Goal: Task Accomplishment & Management: Use online tool/utility

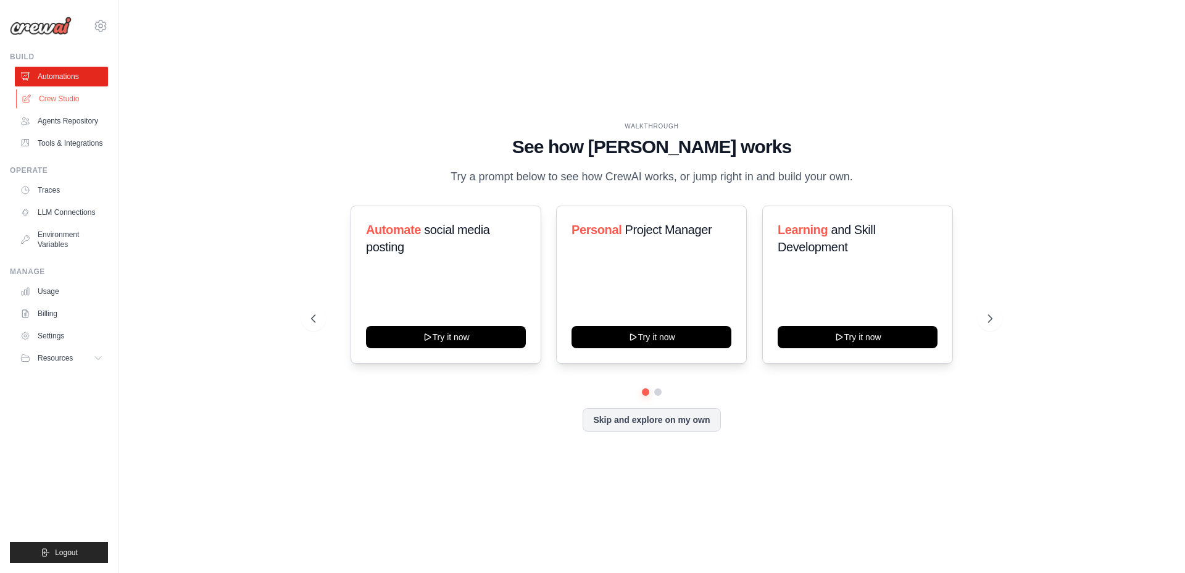
click at [75, 100] on link "Crew Studio" at bounding box center [62, 99] width 93 height 20
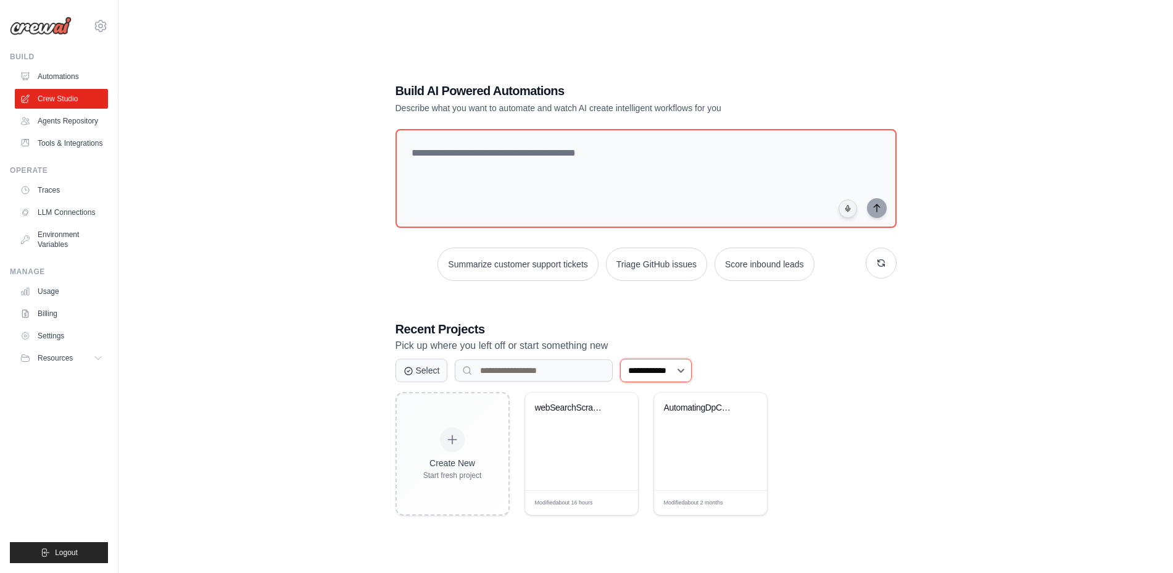
click at [692, 369] on select "**********" at bounding box center [656, 370] width 72 height 23
click at [764, 331] on h3 "Recent Projects" at bounding box center [646, 328] width 501 height 17
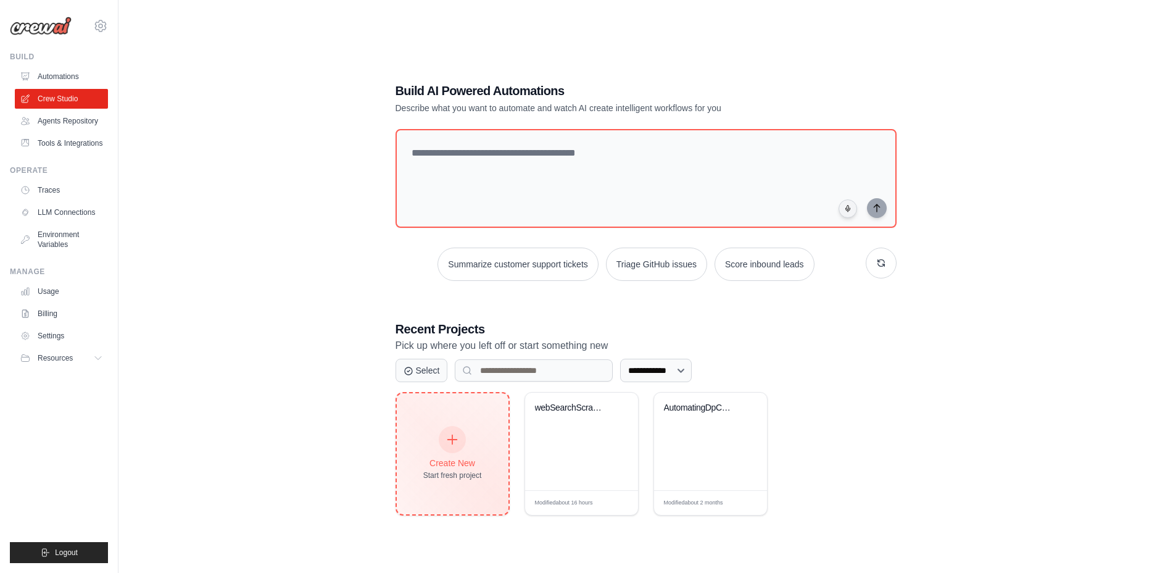
click at [444, 439] on div at bounding box center [452, 439] width 27 height 27
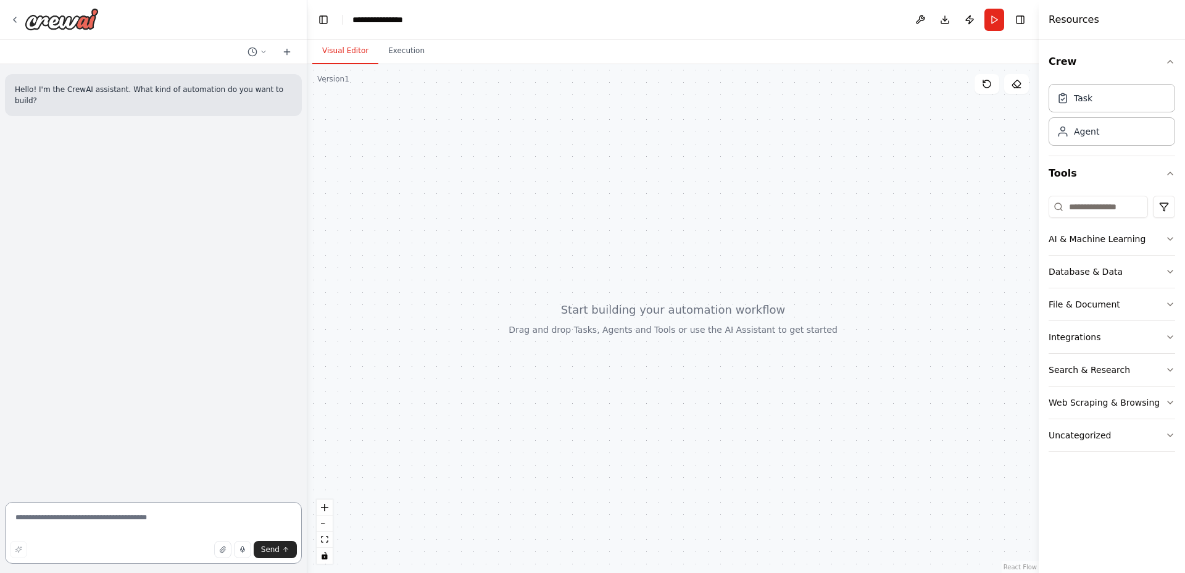
click at [128, 516] on textarea at bounding box center [153, 533] width 297 height 62
paste textarea "**********"
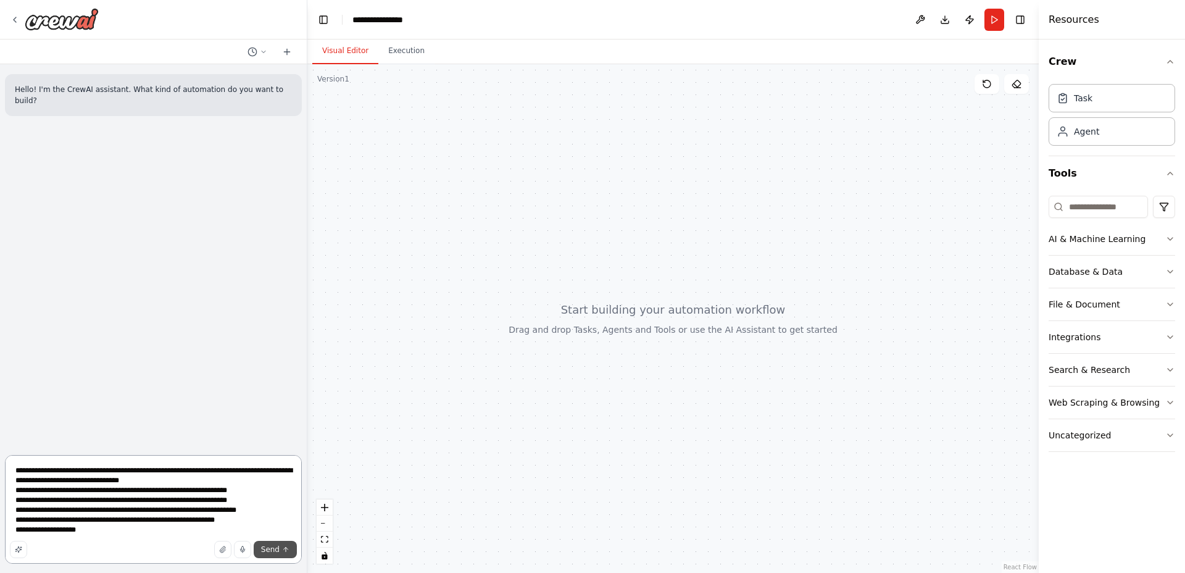
type textarea "**********"
click at [265, 546] on span "Send" at bounding box center [270, 549] width 19 height 10
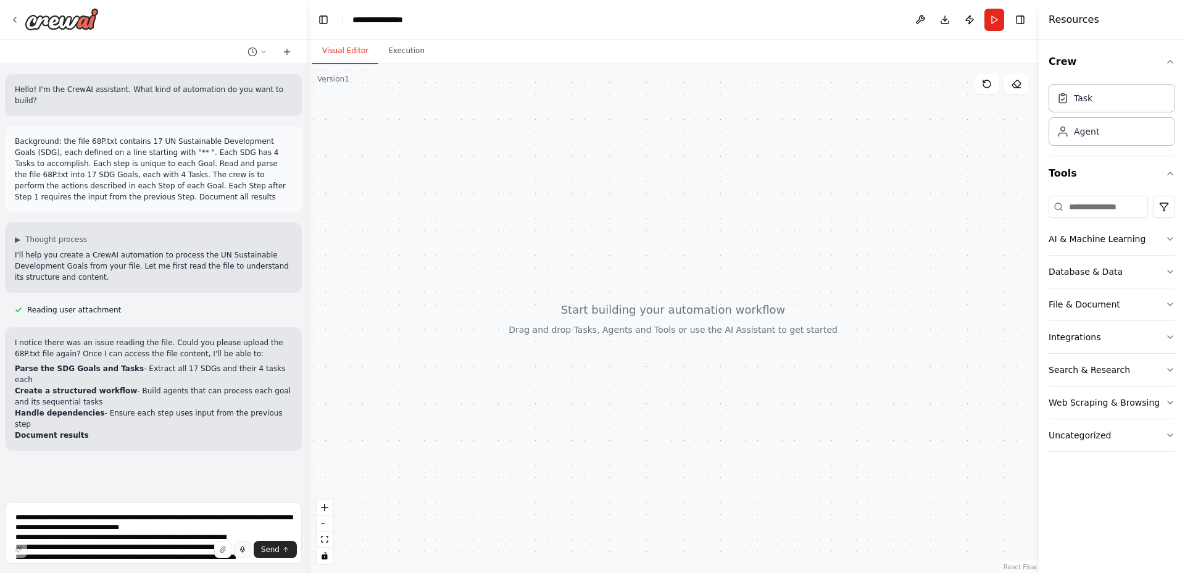
click at [241, 546] on icon "button" at bounding box center [242, 549] width 7 height 7
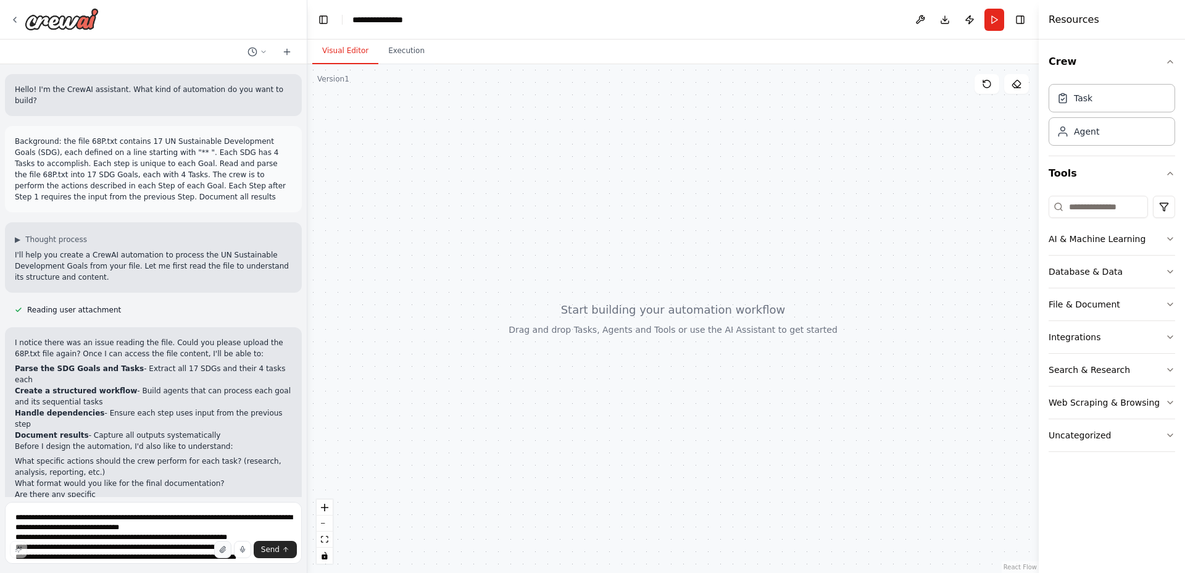
click at [227, 547] on icon "button" at bounding box center [222, 549] width 7 height 7
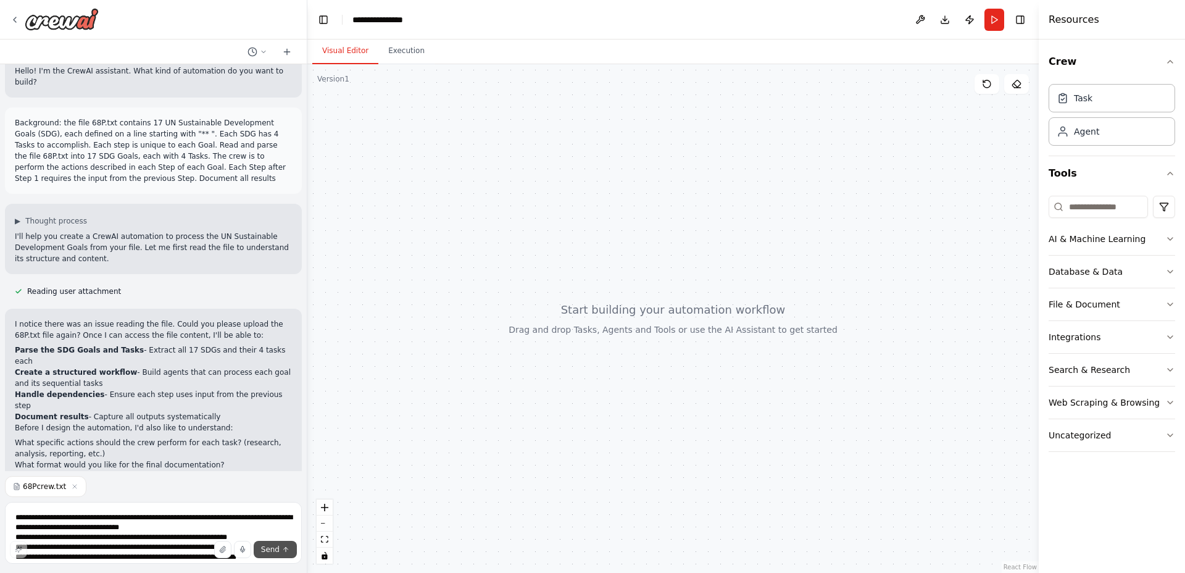
click at [273, 548] on span "Send" at bounding box center [270, 549] width 19 height 10
click at [240, 531] on textarea "**********" at bounding box center [153, 533] width 297 height 62
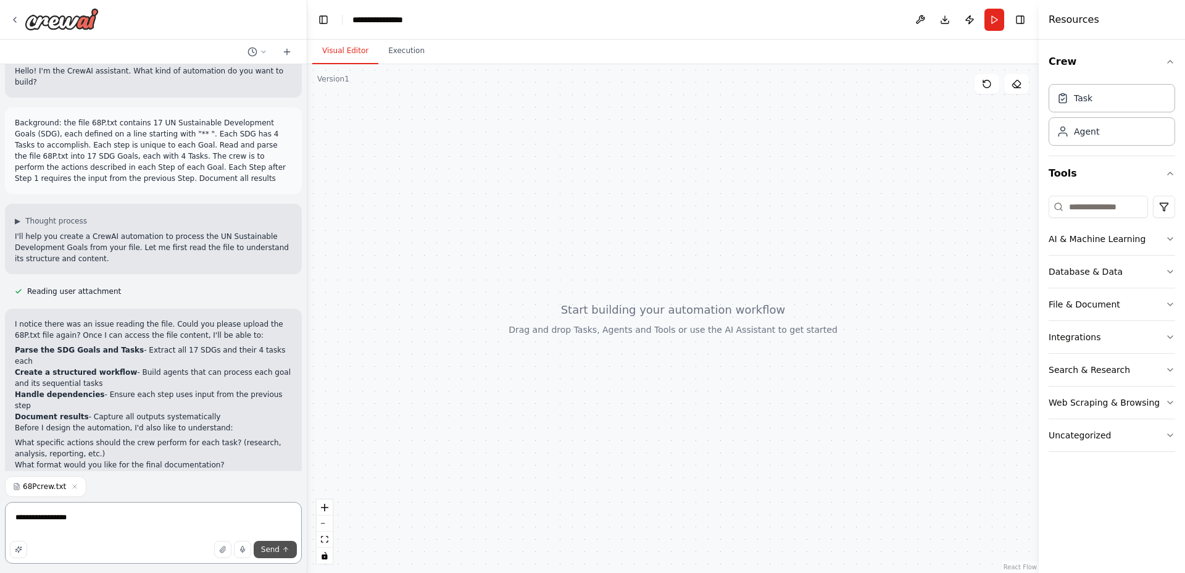
type textarea "**********"
drag, startPoint x: 286, startPoint y: 552, endPoint x: 88, endPoint y: 416, distance: 241.1
click at [281, 555] on button "Send" at bounding box center [275, 549] width 43 height 17
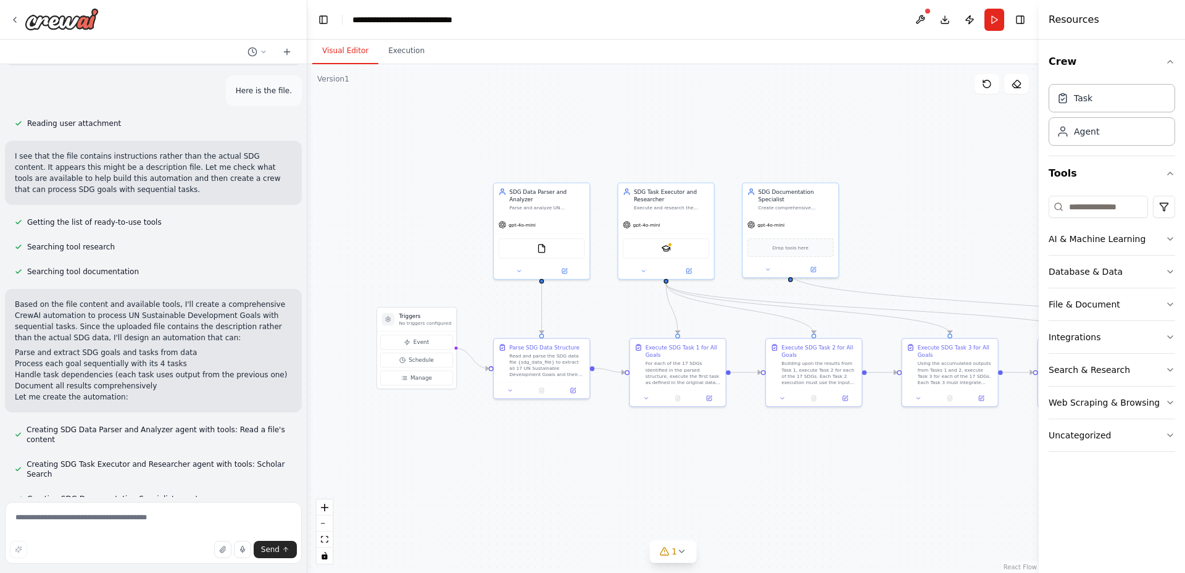
scroll to position [441, 0]
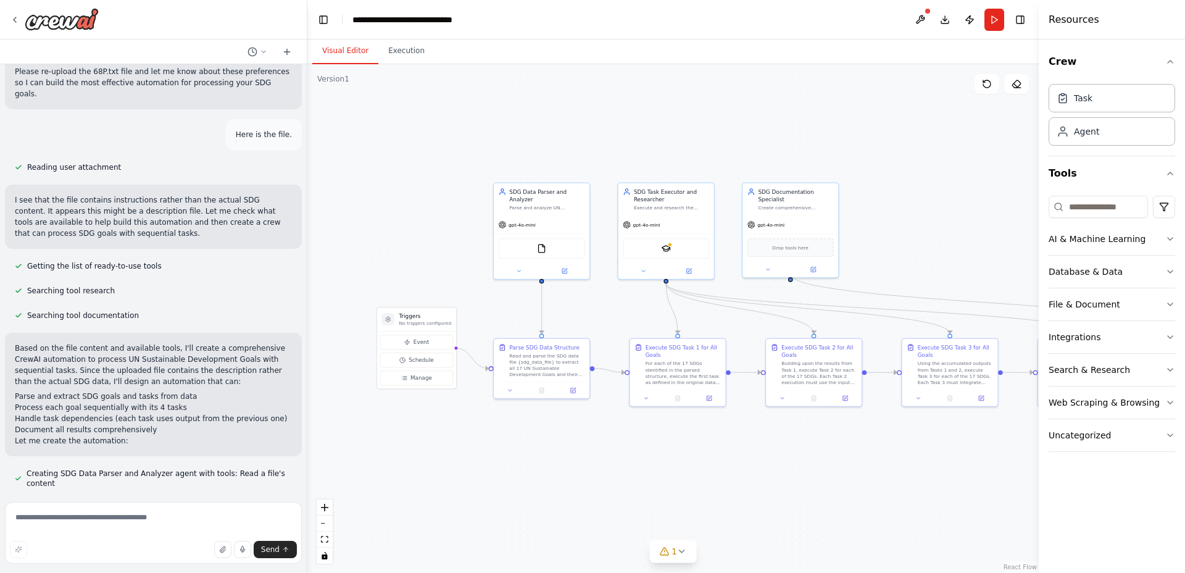
drag, startPoint x: 91, startPoint y: 317, endPoint x: 15, endPoint y: 333, distance: 78.2
click at [16, 336] on div "Hello! I'm the CrewAI assistant. What kind of automation do you want to build? …" at bounding box center [153, 280] width 307 height 433
copy div "'ll design an automation that can: Parse and extract SDG goals and tasks from d…"
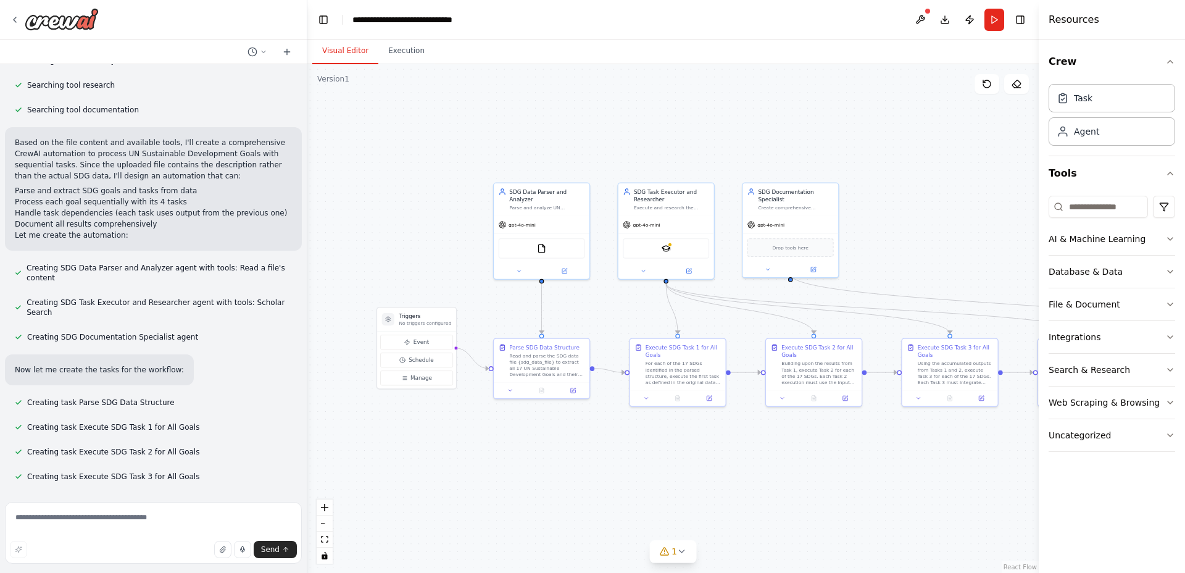
scroll to position [852, 0]
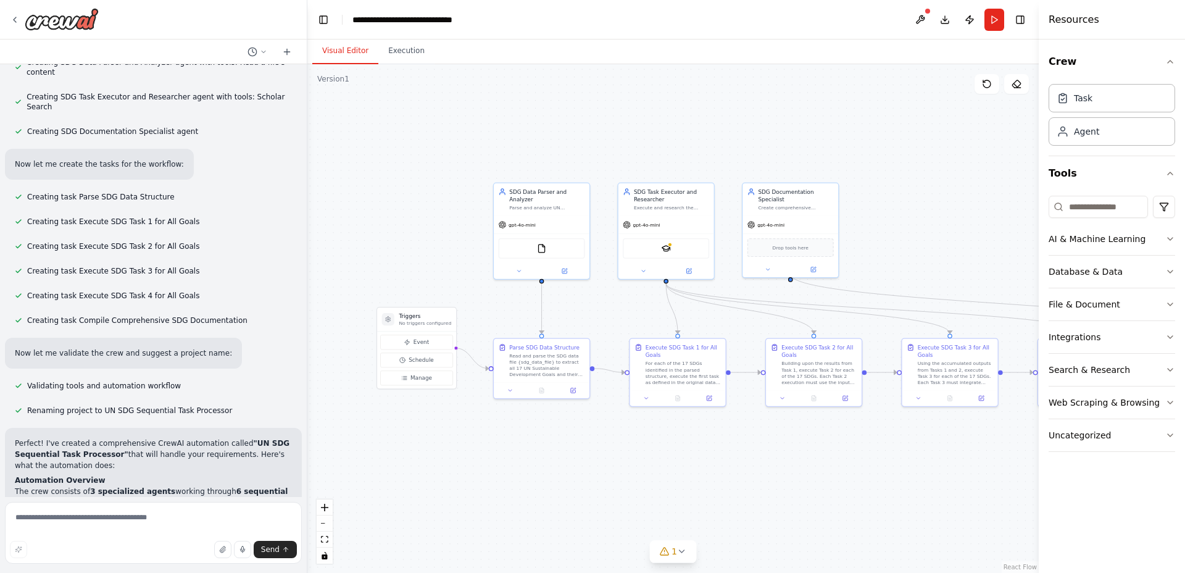
click at [23, 338] on div "Now let me validate the crew and suggest a project name:" at bounding box center [123, 353] width 237 height 31
click at [180, 509] on textarea at bounding box center [153, 533] width 297 height 62
type textarea "*"
paste textarea "**********"
type textarea "**********"
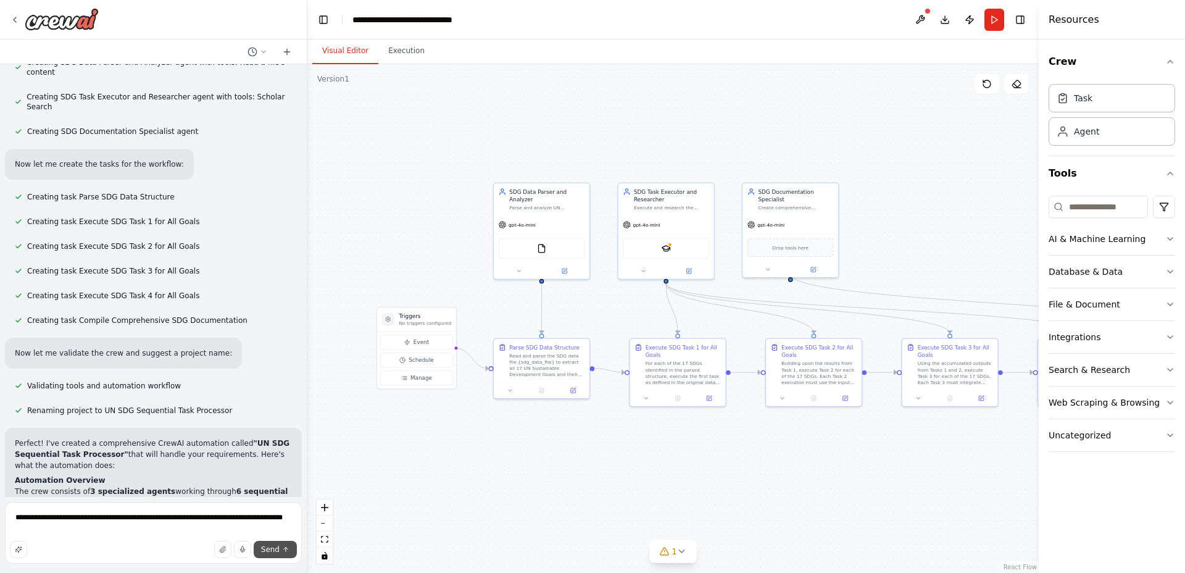
click at [268, 542] on button "Send" at bounding box center [275, 549] width 43 height 17
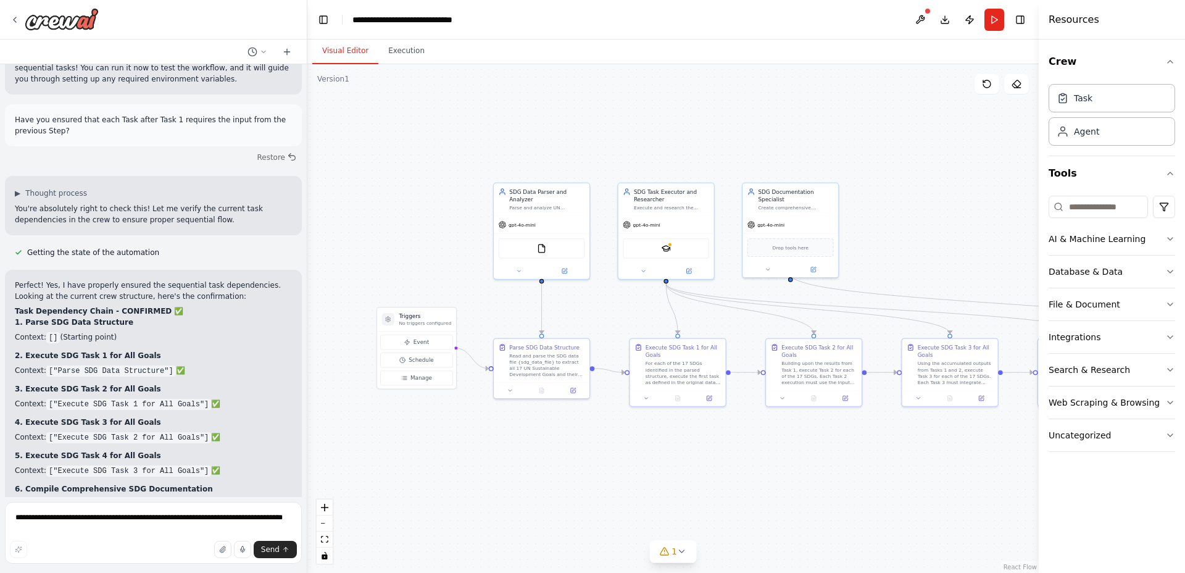
scroll to position [1844, 0]
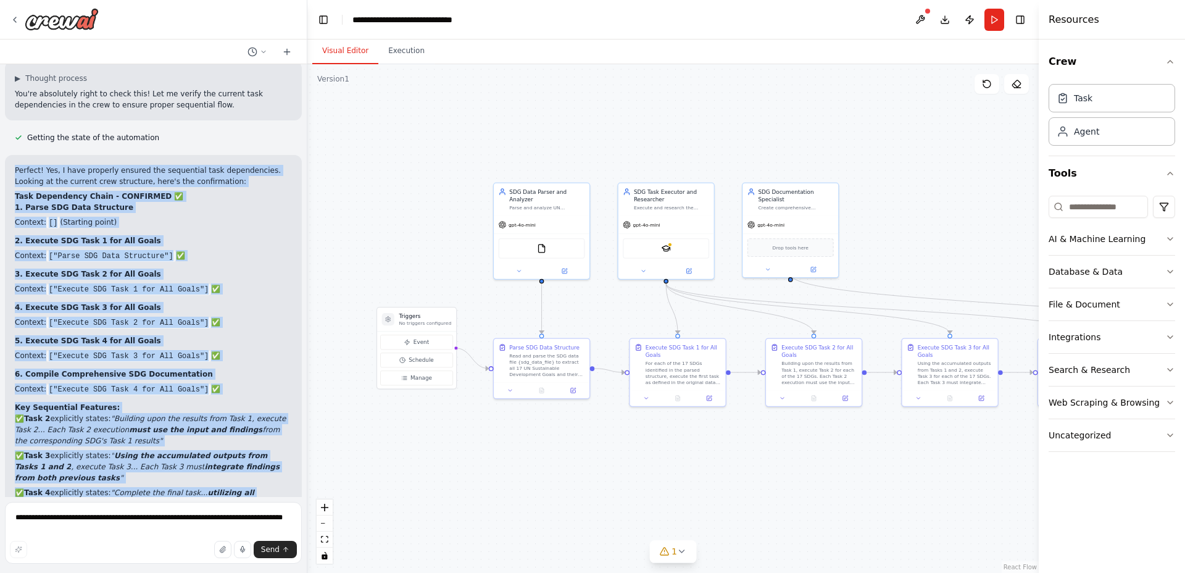
drag, startPoint x: 271, startPoint y: 467, endPoint x: 15, endPoint y: 83, distance: 461.5
click at [15, 165] on div "Perfect! Yes, I have properly ensured the sequential task dependencies. Looking…" at bounding box center [153, 389] width 277 height 448
copy div "Perfect! Yes, I have properly ensured the sequential task dependencies. Looking…"
click at [186, 235] on p "2. Execute SDG Task 1 for All Goals" at bounding box center [153, 240] width 277 height 11
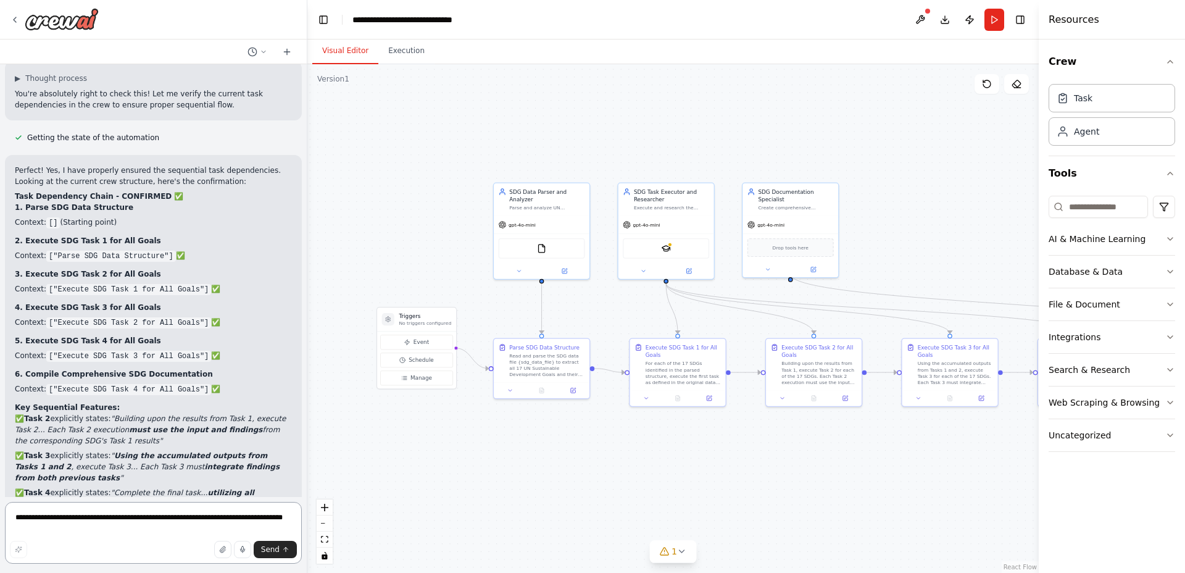
click at [115, 522] on textarea "**********" at bounding box center [153, 533] width 297 height 62
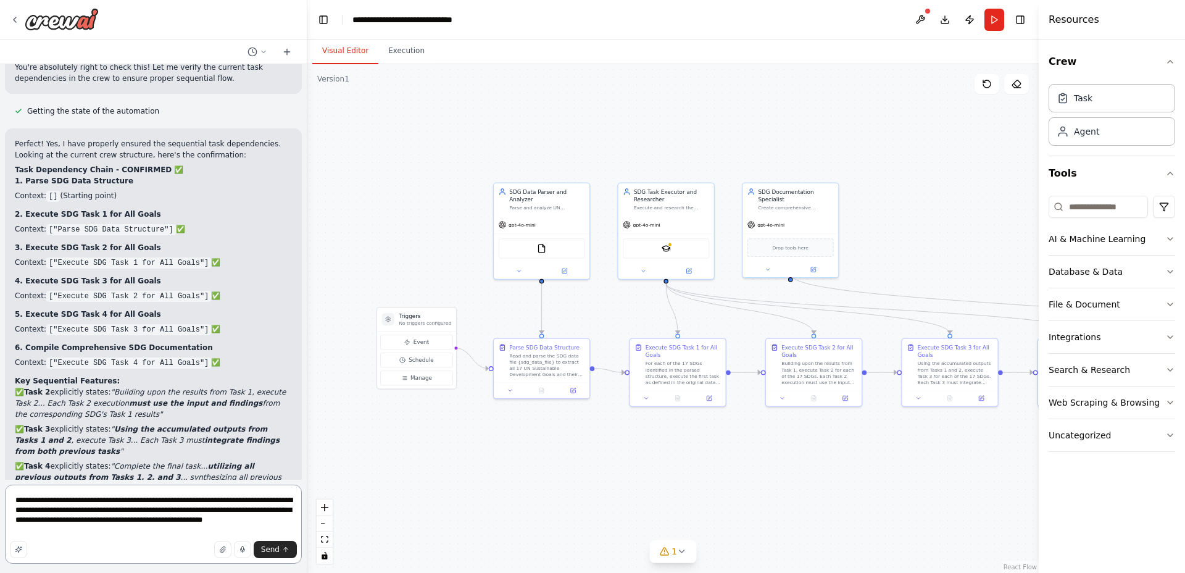
type textarea "**********"
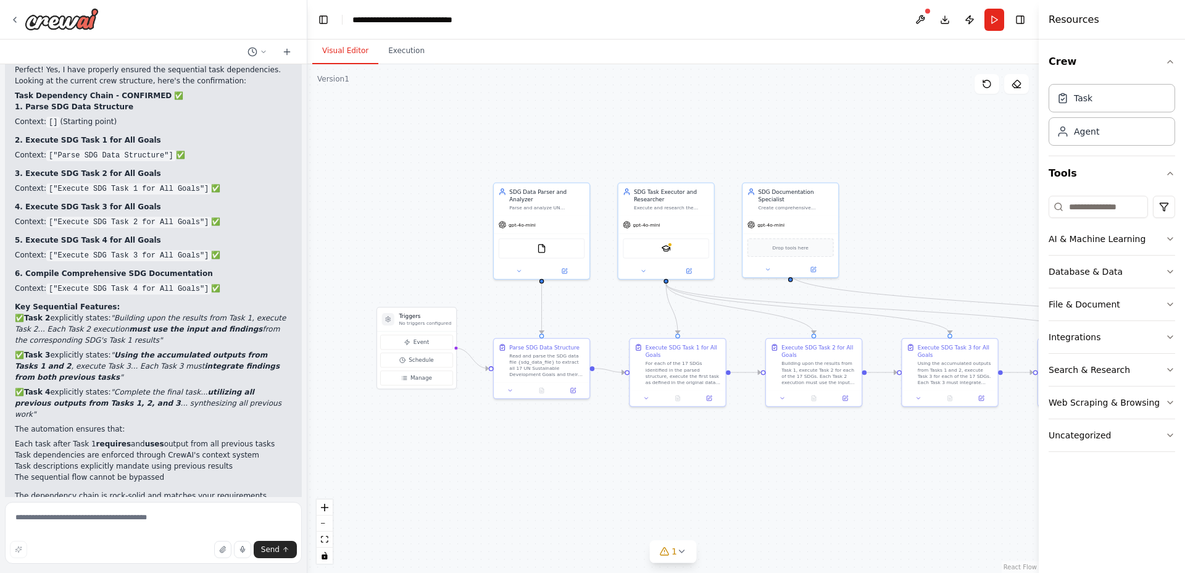
scroll to position [2012, 0]
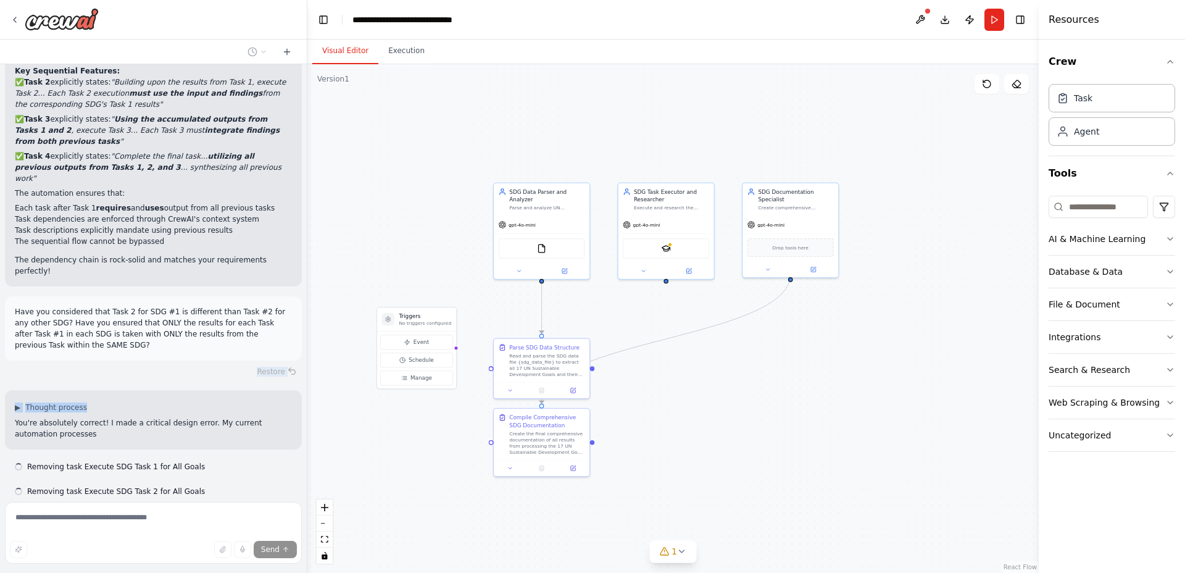
drag, startPoint x: 152, startPoint y: 413, endPoint x: 15, endPoint y: 333, distance: 158.8
click at [15, 333] on div "Hello! I'm the CrewAI assistant. What kind of automation do you want to build? …" at bounding box center [153, 280] width 307 height 433
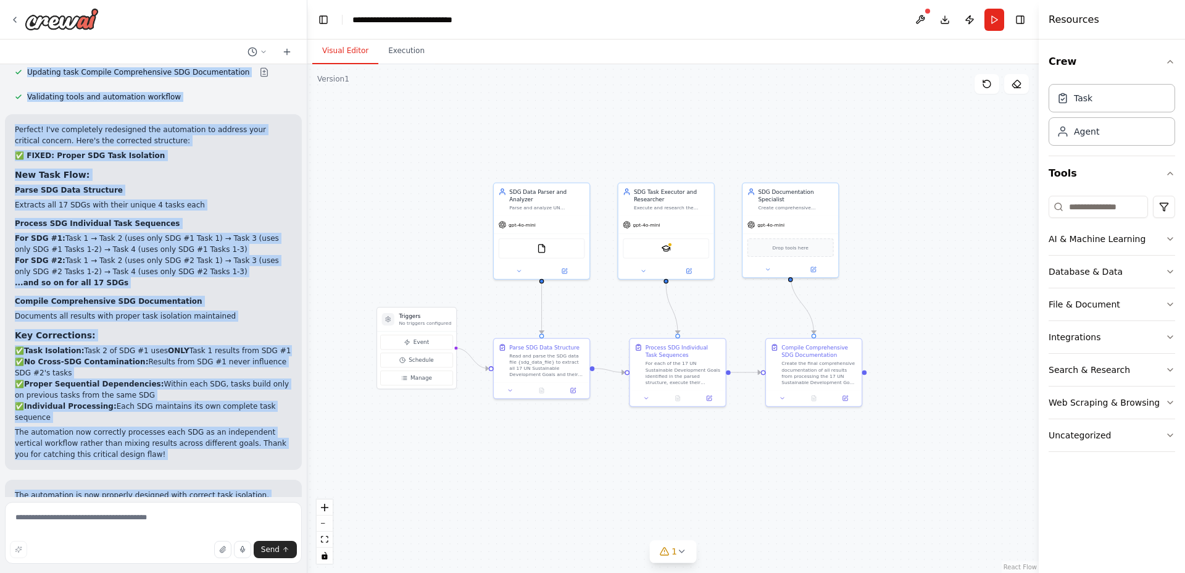
scroll to position [2939, 0]
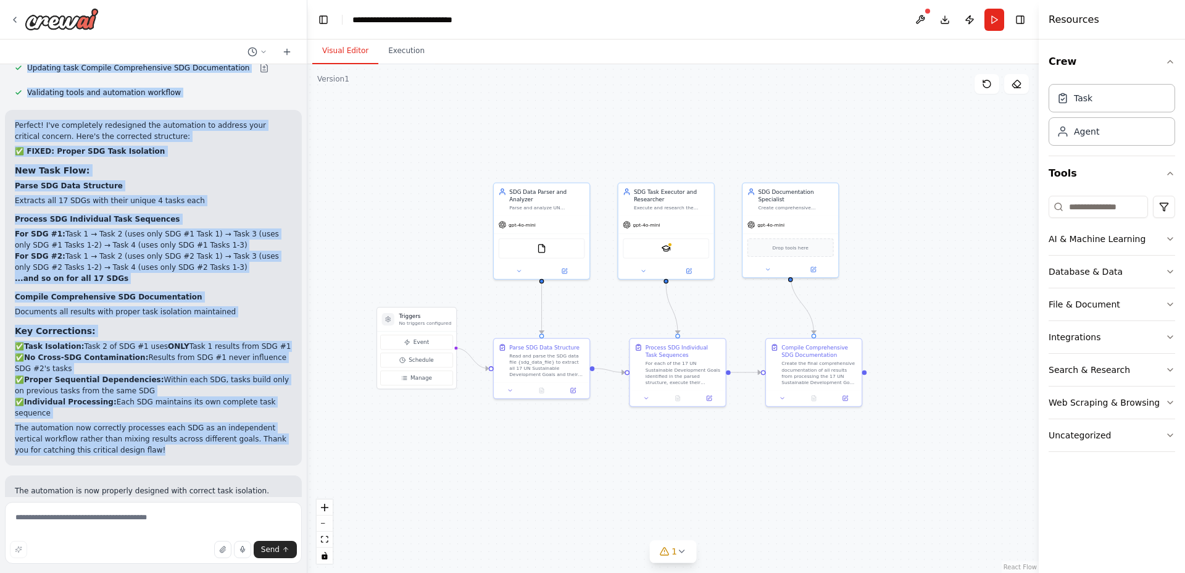
drag, startPoint x: 9, startPoint y: 271, endPoint x: 146, endPoint y: 342, distance: 153.8
click at [146, 342] on div "Hello! I'm the CrewAI assistant. What kind of automation do you want to build? …" at bounding box center [153, 280] width 307 height 433
copy div "Have you considered that Task 2 for SDG #1 is different than Task #2 for any ot…"
click at [1100, 144] on div "Agent" at bounding box center [1112, 131] width 127 height 28
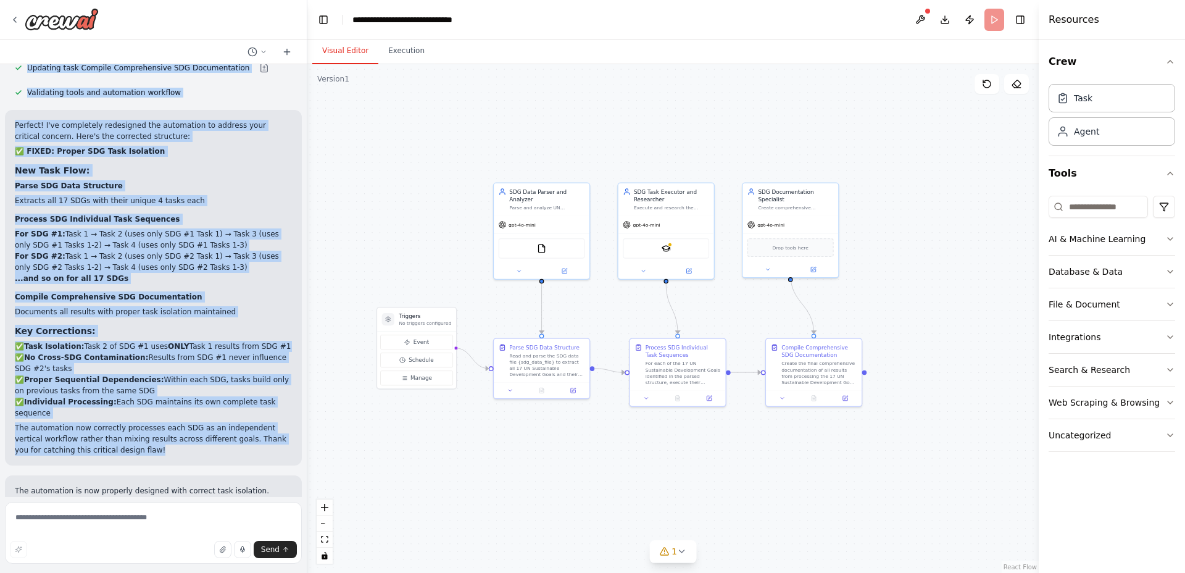
scroll to position [2849, 0]
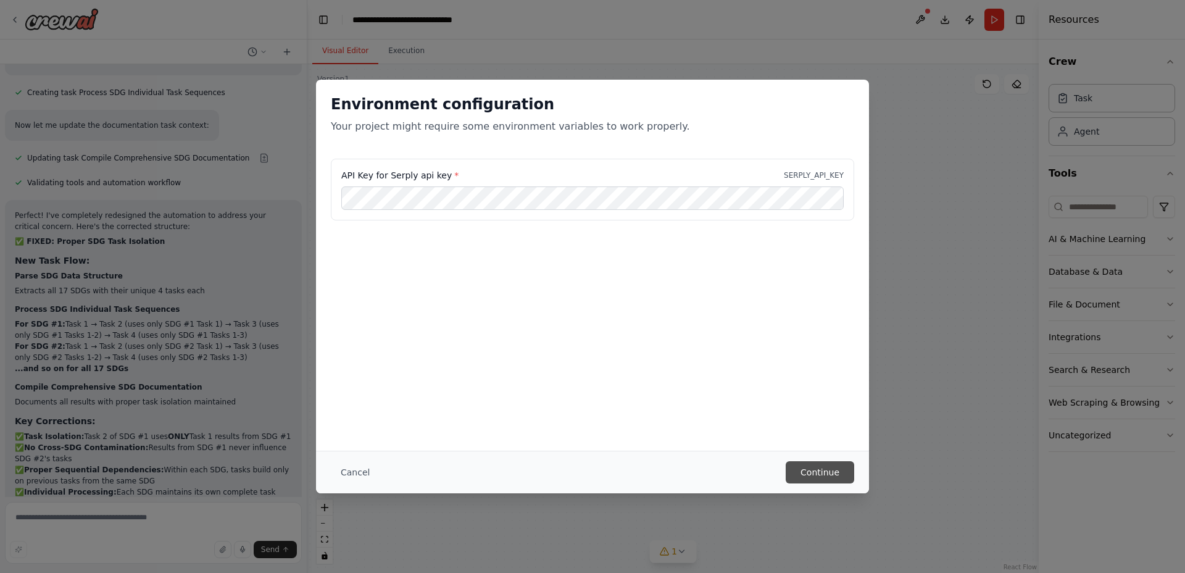
click at [811, 467] on button "Continue" at bounding box center [820, 472] width 69 height 22
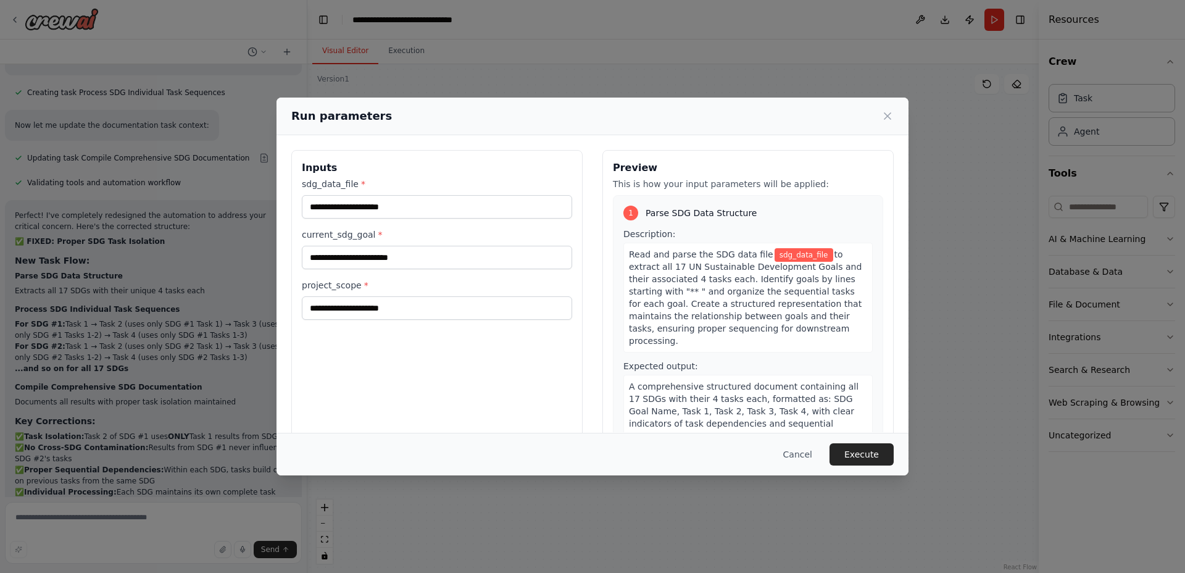
scroll to position [206, 0]
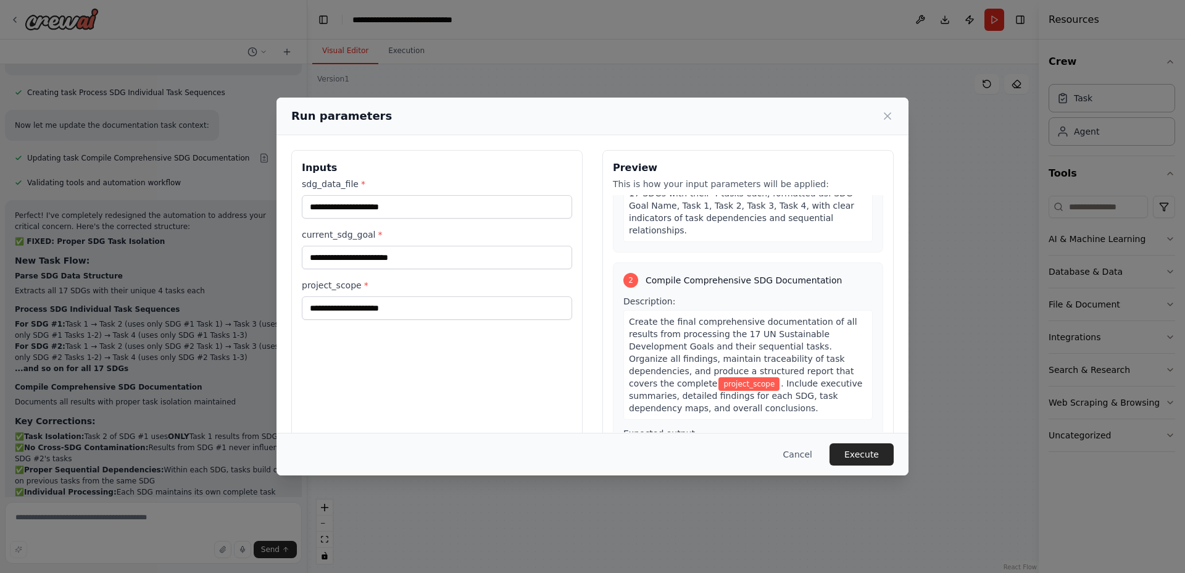
click at [625, 167] on h3 "Preview" at bounding box center [748, 167] width 270 height 15
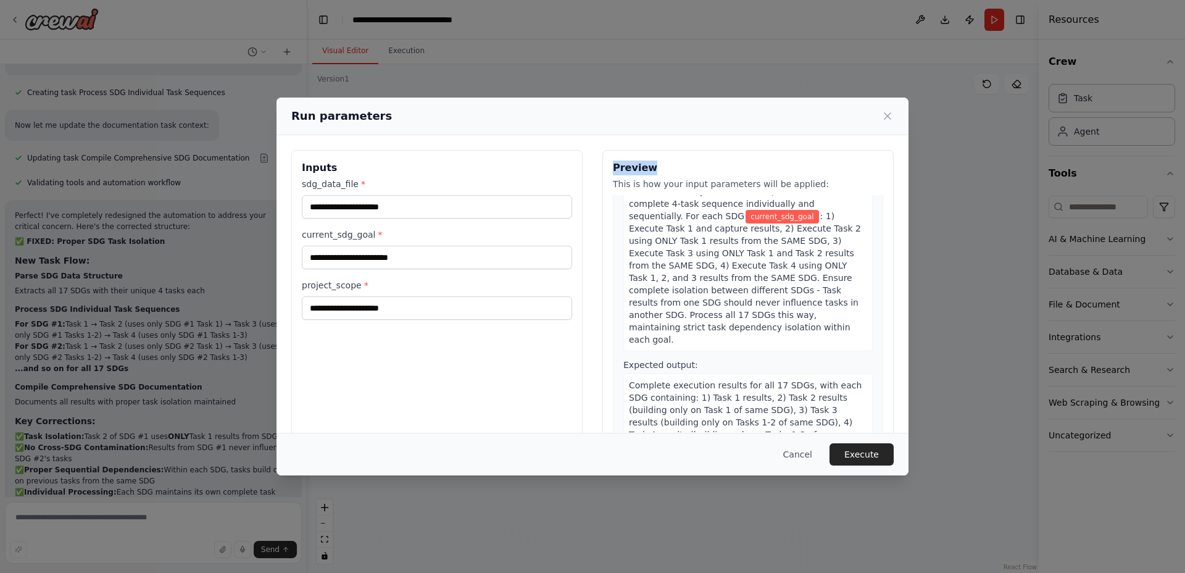
scroll to position [25, 0]
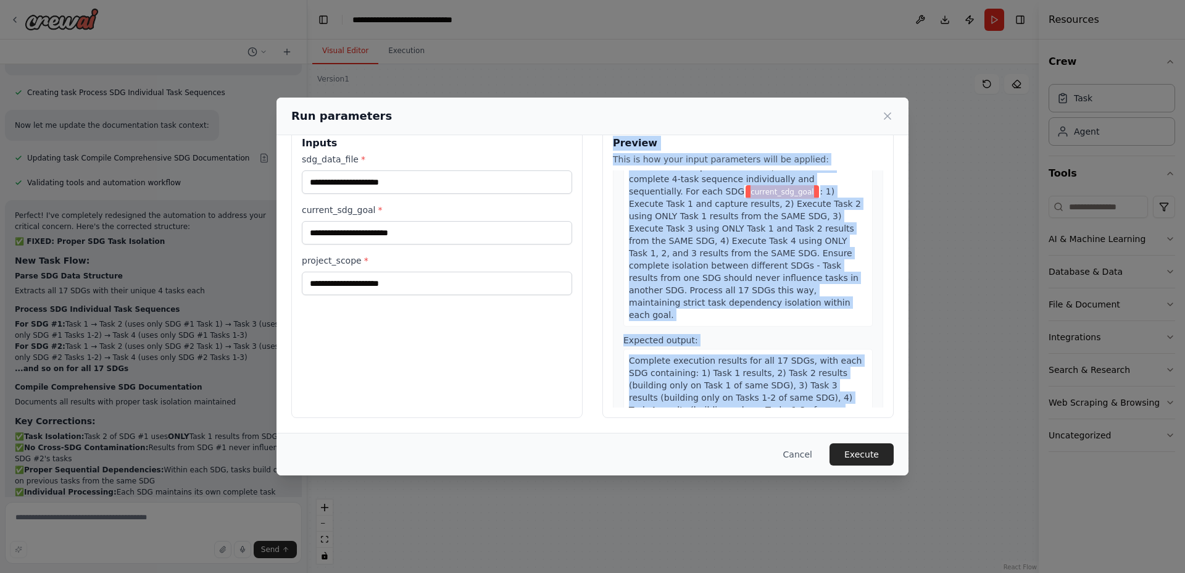
click at [789, 394] on div "Complete execution results for all 17 SDGs, with each SDG containing: 1) Task 1…" at bounding box center [747, 410] width 249 height 122
drag, startPoint x: 789, startPoint y: 394, endPoint x: 789, endPoint y: 383, distance: 11.1
click at [789, 394] on div "Complete execution results for all 17 SDGs, with each SDG containing: 1) Task 1…" at bounding box center [747, 410] width 249 height 122
copy div "Preview This is how your input parameters will be applied: 1 Parse SDG Data Str…"
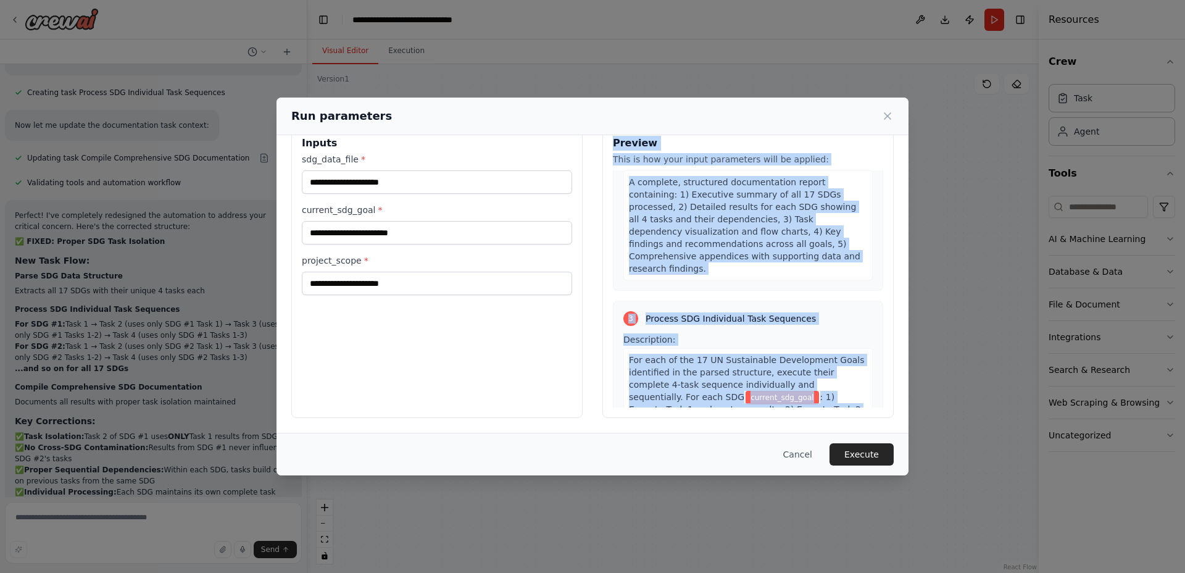
scroll to position [246, 0]
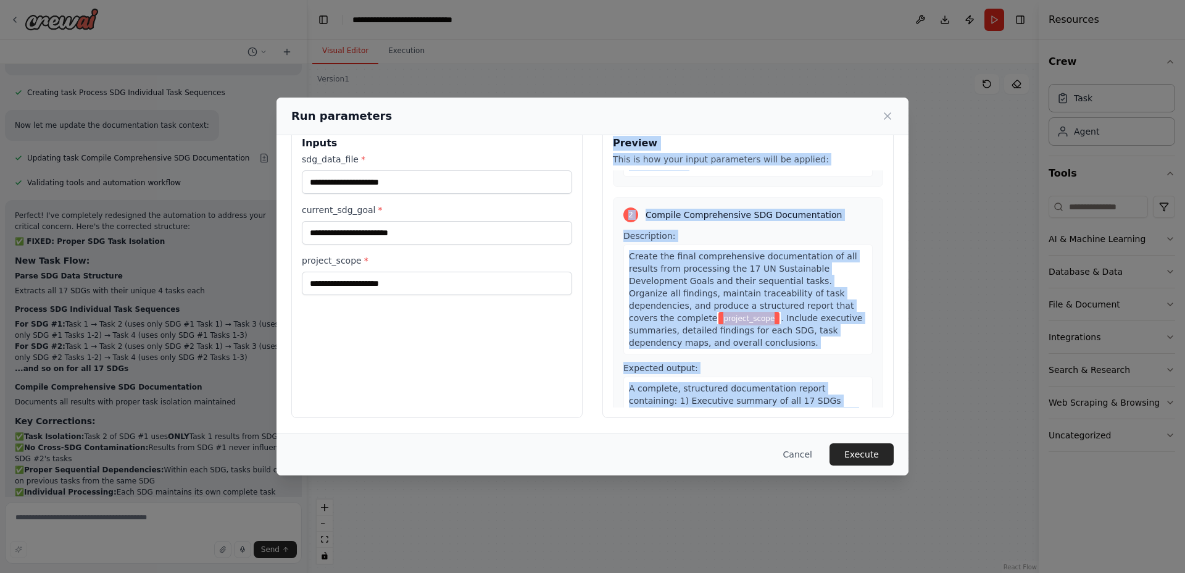
click at [797, 230] on div "Description: Create the final comprehensive documentation of all results from p…" at bounding box center [747, 292] width 249 height 125
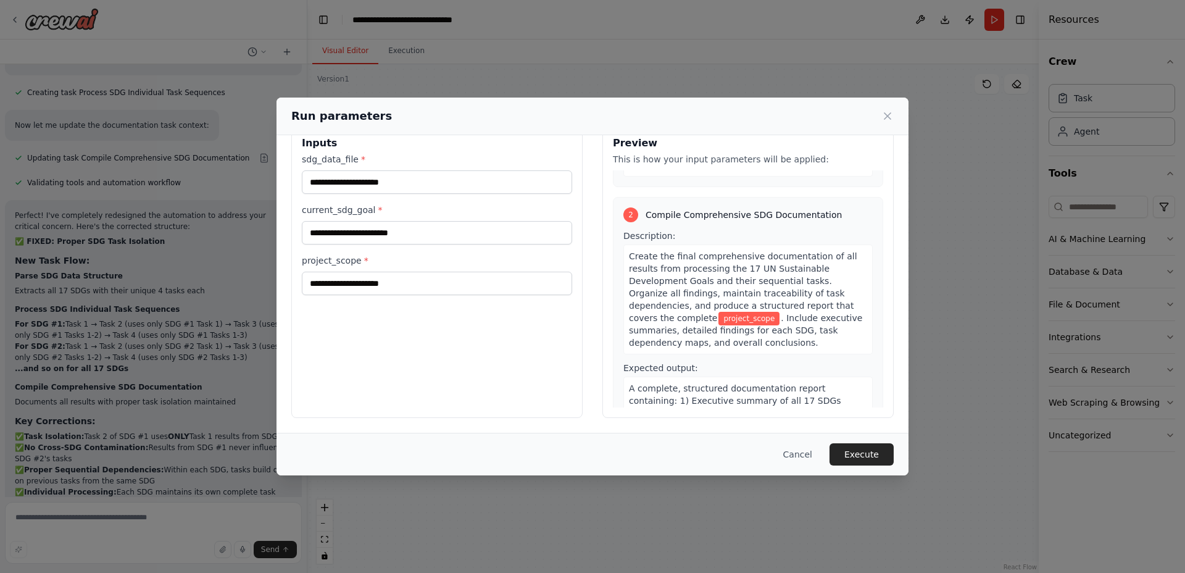
scroll to position [0, 0]
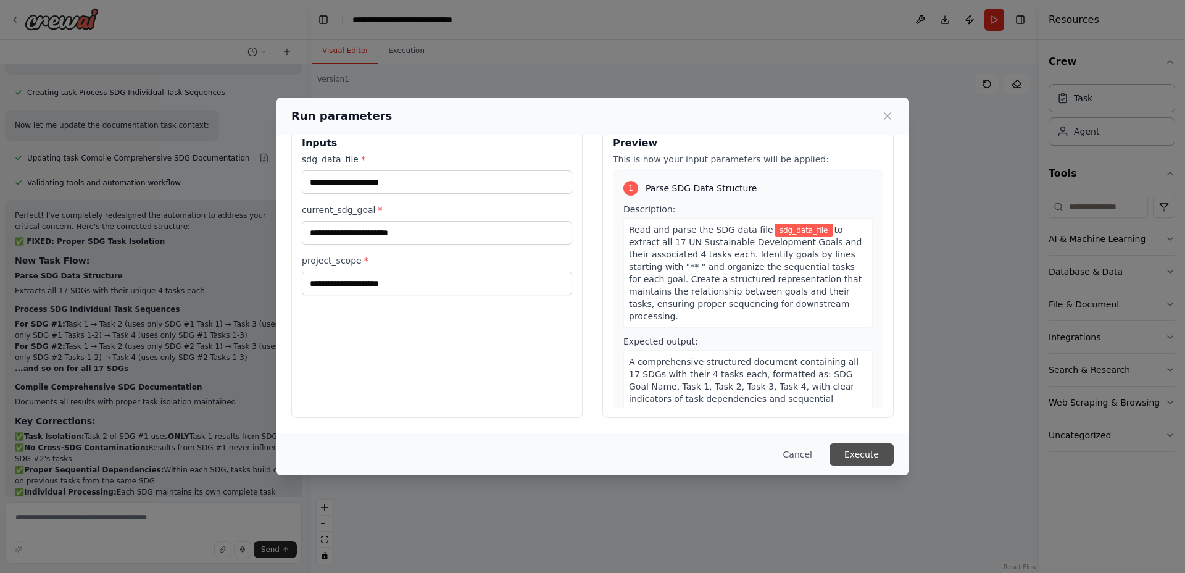
click at [862, 449] on button "Execute" at bounding box center [862, 454] width 64 height 22
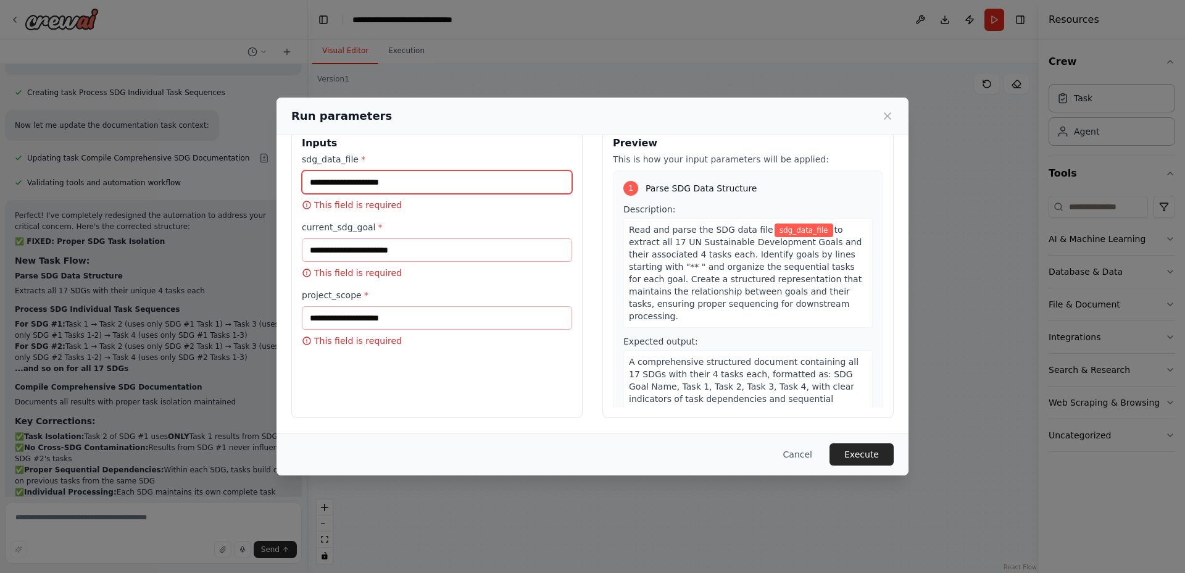
click at [446, 172] on input "sdg_data_file *" at bounding box center [437, 181] width 270 height 23
click at [647, 266] on span "to extract all 17 UN Sustainable Development Goals and their associated 4 tasks…" at bounding box center [745, 273] width 233 height 96
click at [471, 175] on input "sdg_data_file *" at bounding box center [437, 181] width 270 height 23
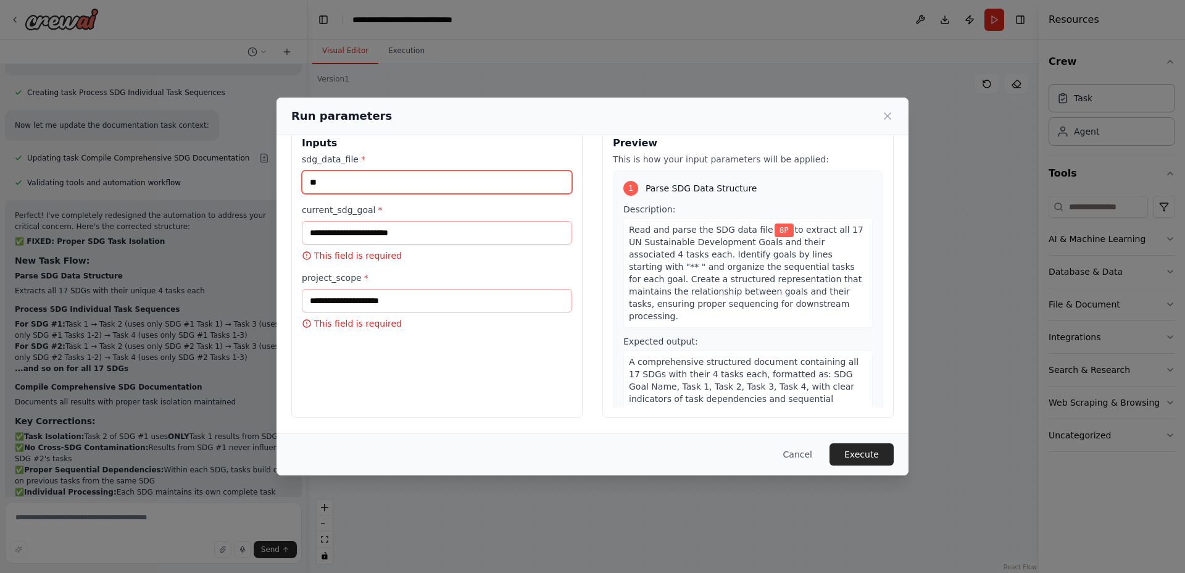
type input "*"
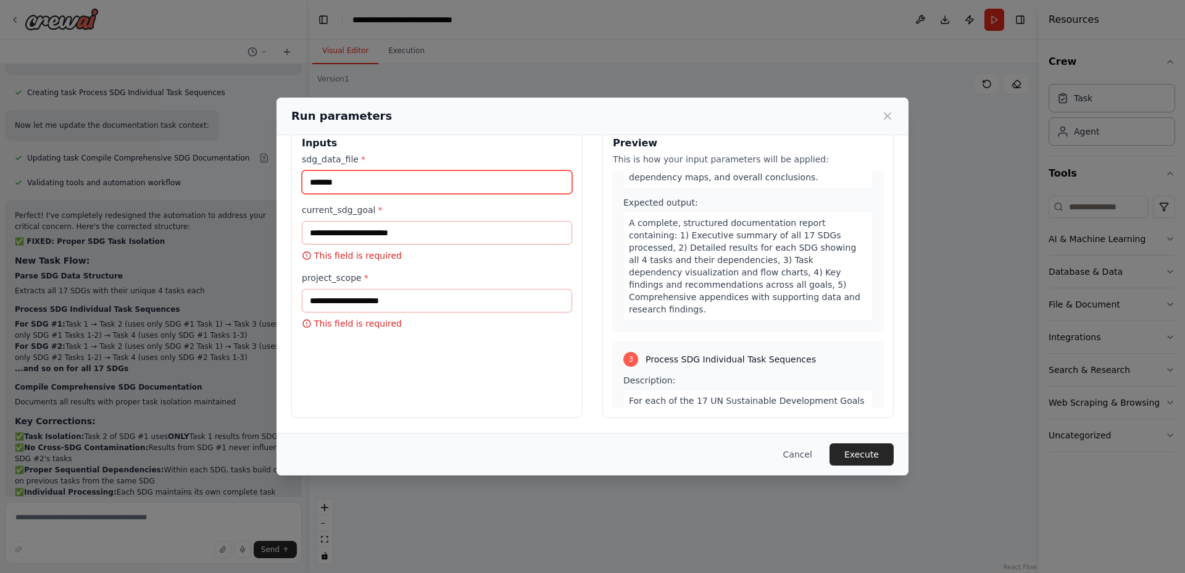
scroll to position [617, 0]
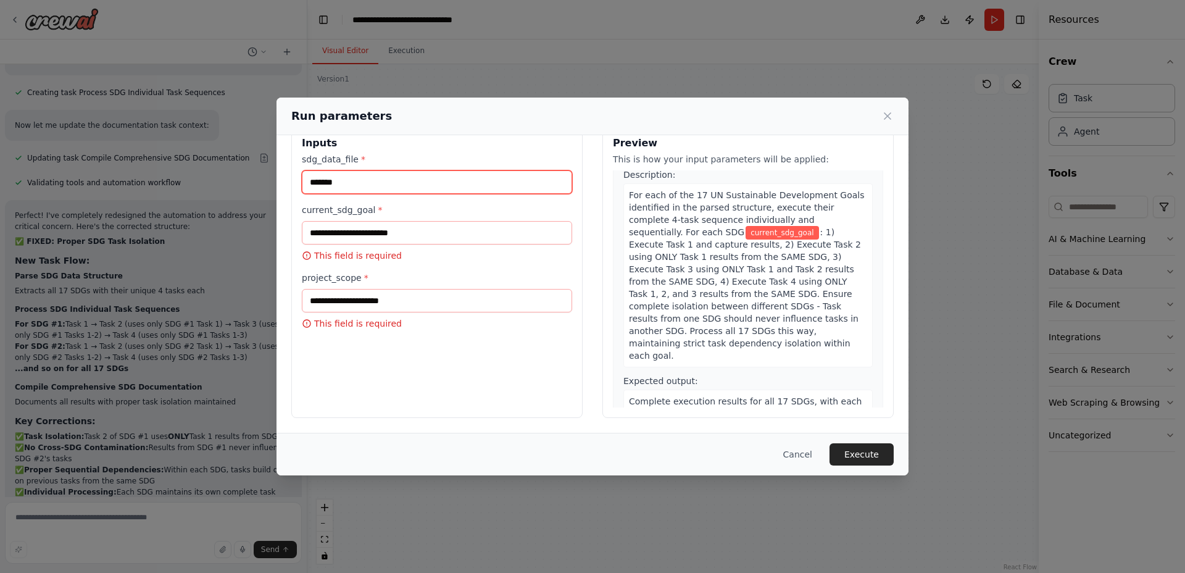
type input "*******"
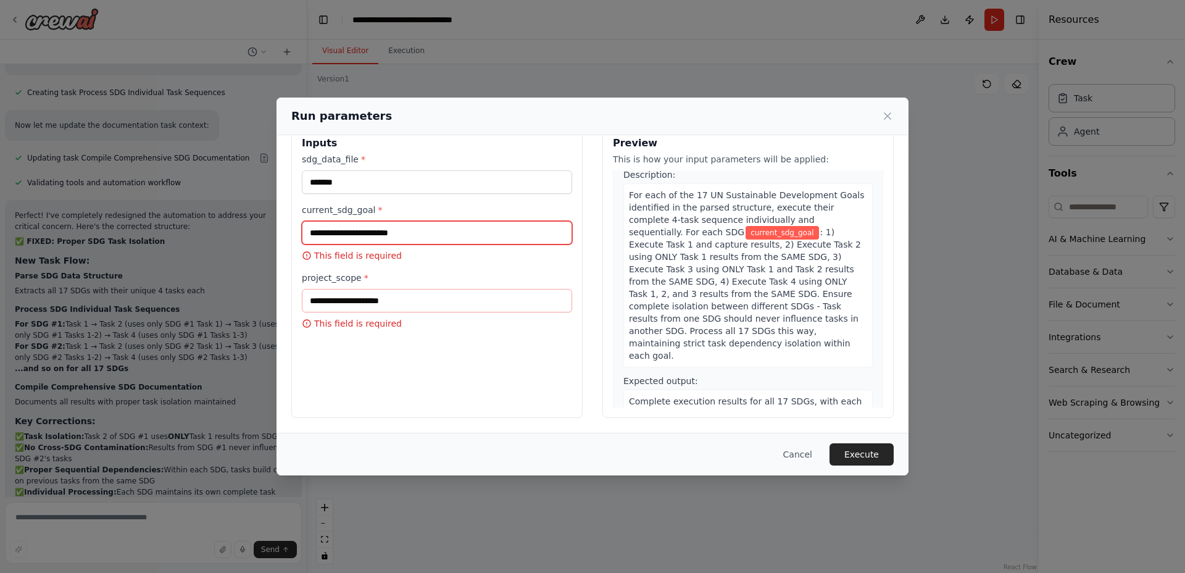
click at [450, 225] on input "current_sdg_goal *" at bounding box center [437, 232] width 270 height 23
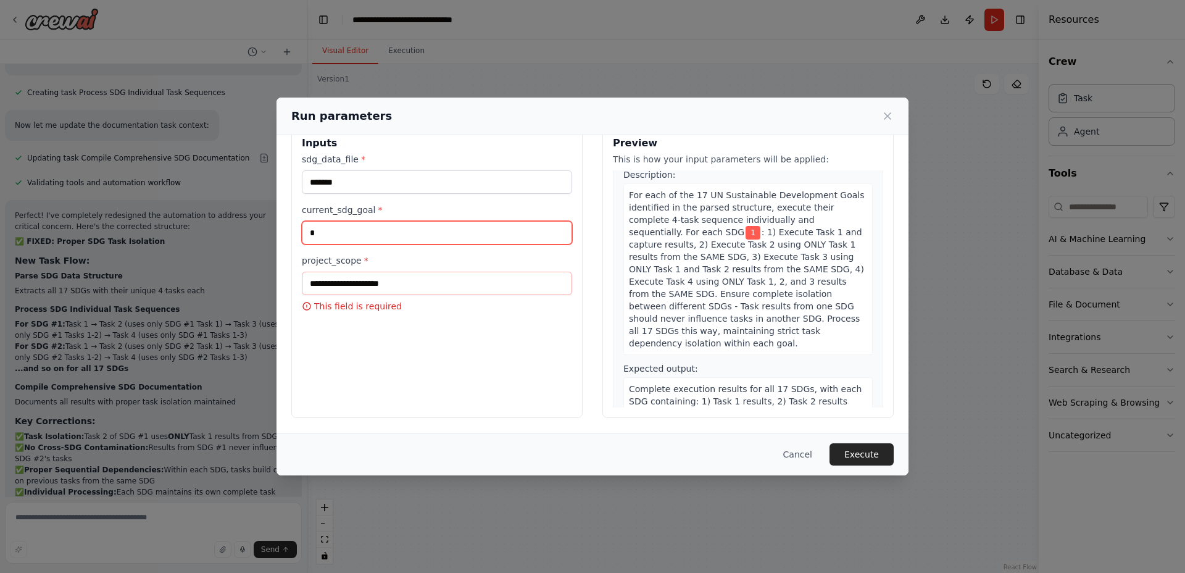
type input "*"
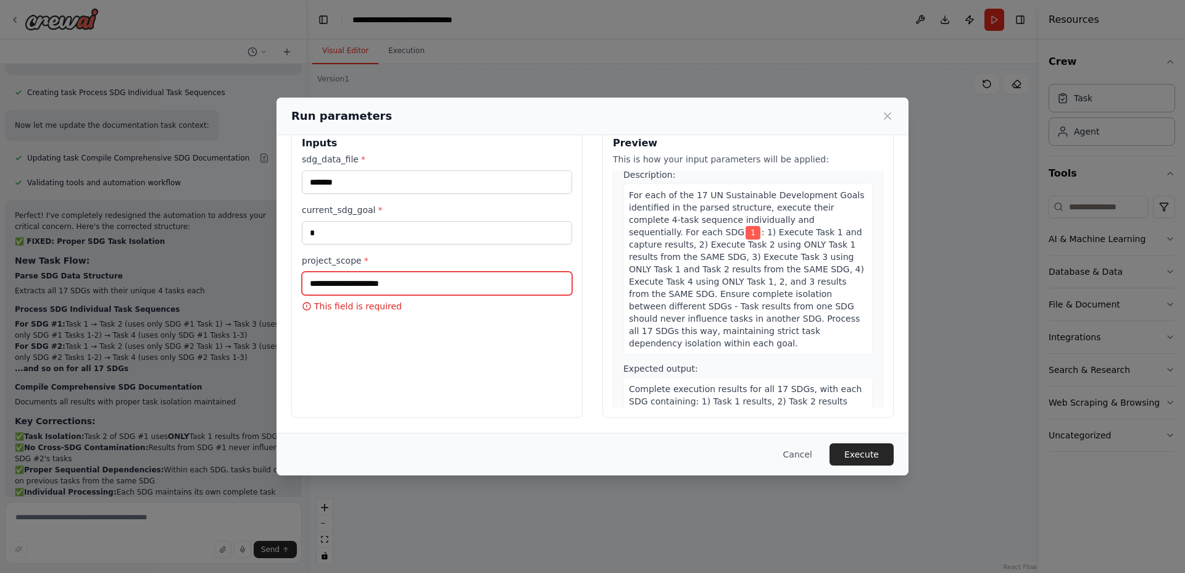
click at [463, 281] on input "project_scope *" at bounding box center [437, 283] width 270 height 23
type input "*********"
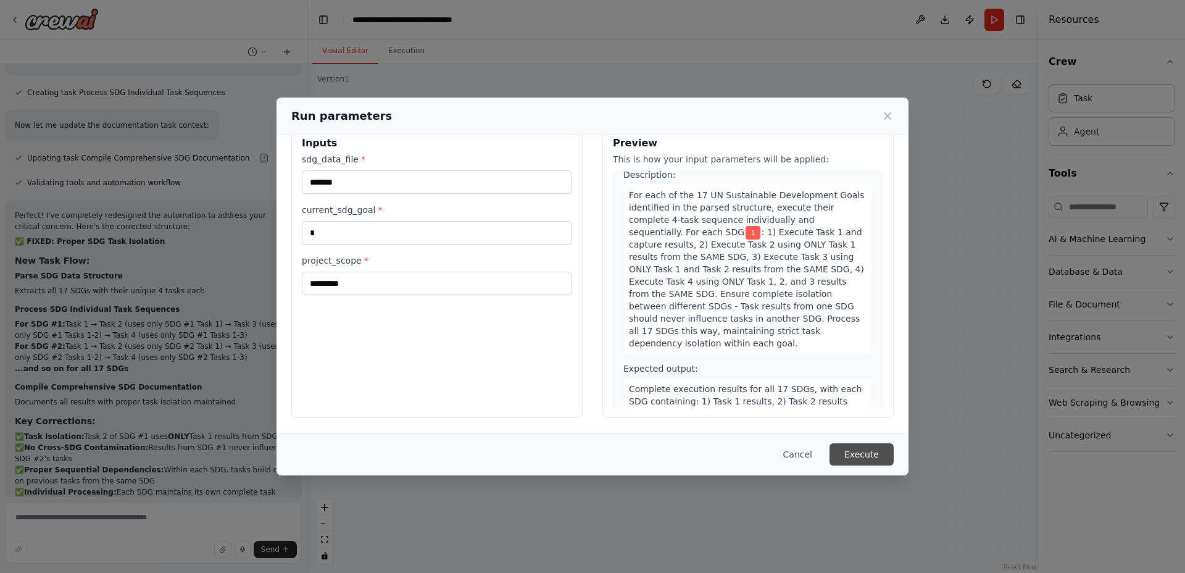
click at [859, 447] on button "Execute" at bounding box center [862, 454] width 64 height 22
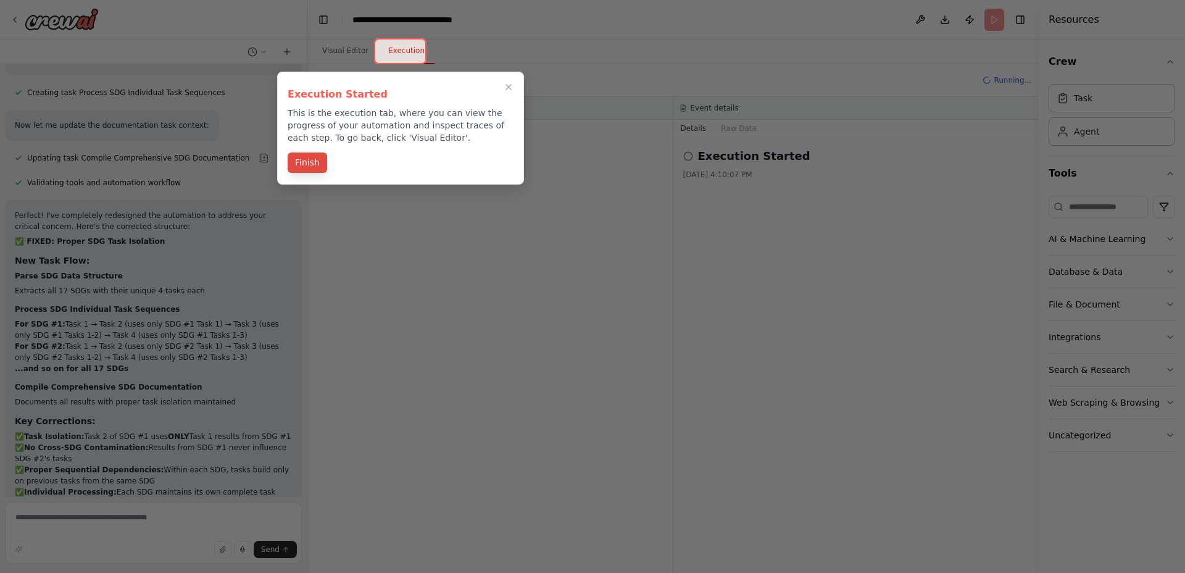
click at [306, 157] on button "Finish" at bounding box center [308, 162] width 40 height 20
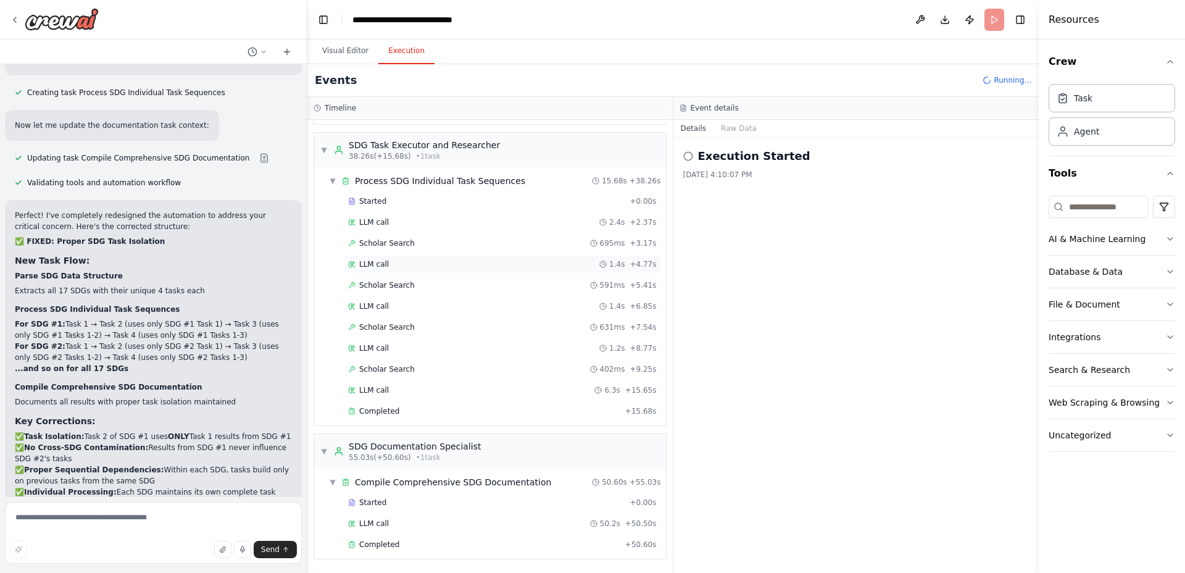
scroll to position [2939, 0]
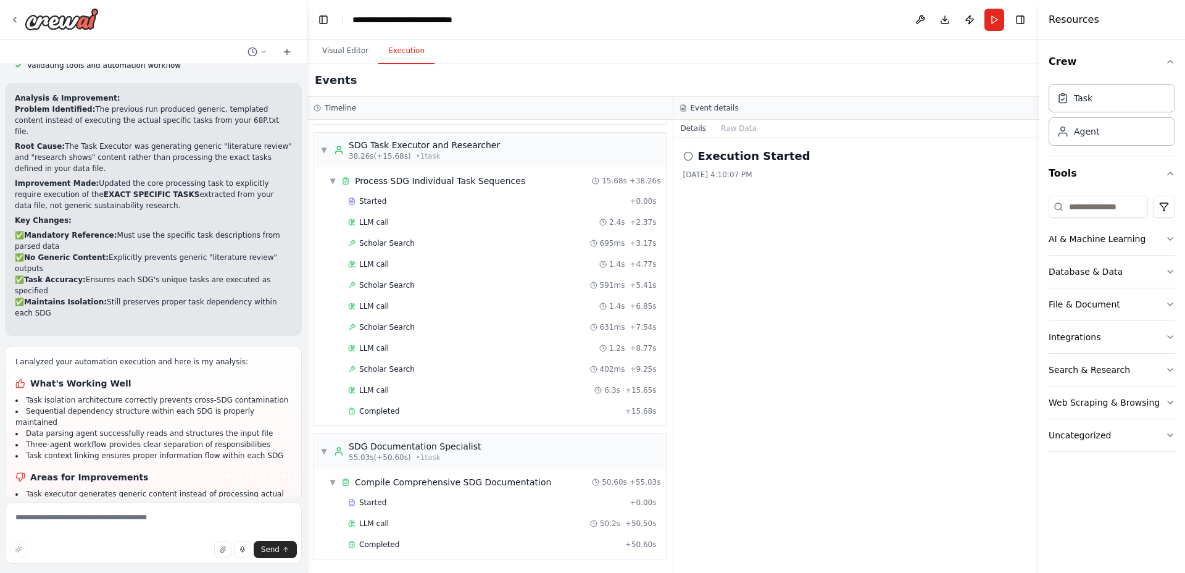
scroll to position [3634, 0]
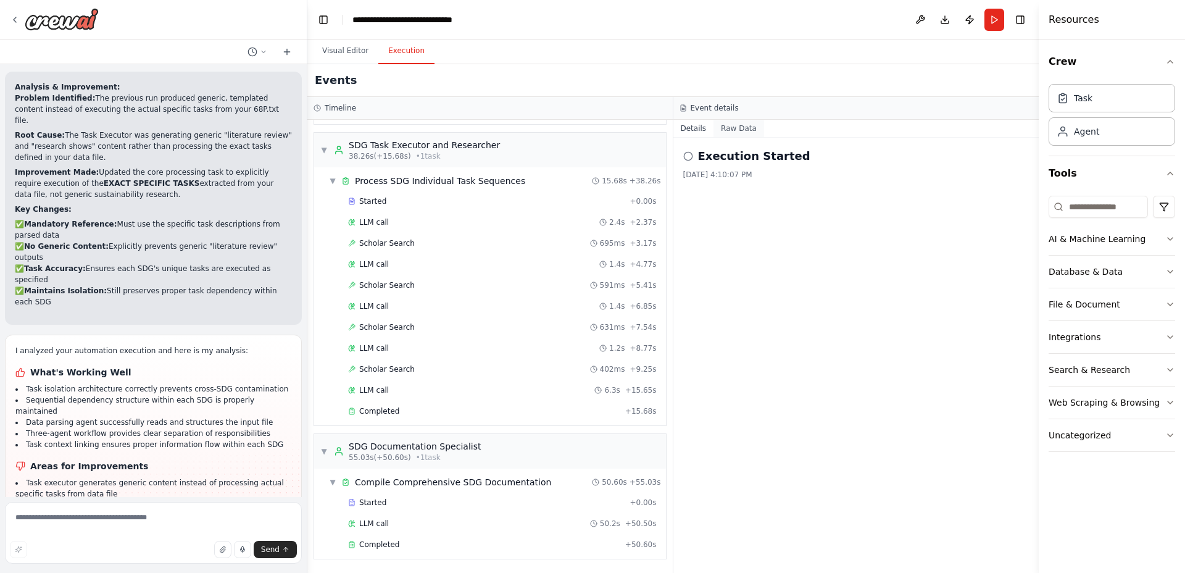
click at [735, 130] on button "Raw Data" at bounding box center [739, 128] width 51 height 17
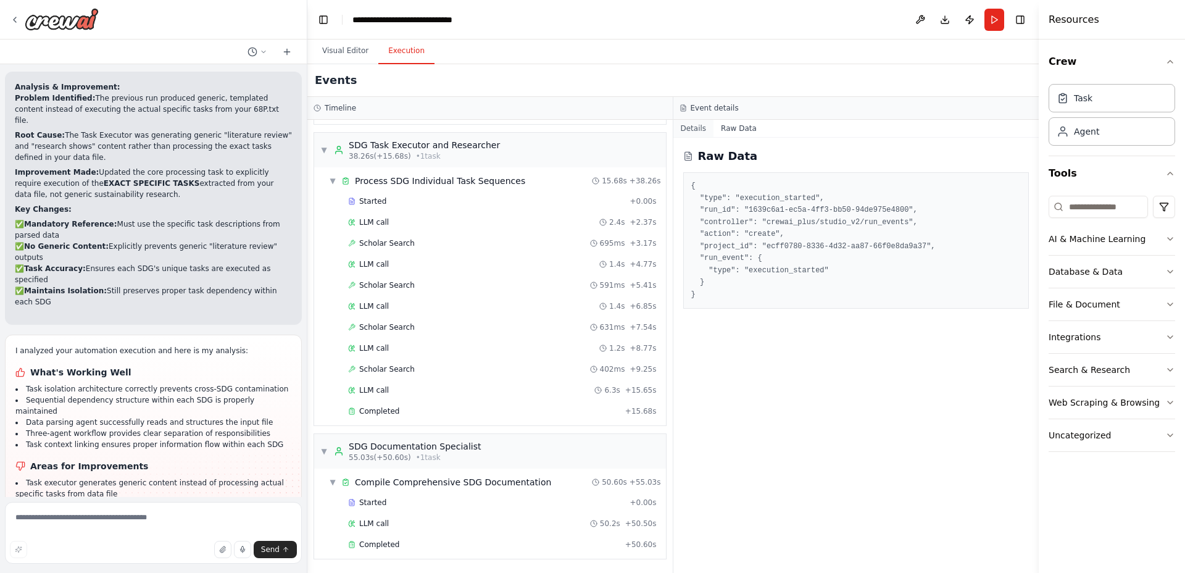
click at [696, 129] on button "Details" at bounding box center [693, 128] width 41 height 17
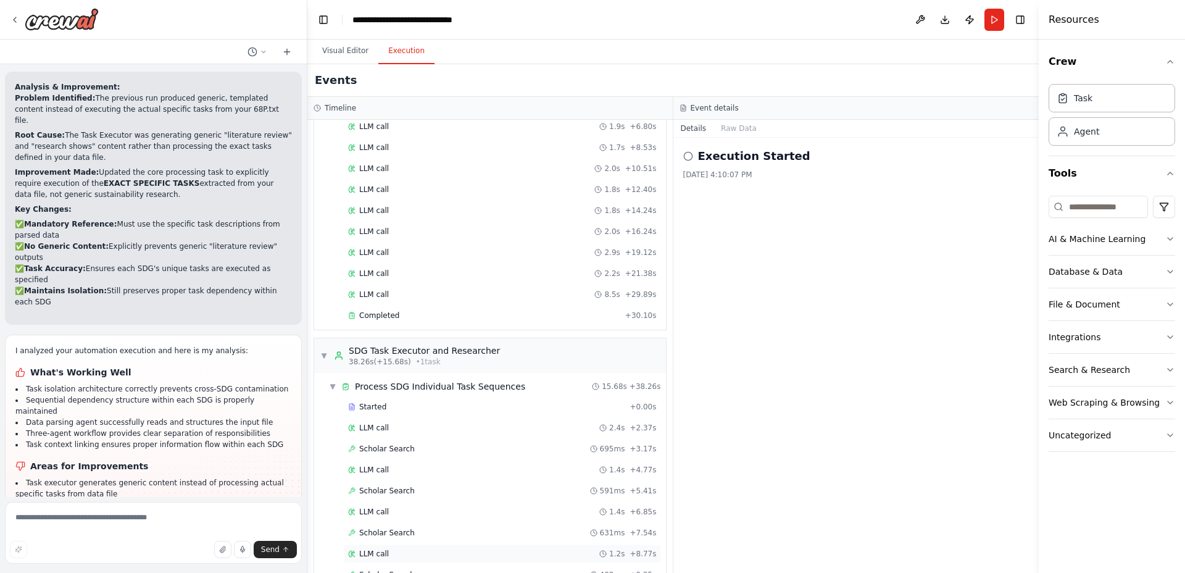
scroll to position [0, 0]
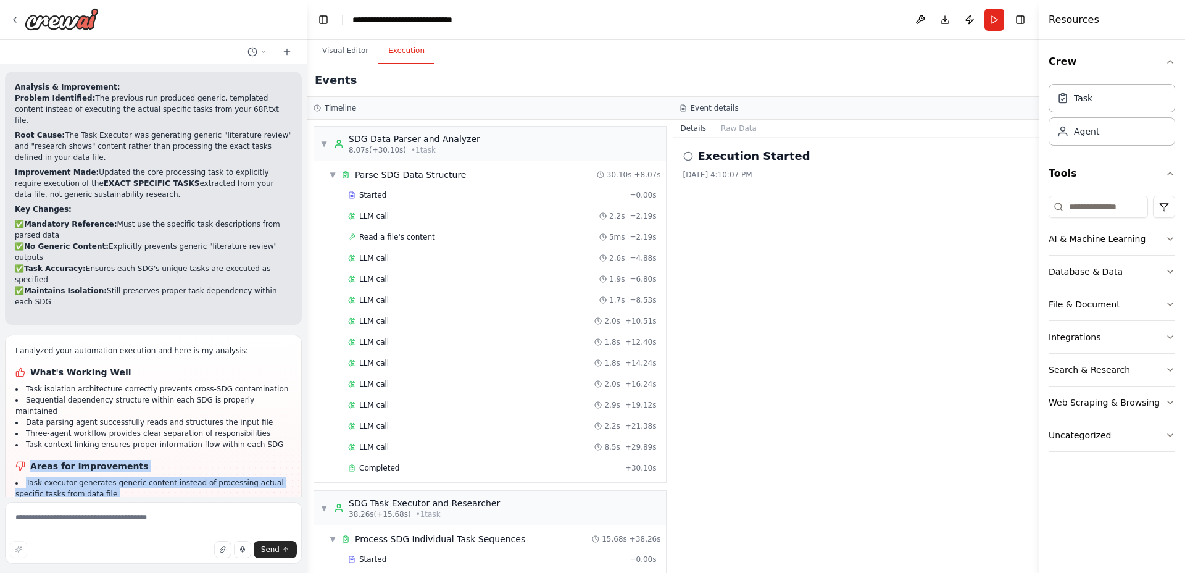
drag, startPoint x: 99, startPoint y: 373, endPoint x: 22, endPoint y: 275, distance: 124.5
click at [22, 345] on div "I analyzed your automation execution and here is my analysis: What's Working We…" at bounding box center [153, 455] width 276 height 221
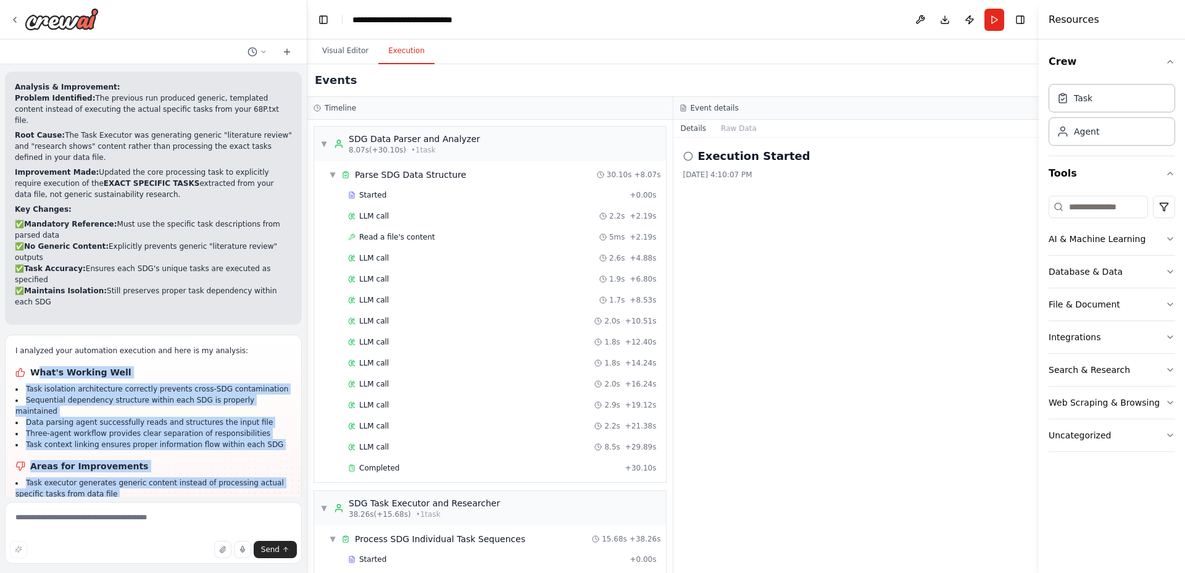
click at [35, 366] on h1 "What's Working Well" at bounding box center [153, 372] width 276 height 12
drag, startPoint x: 29, startPoint y: 202, endPoint x: 59, endPoint y: 200, distance: 29.7
click at [29, 345] on div "I analyzed your automation execution and here is my analysis: What's Working We…" at bounding box center [153, 455] width 276 height 221
click at [46, 366] on h1 "What's Working Well" at bounding box center [153, 372] width 276 height 12
click at [44, 345] on div "I analyzed your automation execution and here is my analysis: What's Working We…" at bounding box center [153, 455] width 276 height 221
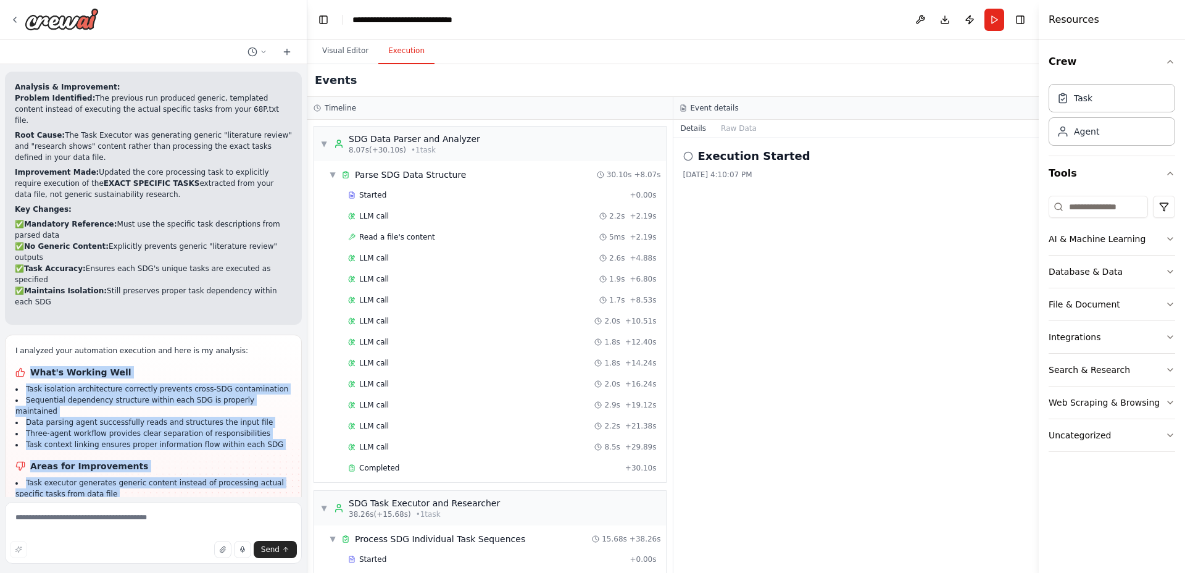
click at [34, 366] on h1 "What's Working Well" at bounding box center [153, 372] width 276 height 12
copy div "What's Working Well Task isolation architecture correctly prevents cross-SDG co…"
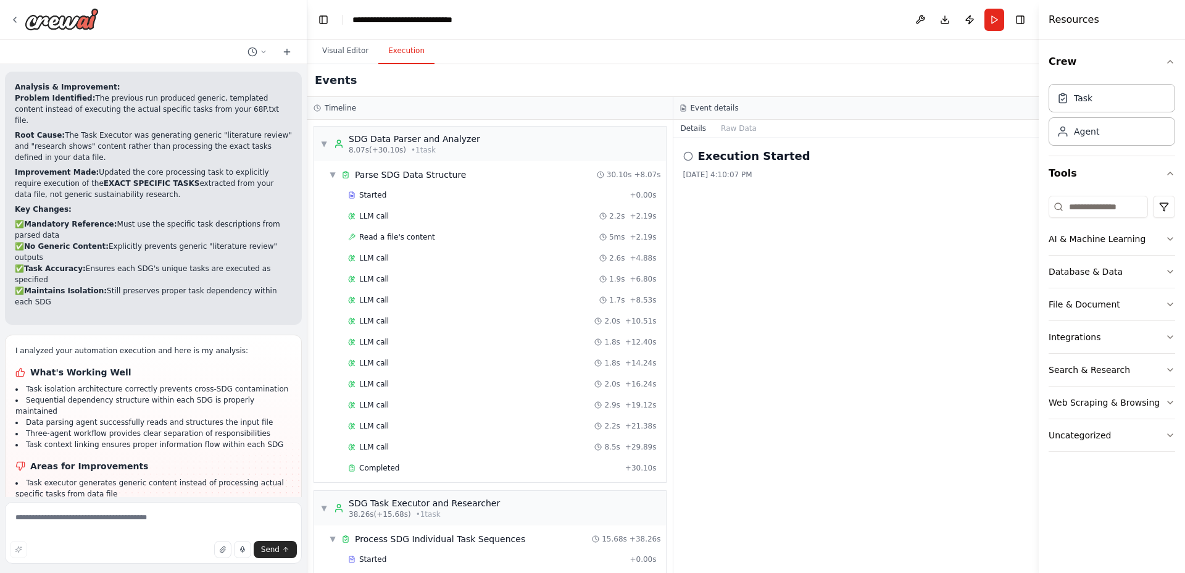
click at [689, 151] on icon at bounding box center [688, 156] width 10 height 10
click at [691, 154] on icon at bounding box center [688, 156] width 10 height 10
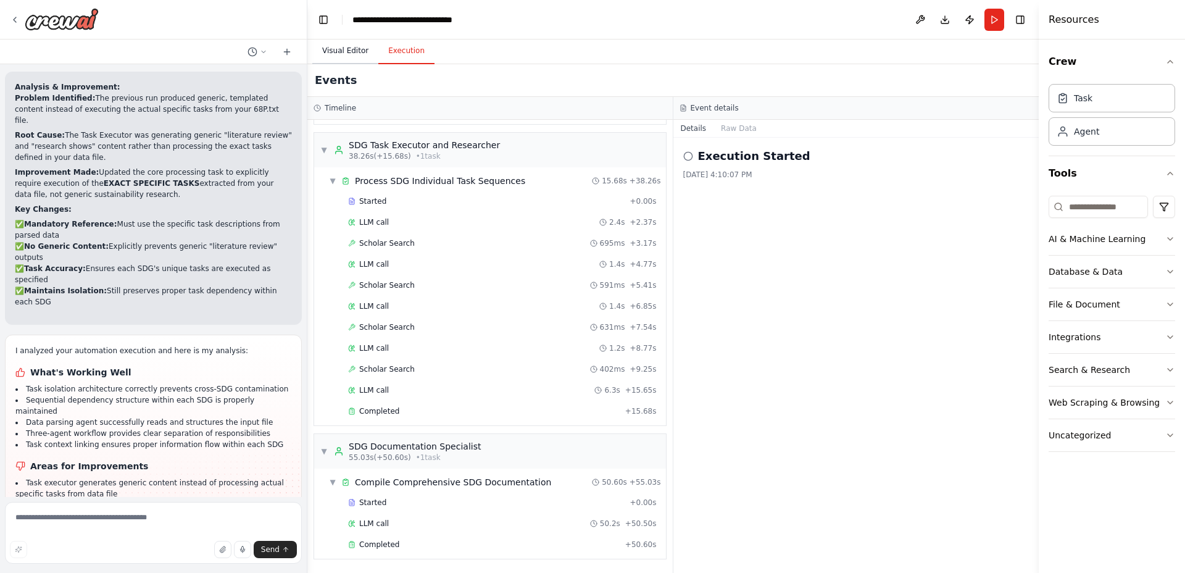
click at [341, 44] on button "Visual Editor" at bounding box center [345, 51] width 66 height 26
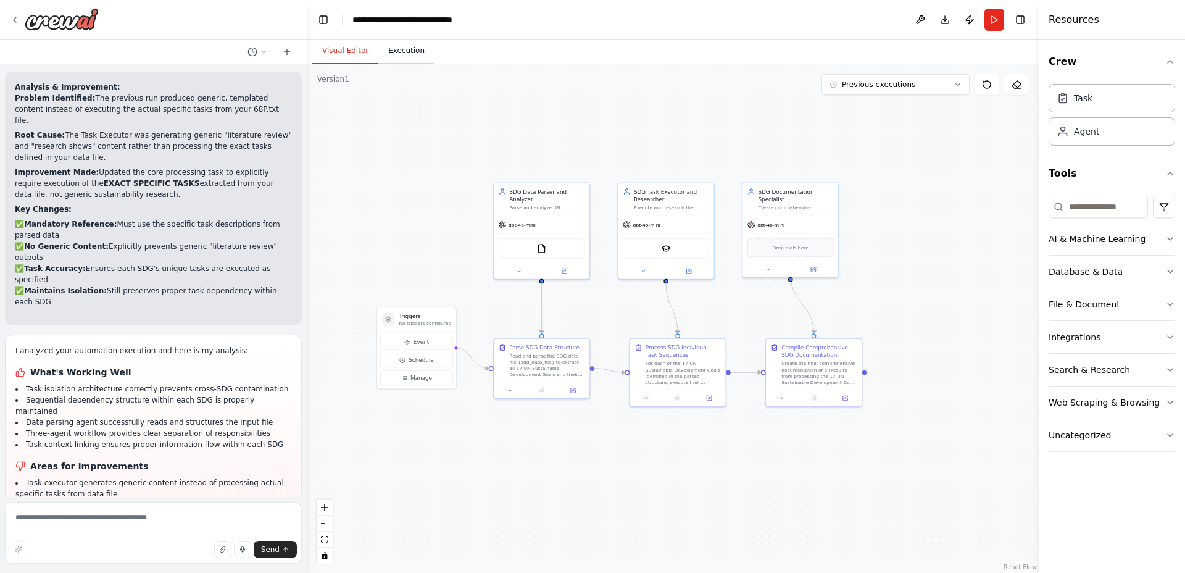
click at [397, 64] on div ".deletable-edge-delete-btn { width: 20px; height: 20px; border: 0px solid #ffff…" at bounding box center [672, 318] width 731 height 509
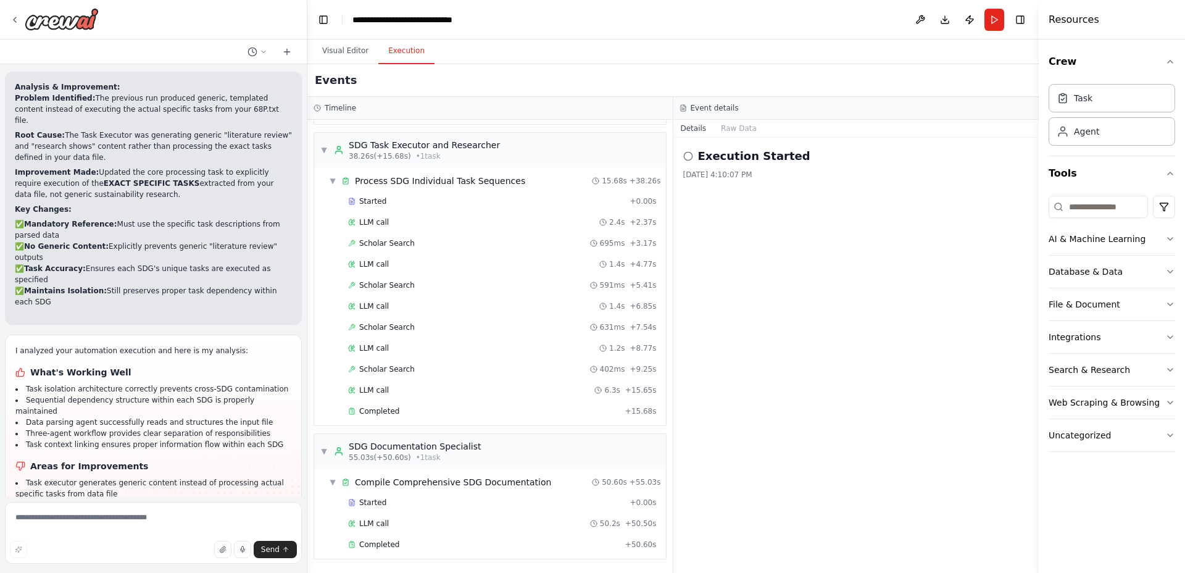
click at [398, 52] on button "Execution" at bounding box center [406, 51] width 56 height 26
click at [719, 132] on button "Raw Data" at bounding box center [739, 128] width 51 height 17
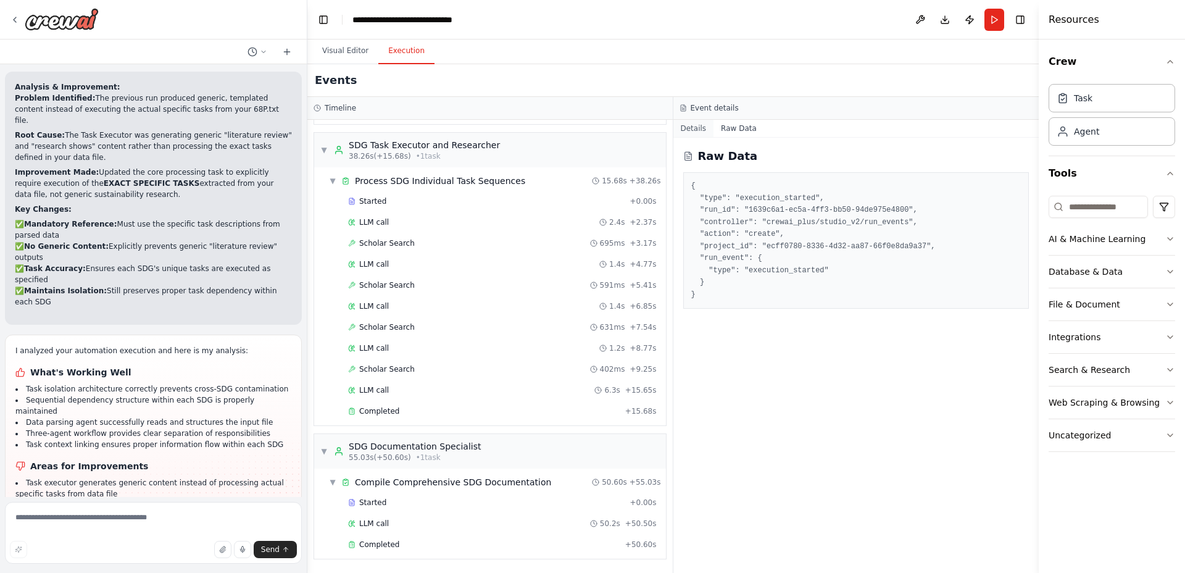
click at [694, 129] on button "Details" at bounding box center [693, 128] width 41 height 17
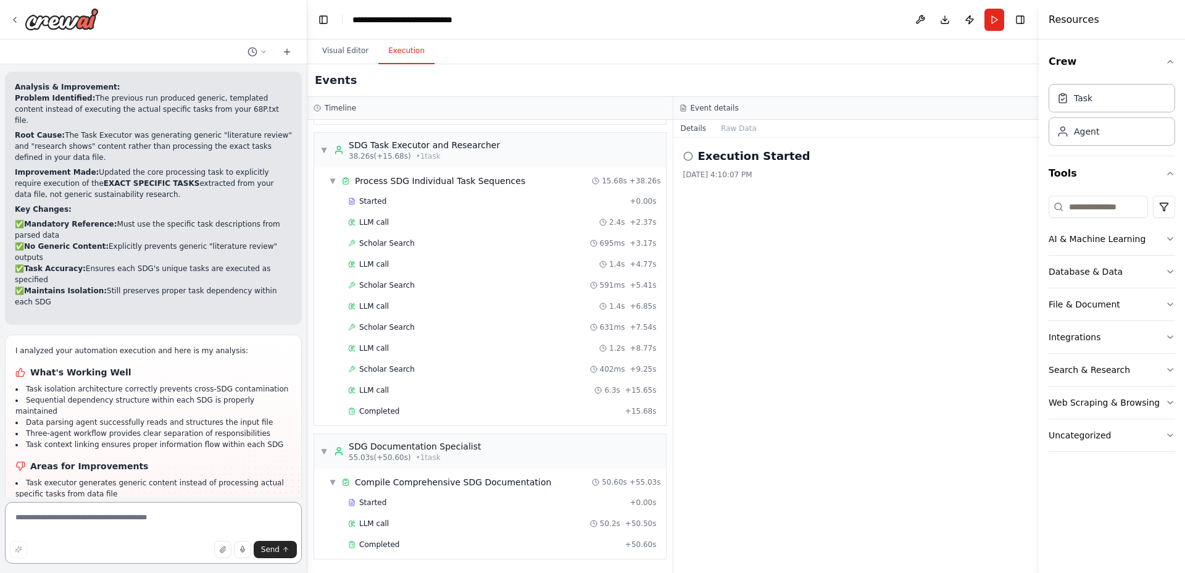
click at [188, 510] on textarea at bounding box center [153, 533] width 297 height 62
paste textarea "**********"
type textarea "**********"
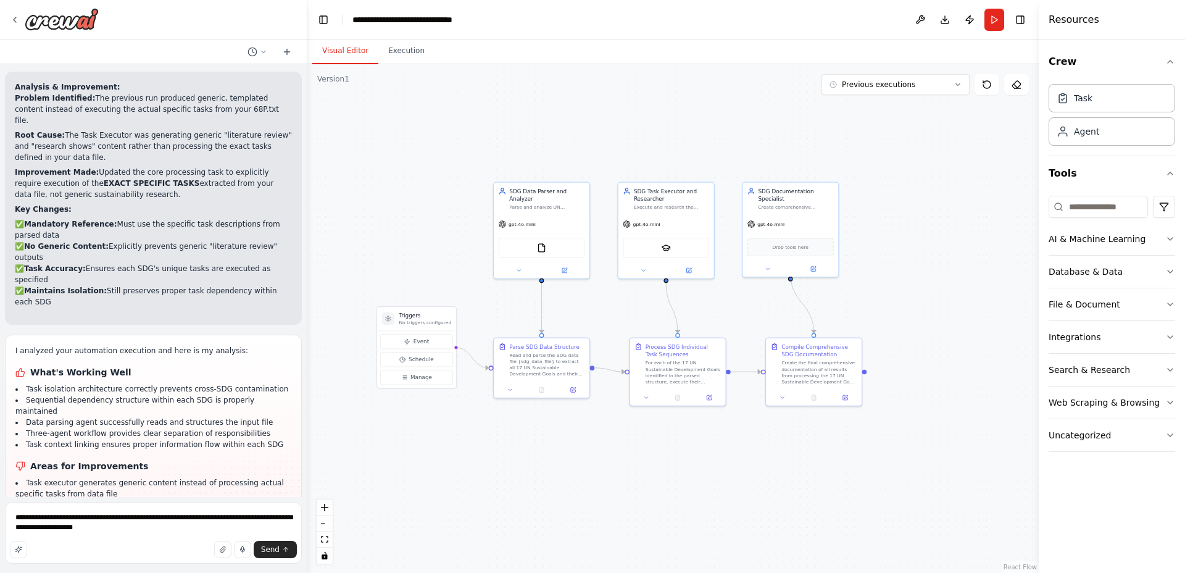
click at [349, 56] on button "Visual Editor" at bounding box center [345, 51] width 66 height 26
click at [267, 544] on span "Send" at bounding box center [270, 549] width 19 height 10
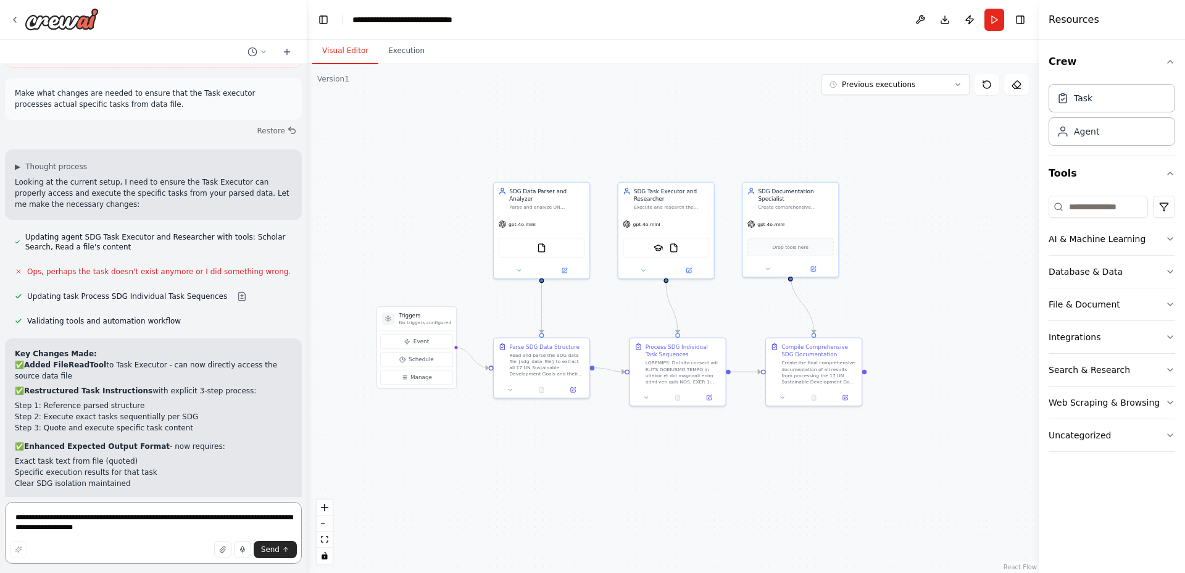
scroll to position [3944, 0]
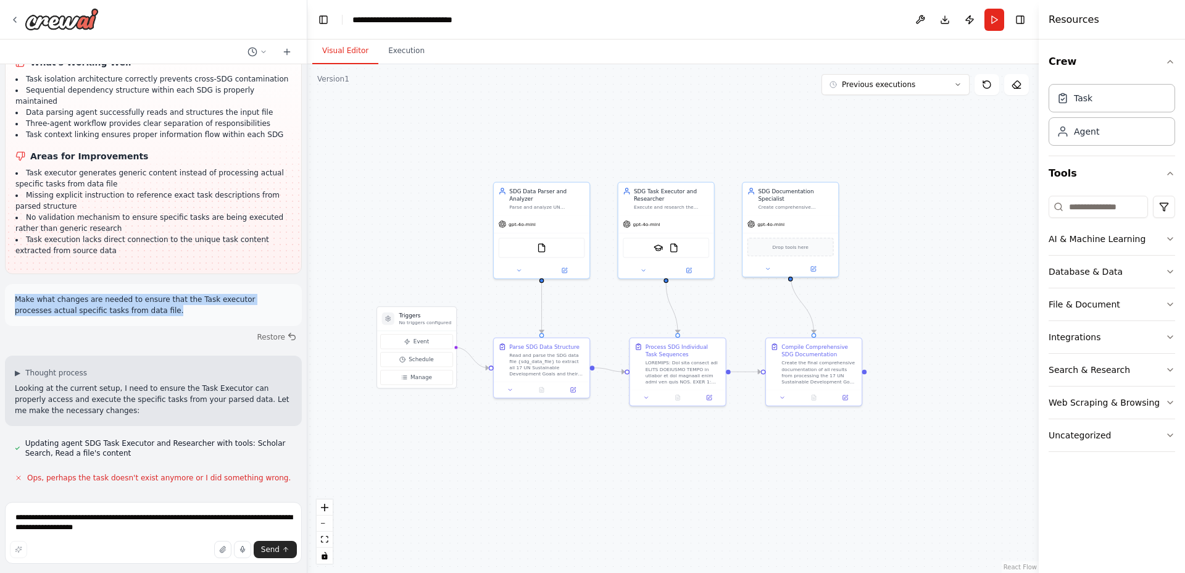
drag, startPoint x: 167, startPoint y: 124, endPoint x: 12, endPoint y: 109, distance: 155.0
click at [12, 284] on div "Make what changes are needed to ensure that the Task executor processes actual …" at bounding box center [153, 305] width 297 height 42
copy p "Make what changes are needed to ensure that the Task executor processes actual …"
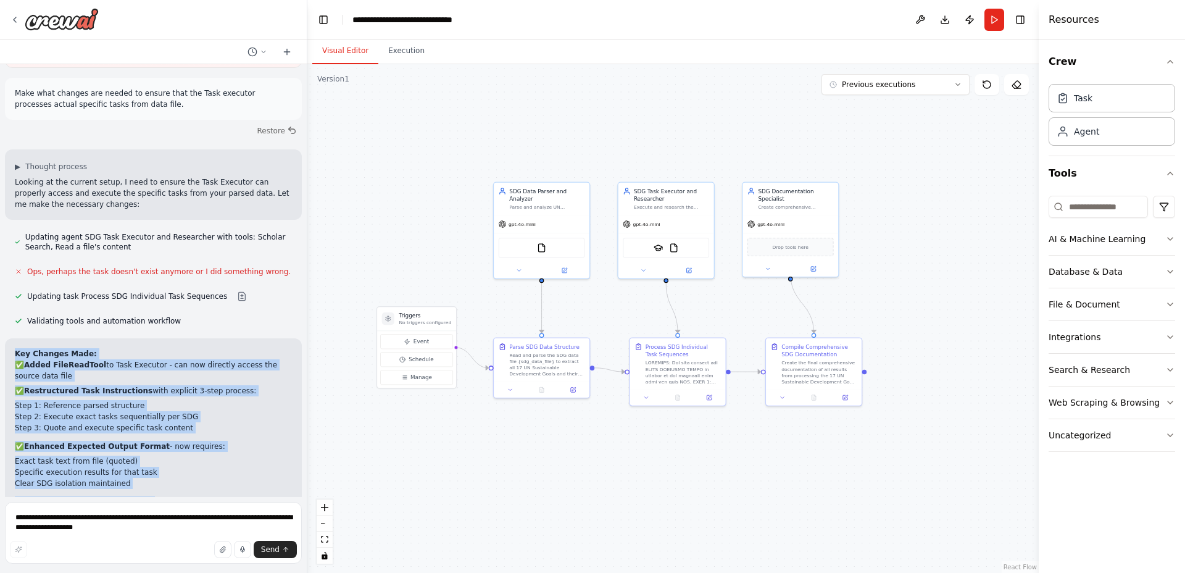
drag, startPoint x: 244, startPoint y: 378, endPoint x: 14, endPoint y: 162, distance: 316.1
click at [14, 338] on div "Key Changes Made: ✅ Added FileReadTool to Task Executor - can now directly acce…" at bounding box center [153, 466] width 297 height 257
copy div "Key Changes Made: ✅ Added FileReadTool to Task Executor - can now directly acce…"
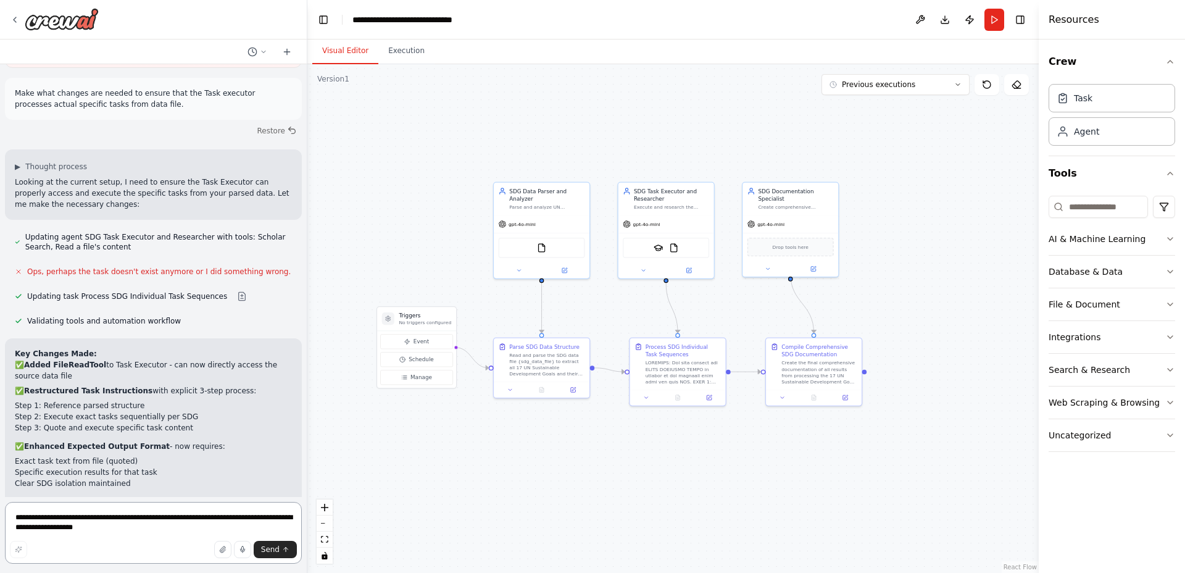
click at [146, 522] on textarea "**********" at bounding box center [153, 533] width 297 height 62
paste textarea "**********"
click at [179, 517] on textarea "**********" at bounding box center [153, 533] width 297 height 62
type textarea "**********"
click at [262, 544] on button "Send" at bounding box center [275, 549] width 43 height 17
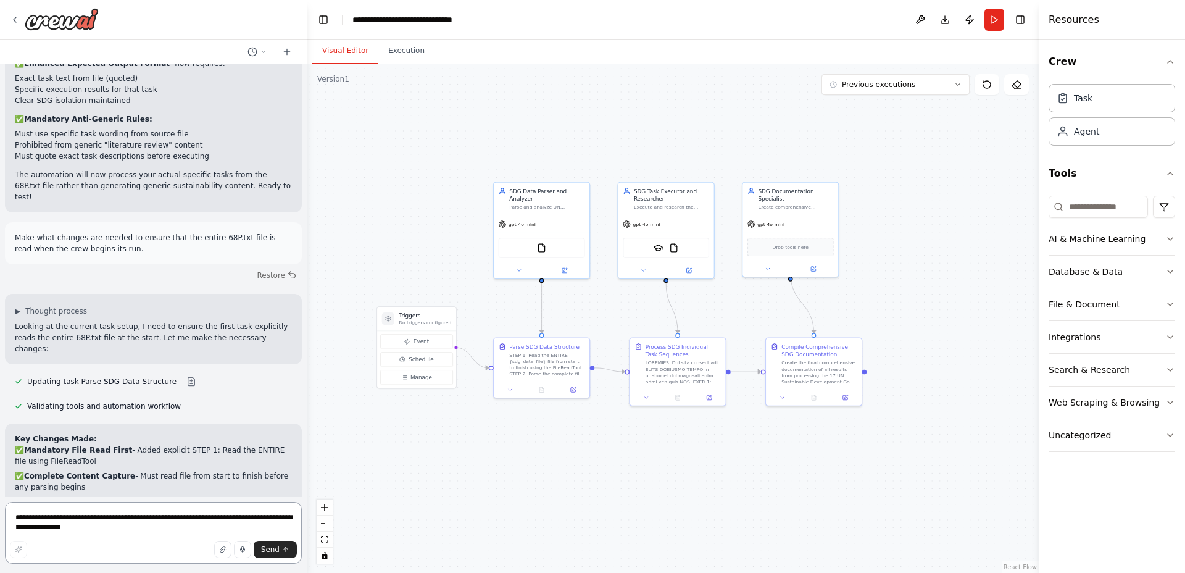
scroll to position [4544, 0]
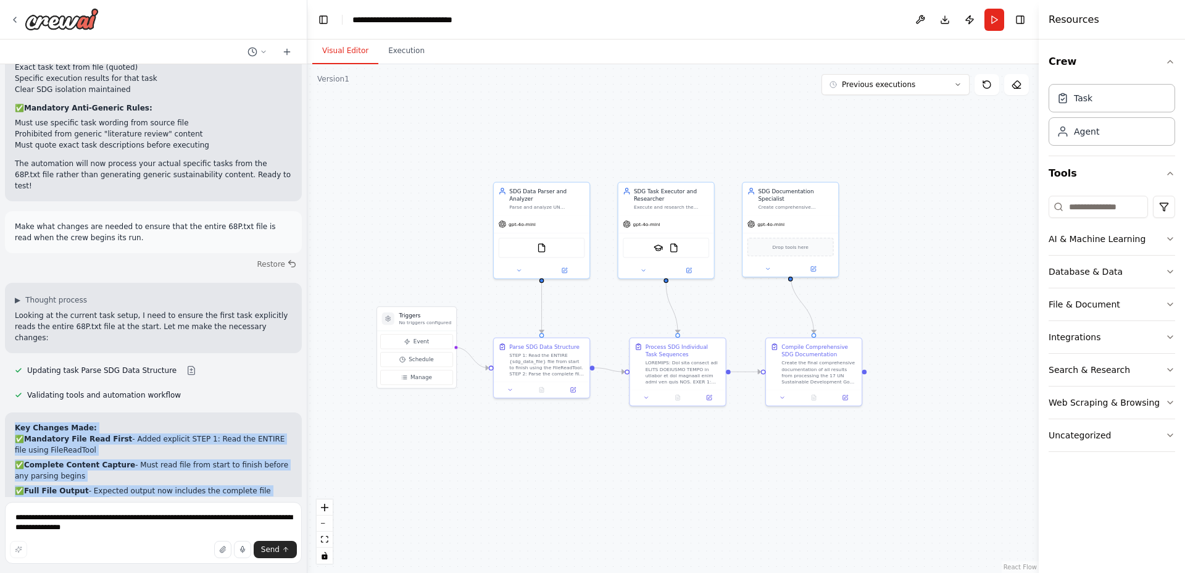
drag, startPoint x: 14, startPoint y: 213, endPoint x: 231, endPoint y: 383, distance: 276.1
click at [231, 412] on div "Key Changes Made: ✅ Mandatory File Read First - Added explicit STEP 1: Read the…" at bounding box center [153, 514] width 297 height 205
copy div "Key Changes Made: ✅ Mandatory File Read First - Added explicit STEP 1: Read the…"
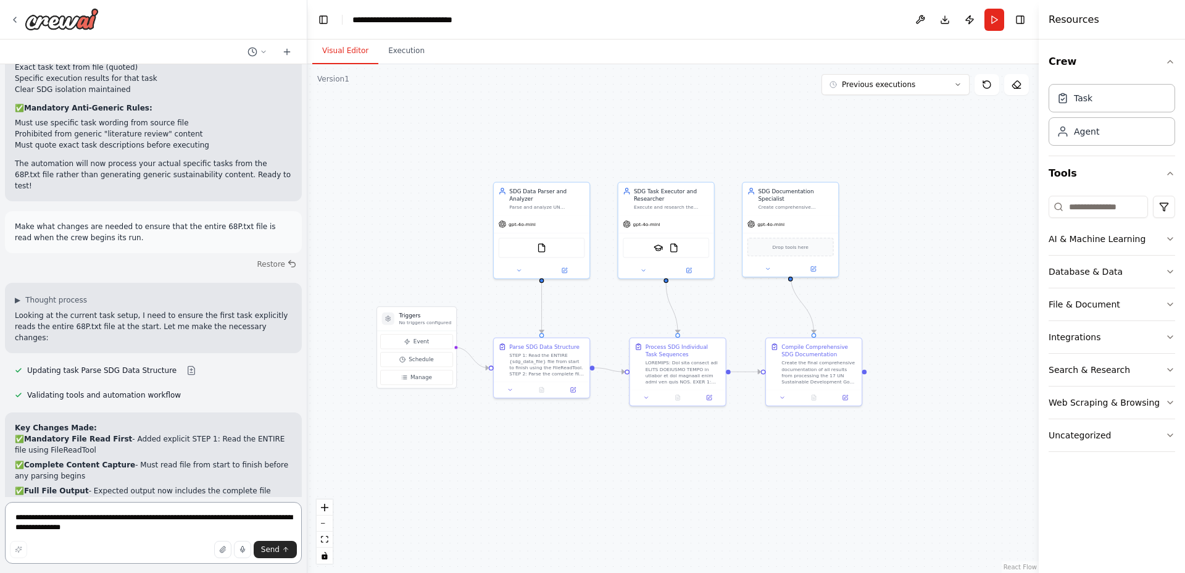
click at [169, 514] on textarea "**********" at bounding box center [153, 533] width 297 height 62
paste textarea "**********"
type textarea "**********"
click at [265, 549] on span "Send" at bounding box center [270, 549] width 19 height 10
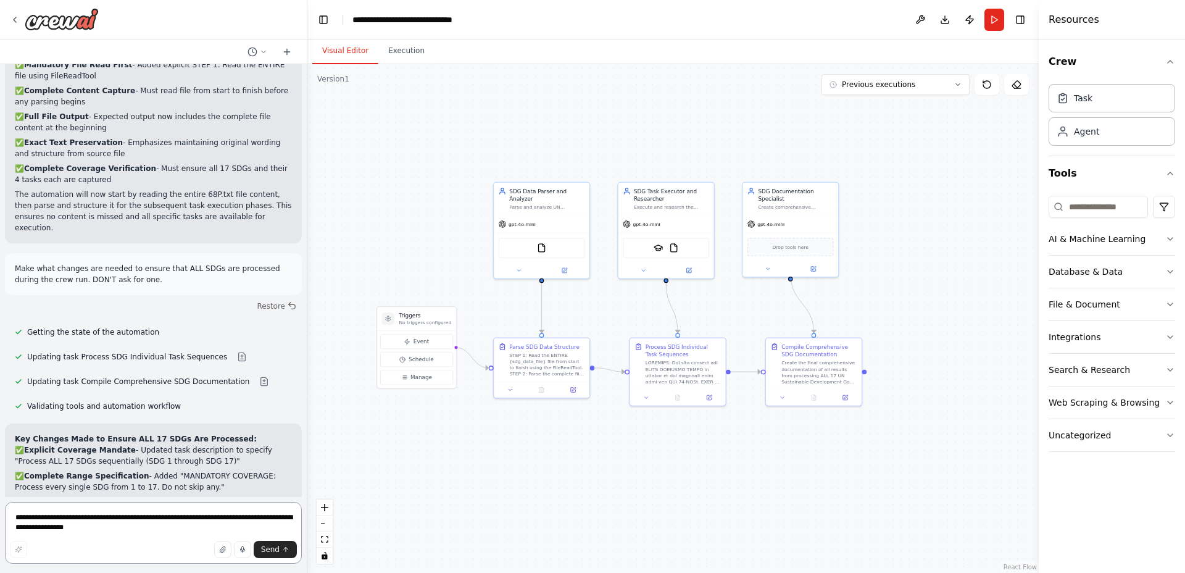
scroll to position [4929, 0]
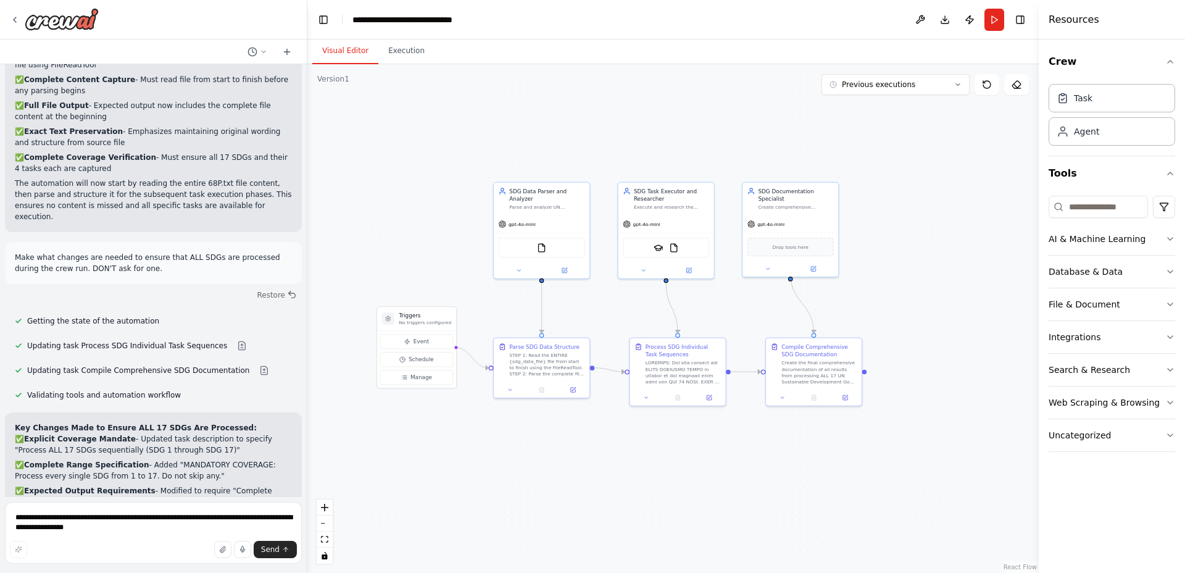
click at [25, 423] on strong "Key Changes Made to Ensure ALL 17 SDGs Are Processed:" at bounding box center [136, 427] width 242 height 9
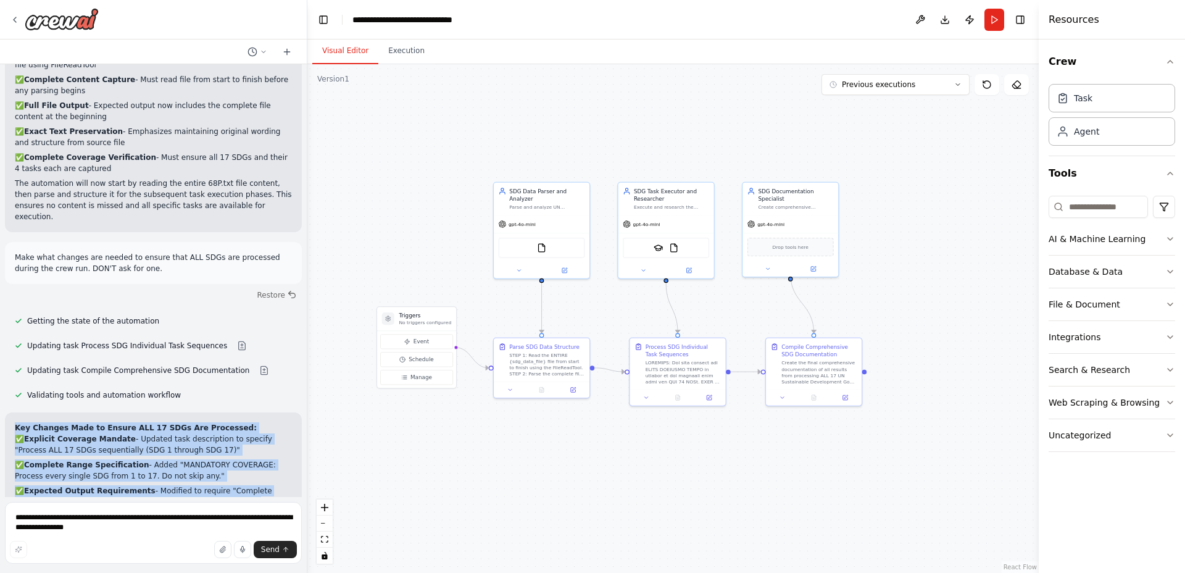
copy div "Key Changes Made to Ensure ALL 17 SDGs Are Processed: ✅ Explicit Coverage Manda…"
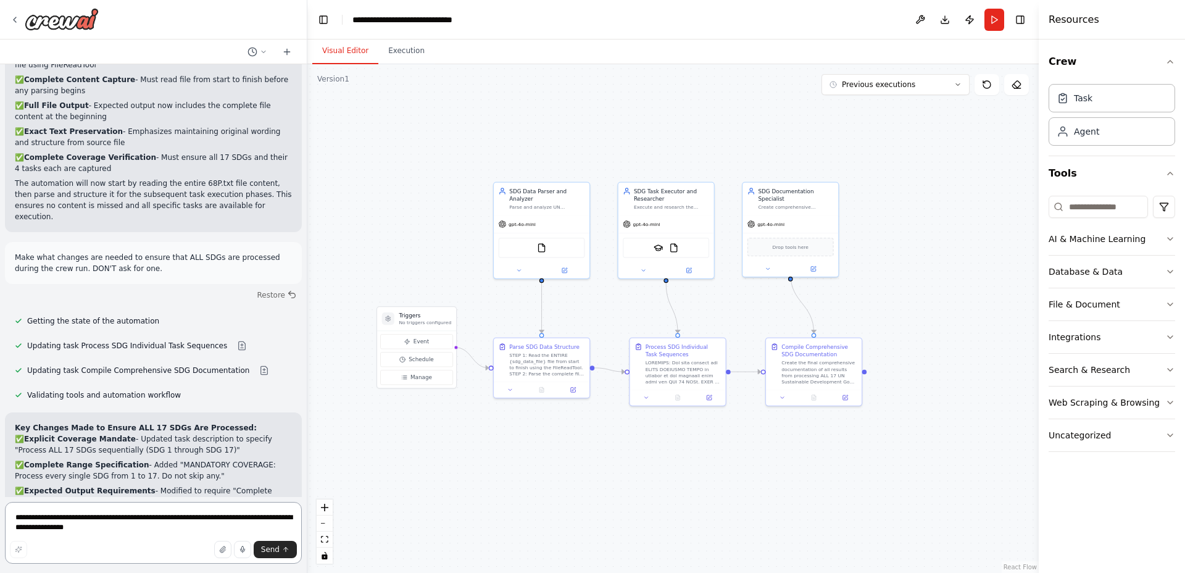
click at [159, 508] on textarea "**********" at bounding box center [153, 533] width 297 height 62
type textarea "*"
paste textarea "**********"
click at [191, 532] on textarea "**********" at bounding box center [153, 533] width 297 height 62
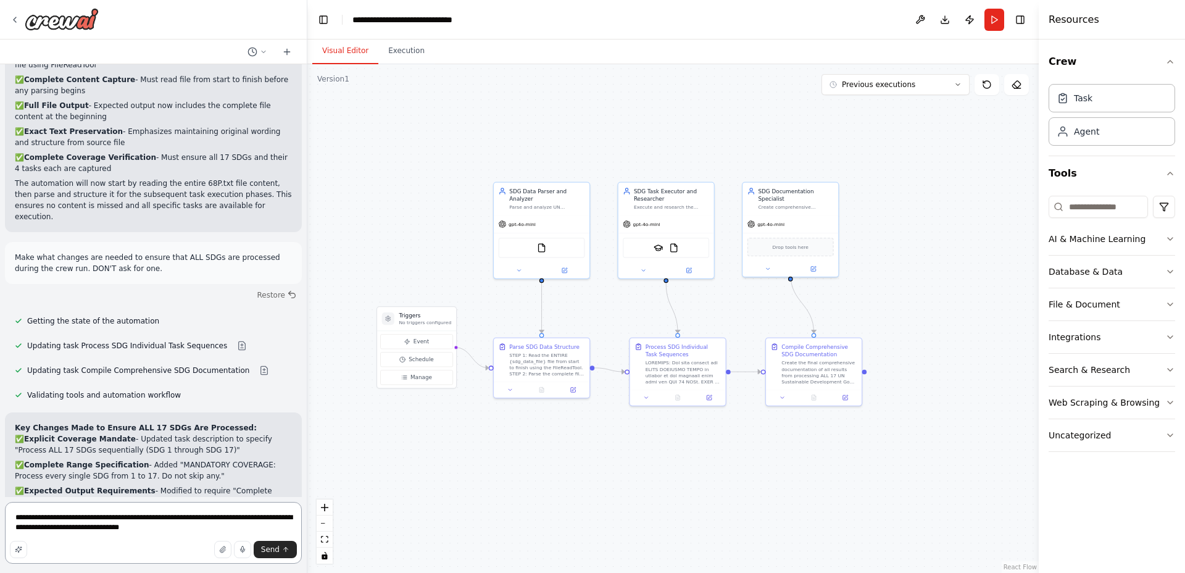
drag, startPoint x: 191, startPoint y: 532, endPoint x: 99, endPoint y: 480, distance: 105.0
click at [8, 514] on textarea "**********" at bounding box center [153, 533] width 297 height 62
type textarea "**********"
click at [259, 546] on button "Send" at bounding box center [275, 549] width 43 height 17
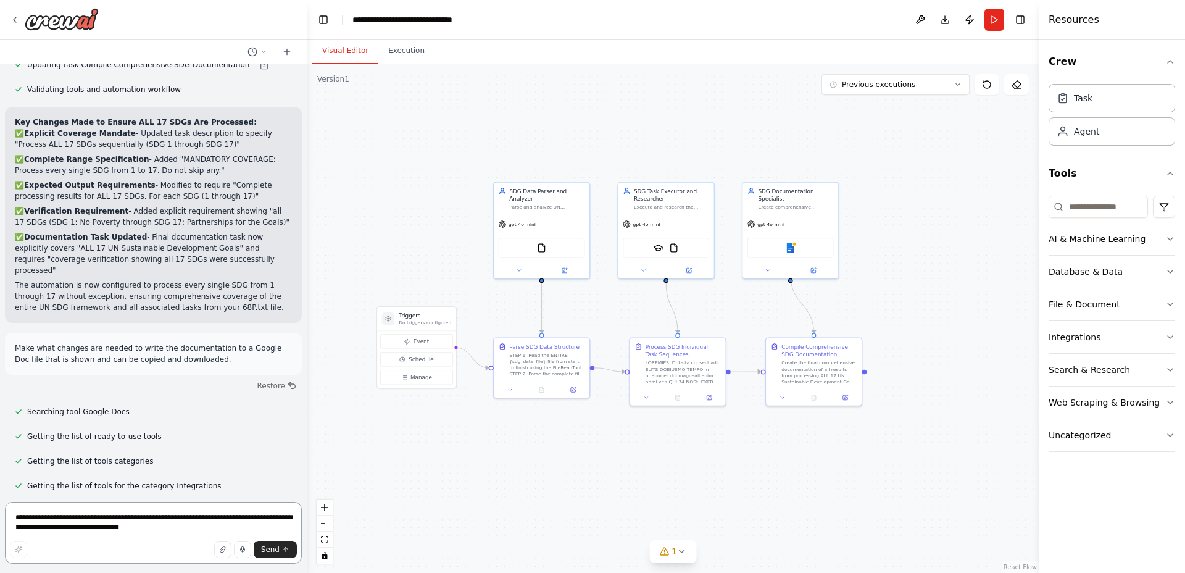
scroll to position [5440, 0]
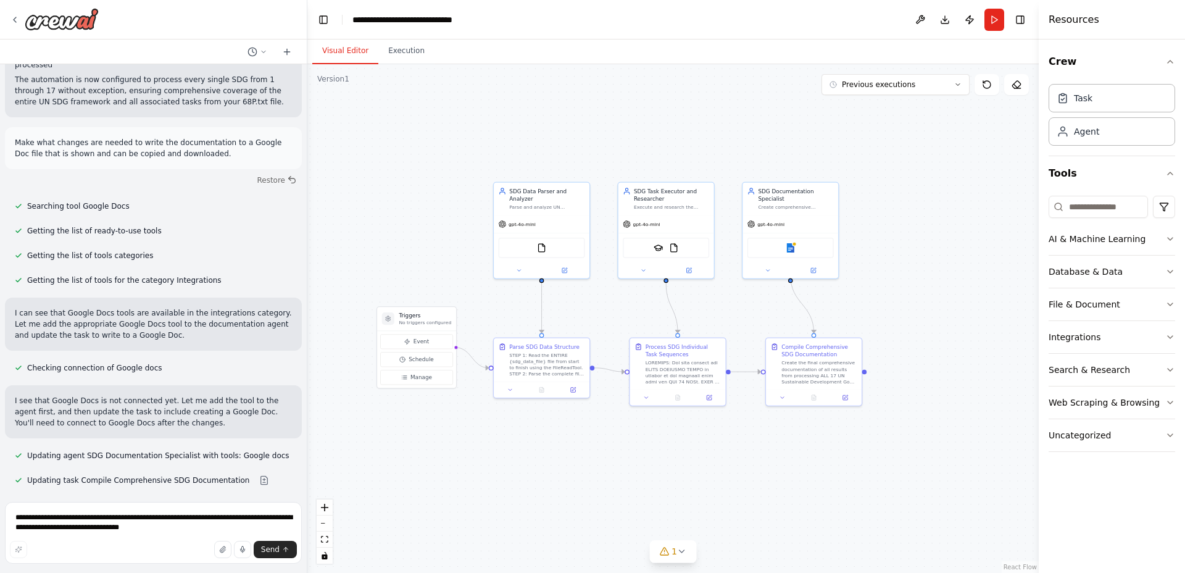
click at [19, 533] on strong "Key Changes Made to Write Documentation to Google Docs:" at bounding box center [140, 537] width 251 height 9
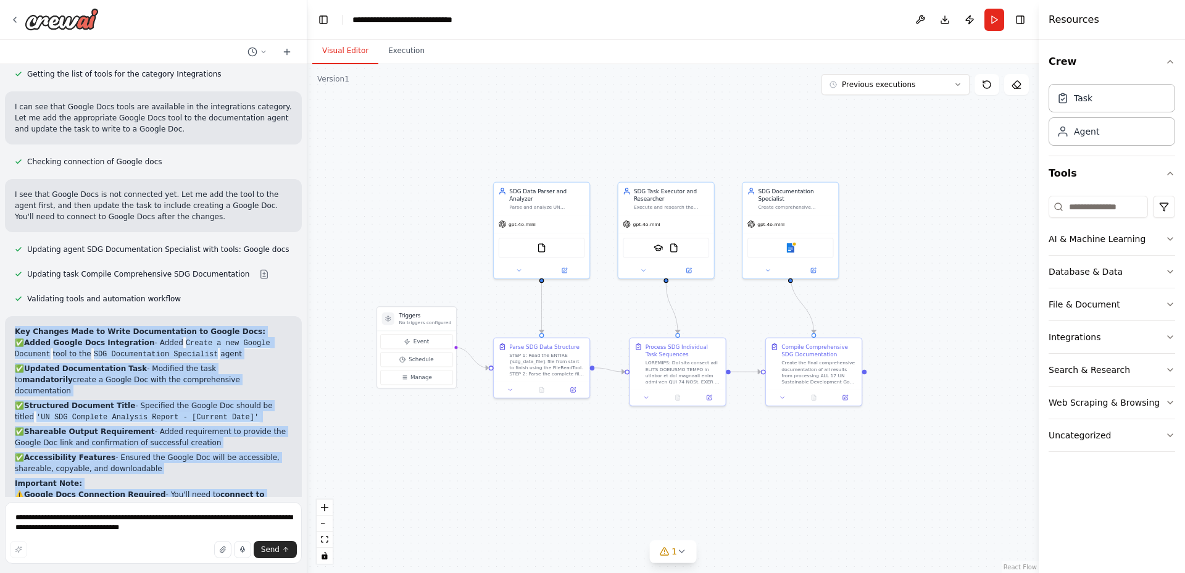
click at [186, 478] on h2 "Important Note:" at bounding box center [153, 483] width 277 height 11
click at [1117, 342] on button "Integrations" at bounding box center [1112, 337] width 127 height 32
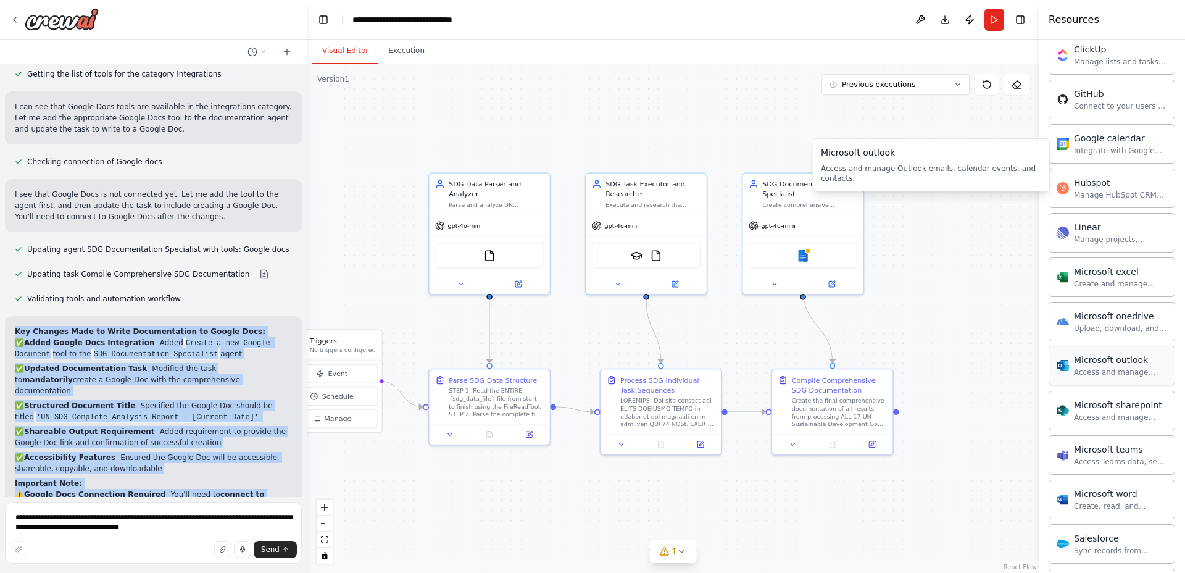
scroll to position [617, 0]
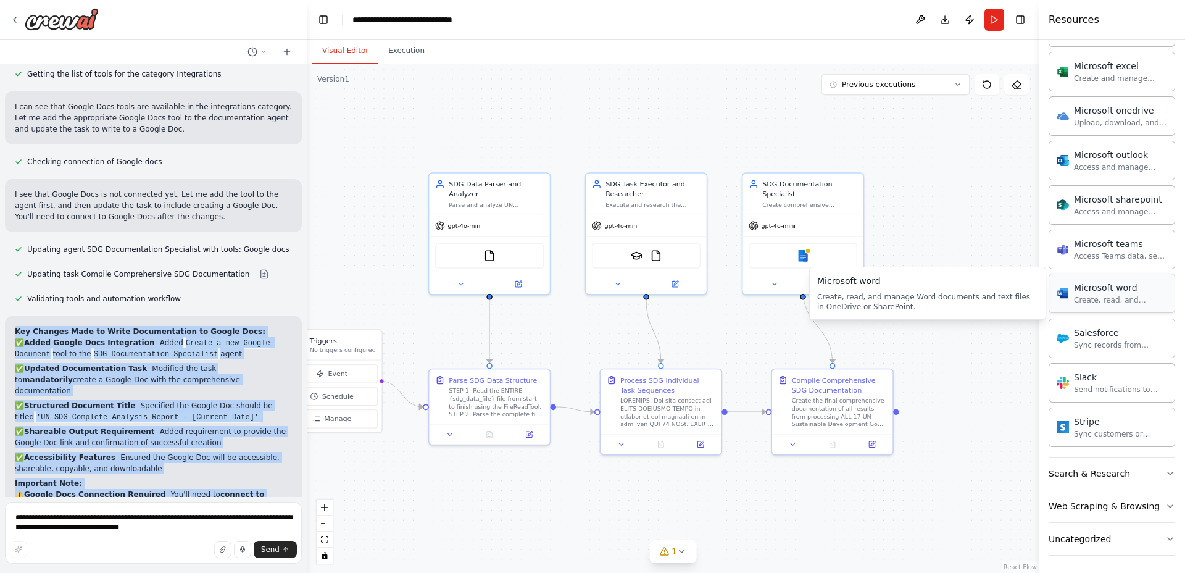
click at [1127, 308] on div "Microsoft word Create, read, and manage Word documents and text files in OneDri…" at bounding box center [1112, 293] width 127 height 40
click at [1087, 299] on div "Create, read, and manage Word documents and text files in OneDrive or SharePoin…" at bounding box center [1120, 300] width 93 height 10
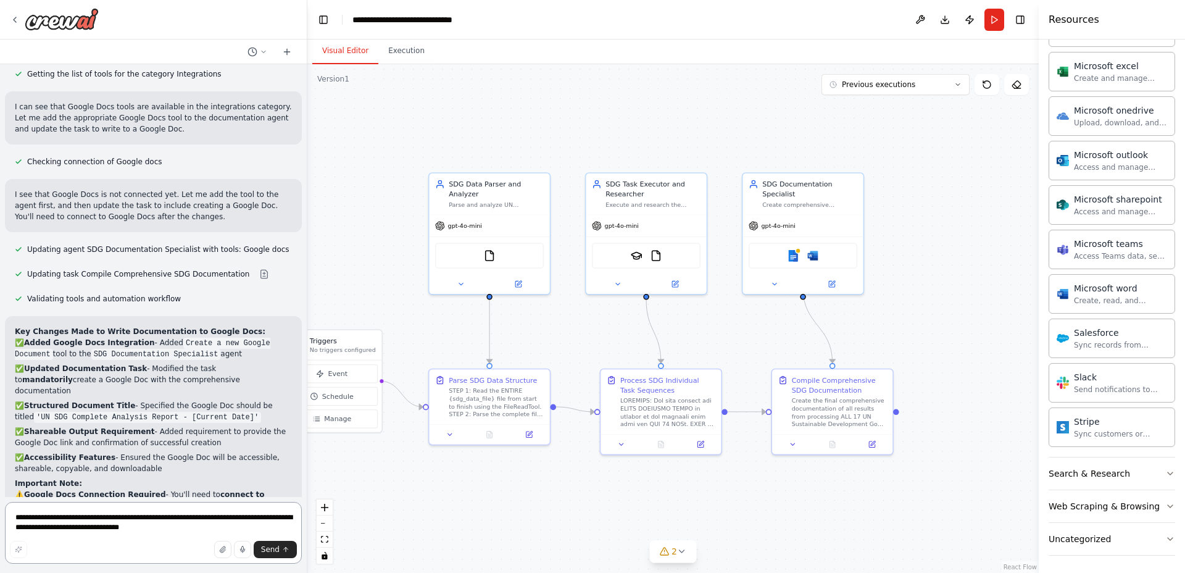
click at [144, 522] on textarea "**********" at bounding box center [153, 533] width 297 height 62
type textarea "**********"
click at [257, 547] on button "Send" at bounding box center [275, 549] width 43 height 17
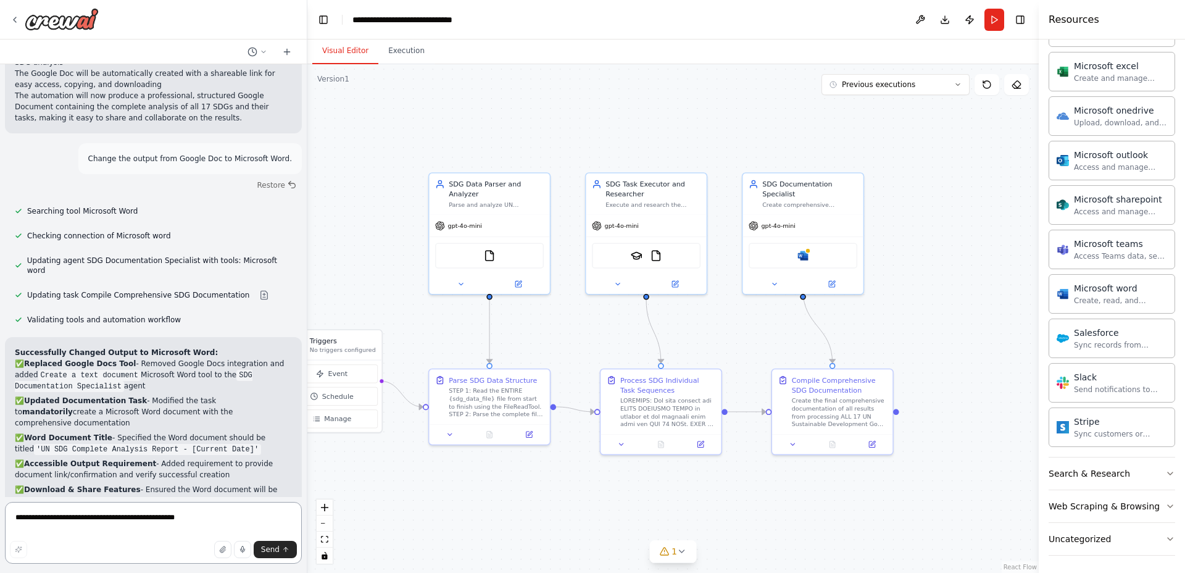
scroll to position [6164, 0]
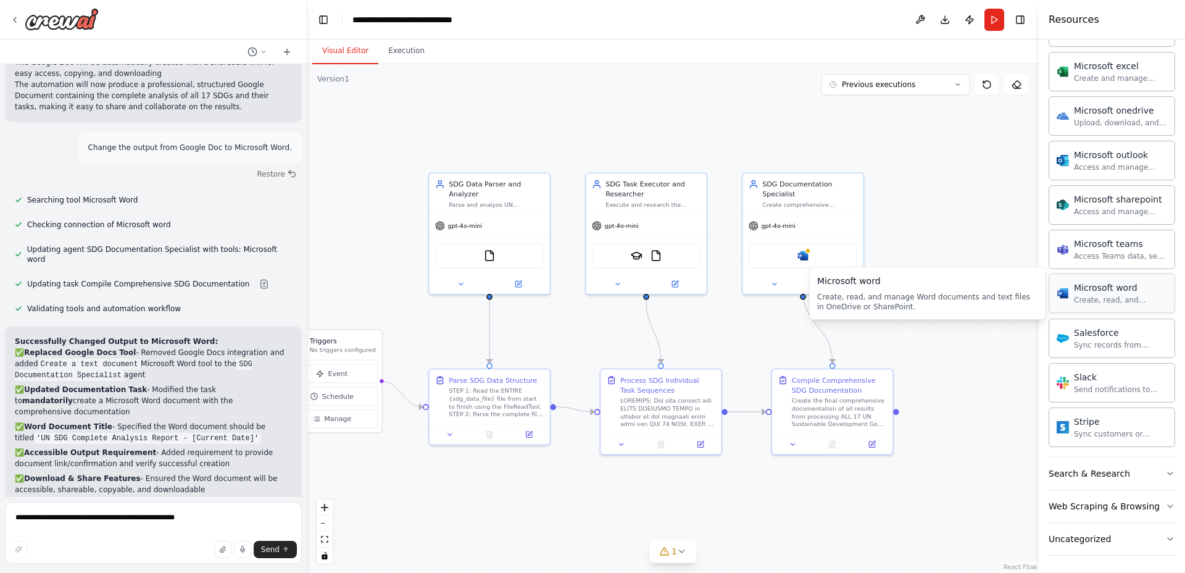
click at [1092, 308] on div "Microsoft word Create, read, and manage Word documents and text files in OneDri…" at bounding box center [1112, 293] width 127 height 40
click at [796, 213] on div "gpt-4o-mini" at bounding box center [803, 224] width 120 height 22
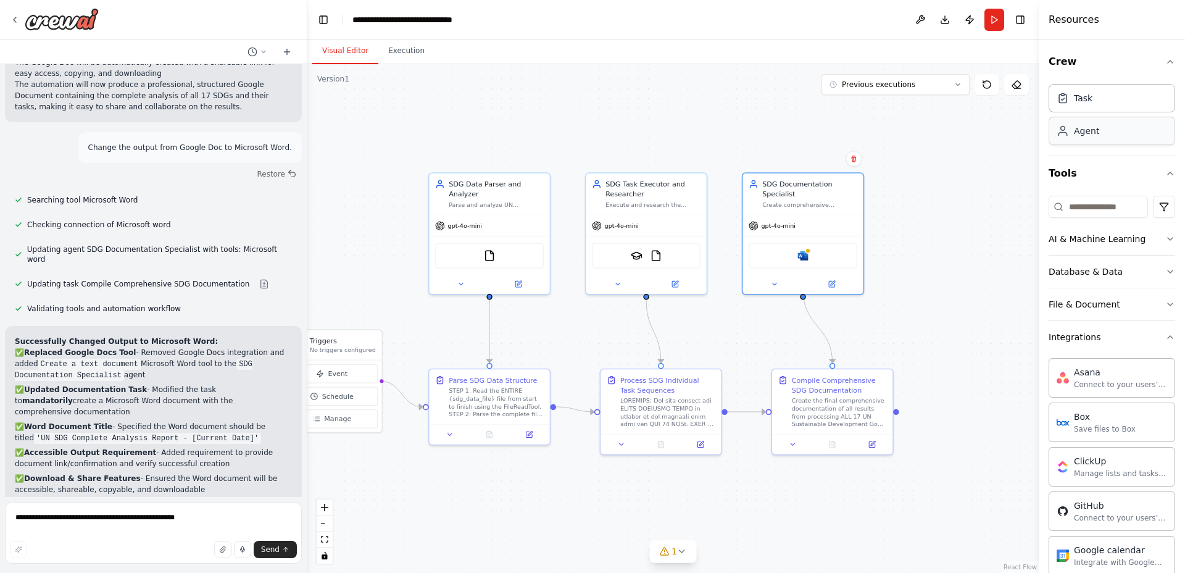
click at [1104, 133] on div "Agent" at bounding box center [1112, 131] width 127 height 28
click at [792, 219] on div "gpt-4o-mini" at bounding box center [772, 224] width 47 height 10
click at [183, 512] on textarea "**********" at bounding box center [153, 533] width 297 height 62
type textarea "**********"
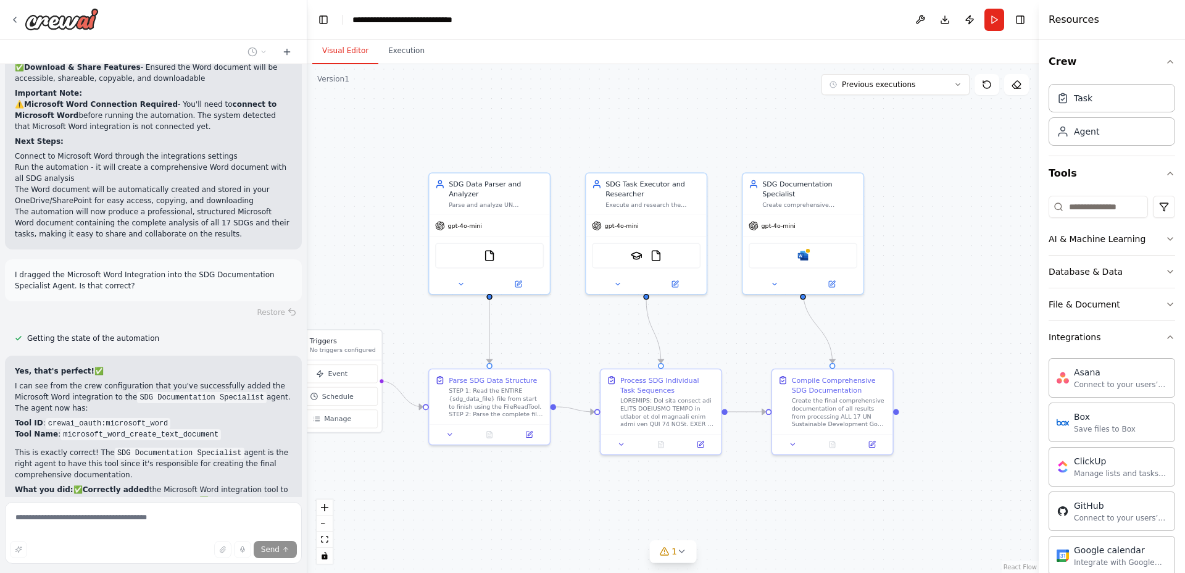
scroll to position [6586, 0]
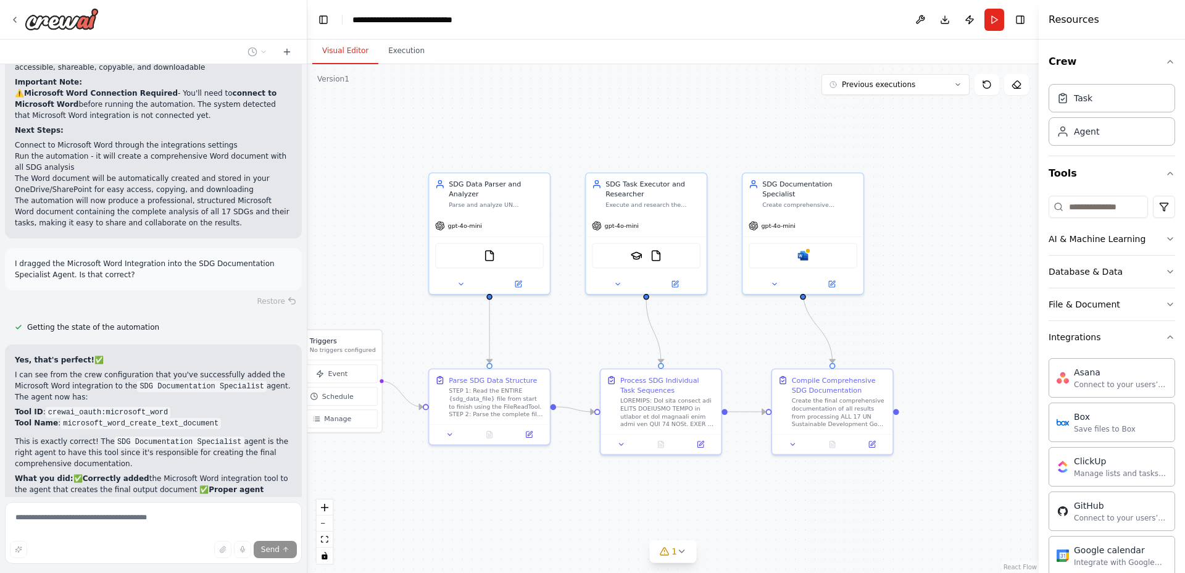
click at [177, 536] on li "Connect Microsoft Word - You'll still need to connect to Microsoft Word through…" at bounding box center [153, 547] width 277 height 22
click at [122, 536] on li "Connect Microsoft Word - You'll still need to connect to Microsoft Word through…" at bounding box center [153, 547] width 277 height 22
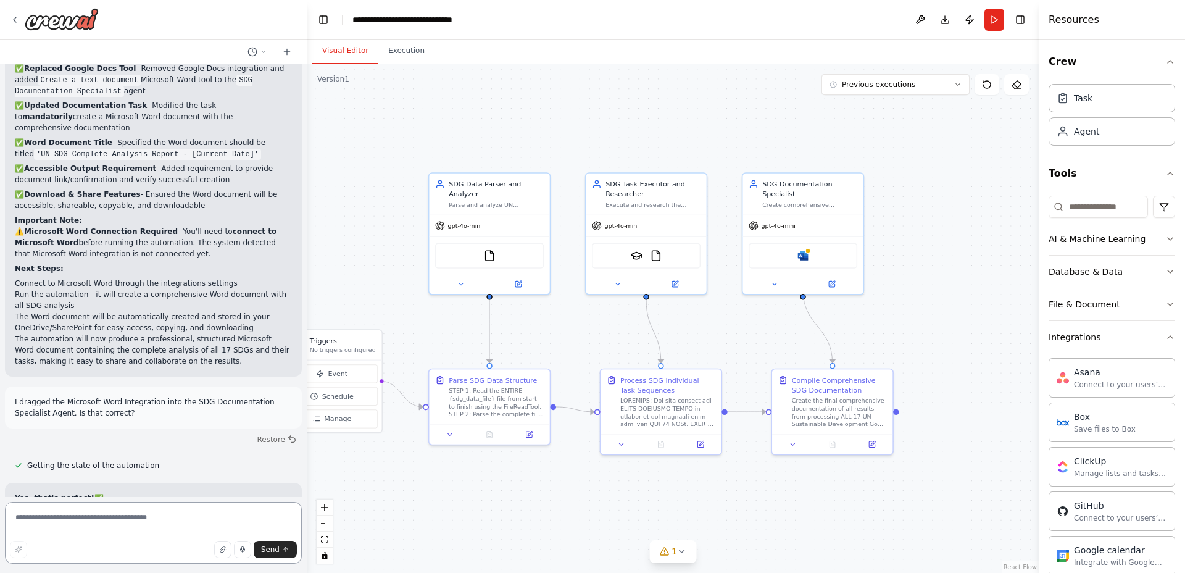
click at [212, 513] on textarea at bounding box center [153, 533] width 297 height 62
paste textarea "**********"
type textarea "**********"
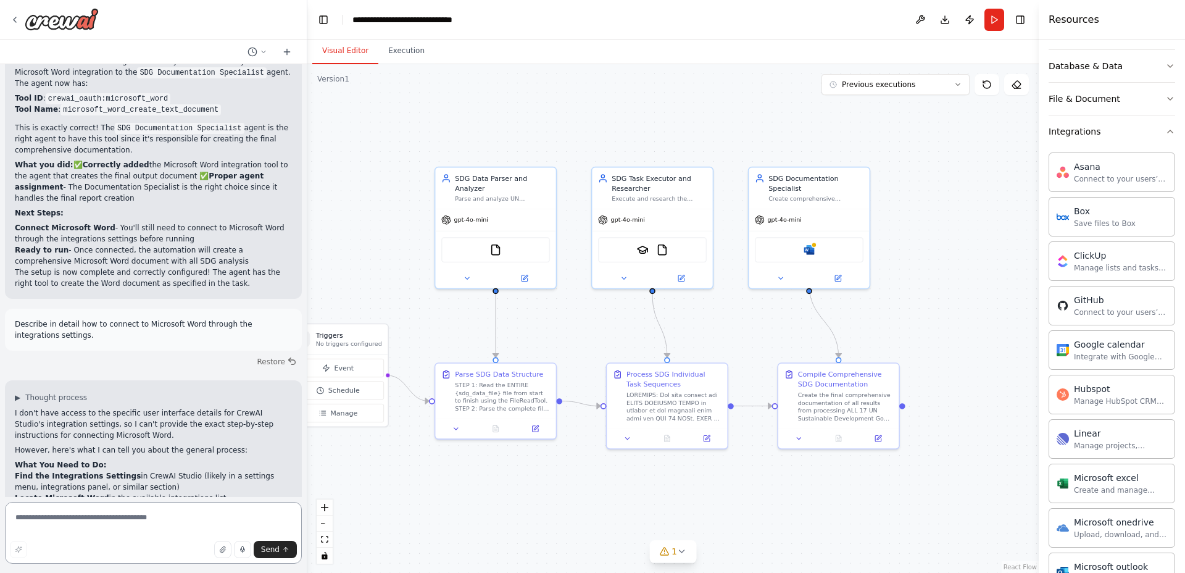
scroll to position [412, 0]
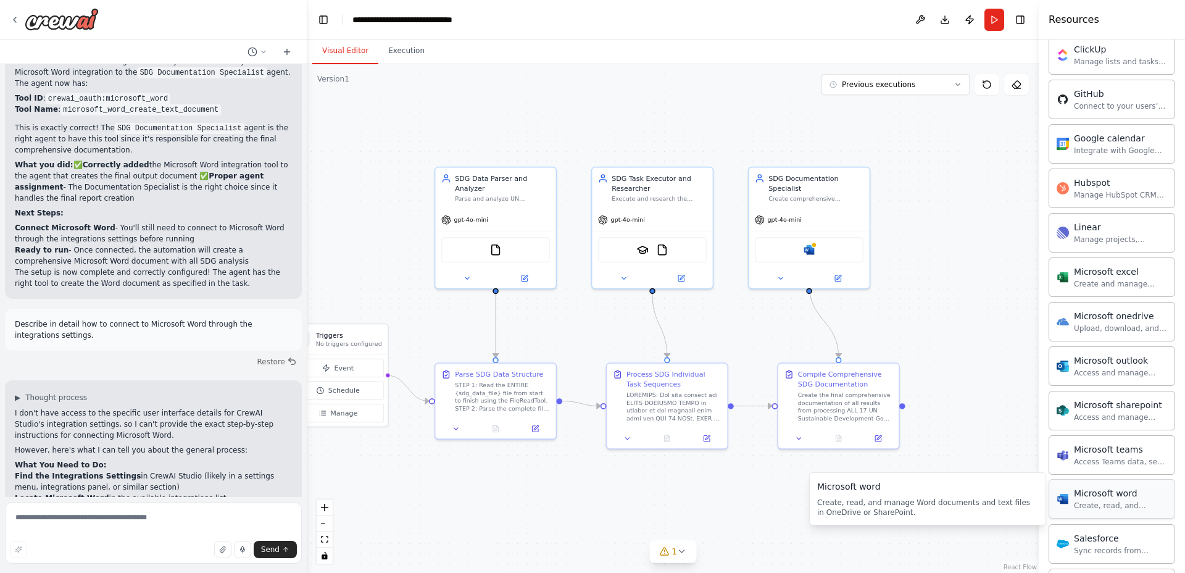
click at [1109, 510] on div "Microsoft word Create, read, and manage Word documents and text files in OneDri…" at bounding box center [1112, 499] width 127 height 40
drag, startPoint x: 1109, startPoint y: 510, endPoint x: 825, endPoint y: 520, distance: 284.7
click at [825, 520] on div ".deletable-edge-delete-btn { width: 20px; height: 20px; border: 0px solid #ffff…" at bounding box center [672, 318] width 731 height 509
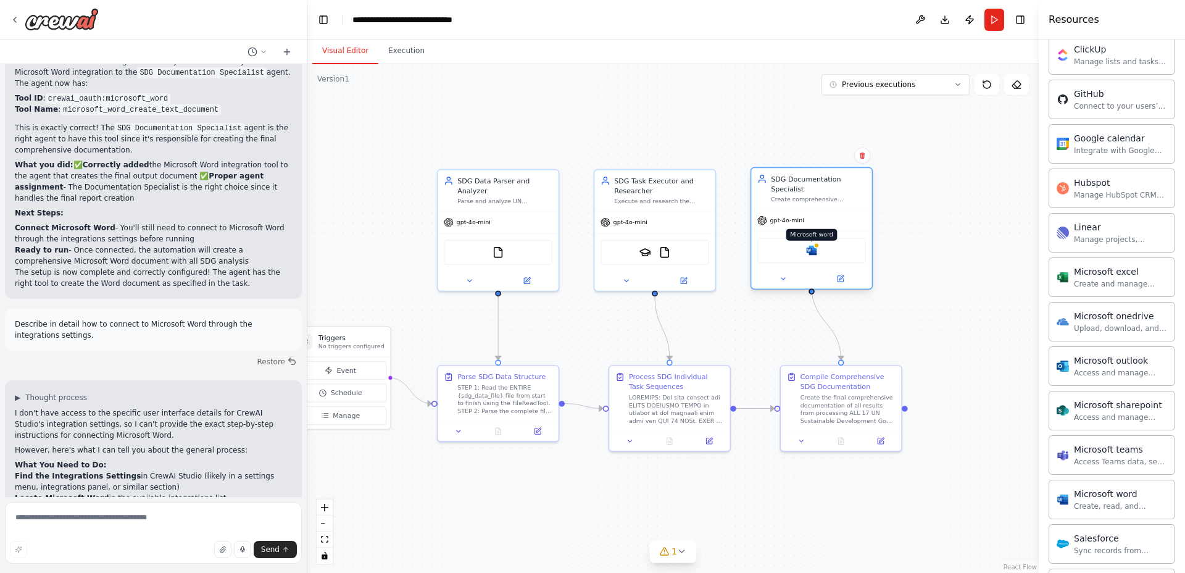
click at [816, 243] on div at bounding box center [817, 246] width 6 height 6
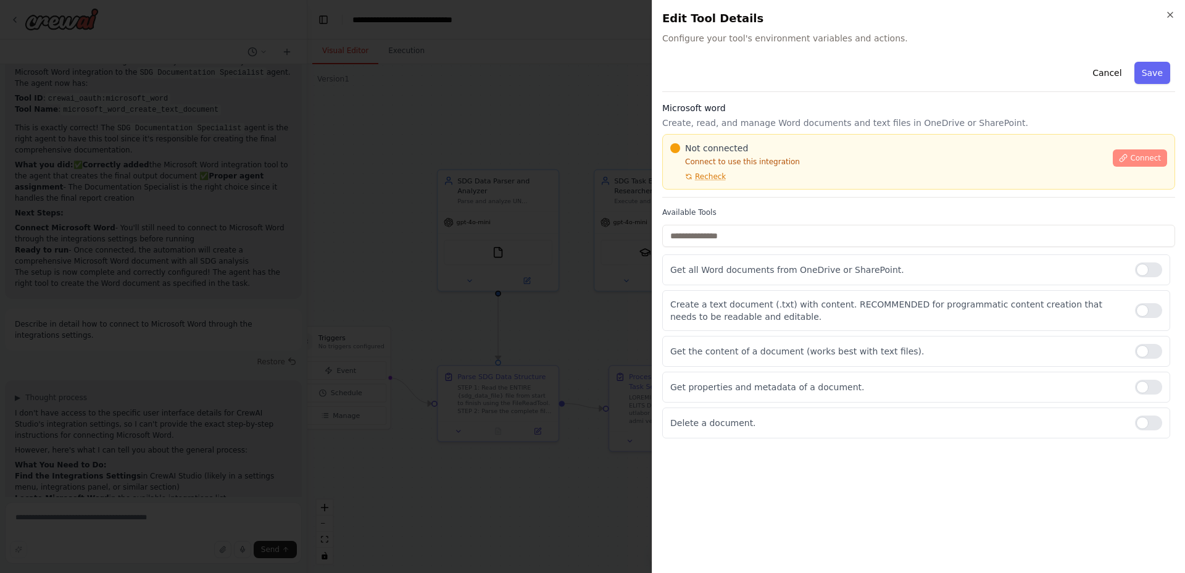
click at [1141, 161] on span "Connect" at bounding box center [1145, 158] width 31 height 10
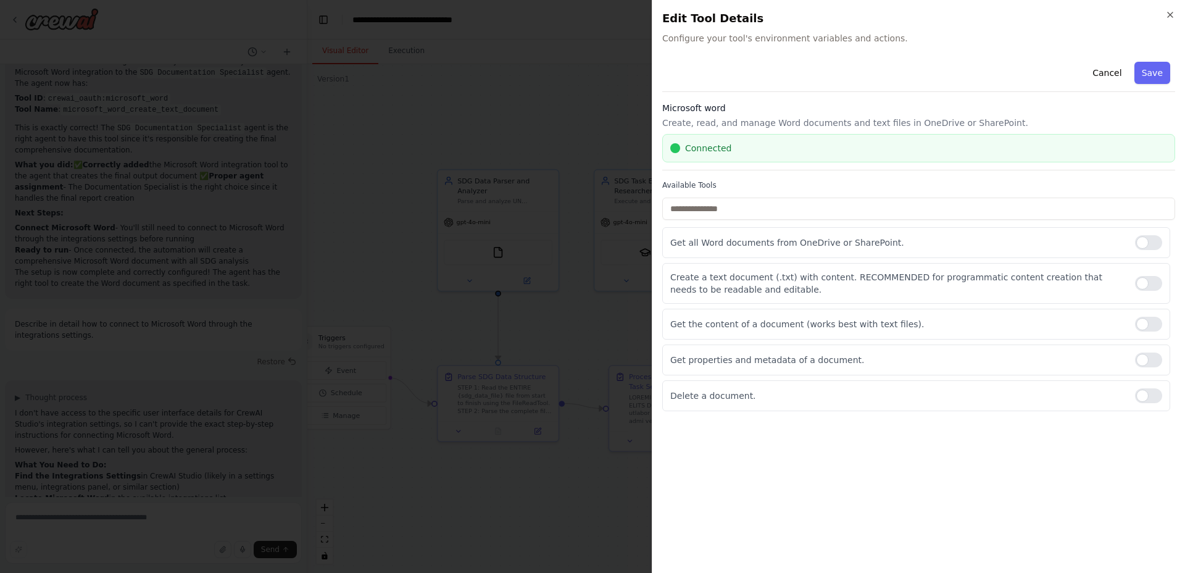
click at [1169, 9] on div "Close Edit Tool Details Configure your tool's environment variables and actions…" at bounding box center [918, 286] width 533 height 573
click at [1163, 64] on button "Save" at bounding box center [1152, 73] width 36 height 22
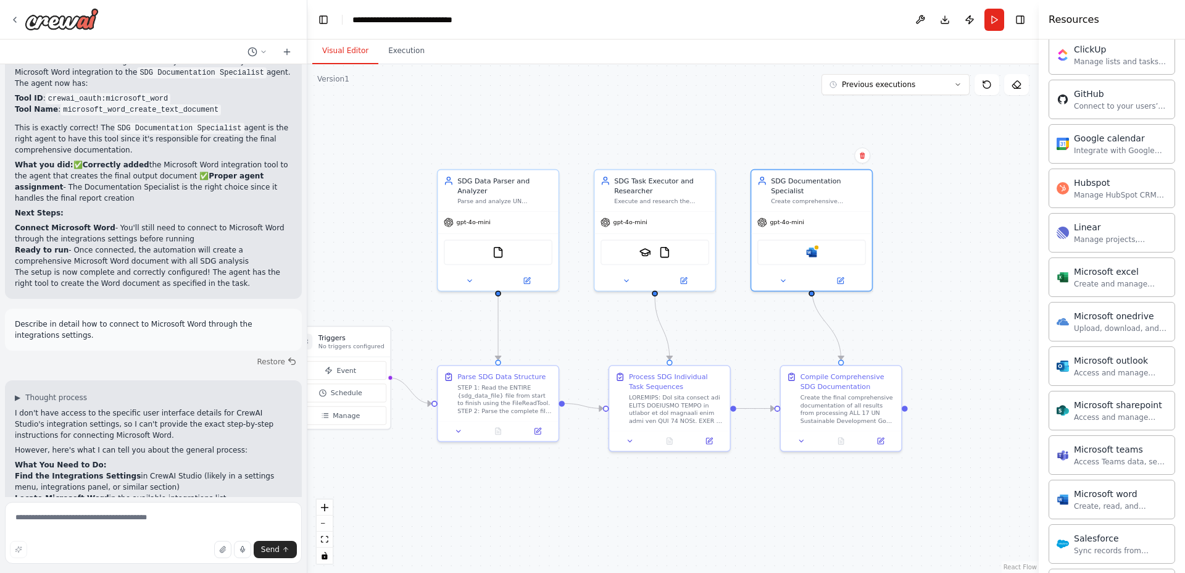
click at [185, 501] on form "Send" at bounding box center [153, 535] width 307 height 76
click at [183, 520] on textarea at bounding box center [153, 533] width 297 height 62
type textarea "**********"
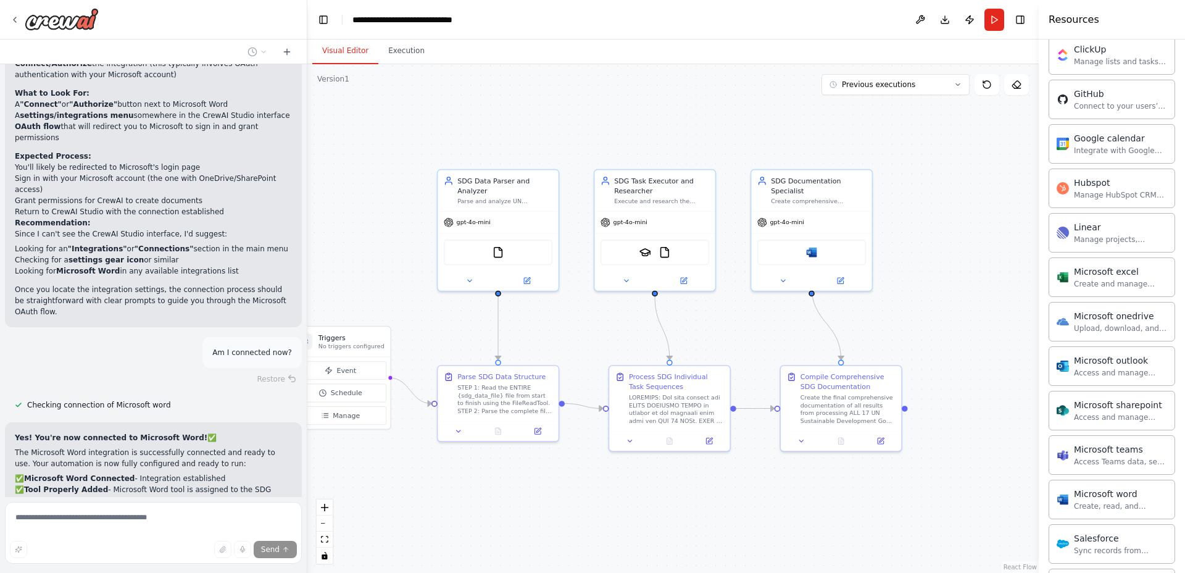
scroll to position [7356, 0]
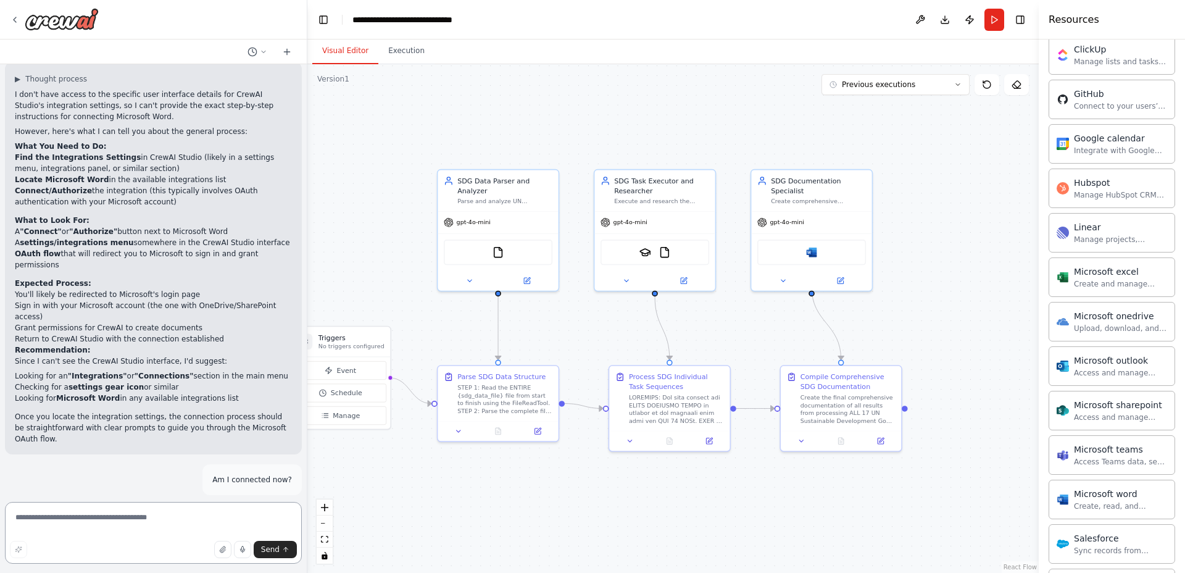
click at [186, 509] on textarea at bounding box center [153, 533] width 297 height 62
type textarea "**********"
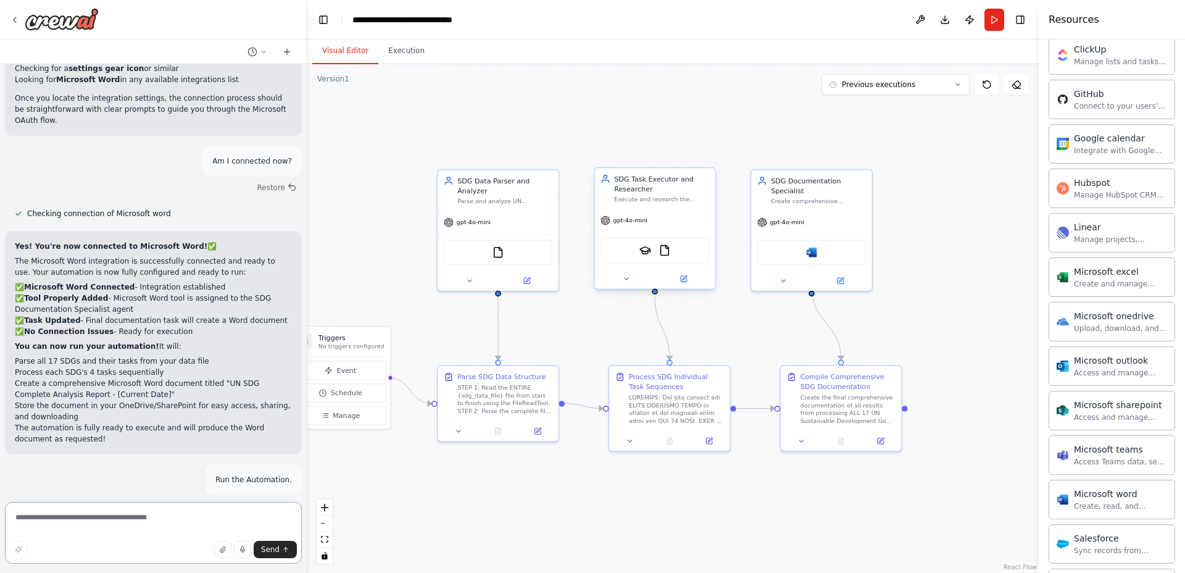
scroll to position [7547, 0]
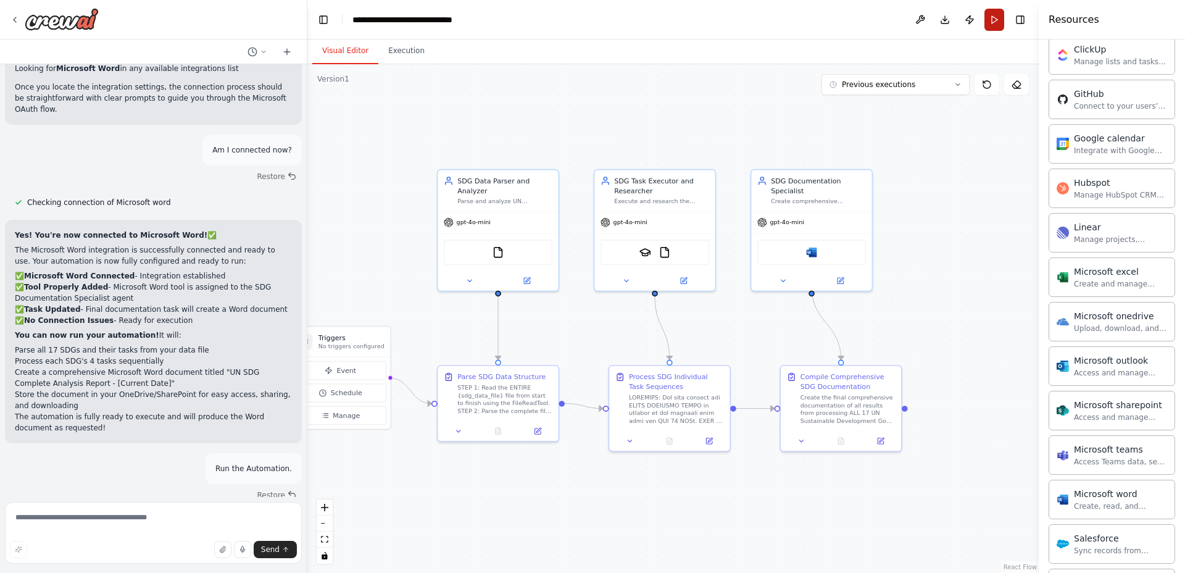
click at [988, 25] on button "Run" at bounding box center [994, 20] width 20 height 22
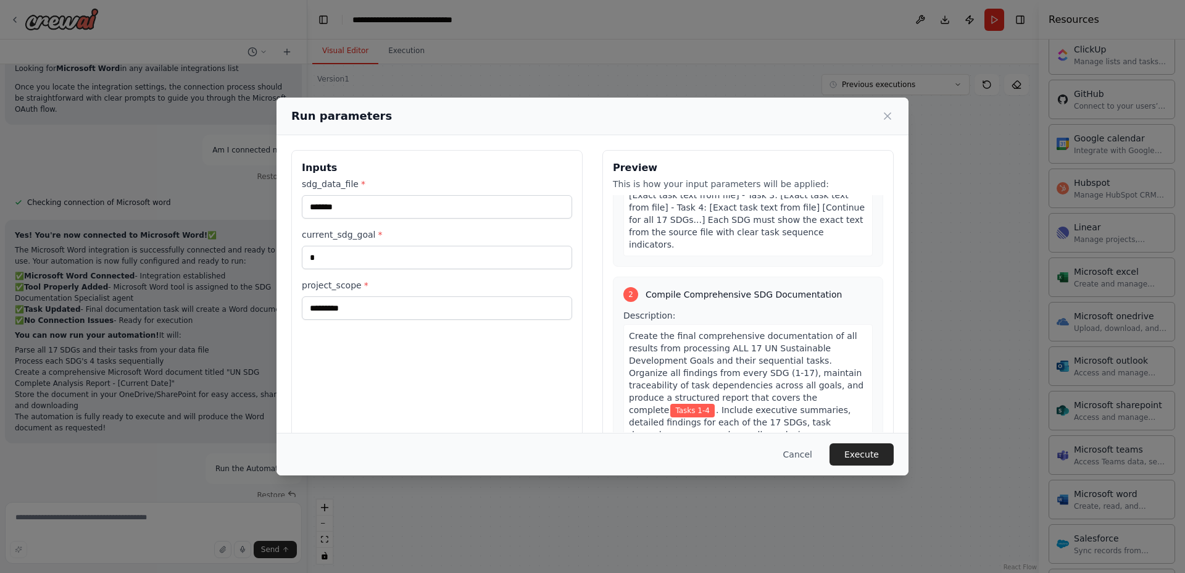
scroll to position [432, 0]
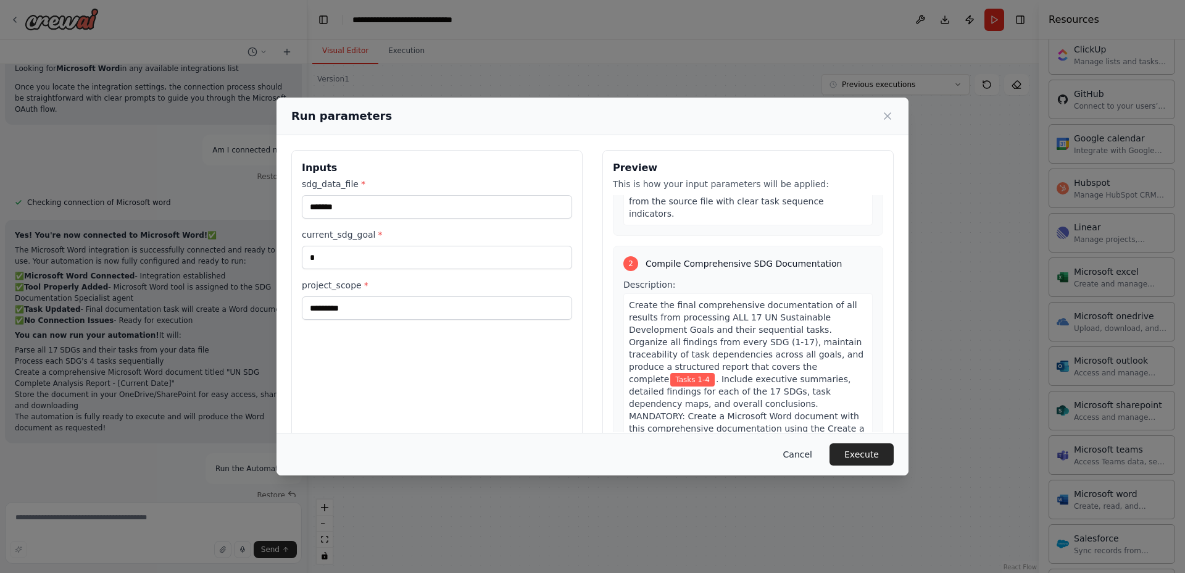
click at [808, 446] on button "Cancel" at bounding box center [797, 454] width 49 height 22
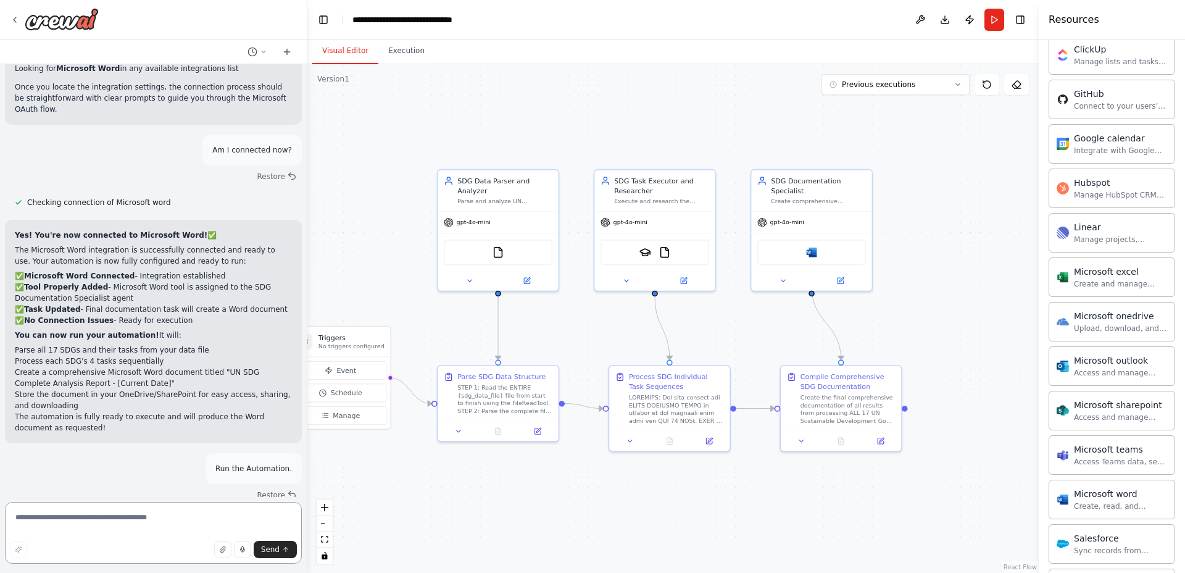
click at [174, 510] on textarea at bounding box center [153, 533] width 297 height 62
type textarea "**********"
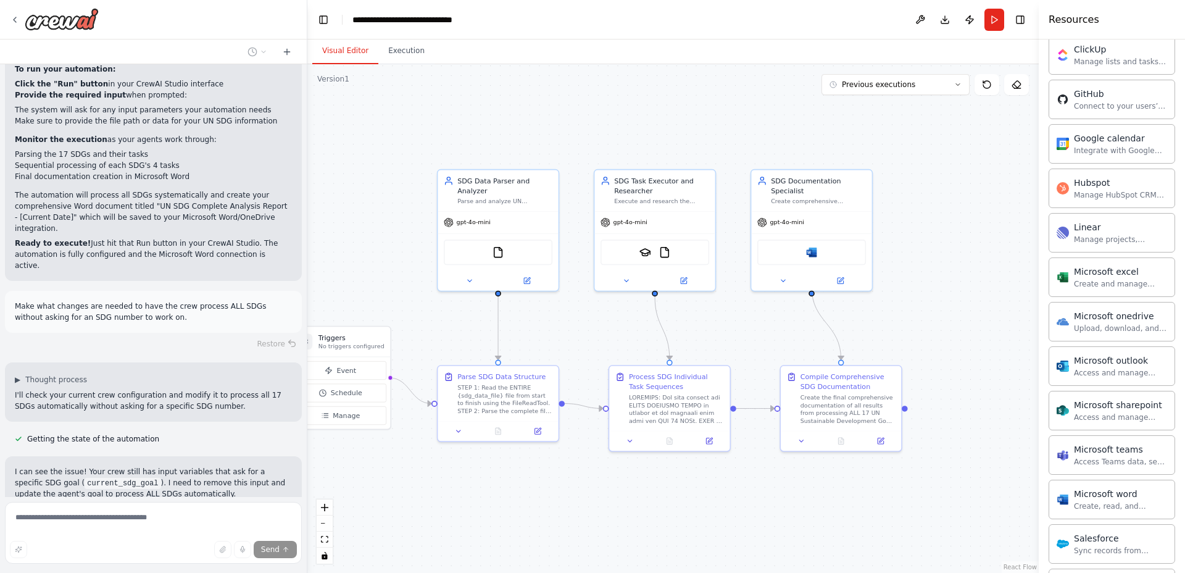
scroll to position [8217, 0]
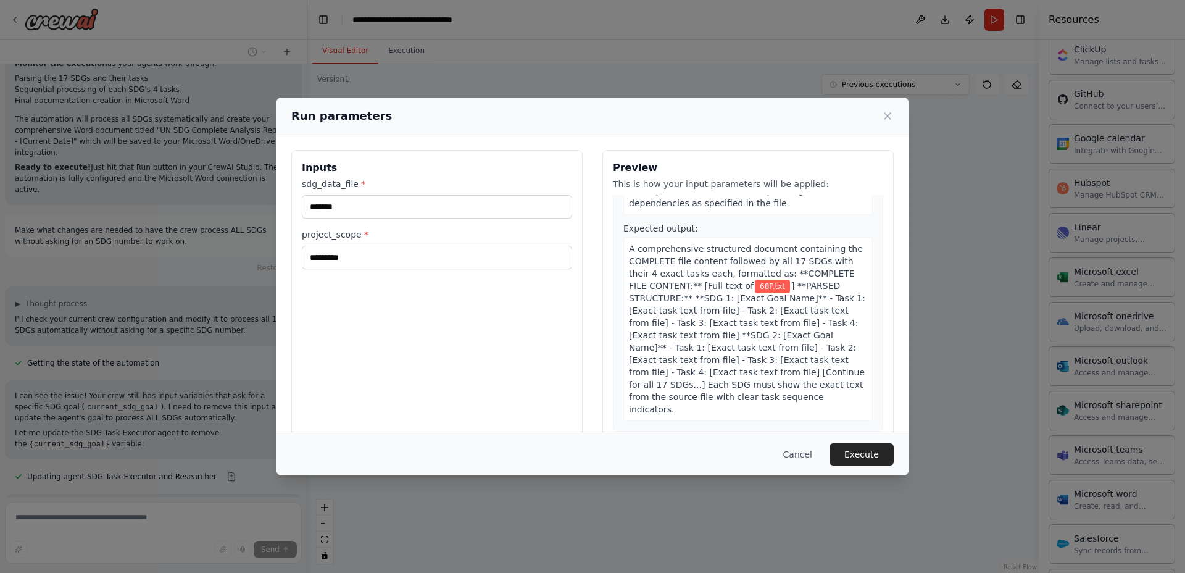
scroll to position [267, 0]
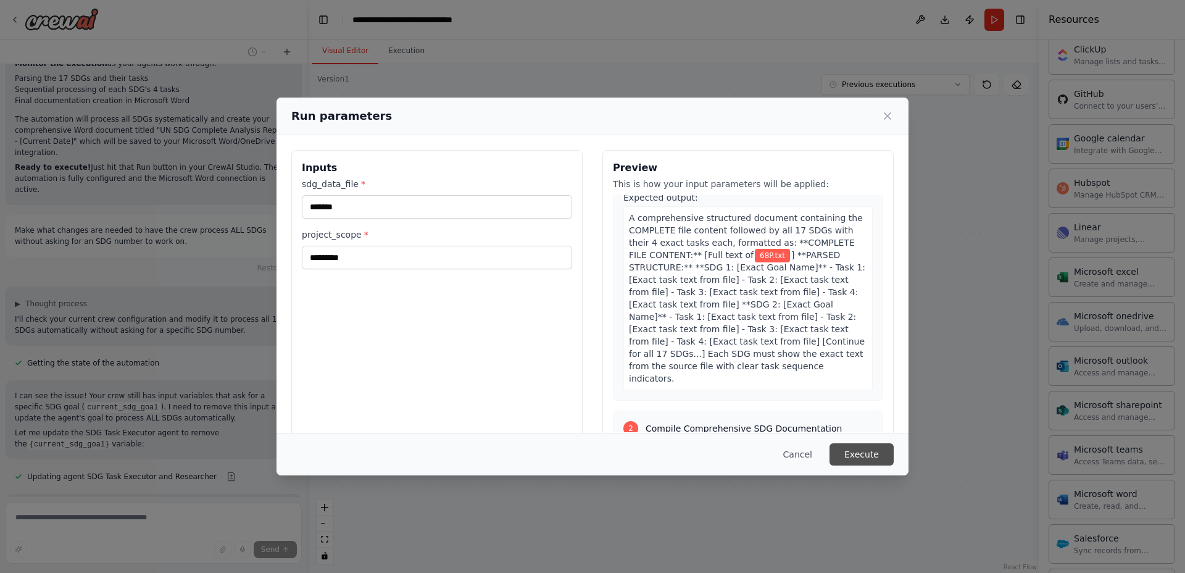
click at [858, 447] on button "Execute" at bounding box center [862, 454] width 64 height 22
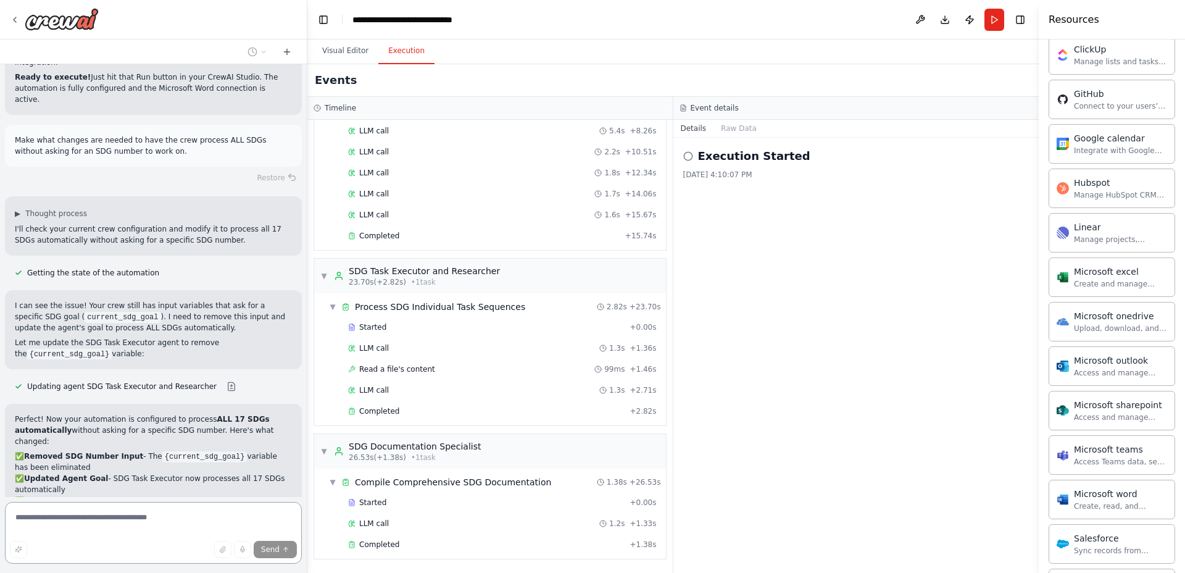
scroll to position [8168, 0]
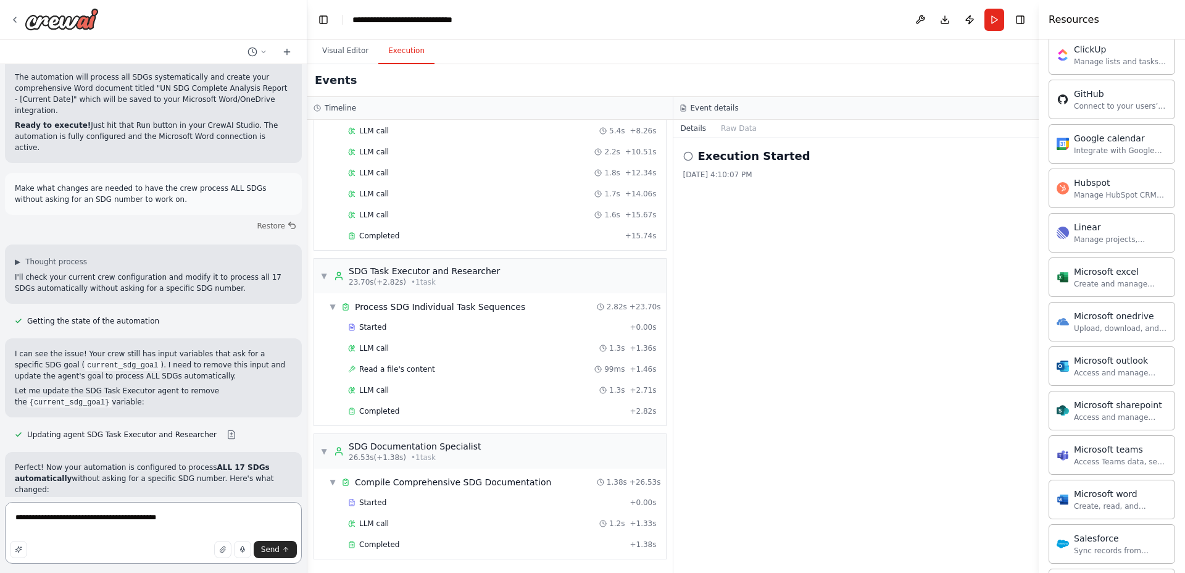
type textarea "**********"
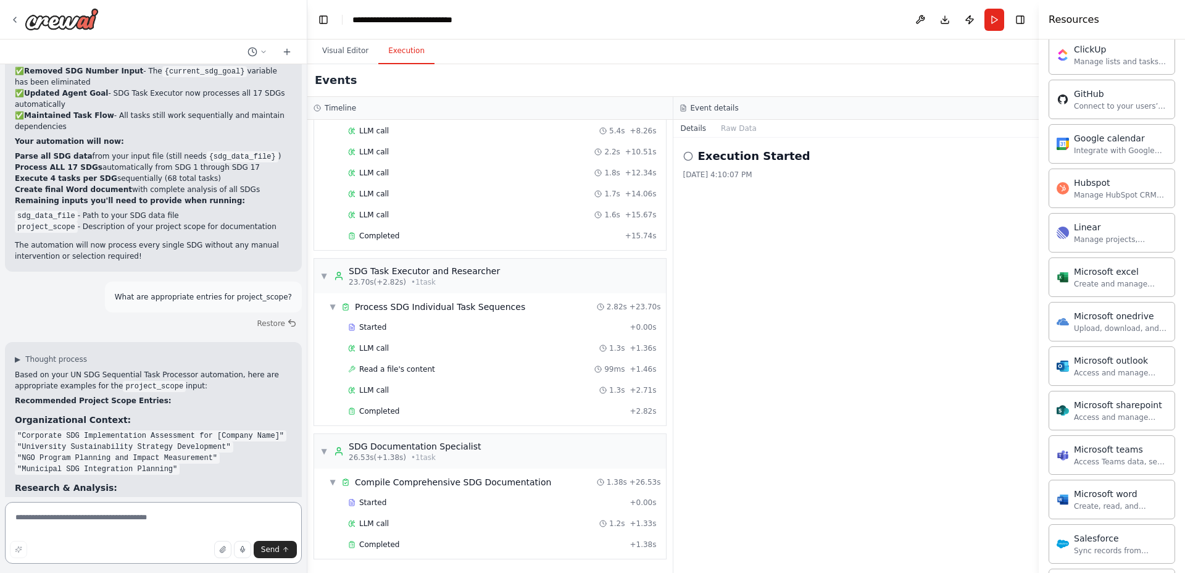
scroll to position [8613, 0]
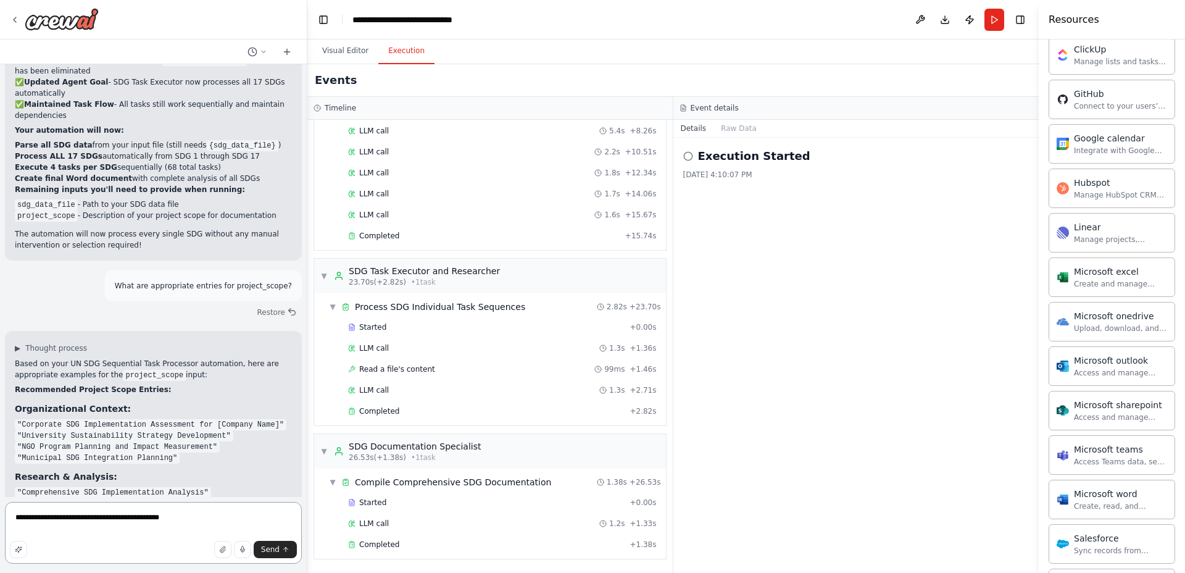
type textarea "**********"
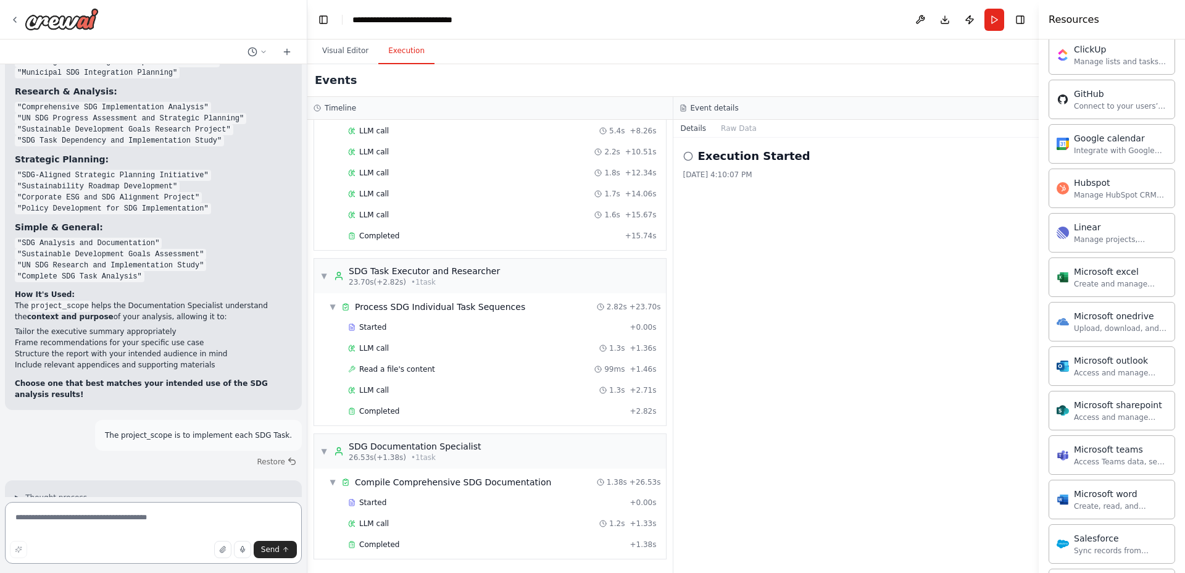
scroll to position [9013, 0]
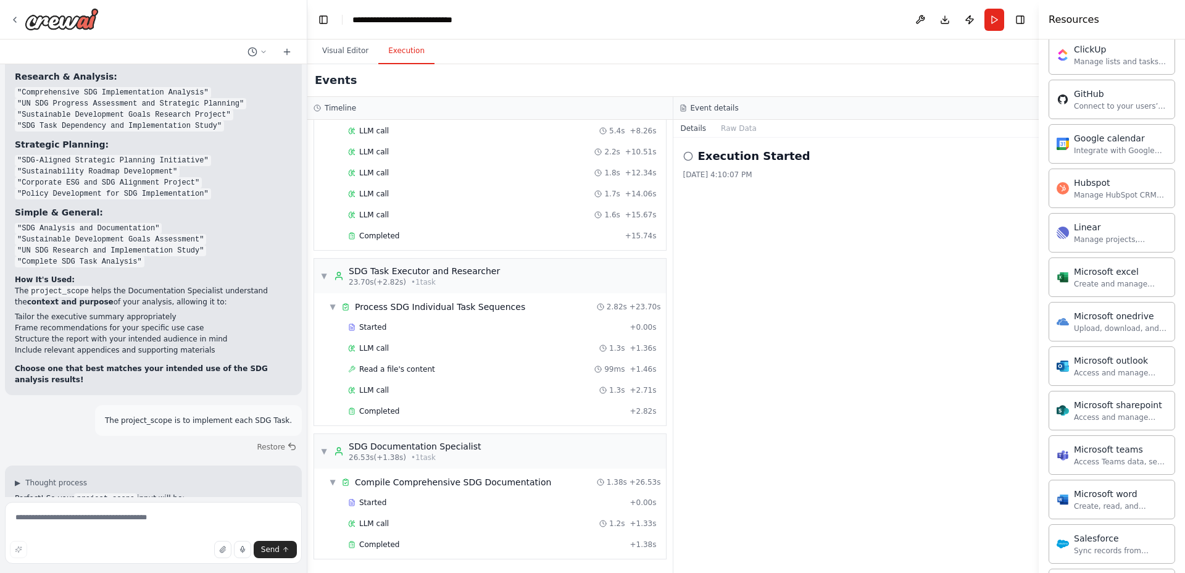
drag, startPoint x: 141, startPoint y: 208, endPoint x: 21, endPoint y: 211, distance: 119.8
click at [21, 507] on p ""to implement each SDG Task"" at bounding box center [153, 512] width 277 height 11
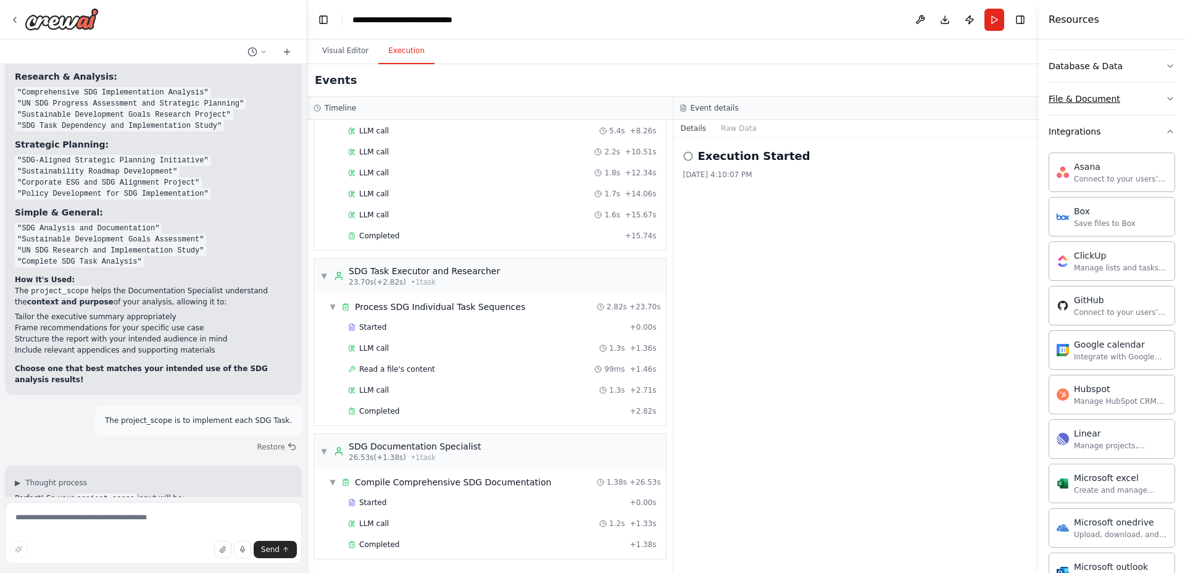
click at [1165, 102] on icon "button" at bounding box center [1170, 99] width 10 height 10
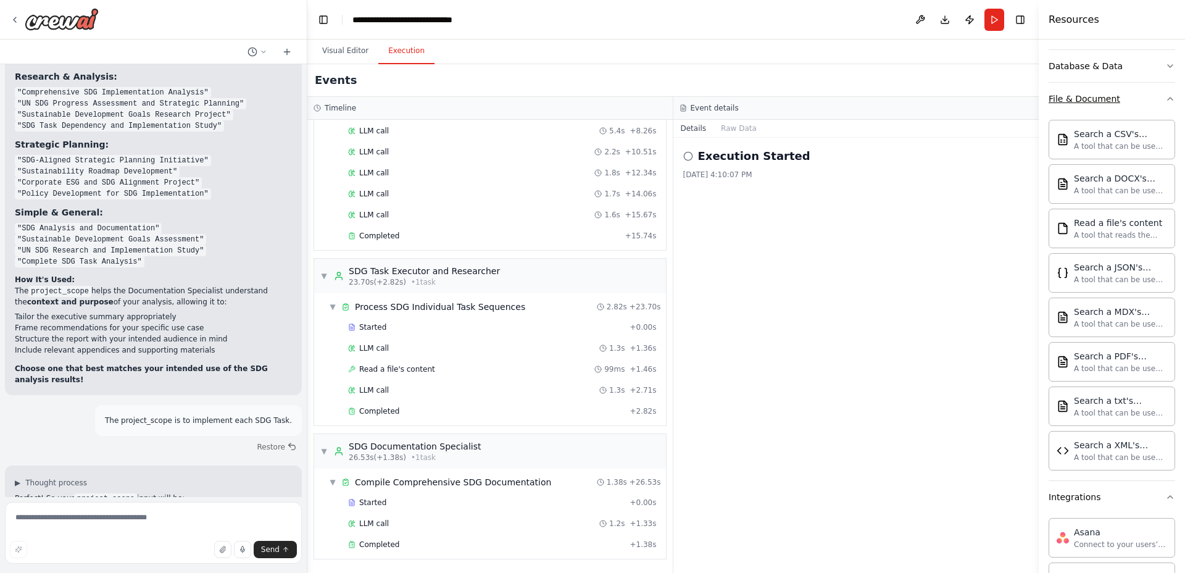
click at [1165, 102] on icon "button" at bounding box center [1170, 99] width 10 height 10
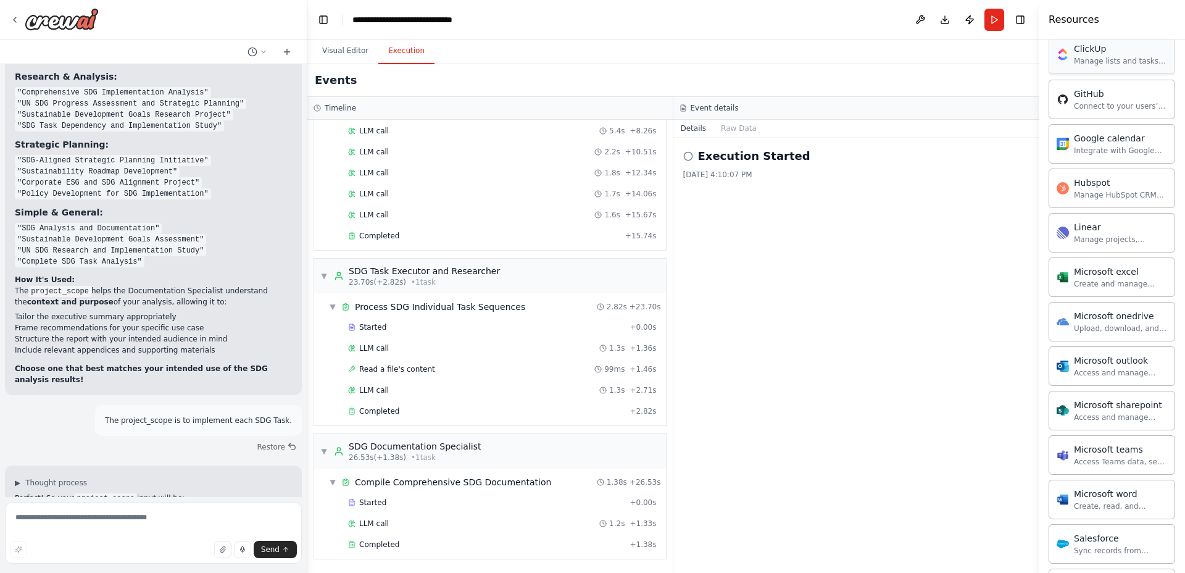
scroll to position [617, 0]
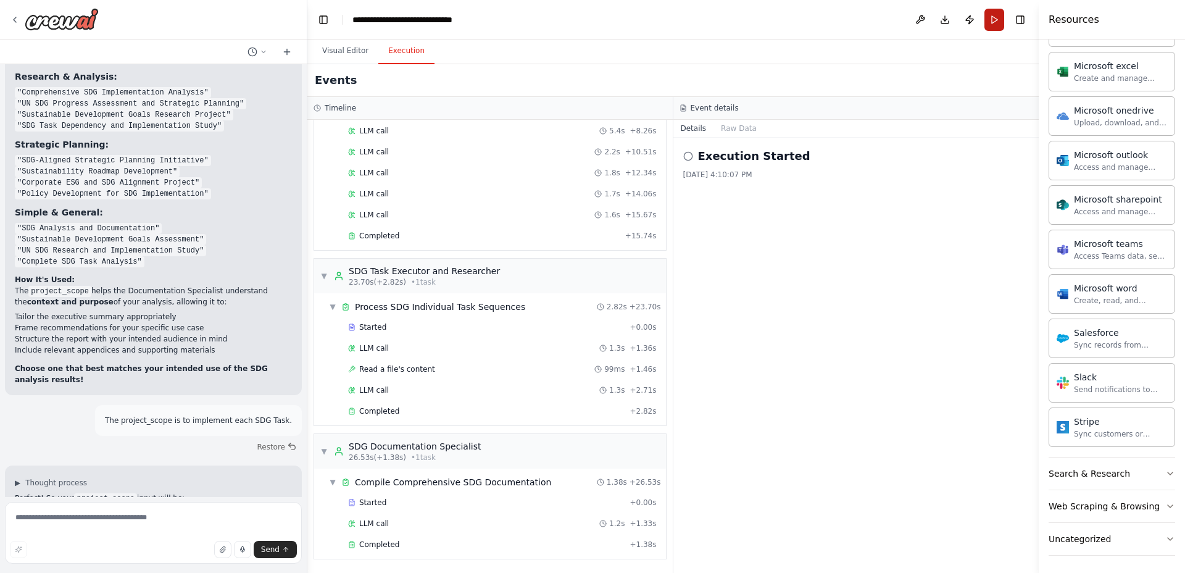
click at [989, 19] on button "Run" at bounding box center [994, 20] width 20 height 22
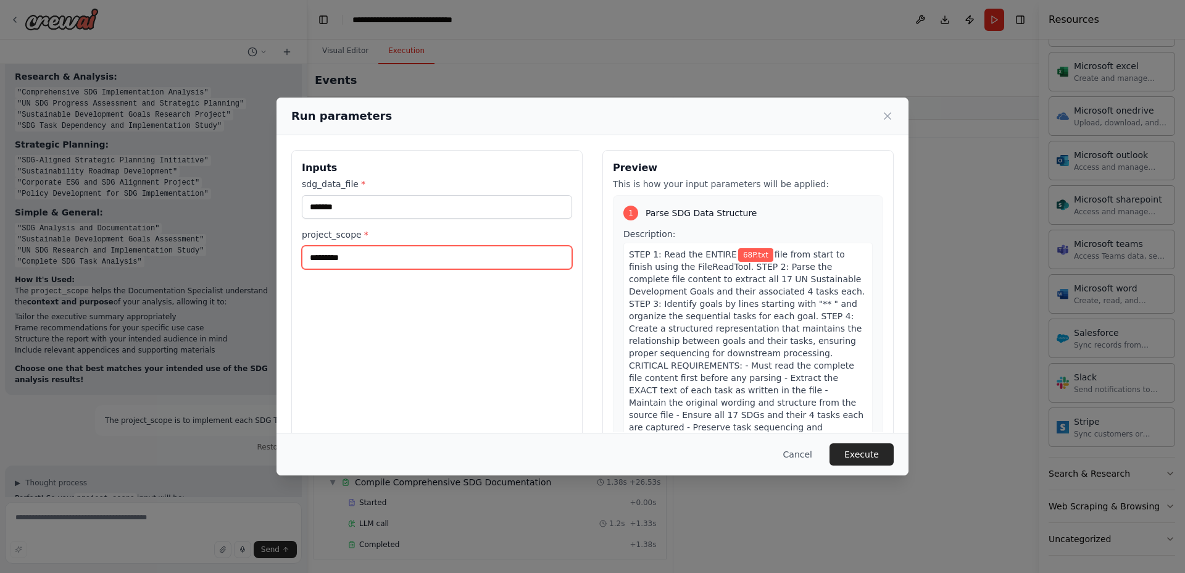
click at [472, 265] on input "*********" at bounding box center [437, 257] width 270 height 23
paste input "**********"
type input "**********"
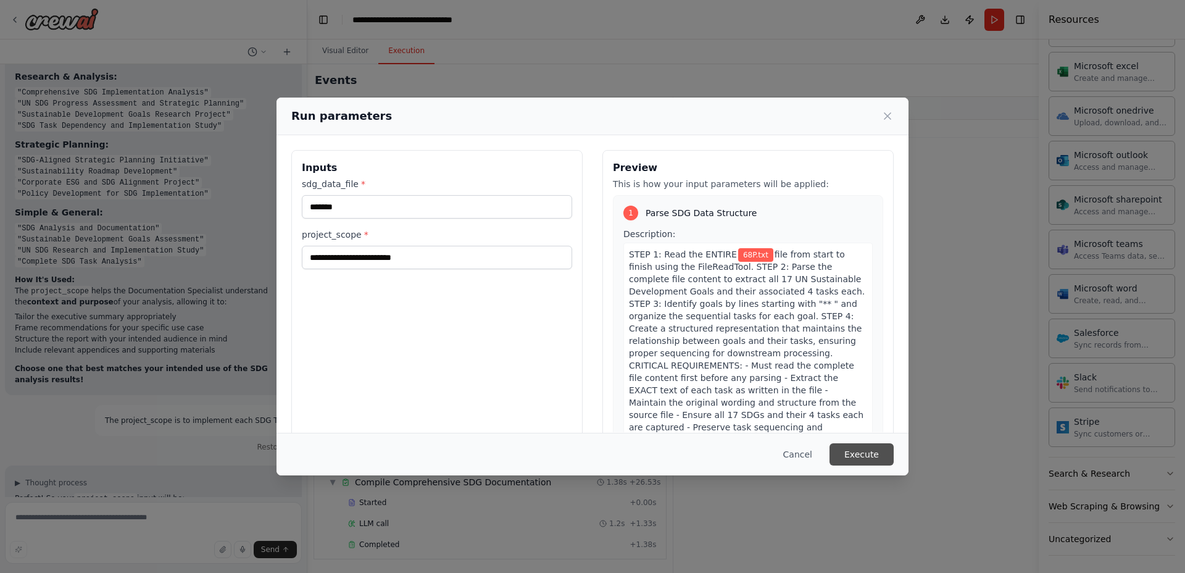
click at [849, 454] on button "Execute" at bounding box center [862, 454] width 64 height 22
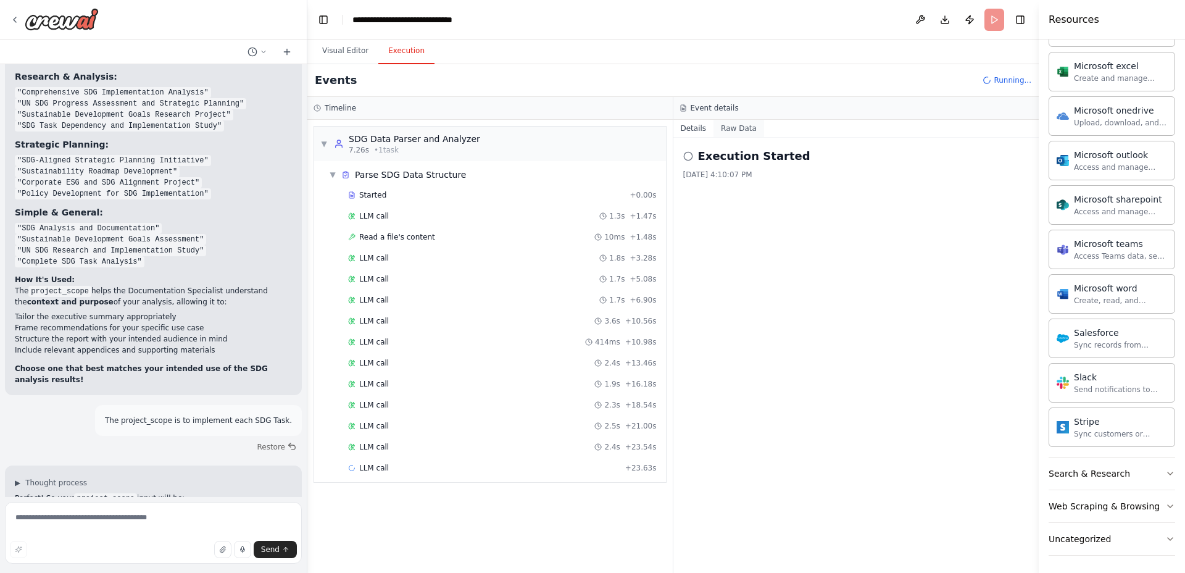
click at [731, 122] on button "Raw Data" at bounding box center [739, 128] width 51 height 17
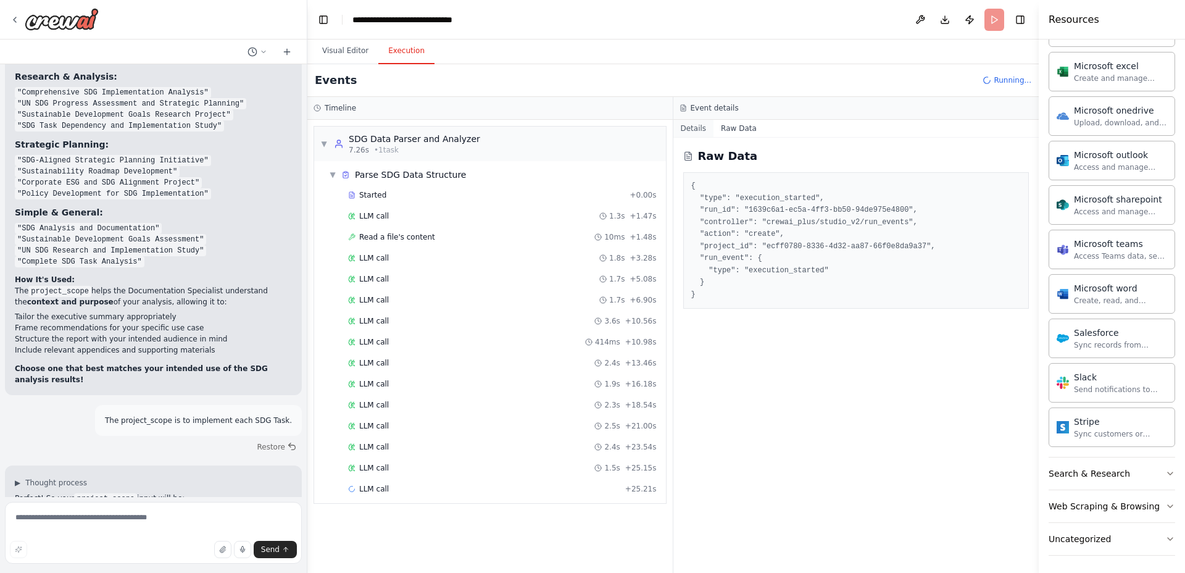
click at [696, 127] on button "Details" at bounding box center [693, 128] width 41 height 17
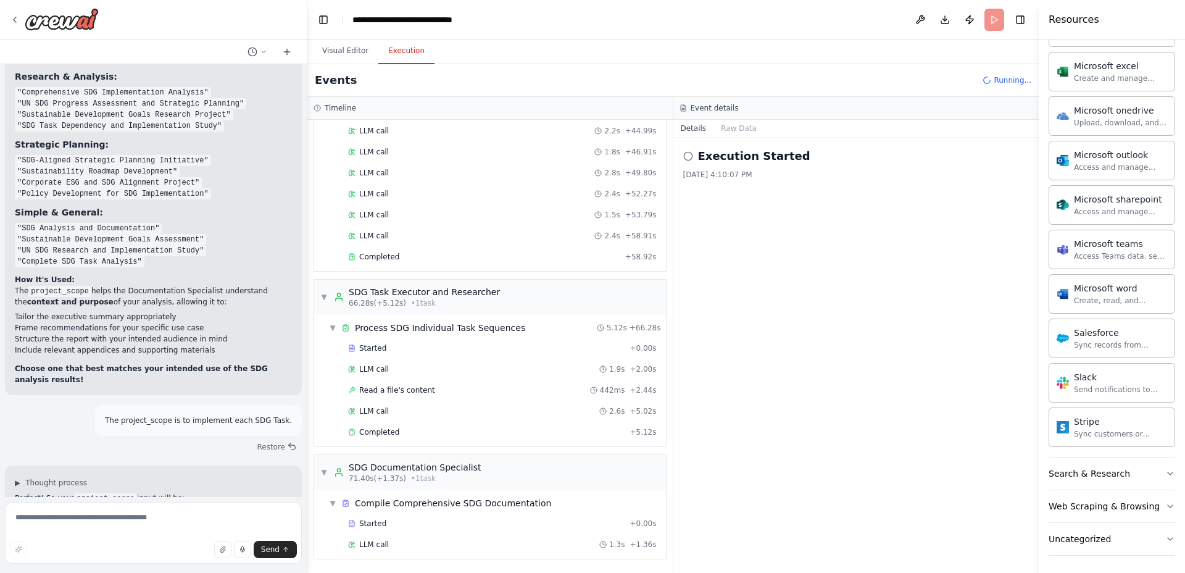
scroll to position [547, 0]
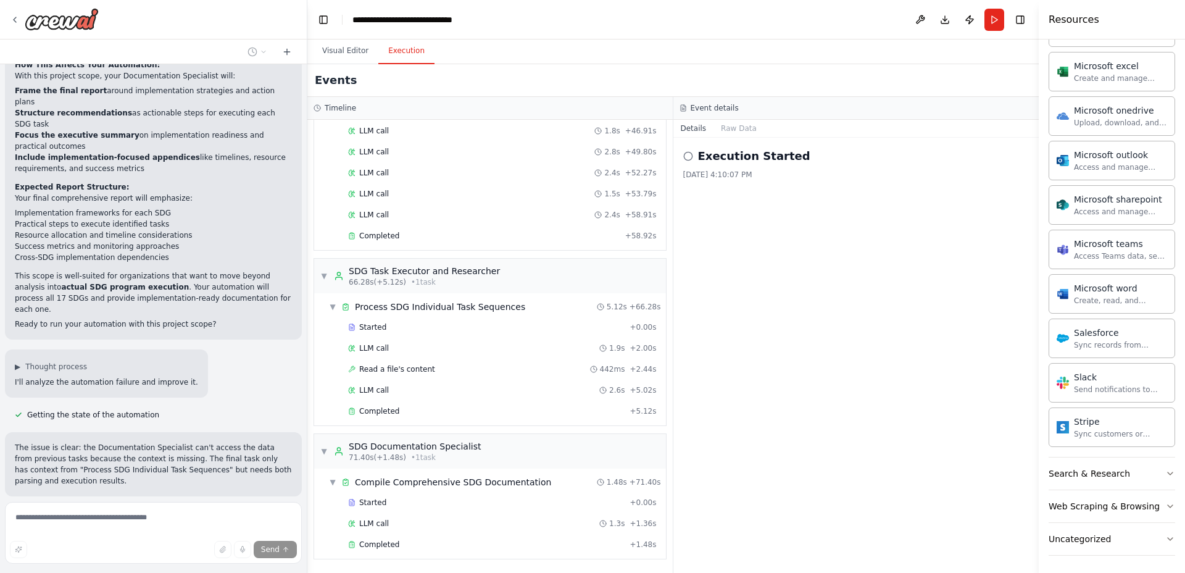
scroll to position [9513, 0]
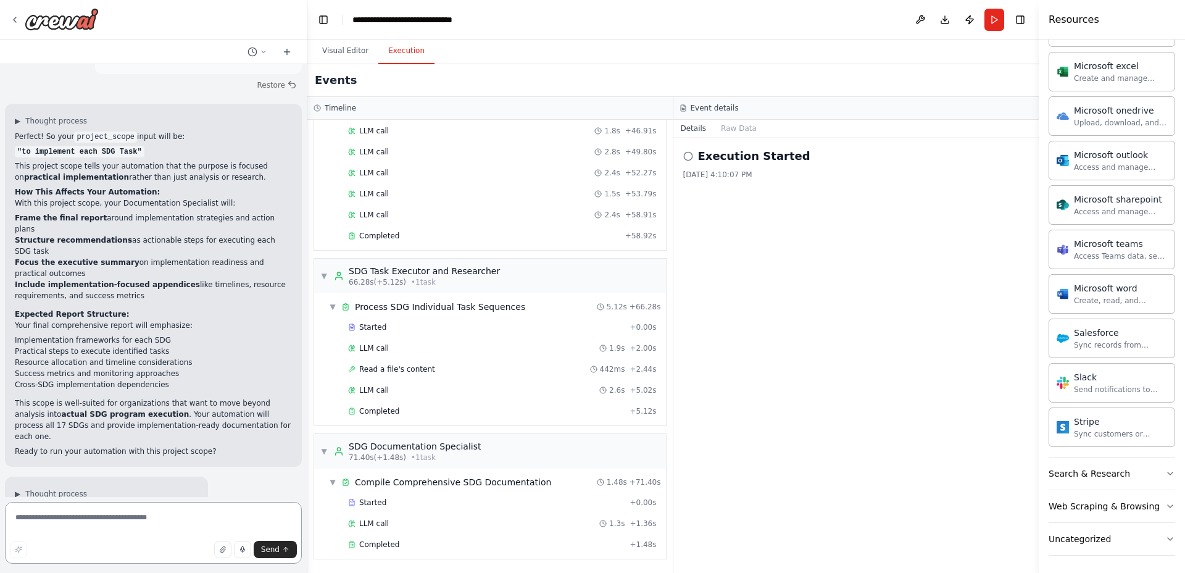
click at [166, 510] on textarea at bounding box center [153, 533] width 297 height 62
paste textarea "**********"
type textarea "**********"
click at [275, 549] on span "Send" at bounding box center [270, 549] width 19 height 10
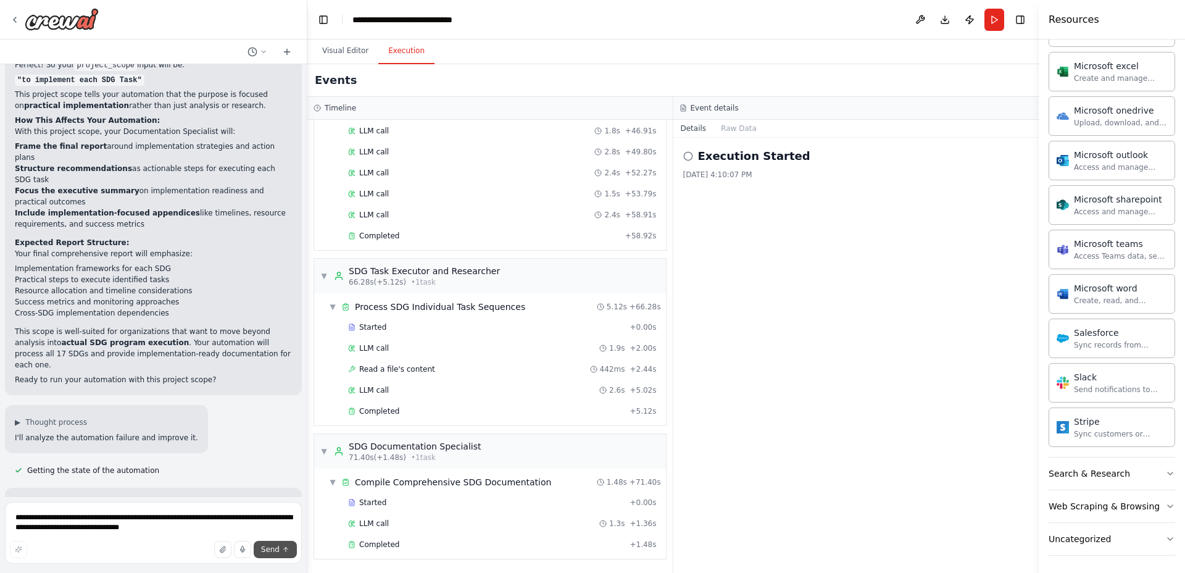
scroll to position [9494, 0]
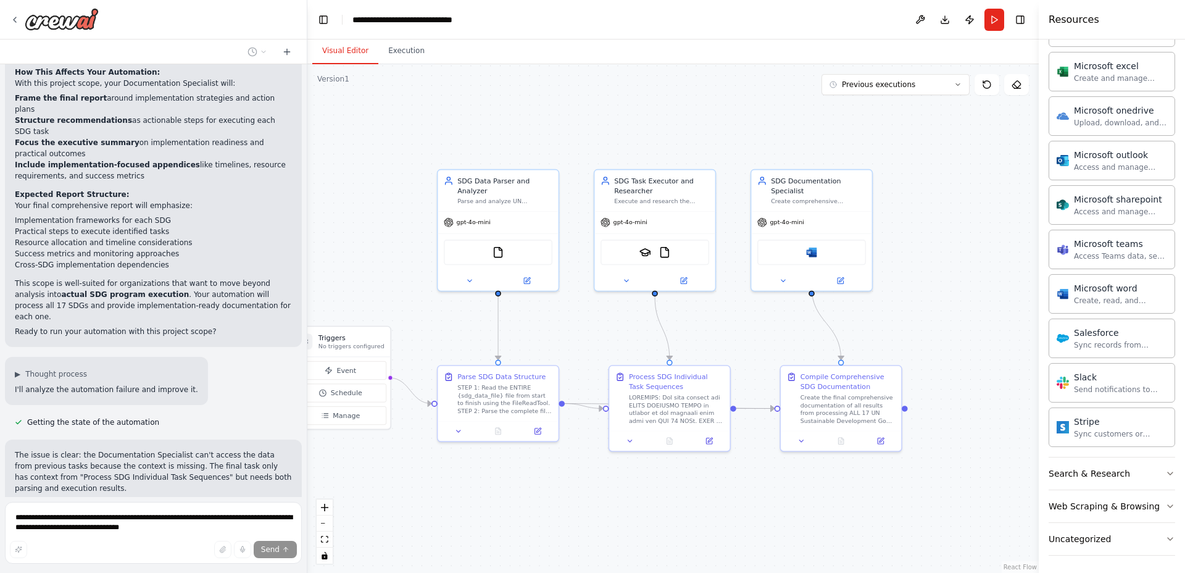
click at [322, 46] on button "Visual Editor" at bounding box center [345, 51] width 66 height 26
click at [959, 85] on icon at bounding box center [957, 84] width 7 height 7
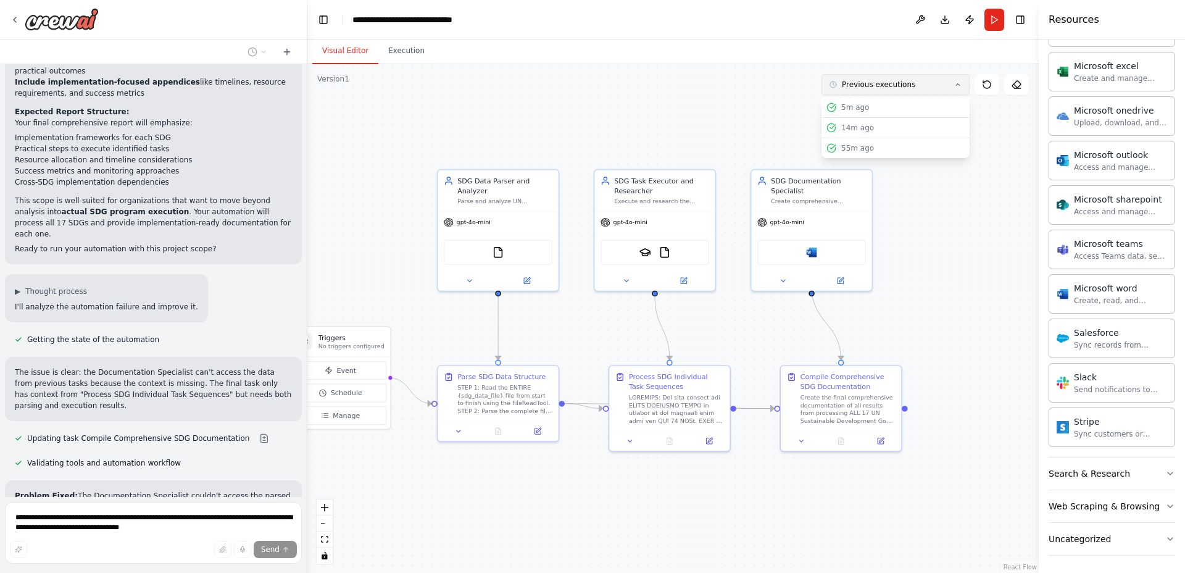
click at [958, 84] on icon at bounding box center [957, 84] width 7 height 7
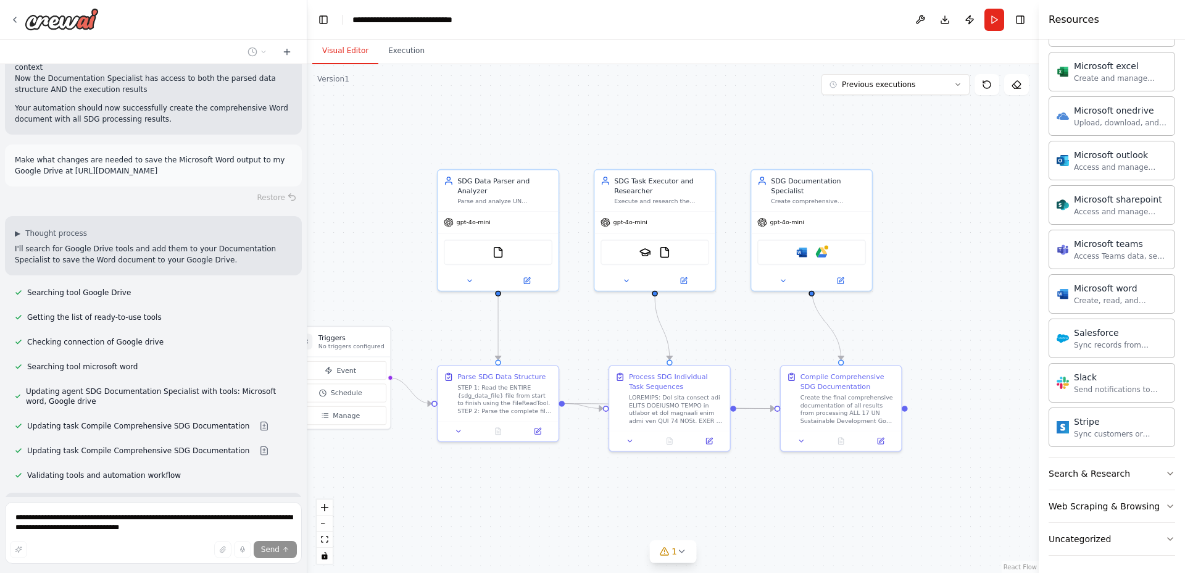
scroll to position [10079, 0]
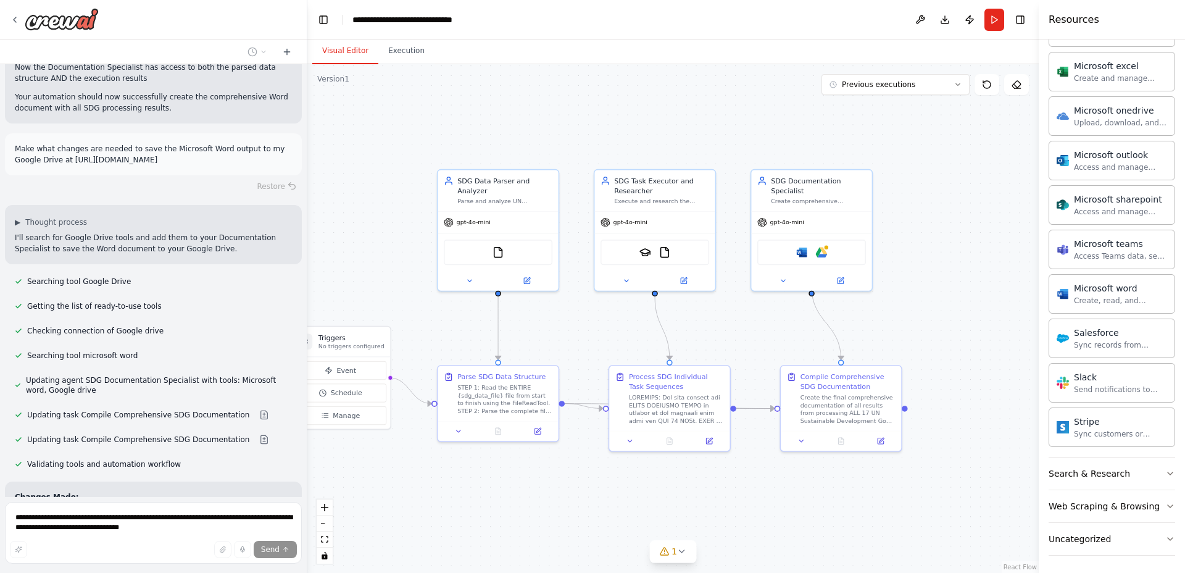
drag, startPoint x: 202, startPoint y: 328, endPoint x: 197, endPoint y: 322, distance: 8.3
drag, startPoint x: 204, startPoint y: 332, endPoint x: 33, endPoint y: 170, distance: 235.3
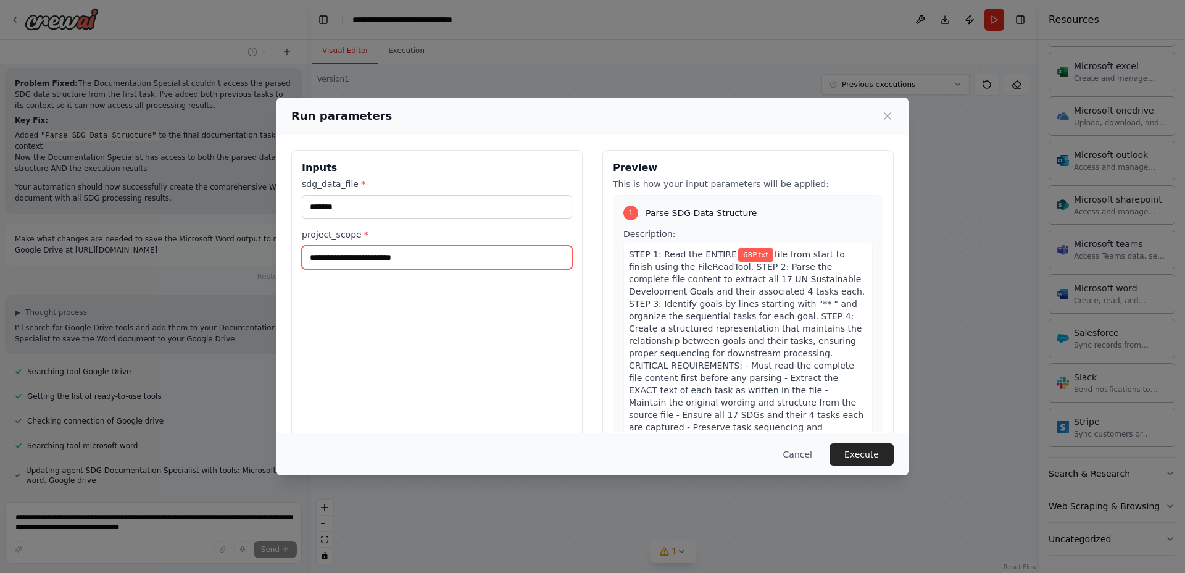
click at [476, 256] on input "**********" at bounding box center [437, 257] width 270 height 23
type input "**********"
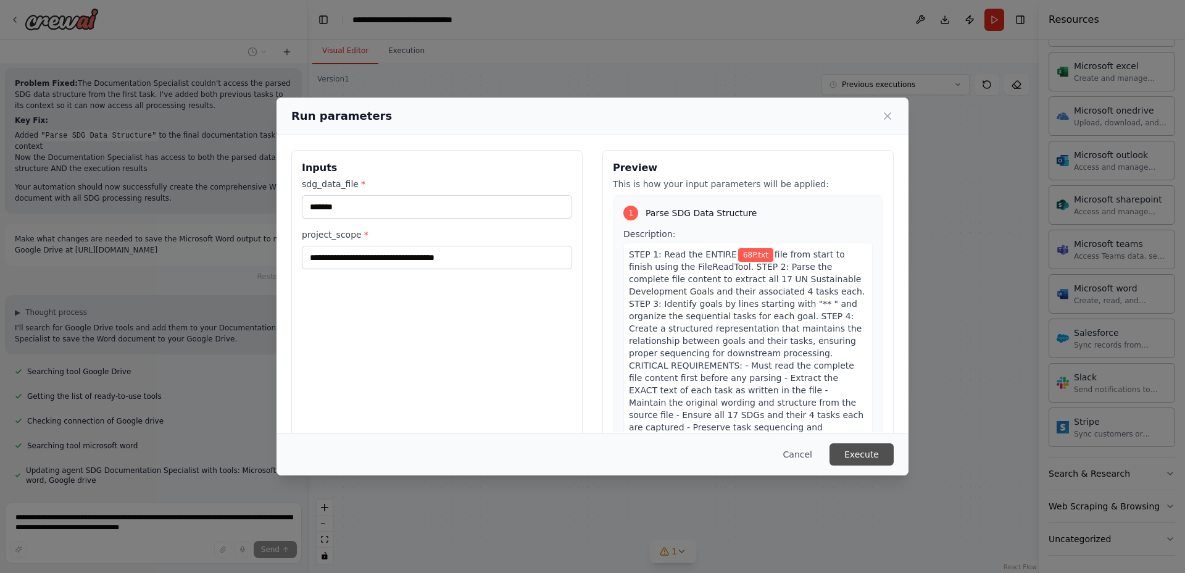
click at [865, 447] on button "Execute" at bounding box center [862, 454] width 64 height 22
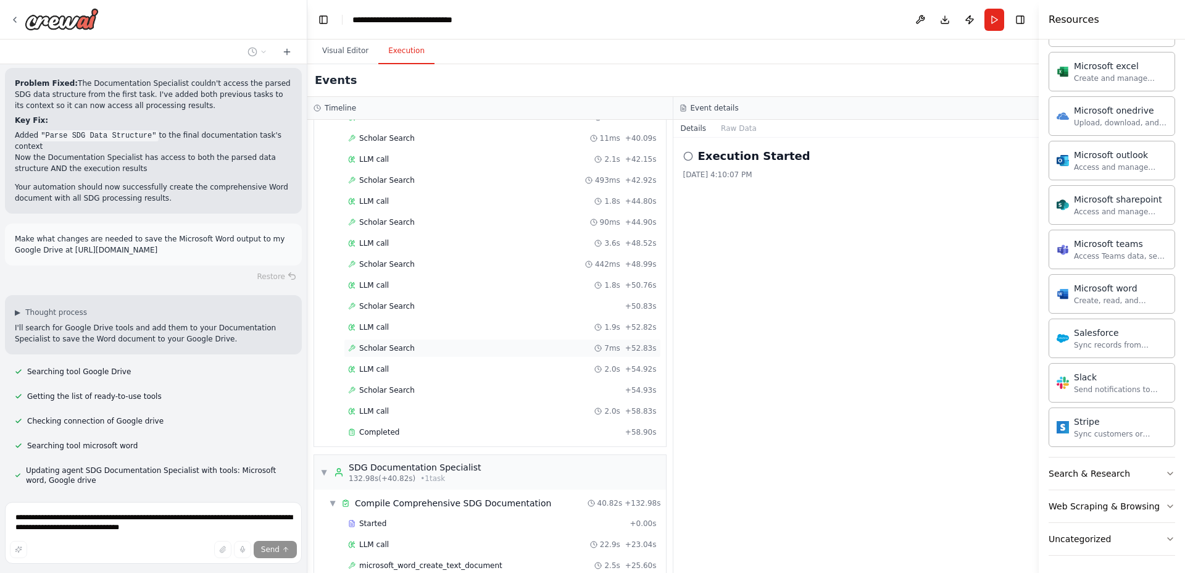
scroll to position [10079, 0]
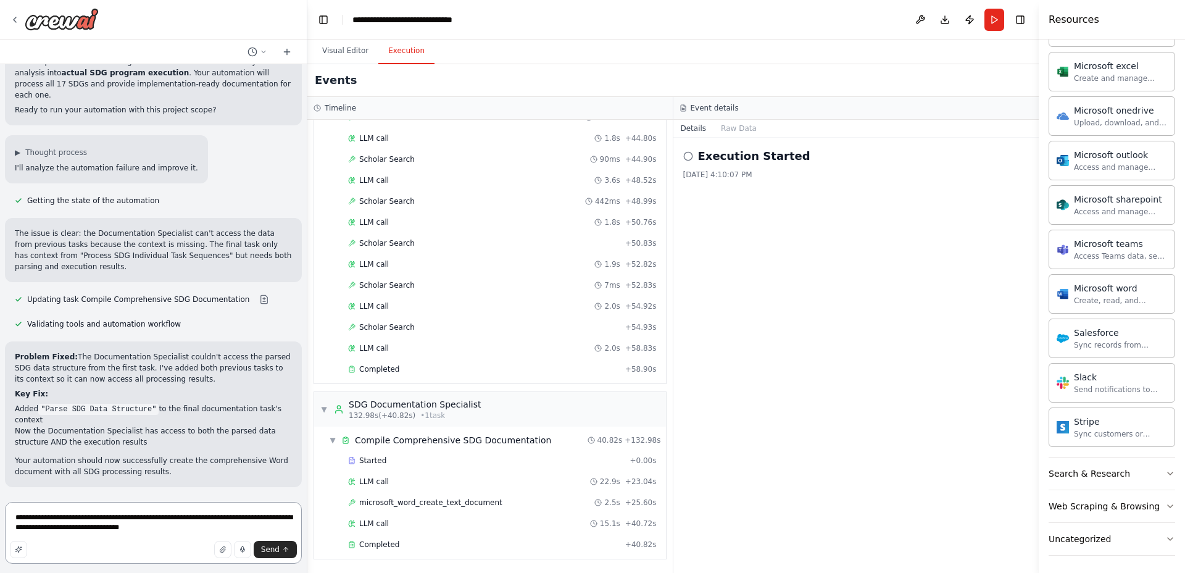
scroll to position [9374, 0]
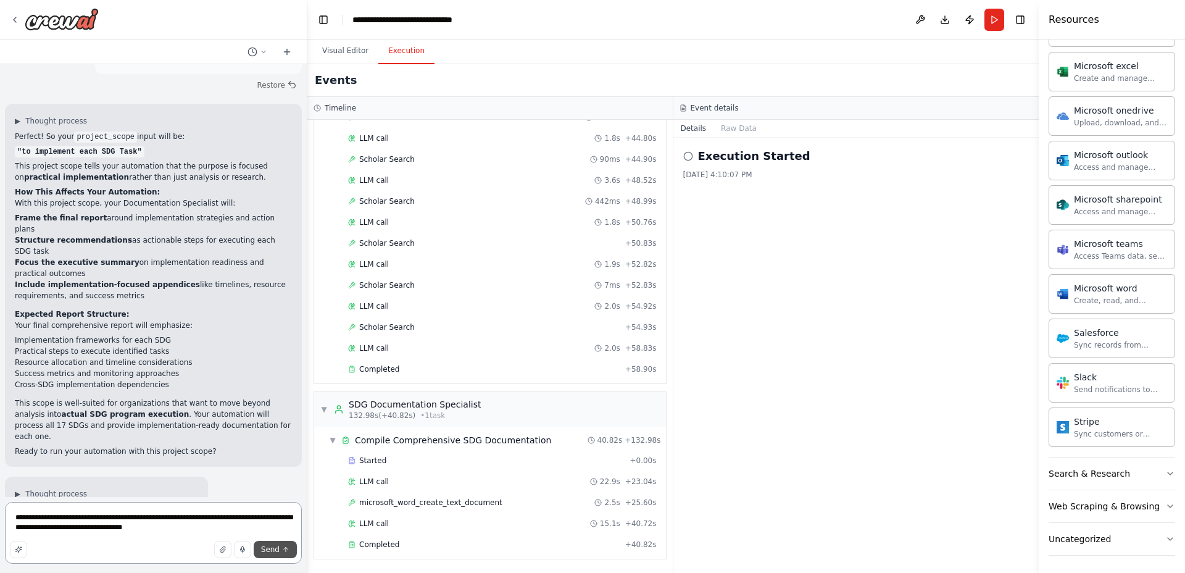
type textarea "**********"
click at [260, 545] on button "Send" at bounding box center [275, 549] width 43 height 17
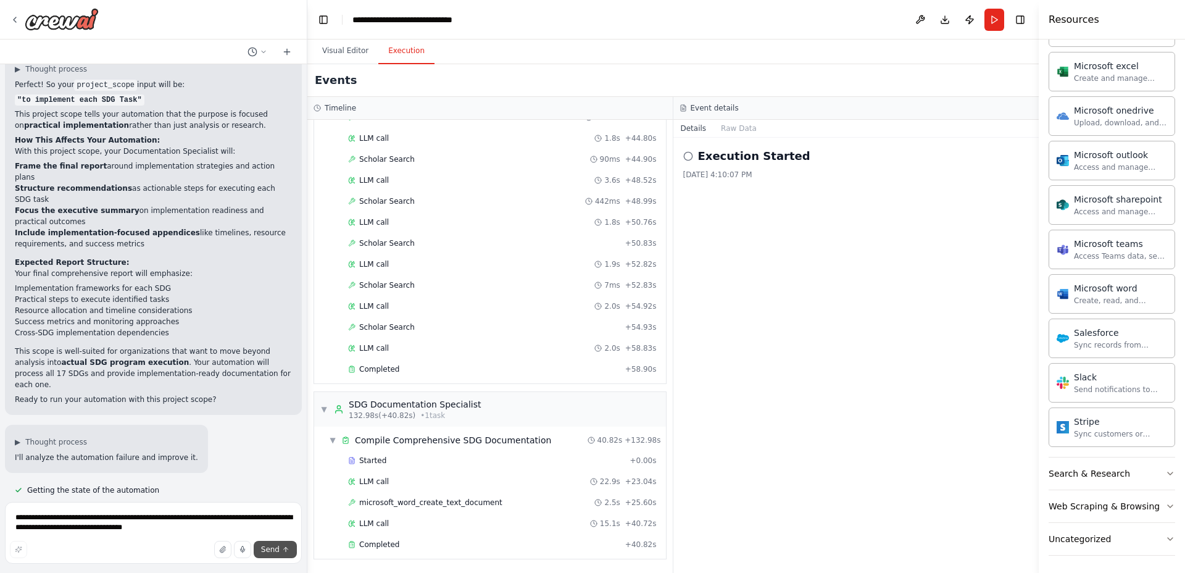
scroll to position [9494, 0]
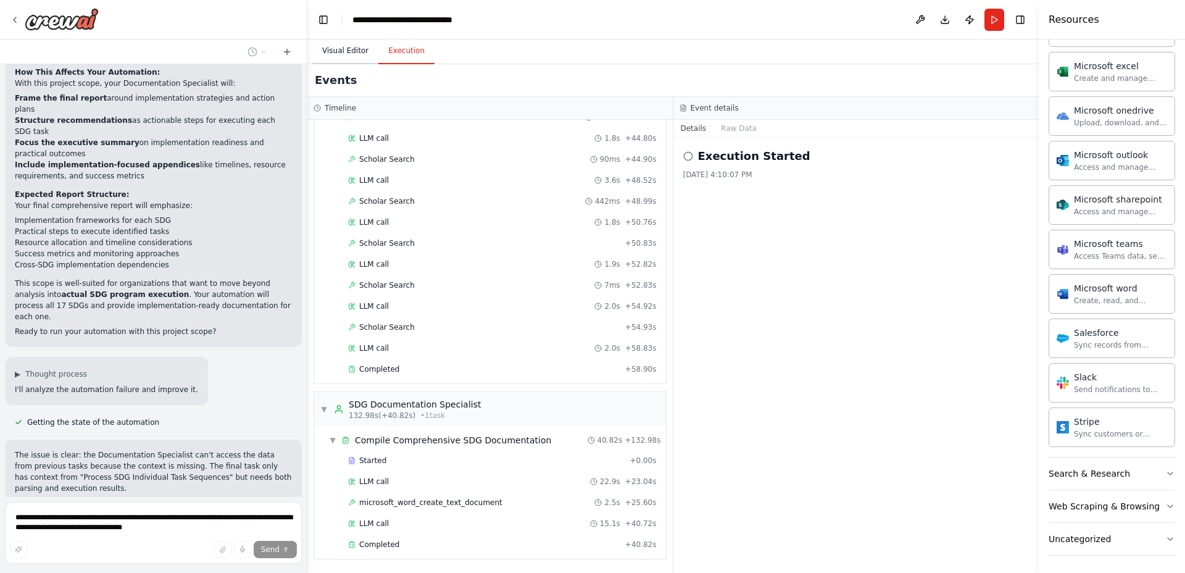
click at [341, 49] on button "Visual Editor" at bounding box center [345, 51] width 66 height 26
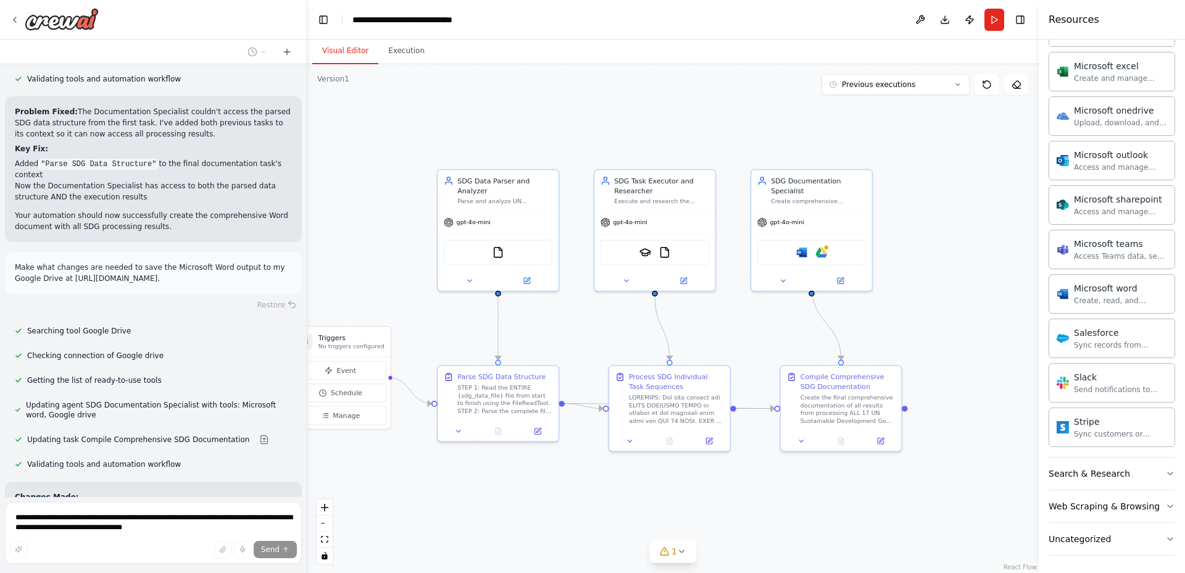
scroll to position [9972, 0]
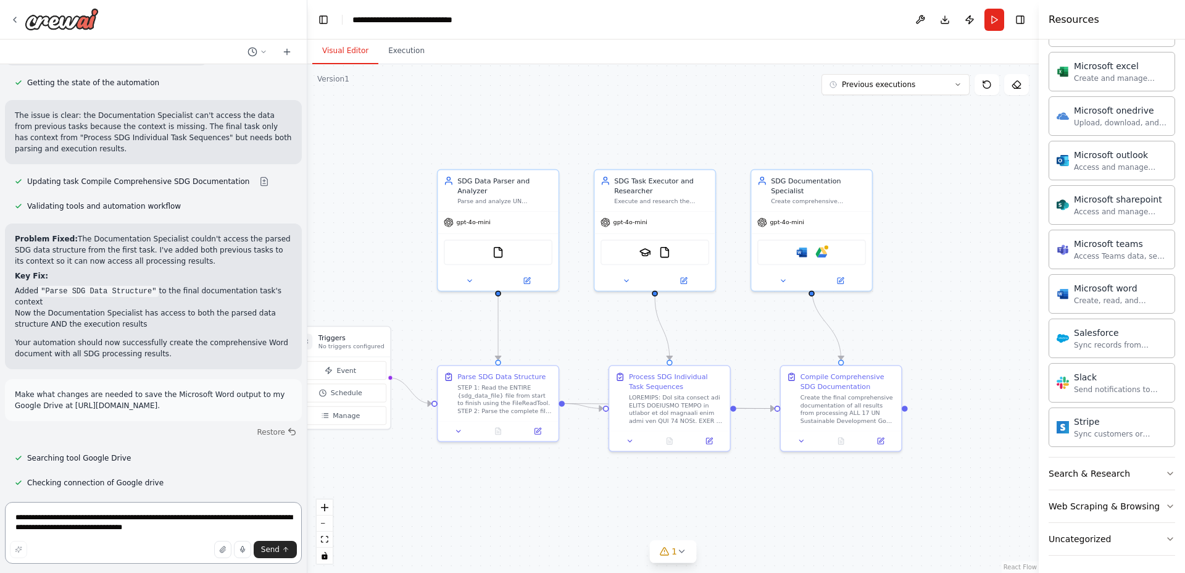
click at [233, 509] on textarea "**********" at bounding box center [153, 533] width 297 height 62
type textarea "**********"
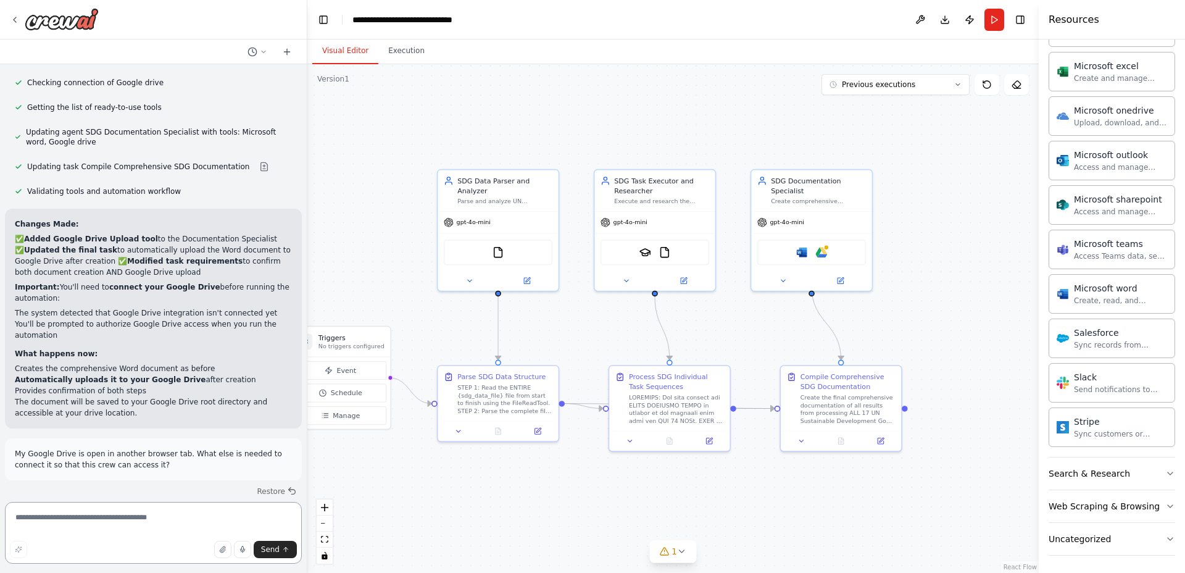
scroll to position [10245, 0]
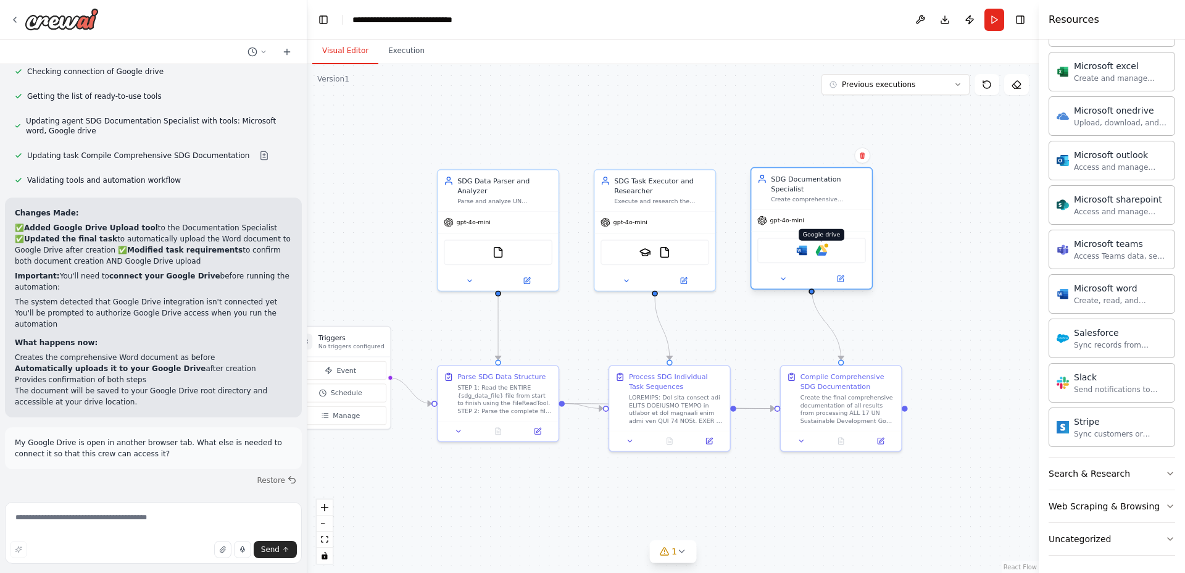
click at [822, 244] on img at bounding box center [821, 250] width 12 height 12
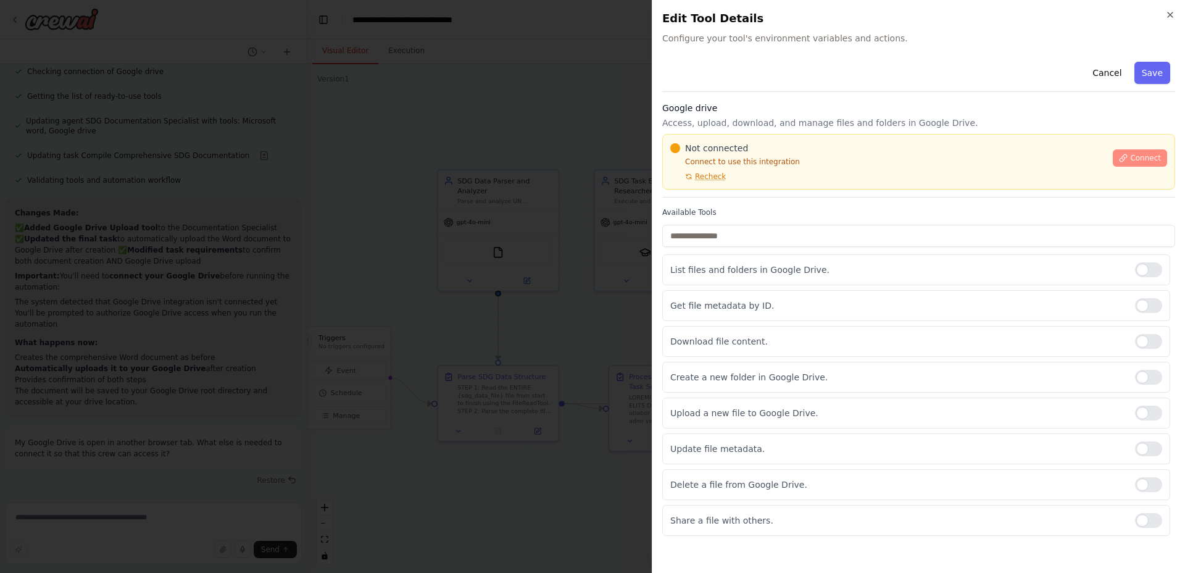
click at [1129, 163] on button "Connect" at bounding box center [1140, 157] width 54 height 17
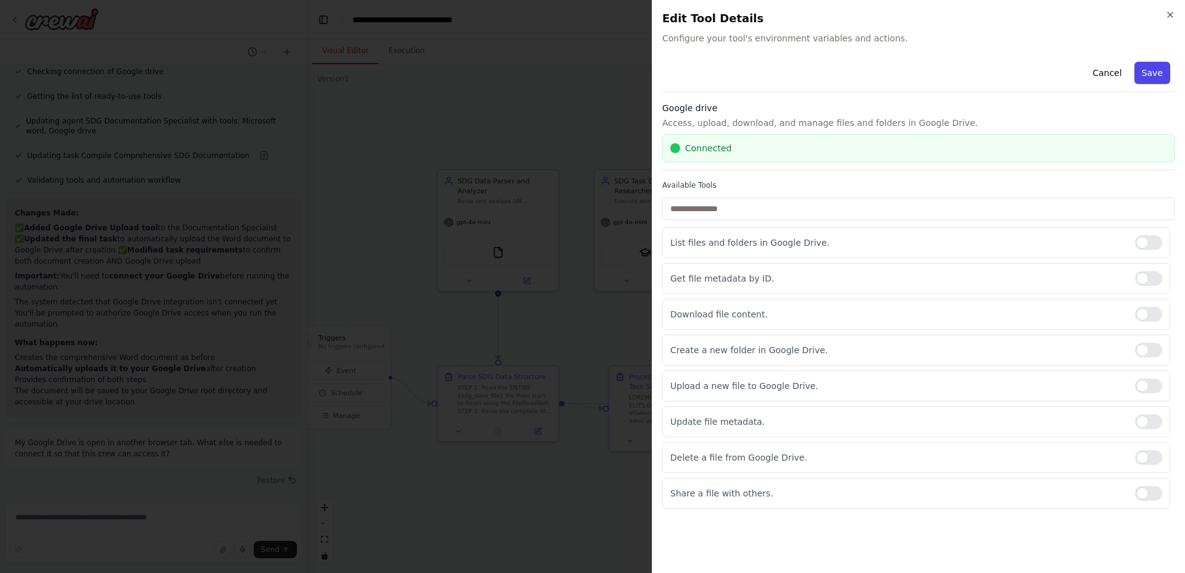
click at [1146, 64] on button "Save" at bounding box center [1152, 73] width 36 height 22
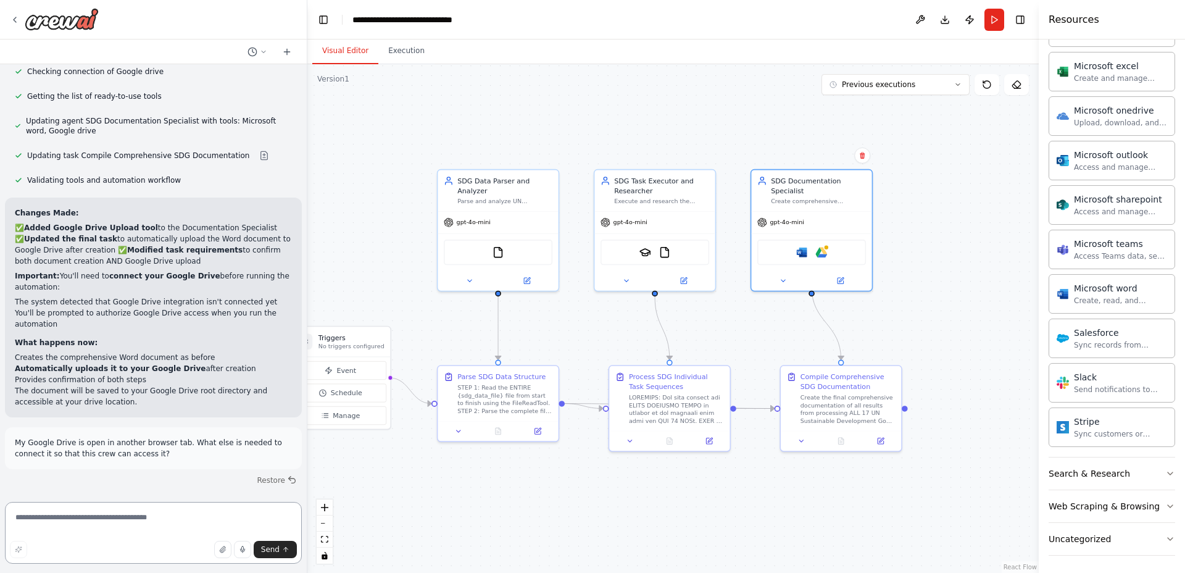
click at [180, 511] on textarea at bounding box center [153, 533] width 297 height 62
type textarea "**********"
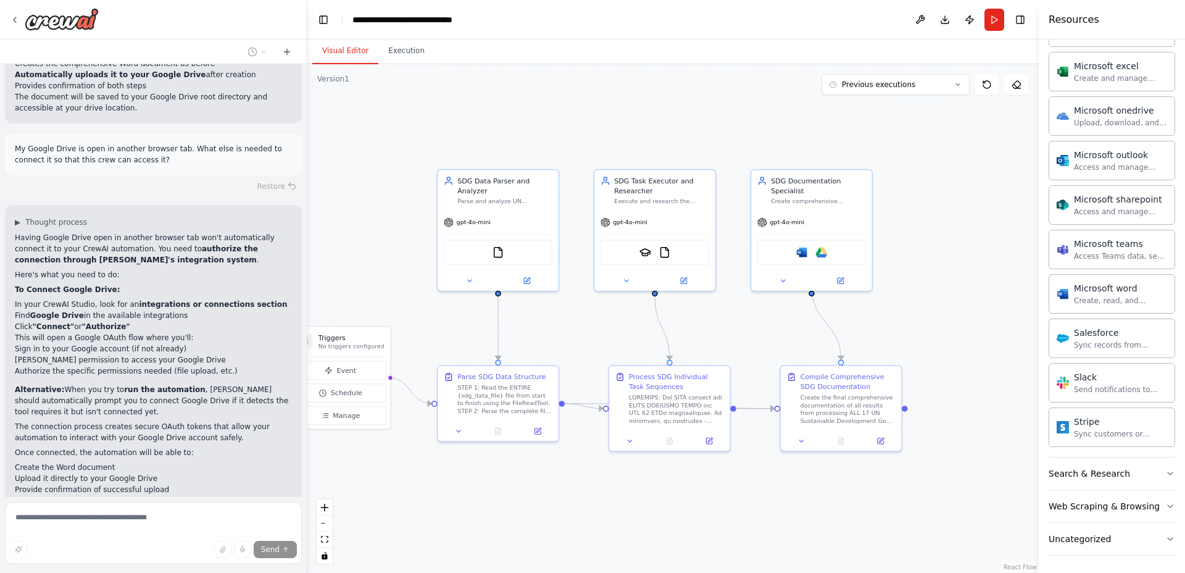
scroll to position [10568, 0]
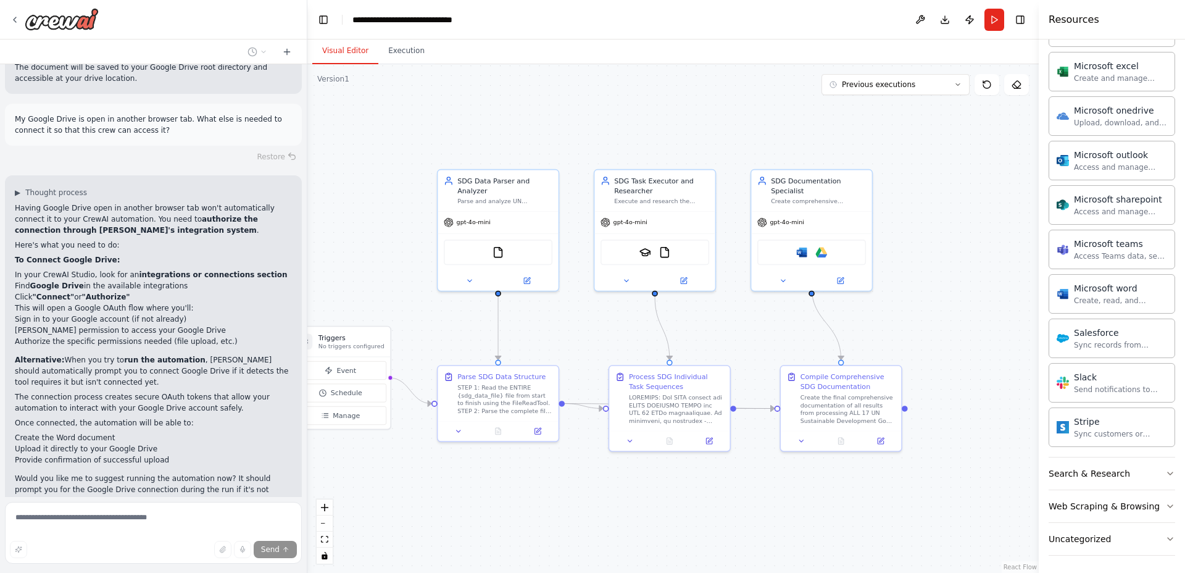
drag, startPoint x: 241, startPoint y: 197, endPoint x: 6, endPoint y: 176, distance: 236.1
click at [6, 526] on div "It appears that the crew is only working on SDG #1. Make what changes are neede…" at bounding box center [153, 547] width 297 height 42
drag, startPoint x: 18, startPoint y: 292, endPoint x: 0, endPoint y: 227, distance: 67.8
drag, startPoint x: 0, startPoint y: 291, endPoint x: 37, endPoint y: 272, distance: 41.4
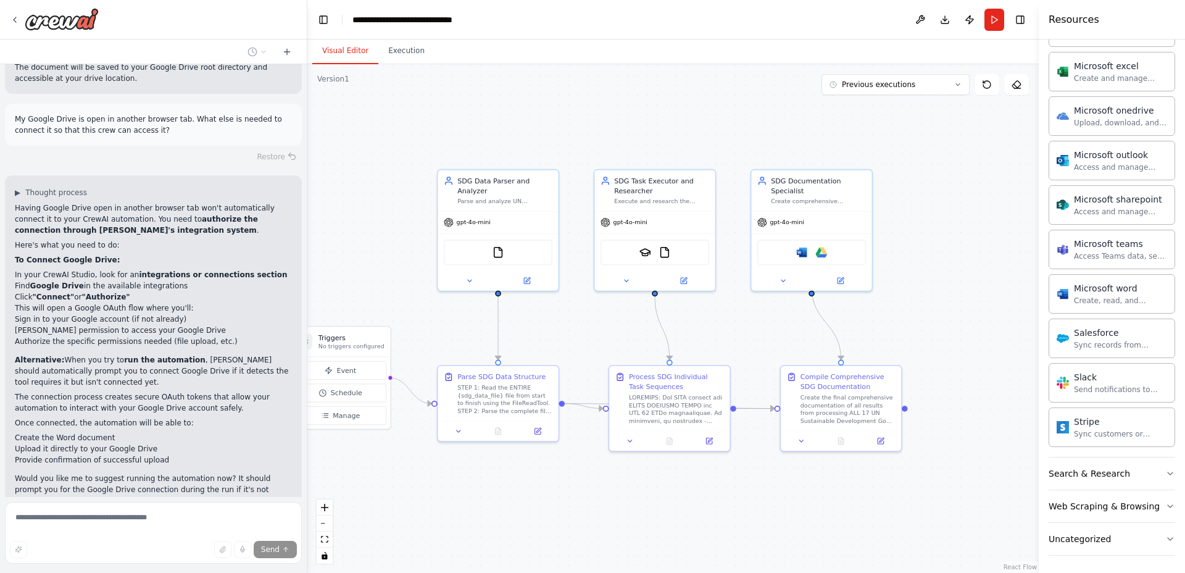
click at [10, 291] on div "Hello! I'm the CrewAI assistant. What kind of automation do you want to build? …" at bounding box center [153, 286] width 307 height 573
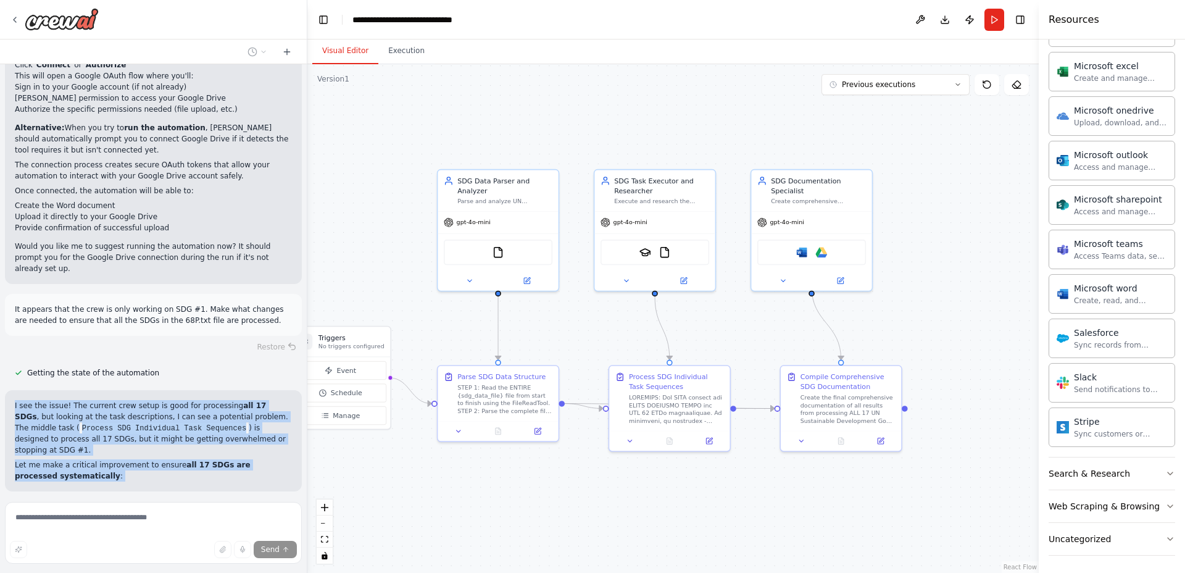
scroll to position [10914, 0]
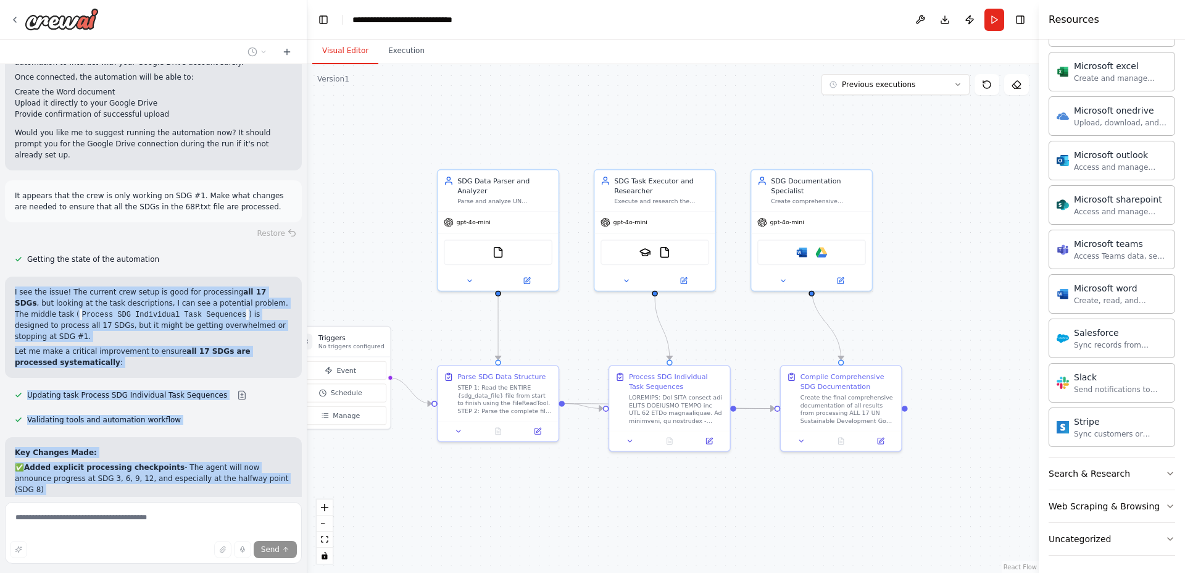
drag, startPoint x: 13, startPoint y: 283, endPoint x: 254, endPoint y: 339, distance: 247.0
click at [254, 339] on div "Hello! I'm the CrewAI assistant. What kind of automation do you want to build? …" at bounding box center [153, 280] width 307 height 433
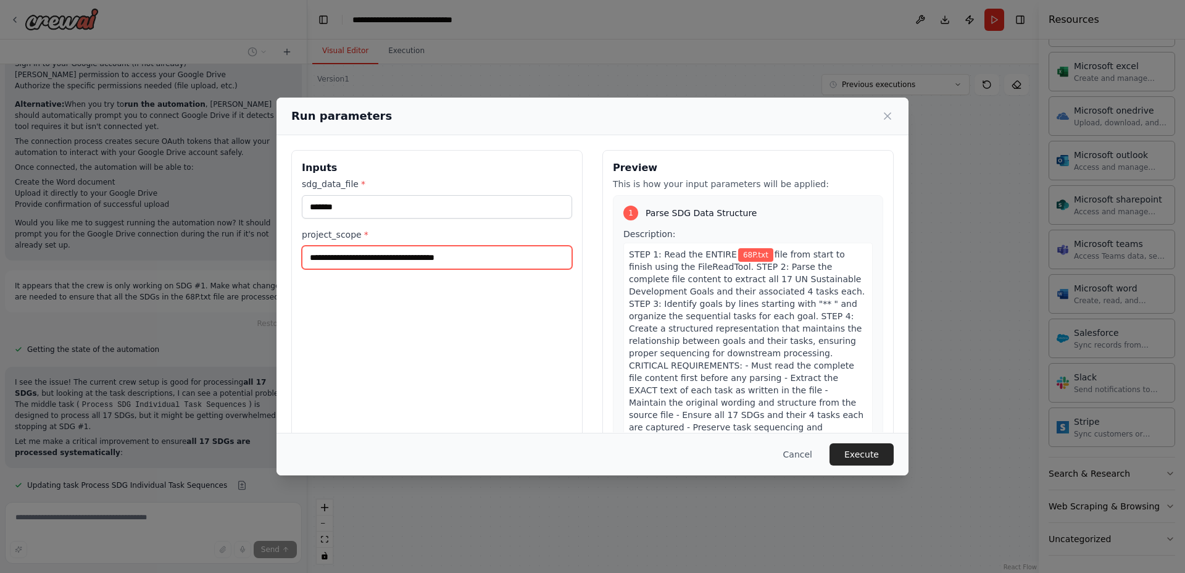
click at [510, 254] on input "**********" at bounding box center [437, 257] width 270 height 23
type input "**********"
click at [848, 446] on button "Execute" at bounding box center [862, 454] width 64 height 22
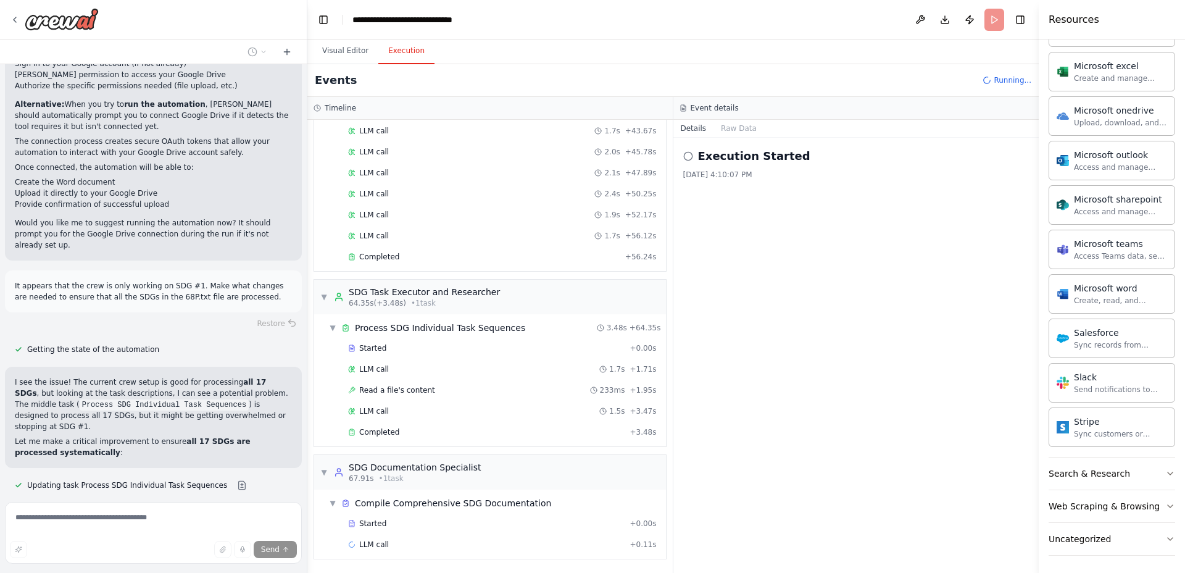
scroll to position [10914, 0]
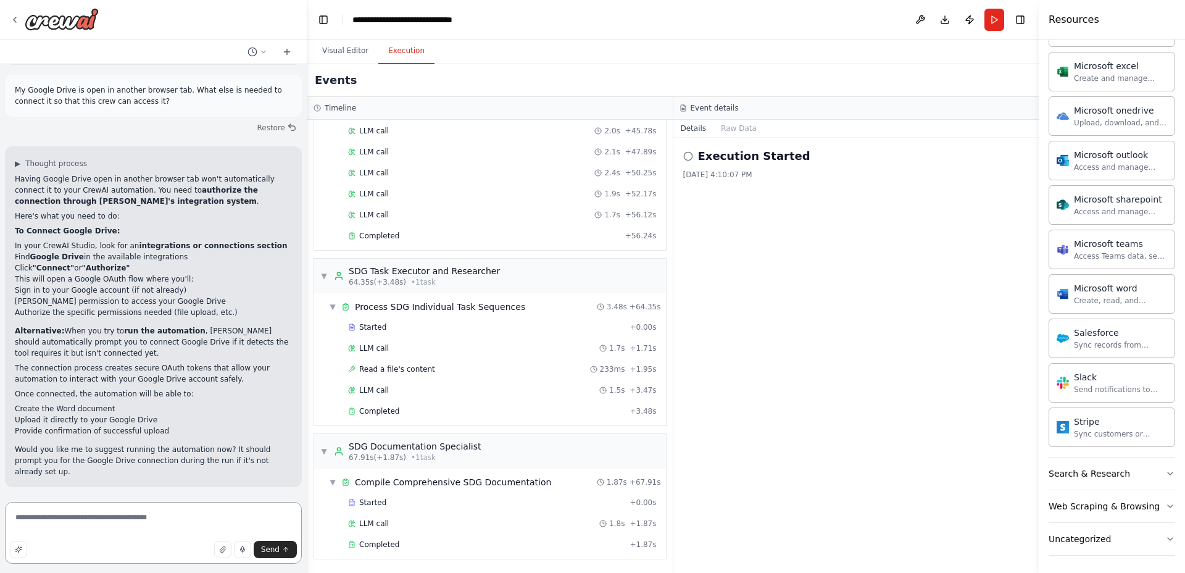
scroll to position [10245, 0]
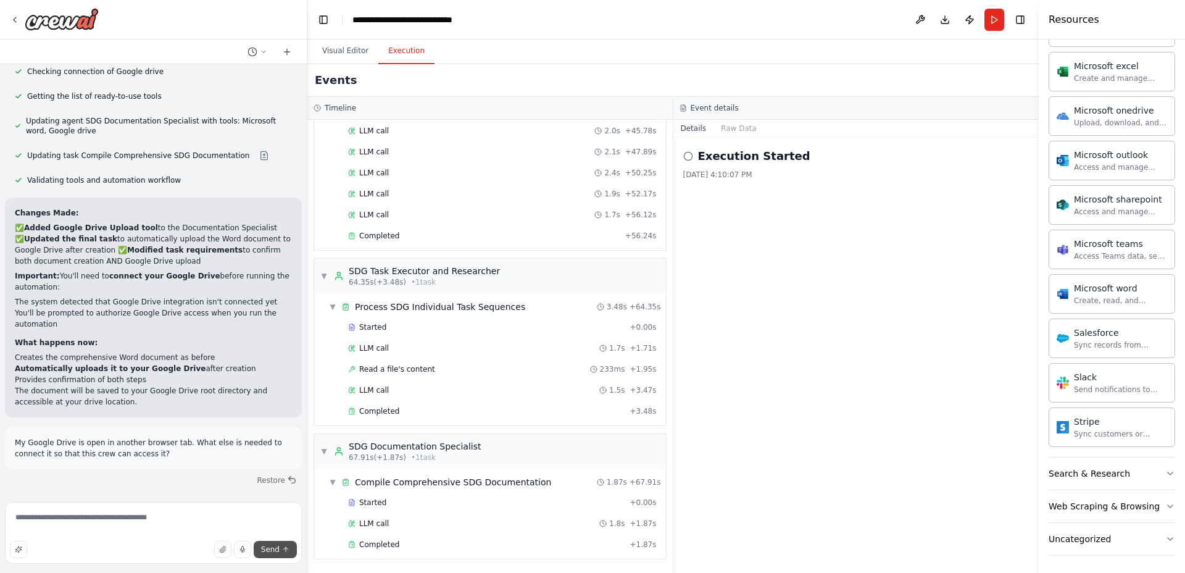
click at [262, 546] on button "Send" at bounding box center [275, 549] width 43 height 17
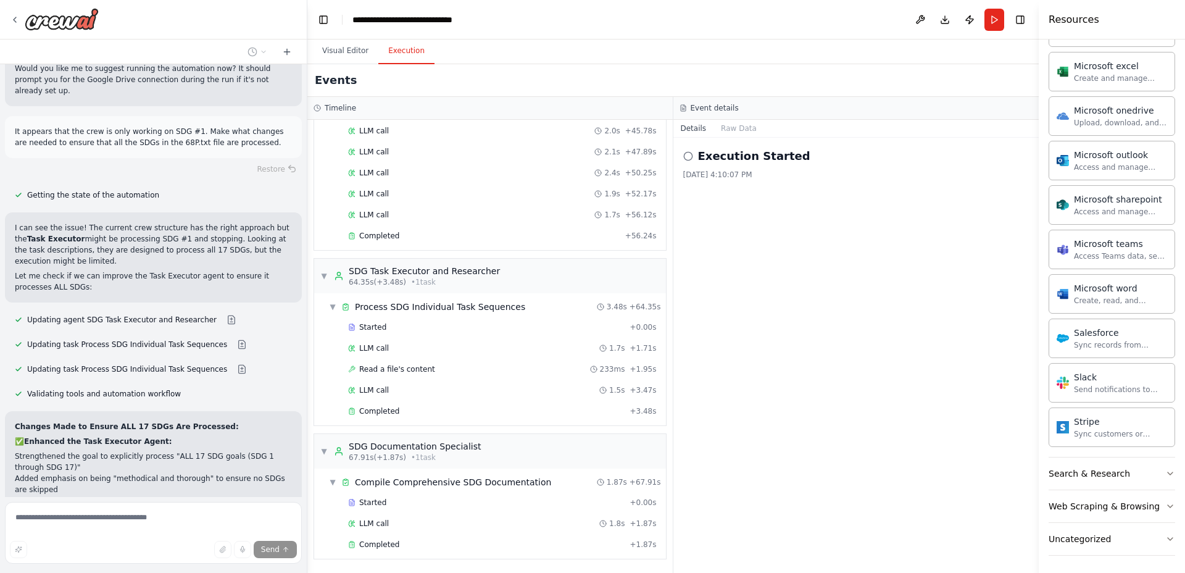
scroll to position [10989, 0]
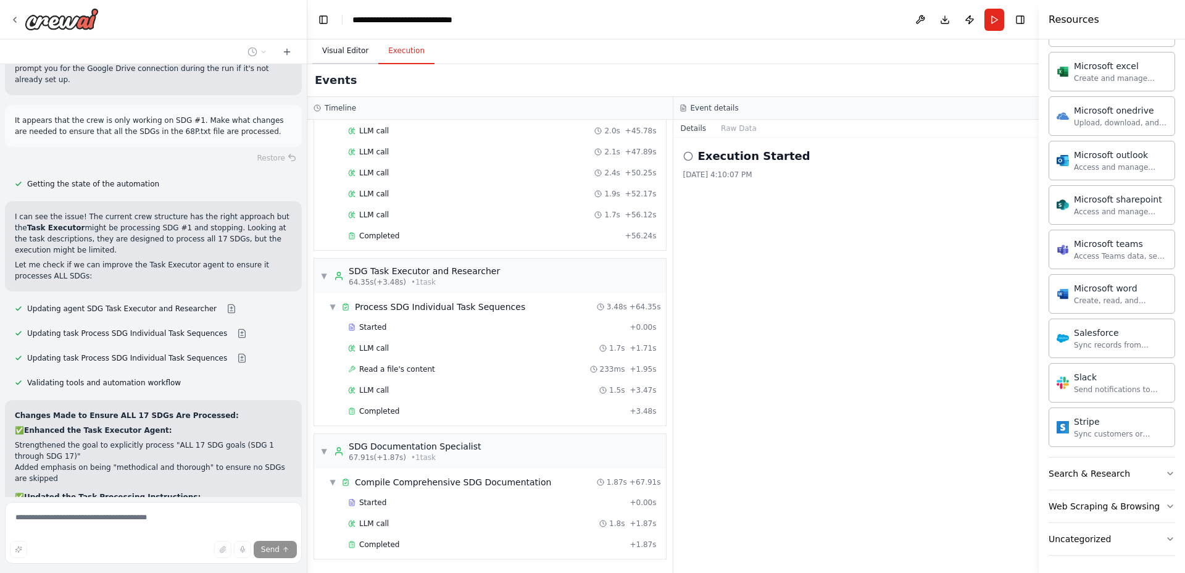
click at [333, 59] on button "Visual Editor" at bounding box center [345, 51] width 66 height 26
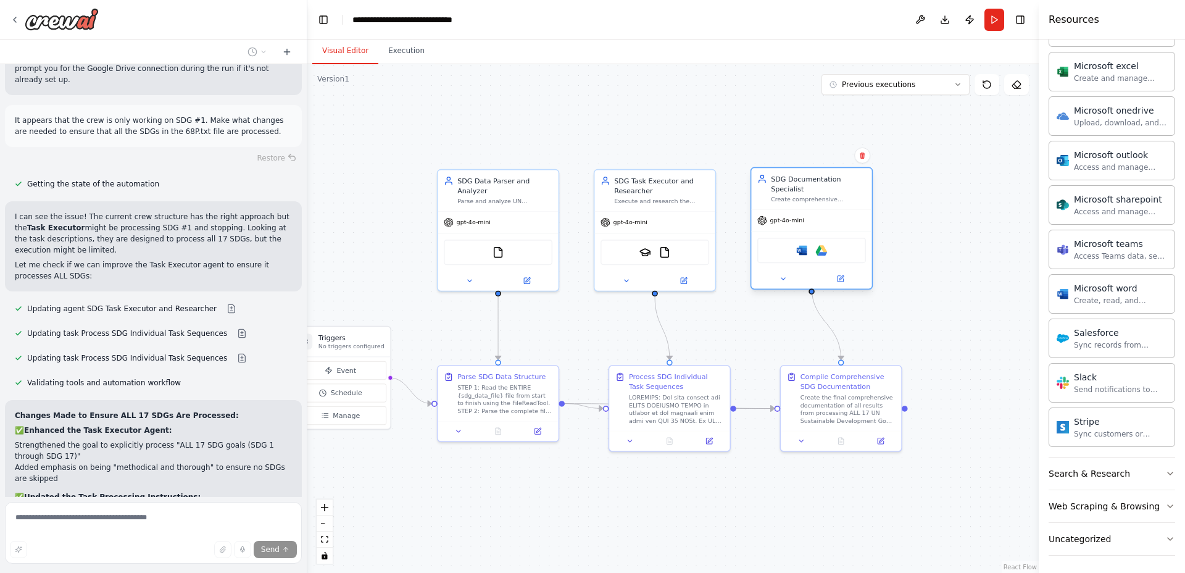
click at [829, 251] on div "Microsoft word Google drive" at bounding box center [811, 250] width 109 height 25
click at [841, 275] on icon at bounding box center [841, 277] width 4 height 4
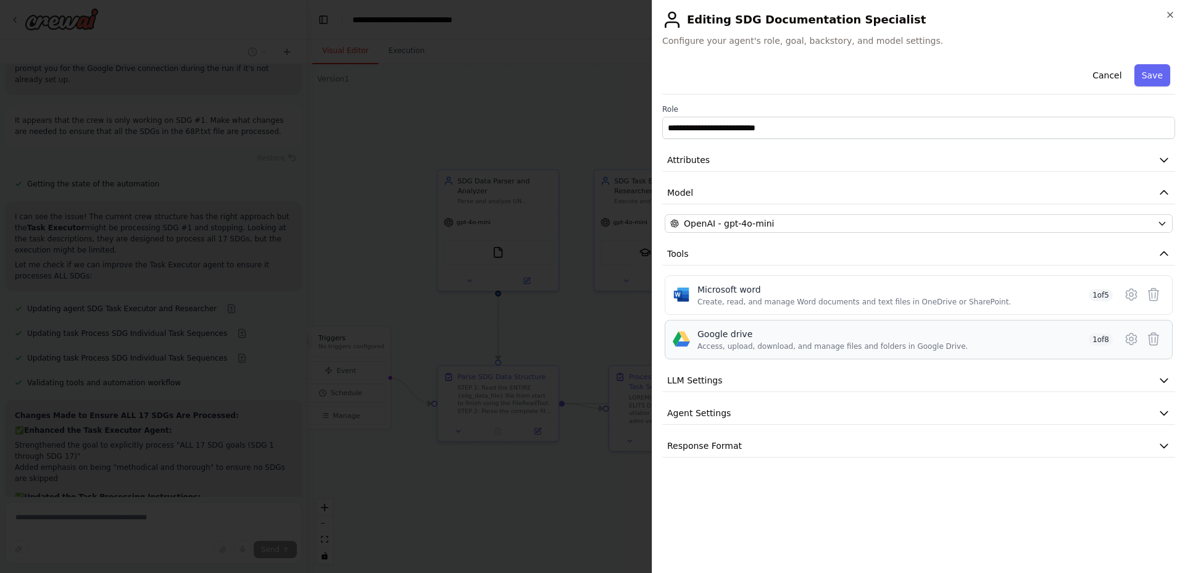
click at [820, 341] on div "Access, upload, download, and manage files and folders in Google Drive." at bounding box center [832, 346] width 270 height 10
click at [814, 330] on div "Google drive" at bounding box center [832, 334] width 270 height 12
click at [1101, 75] on button "Cancel" at bounding box center [1107, 75] width 44 height 22
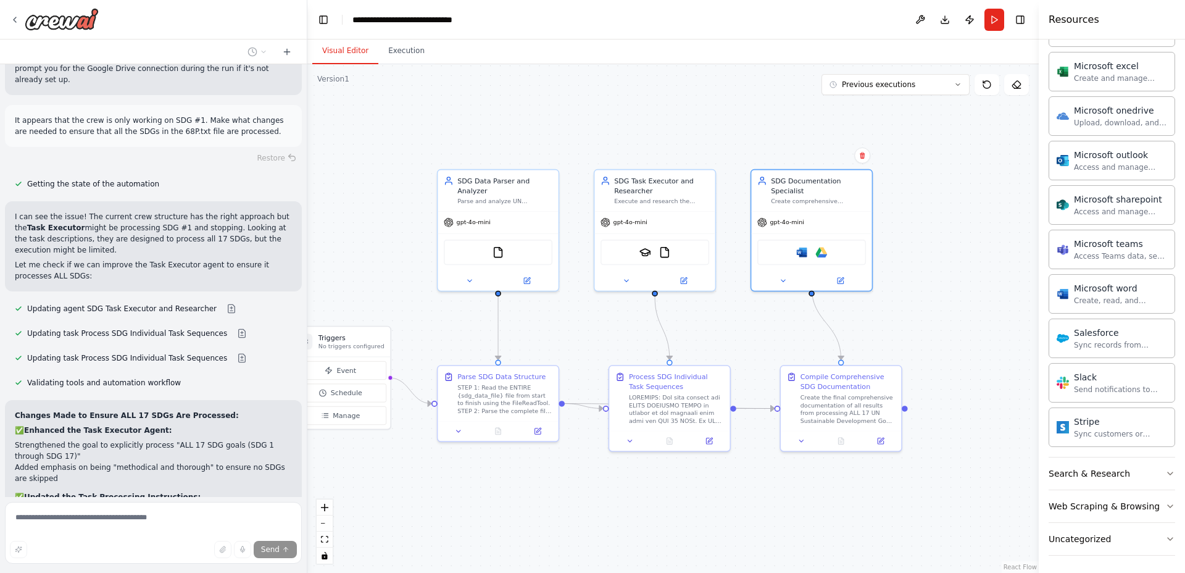
click at [931, 289] on div ".deletable-edge-delete-btn { width: 20px; height: 20px; border: 0px solid #ffff…" at bounding box center [672, 318] width 731 height 509
click at [822, 244] on img at bounding box center [821, 250] width 12 height 12
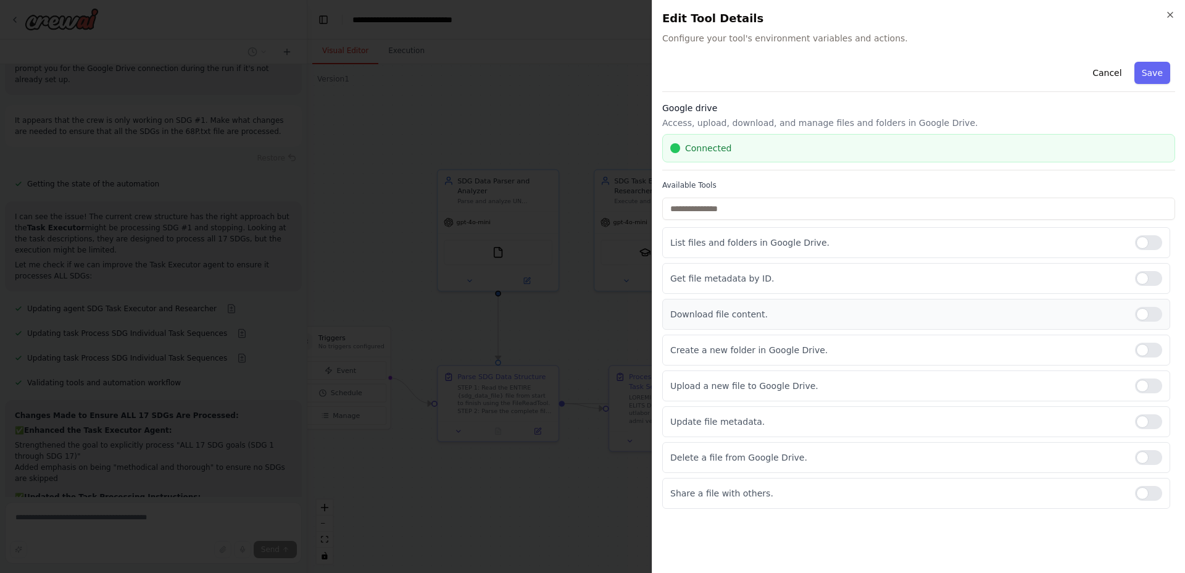
click at [1142, 316] on div at bounding box center [1148, 314] width 27 height 15
click at [1147, 316] on div at bounding box center [1148, 314] width 27 height 15
click at [1140, 74] on button "Save" at bounding box center [1152, 73] width 36 height 22
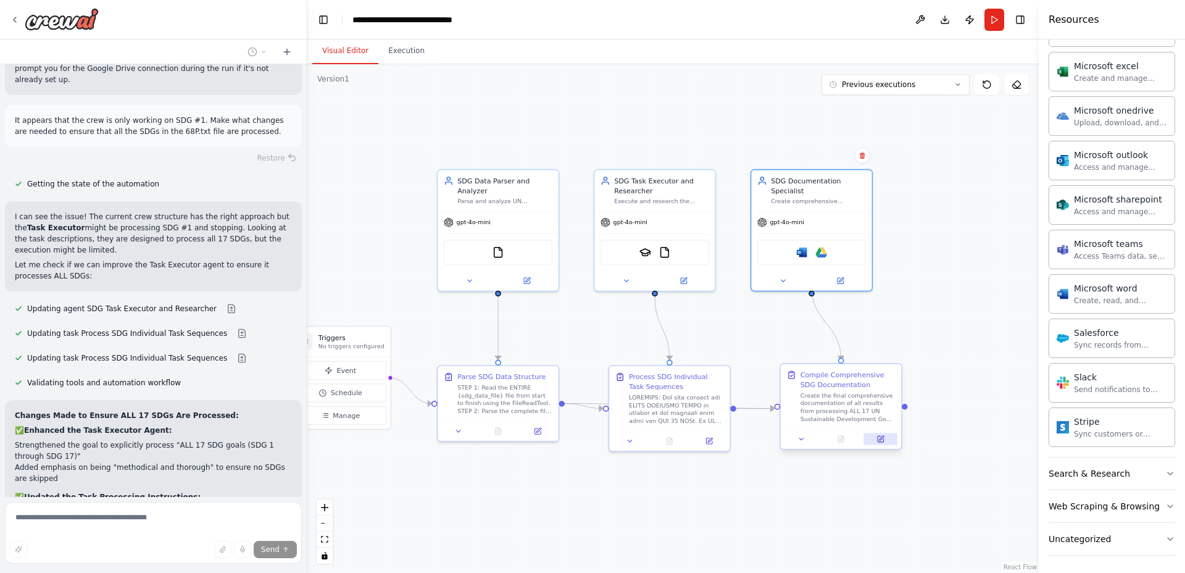
click at [884, 439] on icon at bounding box center [880, 439] width 8 height 8
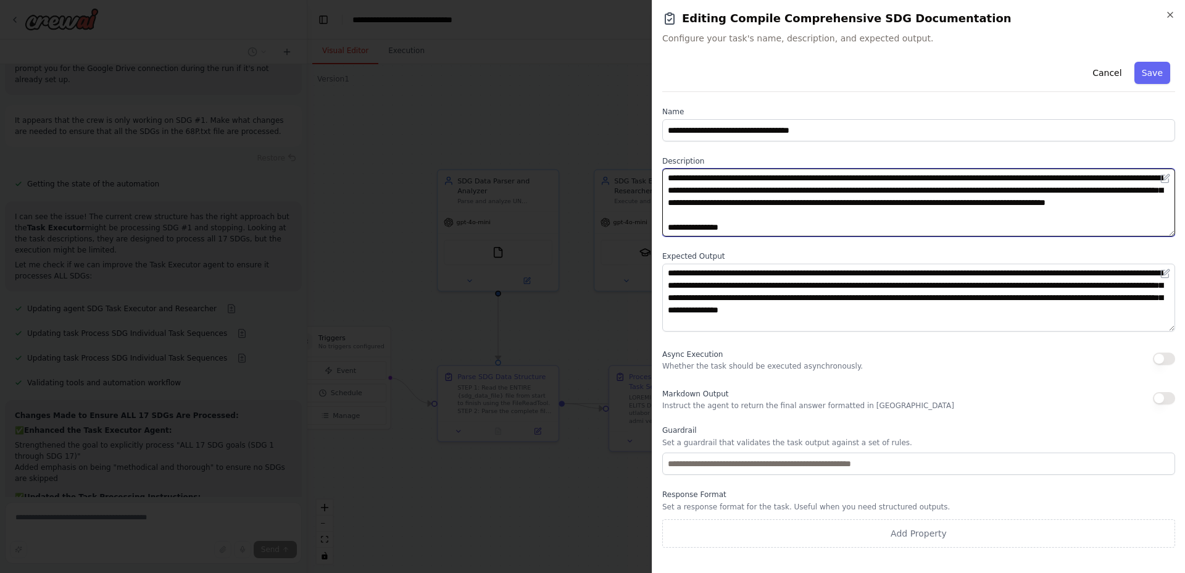
click at [982, 217] on textarea "**********" at bounding box center [918, 203] width 513 height 68
type textarea "**********"
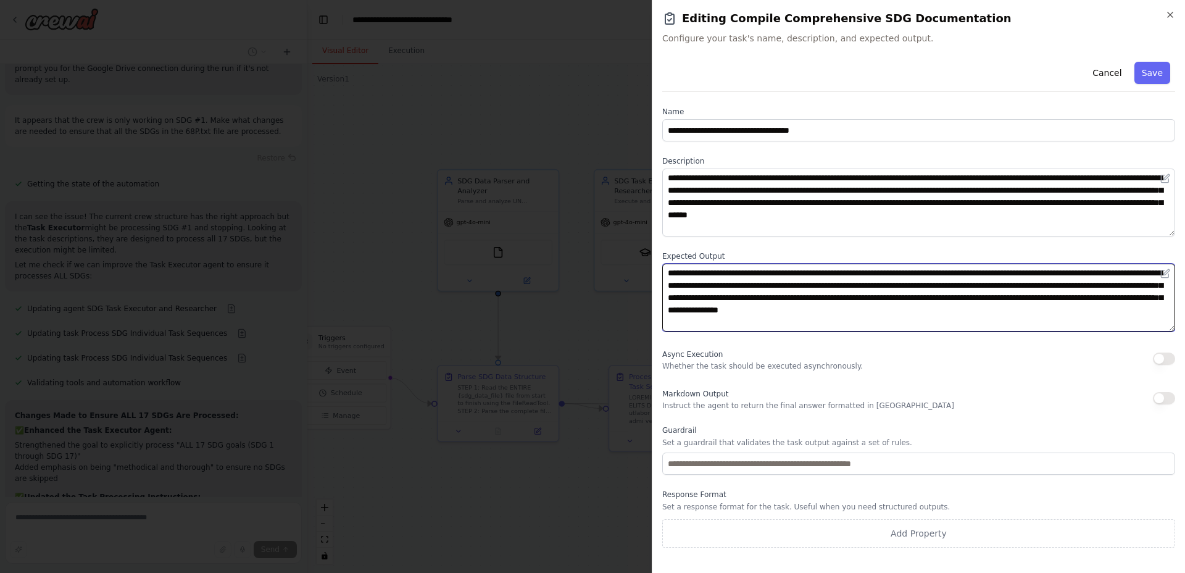
click at [1004, 315] on textarea "**********" at bounding box center [918, 298] width 513 height 68
paste textarea "**********"
type textarea "**********"
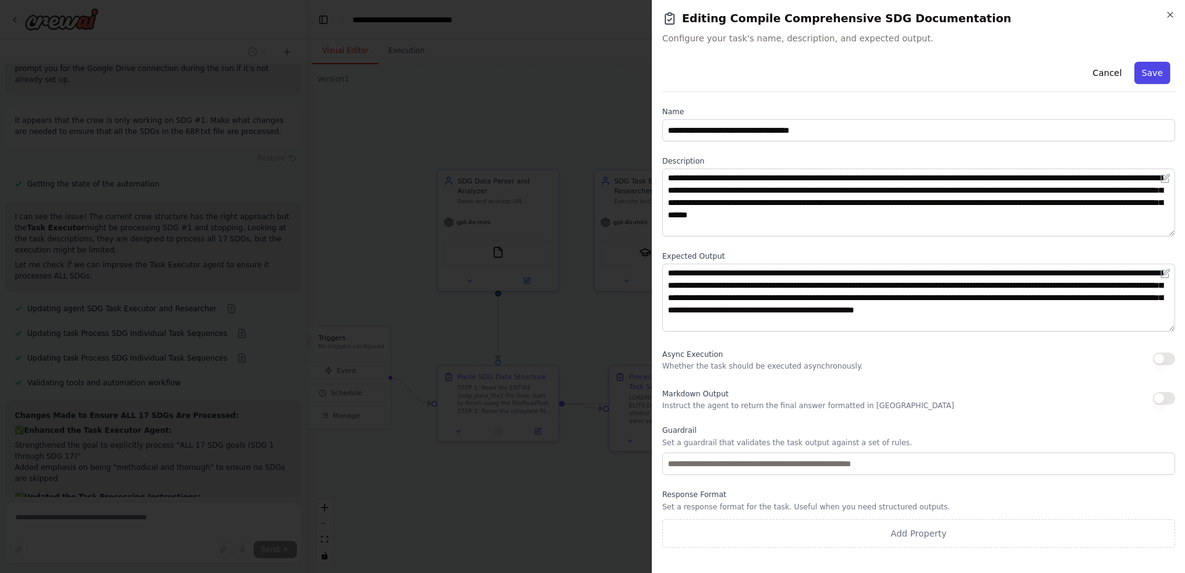
click at [1148, 72] on button "Save" at bounding box center [1152, 73] width 36 height 22
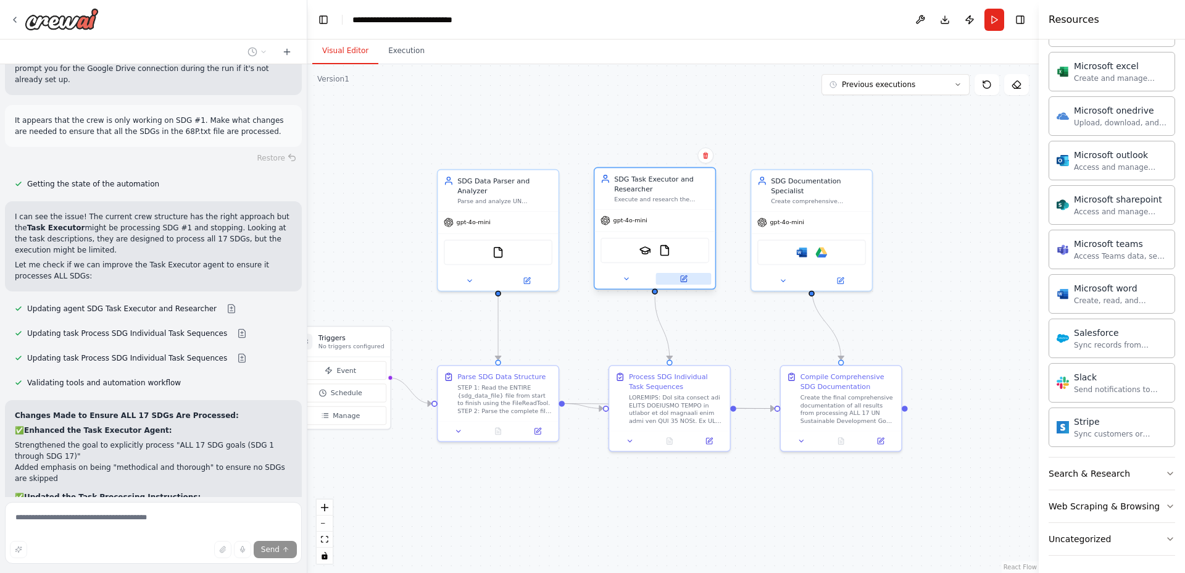
click at [686, 276] on icon at bounding box center [684, 277] width 4 height 4
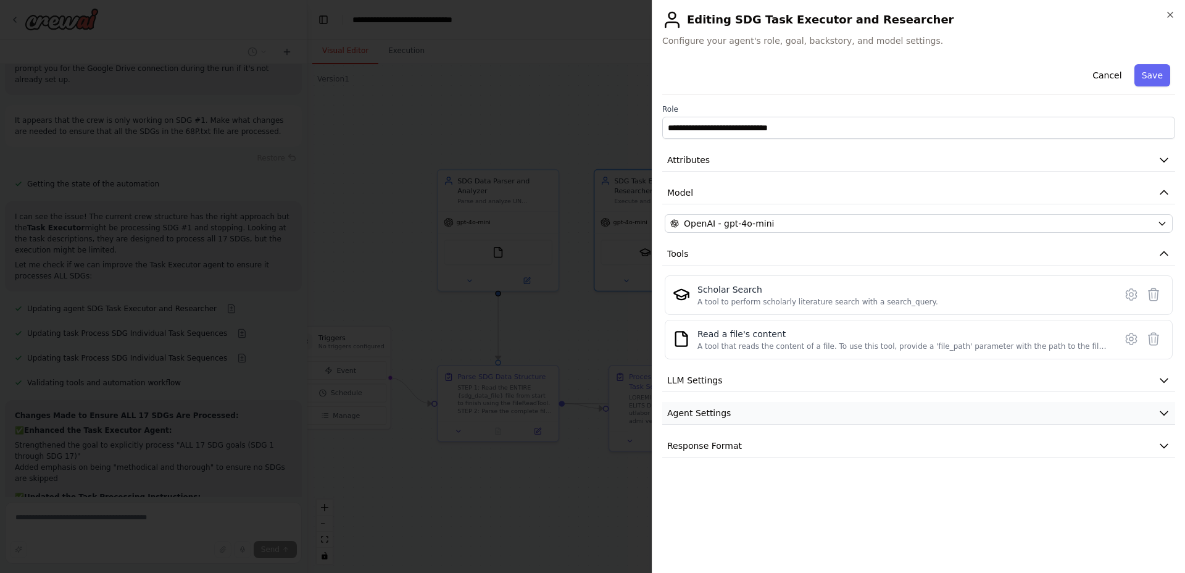
click at [1171, 407] on button "Agent Settings" at bounding box center [918, 413] width 513 height 23
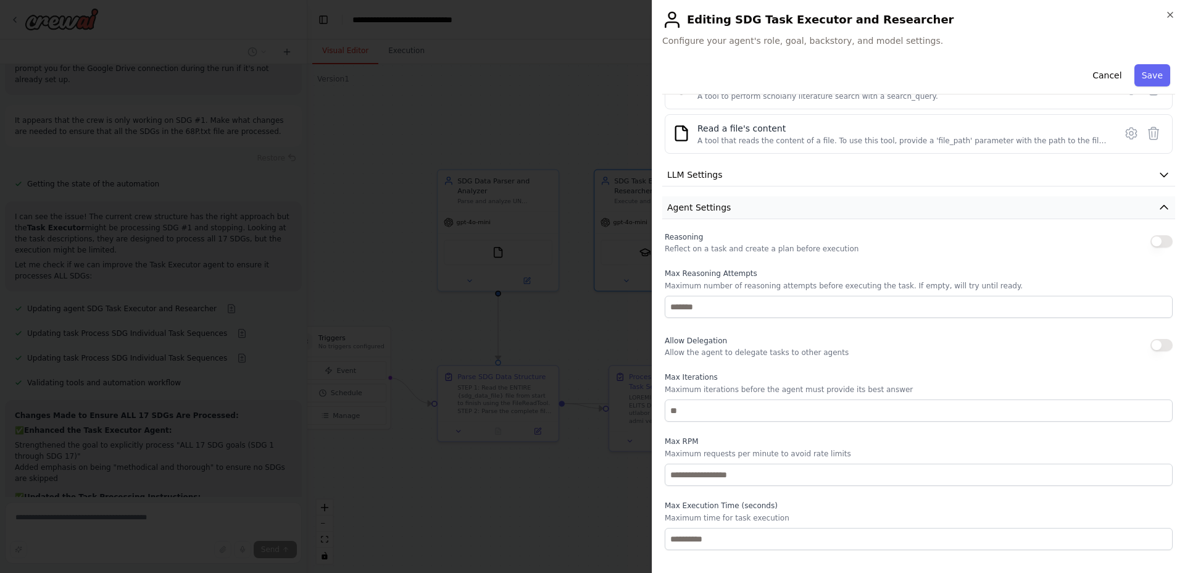
scroll to position [235, 0]
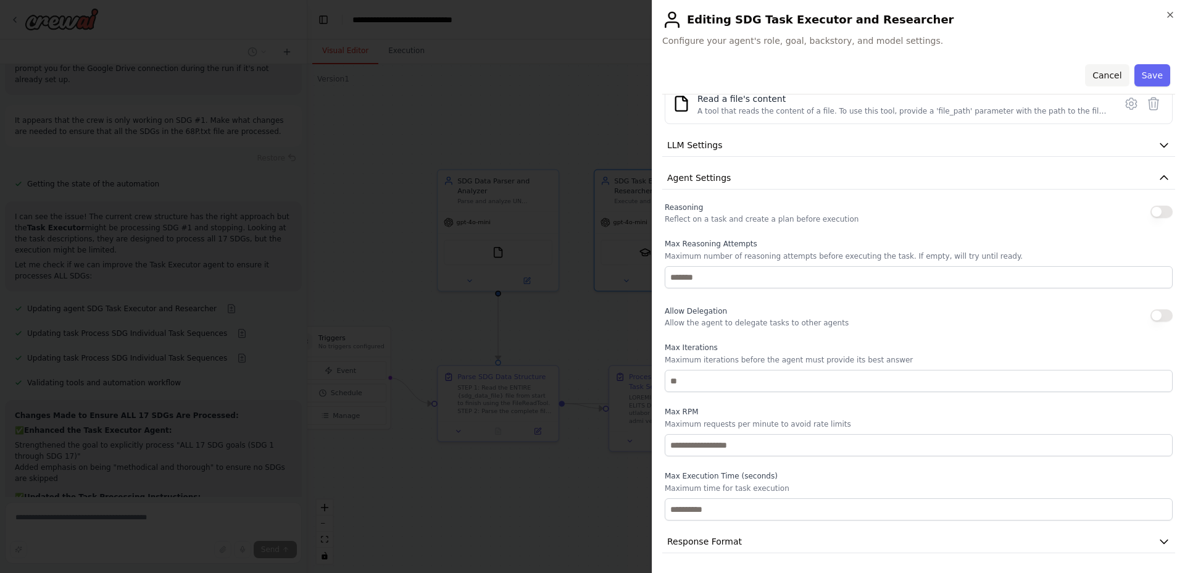
click at [1101, 73] on button "Cancel" at bounding box center [1107, 75] width 44 height 22
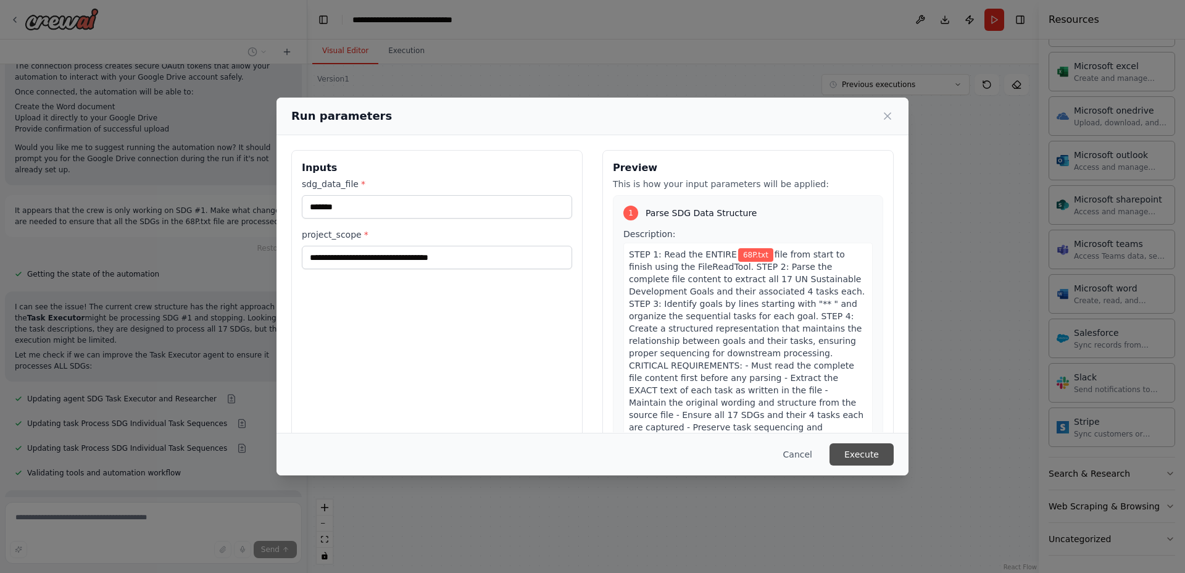
click at [855, 449] on button "Execute" at bounding box center [862, 454] width 64 height 22
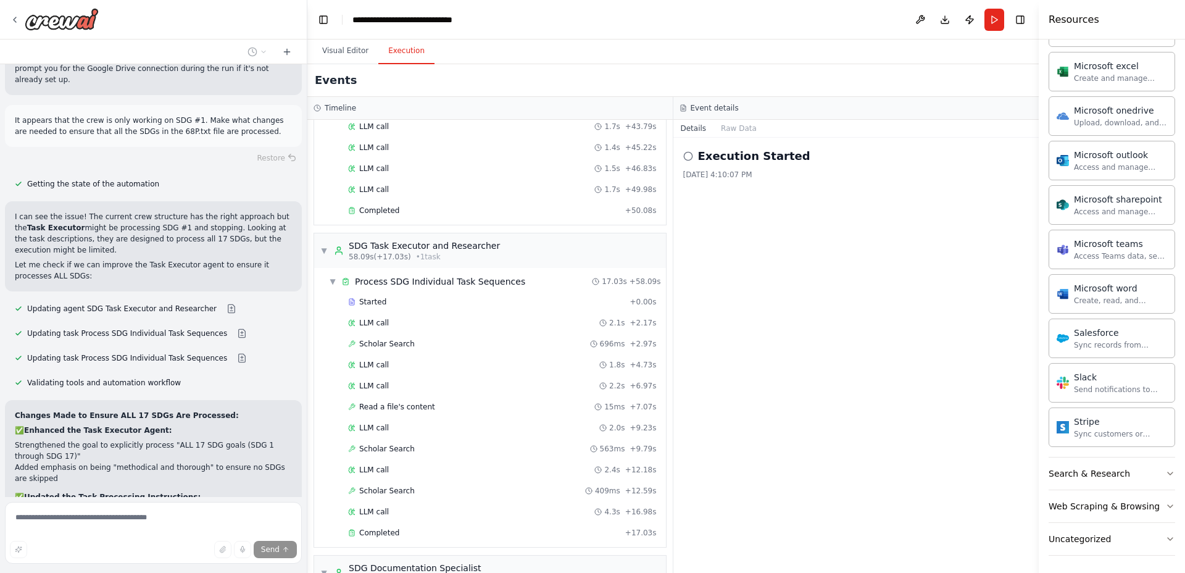
scroll to position [778, 0]
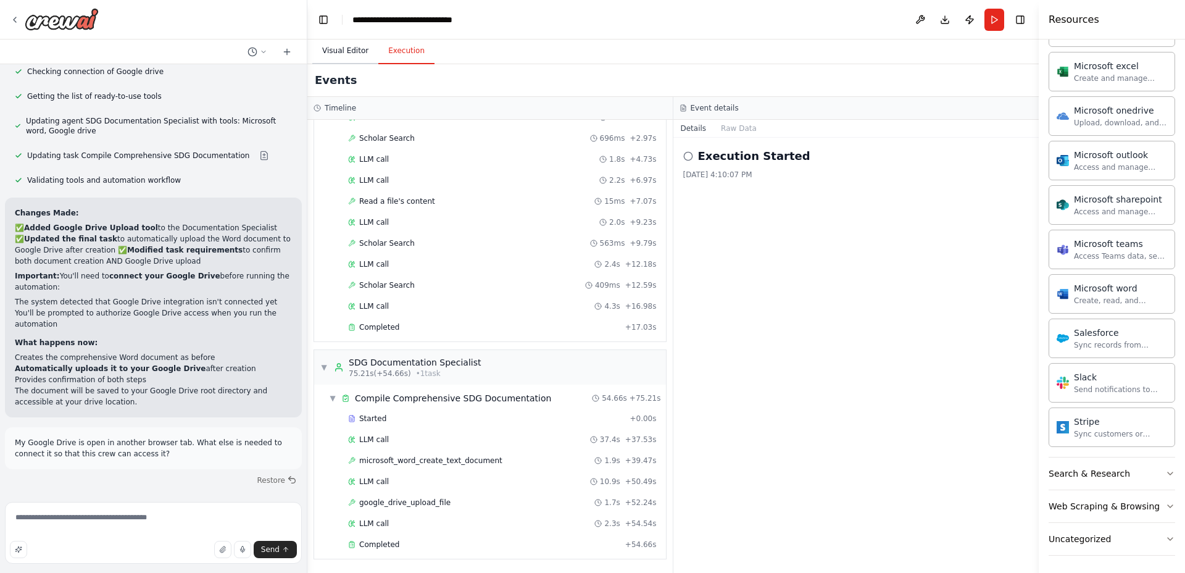
click at [326, 47] on button "Visual Editor" at bounding box center [345, 51] width 66 height 26
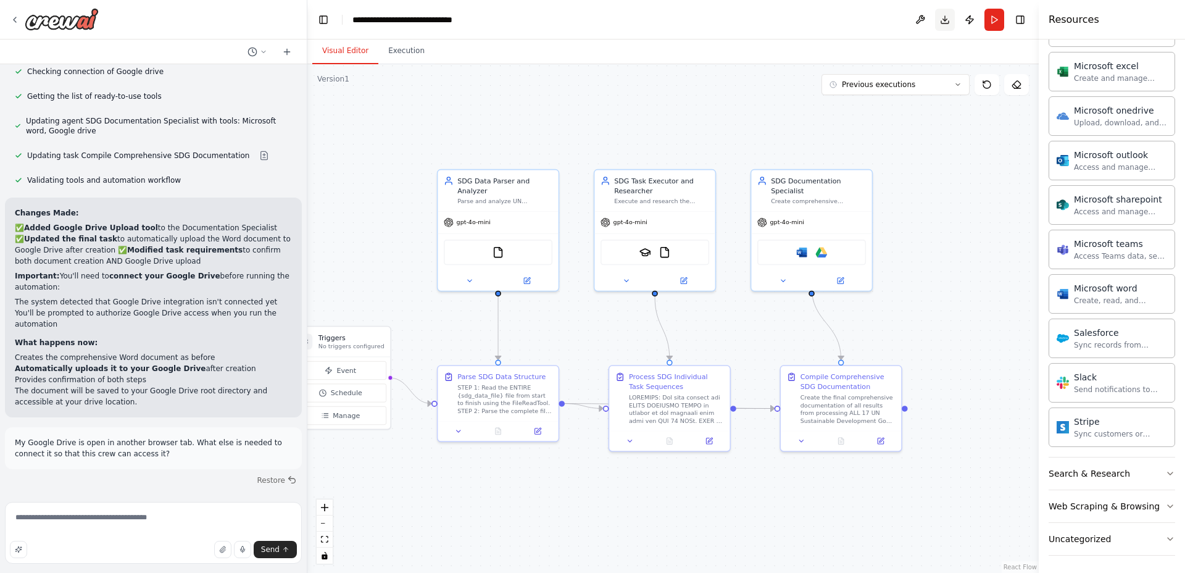
click at [940, 20] on button "Download" at bounding box center [945, 20] width 20 height 22
click at [260, 545] on button "Send" at bounding box center [275, 549] width 43 height 17
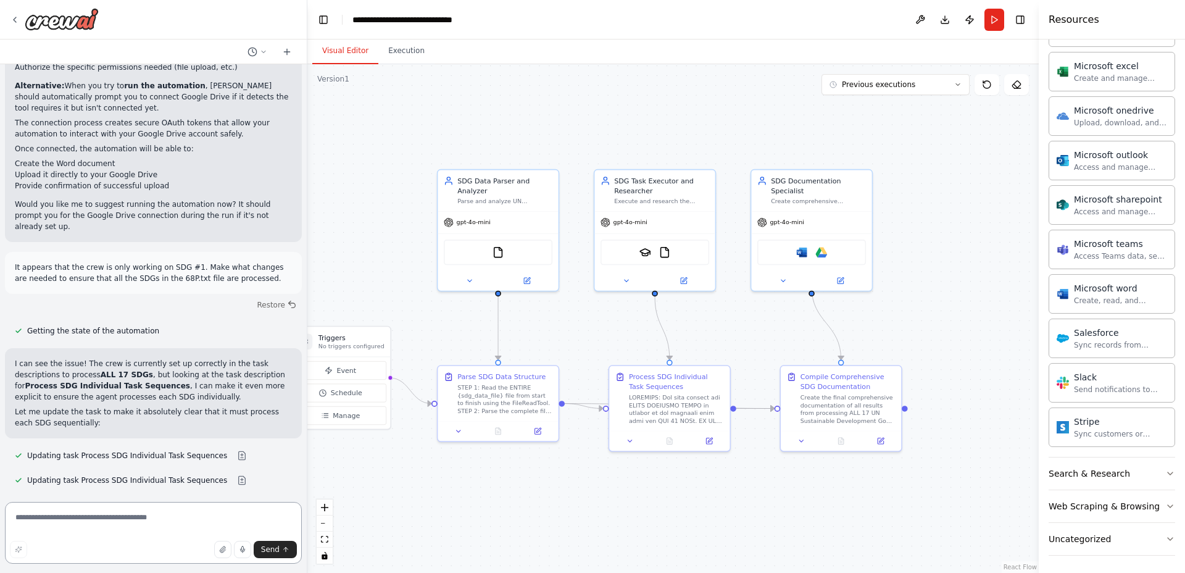
scroll to position [10853, 0]
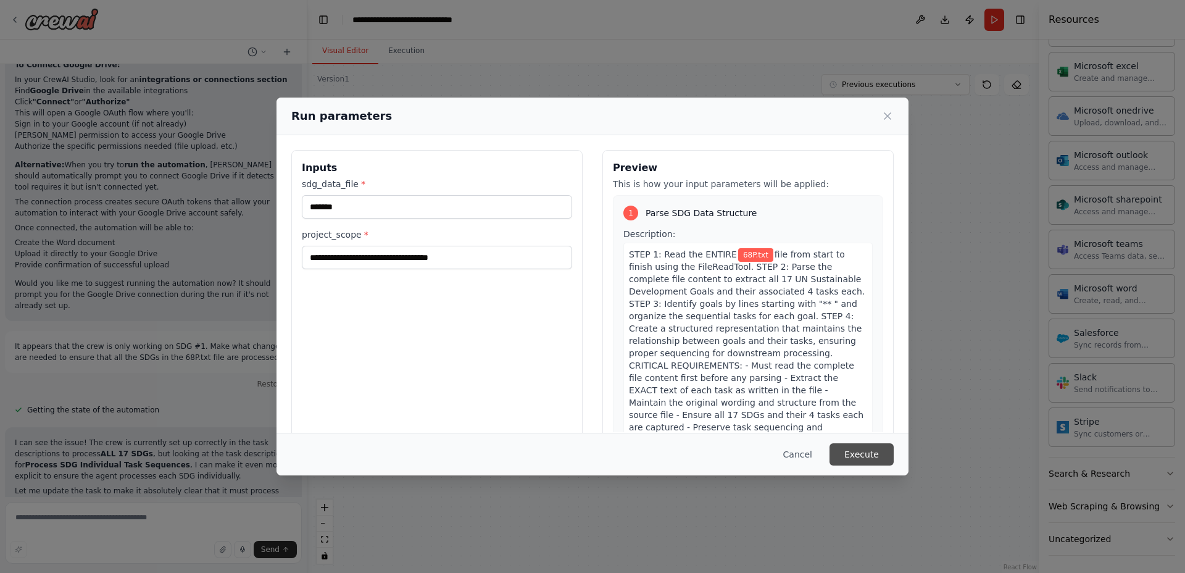
click at [859, 451] on button "Execute" at bounding box center [862, 454] width 64 height 22
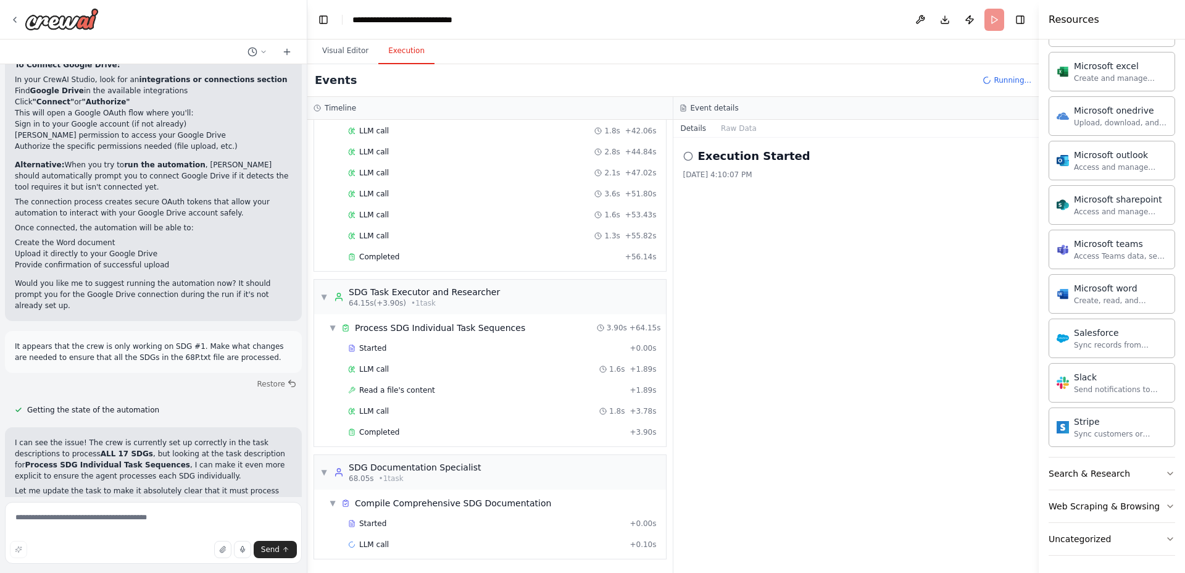
scroll to position [10853, 0]
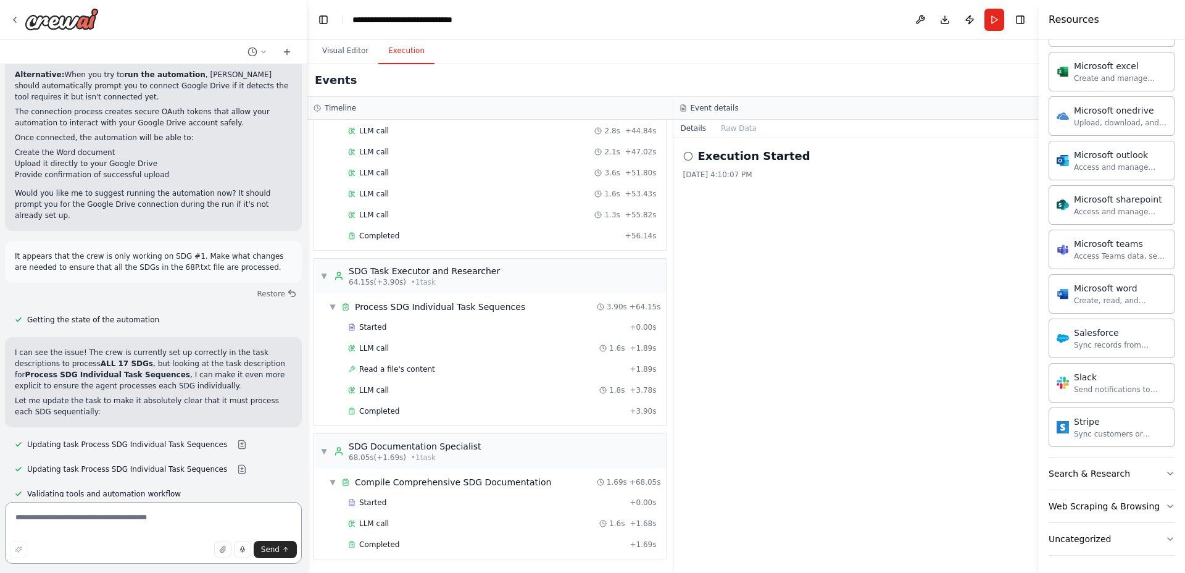
click at [178, 508] on textarea at bounding box center [153, 533] width 297 height 62
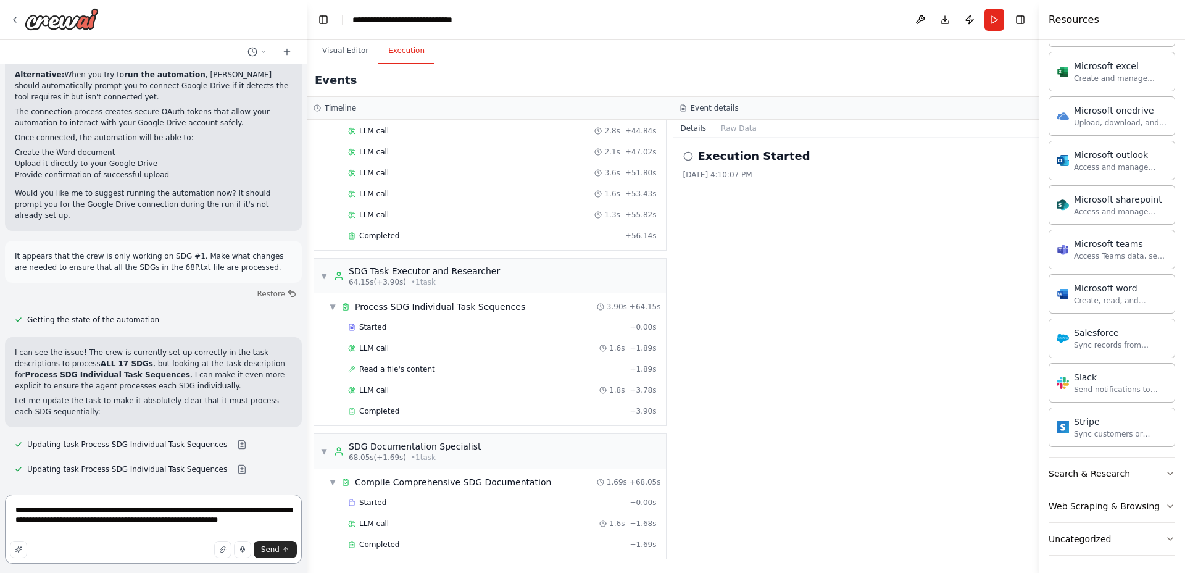
type textarea "**********"
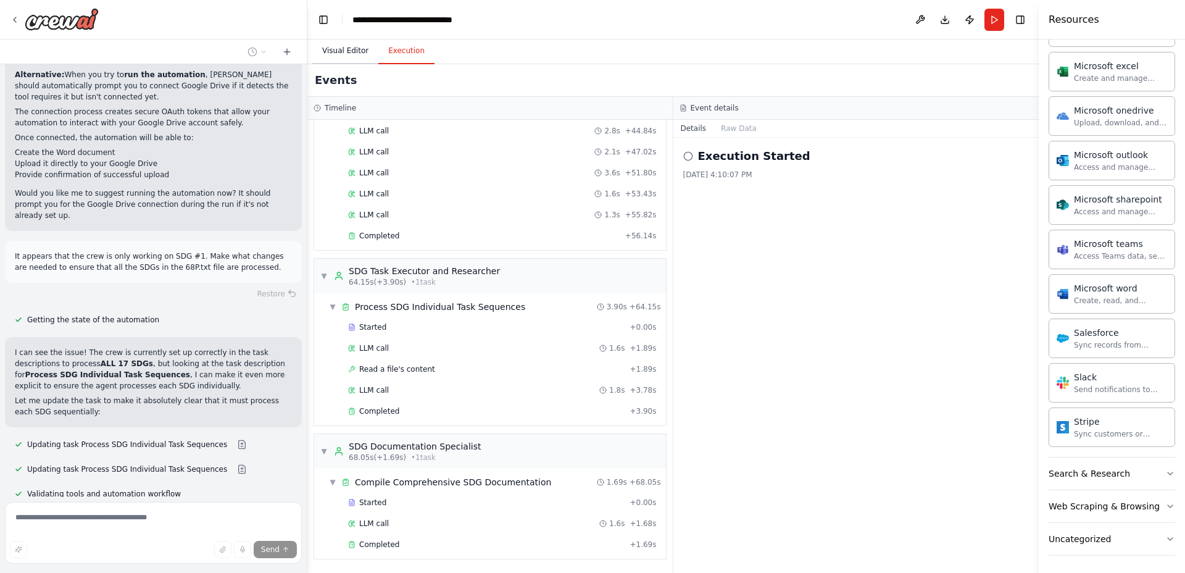
click at [326, 53] on button "Visual Editor" at bounding box center [345, 51] width 66 height 26
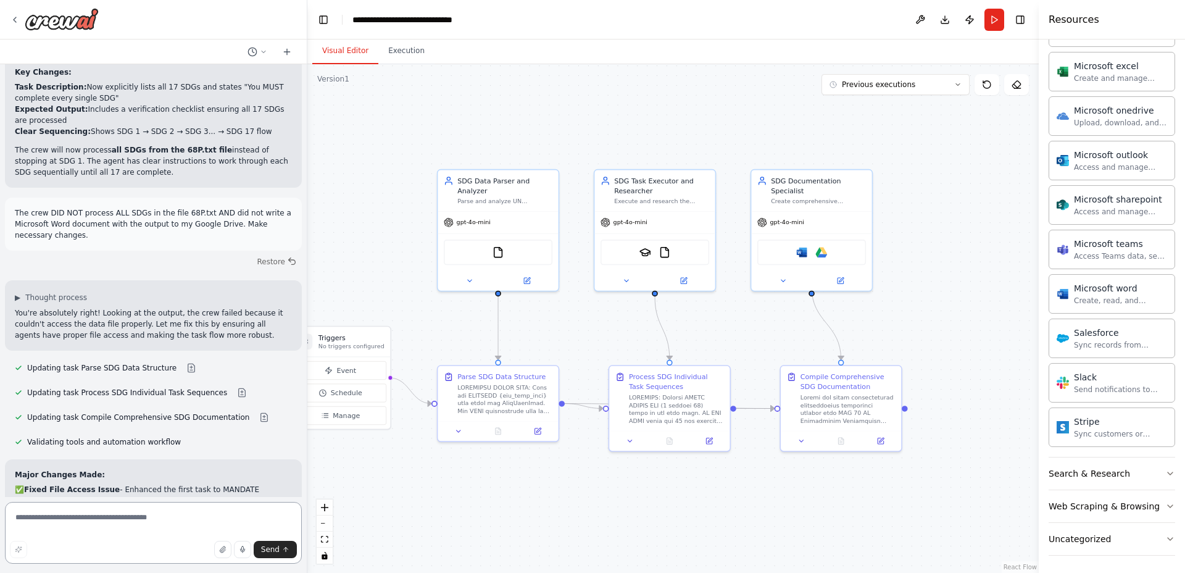
scroll to position [11426, 0]
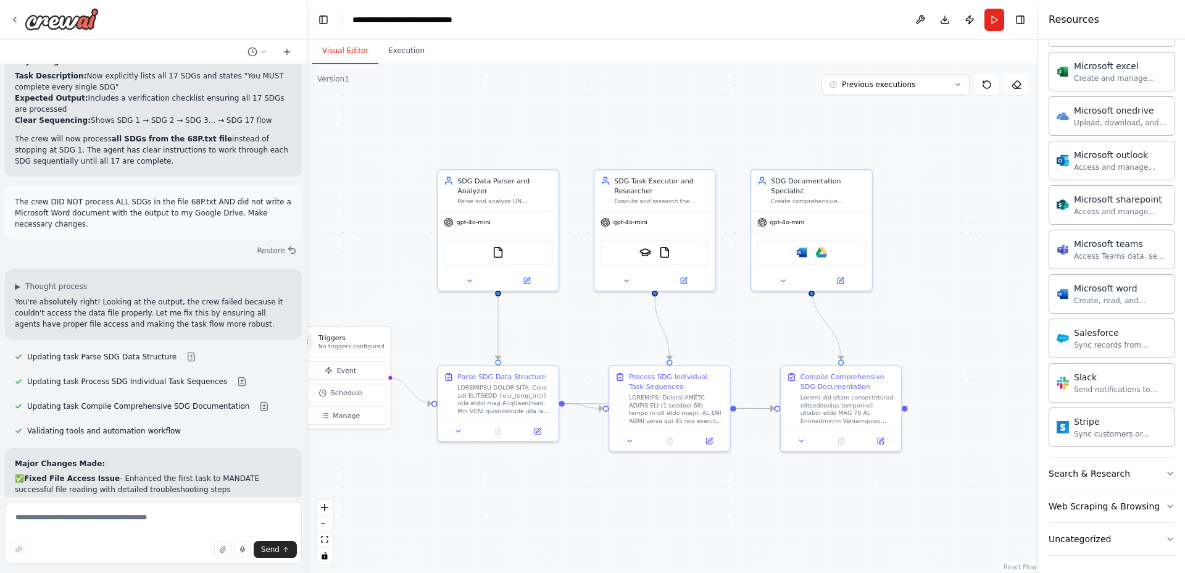
drag, startPoint x: 221, startPoint y: 388, endPoint x: 228, endPoint y: 383, distance: 8.6
drag, startPoint x: 228, startPoint y: 383, endPoint x: 212, endPoint y: 404, distance: 25.9
click at [214, 408] on div "Hello! I'm the CrewAI assistant. What kind of automation do you want to build? …" at bounding box center [153, 280] width 307 height 433
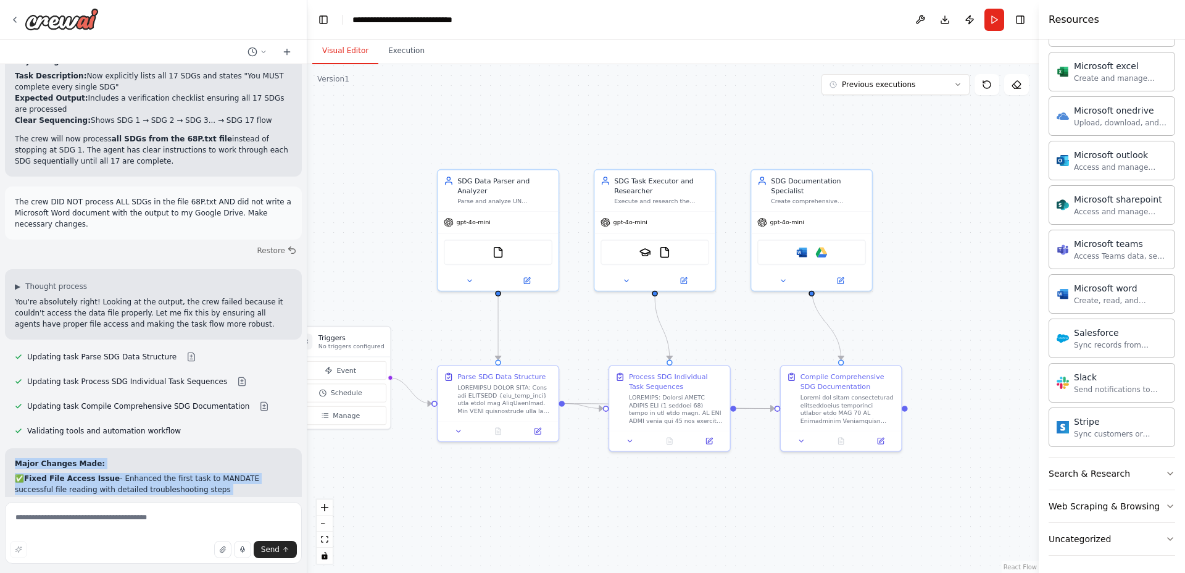
drag, startPoint x: 224, startPoint y: 380, endPoint x: 16, endPoint y: 116, distance: 335.7
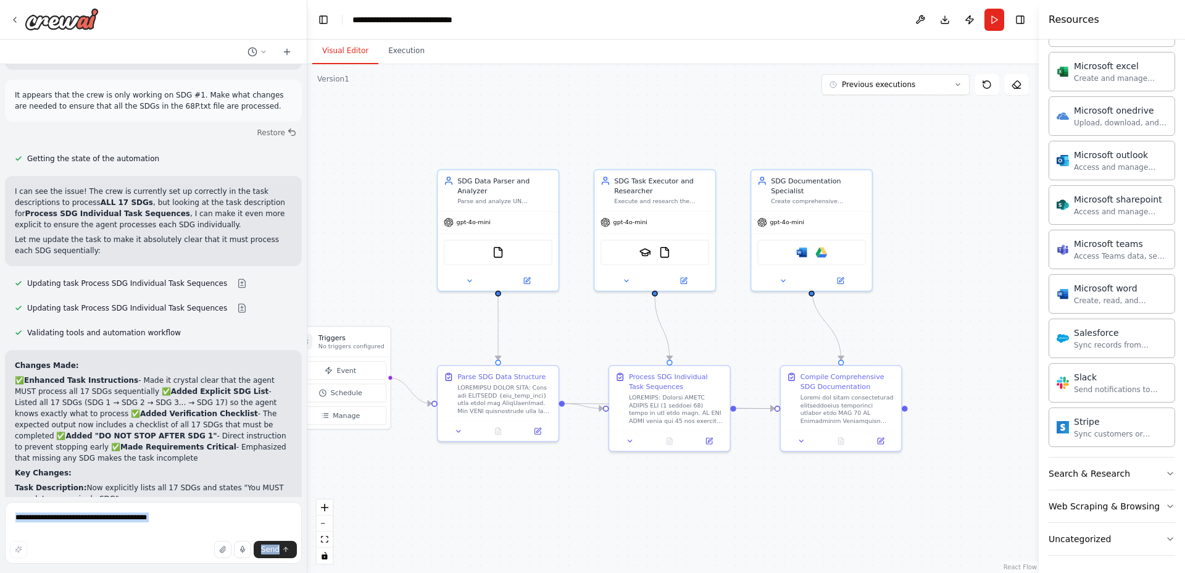
drag, startPoint x: 129, startPoint y: 290, endPoint x: 0, endPoint y: 262, distance: 132.1
click at [0, 263] on div "Hello! I'm the CrewAI assistant. What kind of automation do you want to build? …" at bounding box center [153, 286] width 307 height 573
drag, startPoint x: 49, startPoint y: 262, endPoint x: 65, endPoint y: 258, distance: 16.0
drag, startPoint x: 54, startPoint y: 278, endPoint x: 38, endPoint y: 278, distance: 16.1
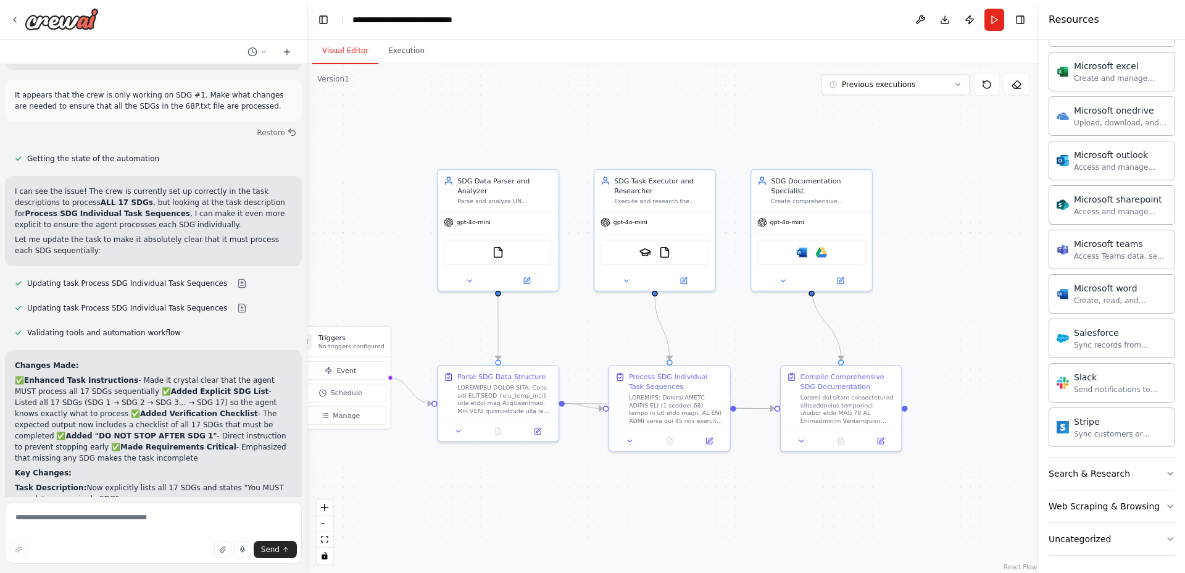
drag, startPoint x: 55, startPoint y: 283, endPoint x: 10, endPoint y: 262, distance: 49.1
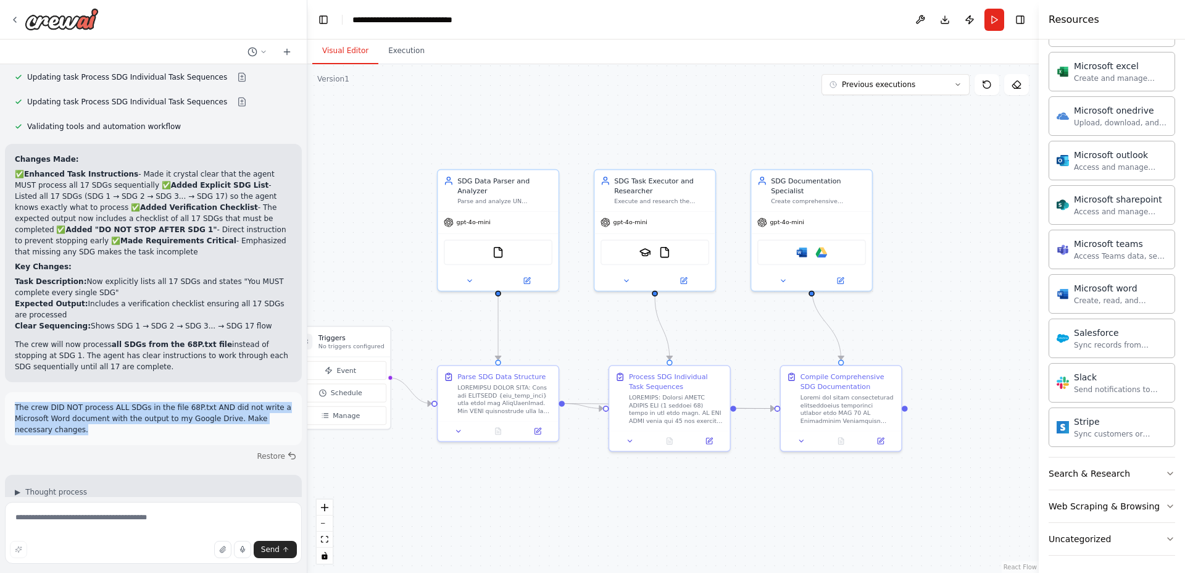
scroll to position [11426, 0]
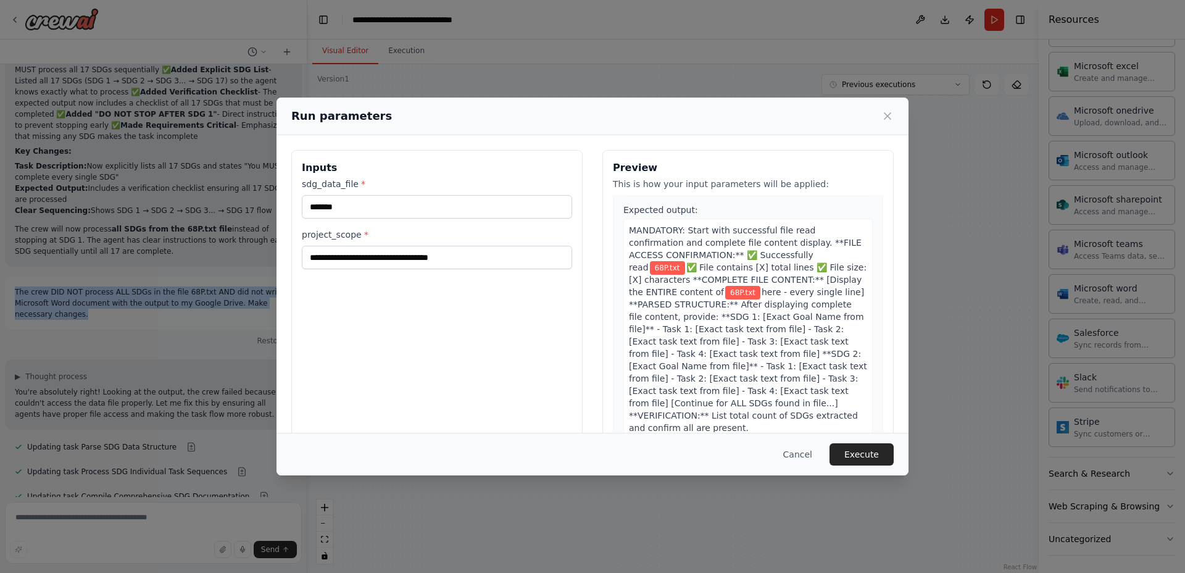
scroll to position [360, 0]
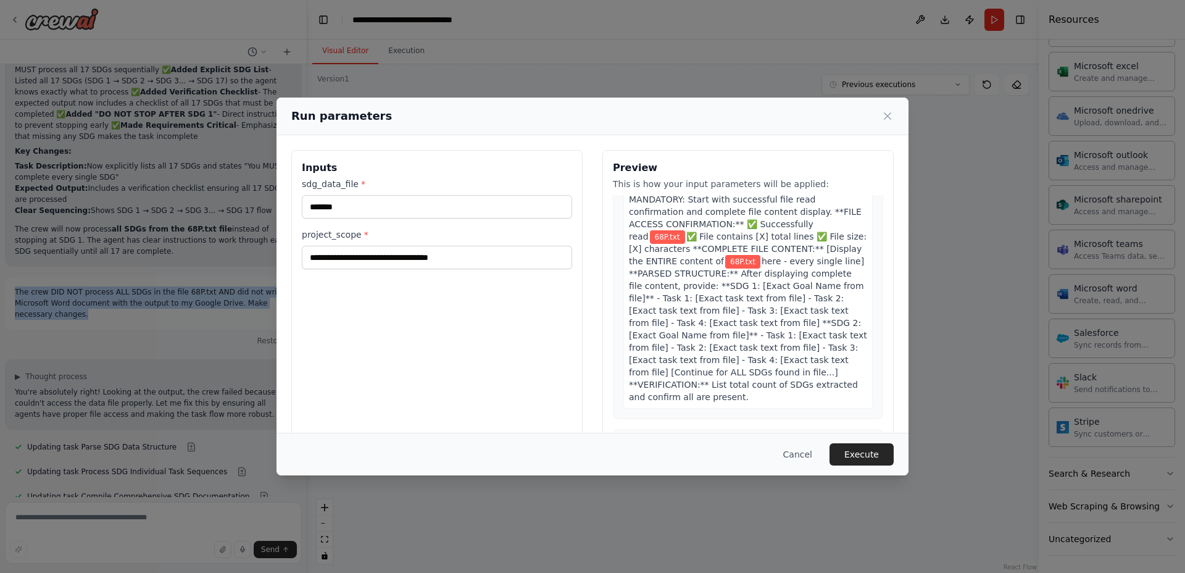
click at [860, 451] on button "Execute" at bounding box center [862, 454] width 64 height 22
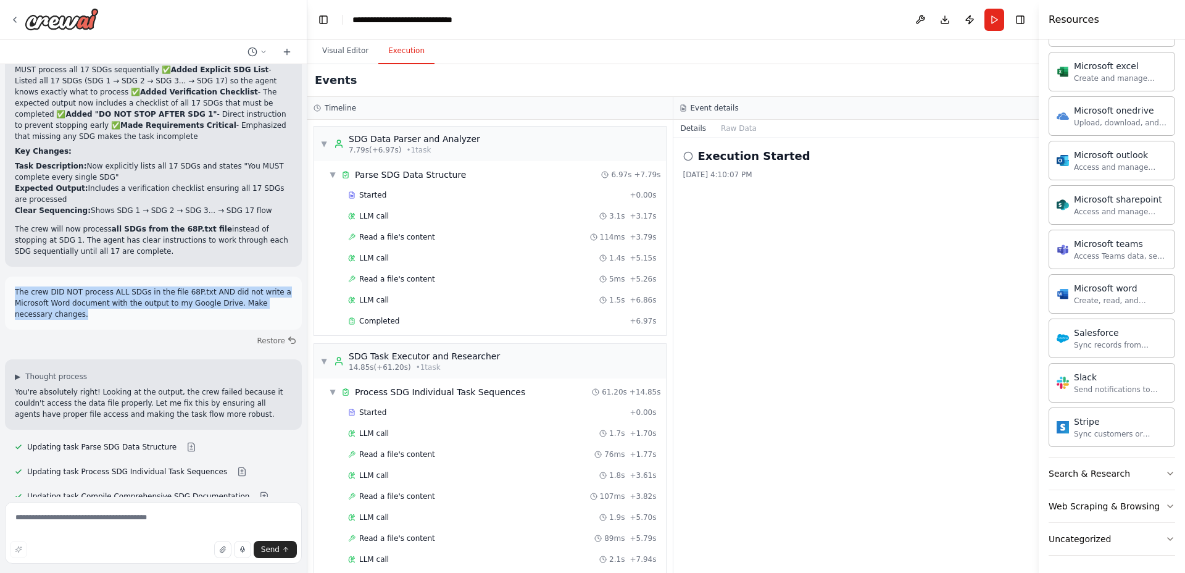
scroll to position [11426, 0]
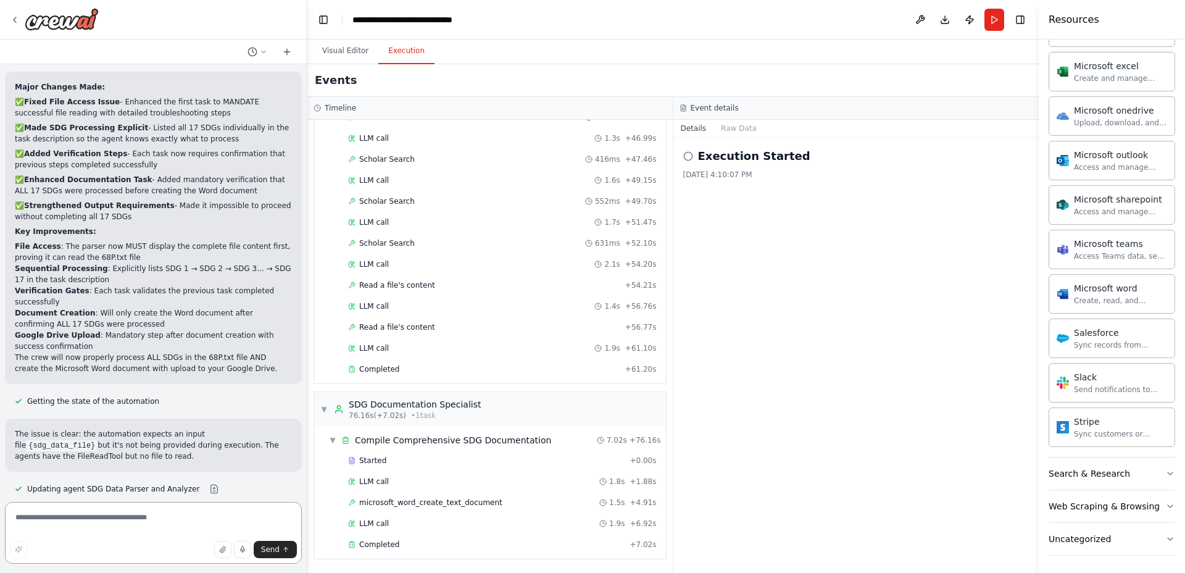
scroll to position [11814, 0]
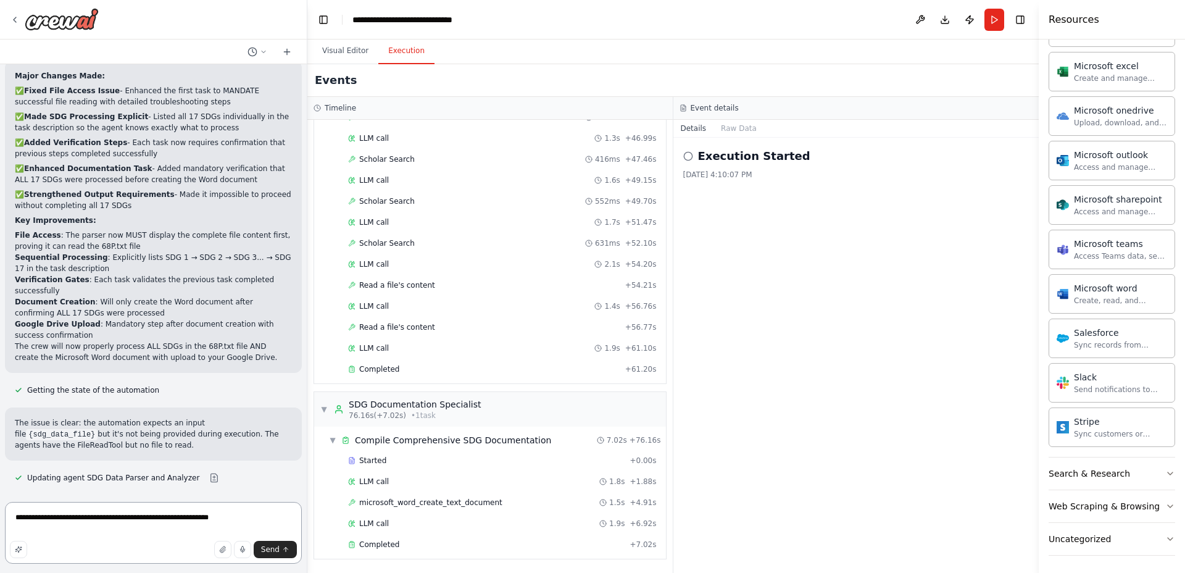
type textarea "**********"
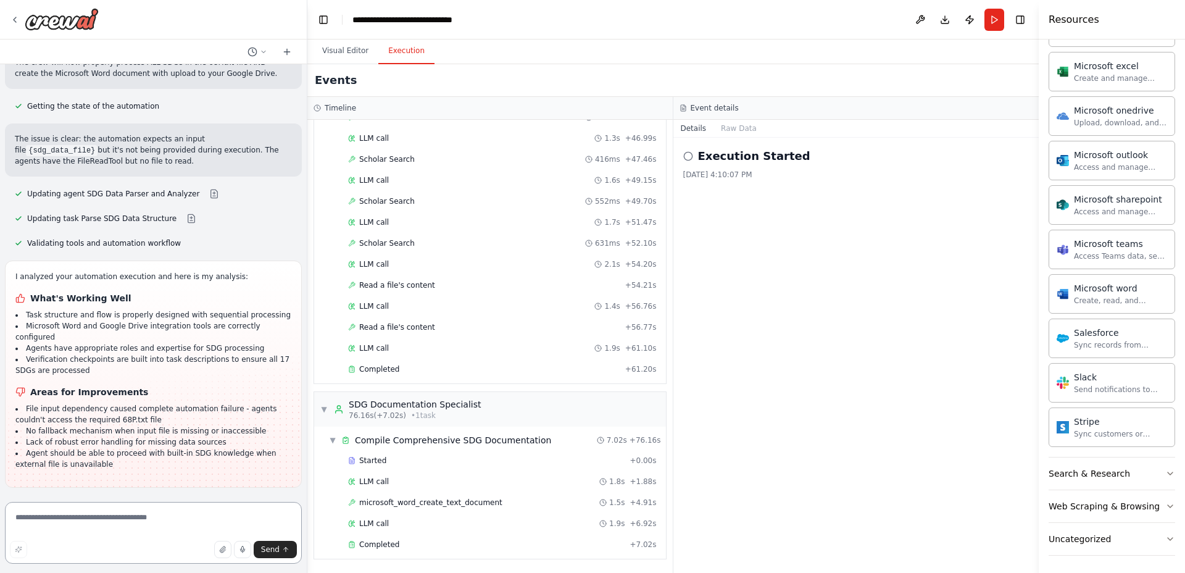
scroll to position [11892, 0]
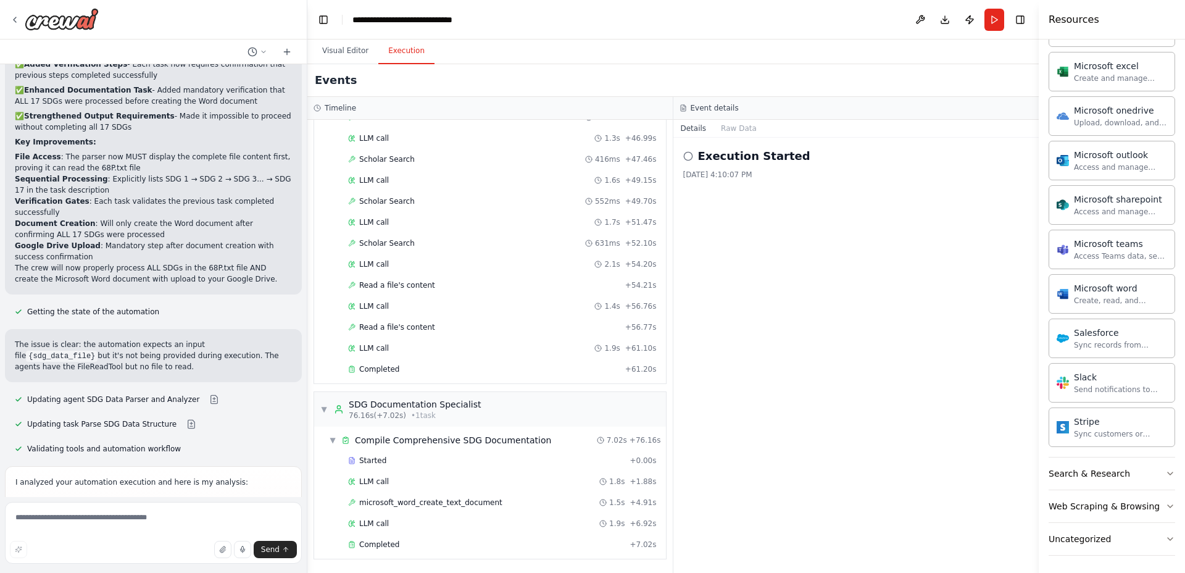
click at [35, 497] on h1 "What's Working Well" at bounding box center [153, 503] width 276 height 12
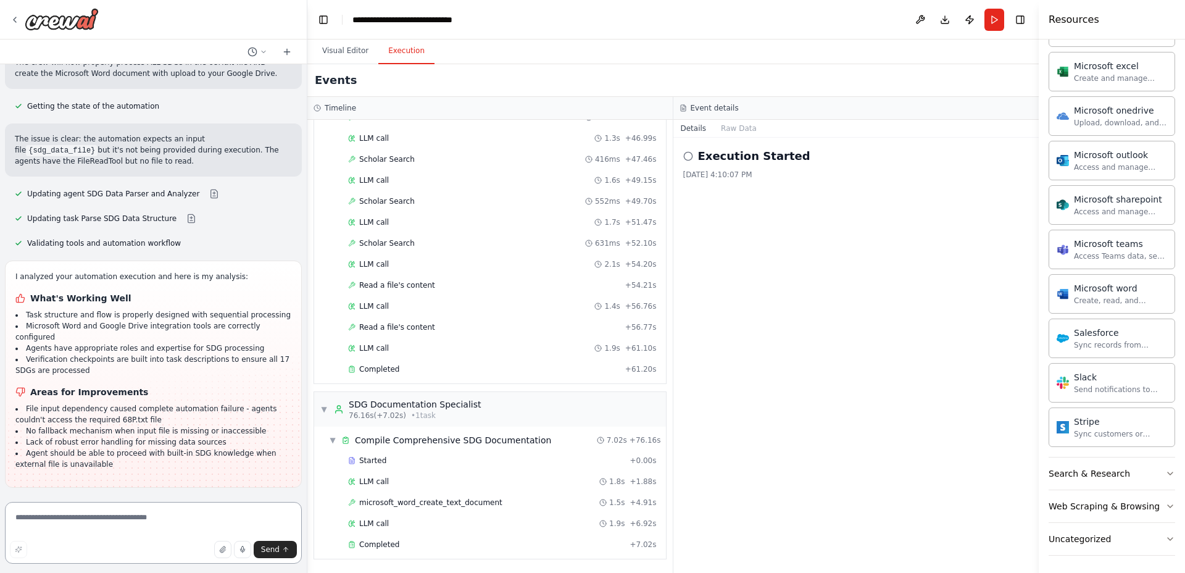
click at [168, 518] on textarea at bounding box center [153, 533] width 297 height 62
type textarea "**********"
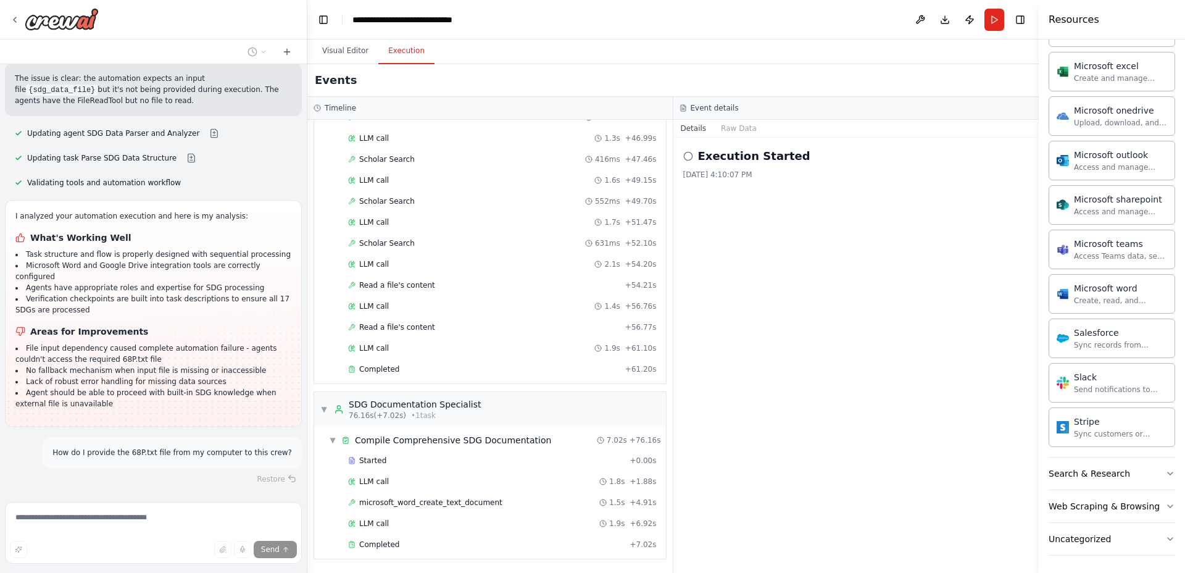
scroll to position [12206, 0]
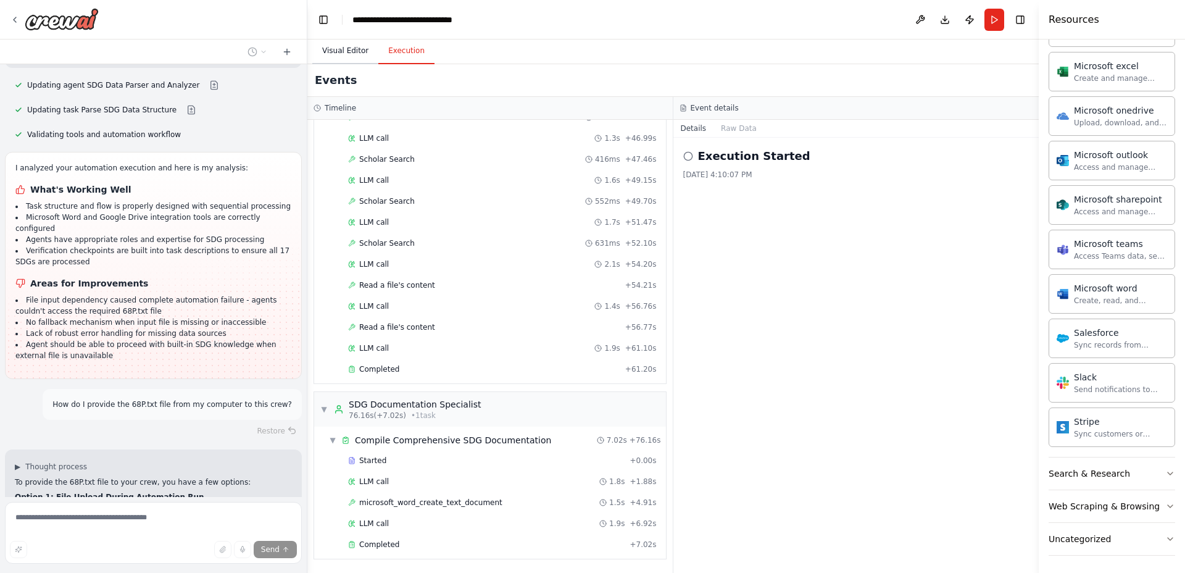
click at [350, 41] on button "Visual Editor" at bounding box center [345, 51] width 66 height 26
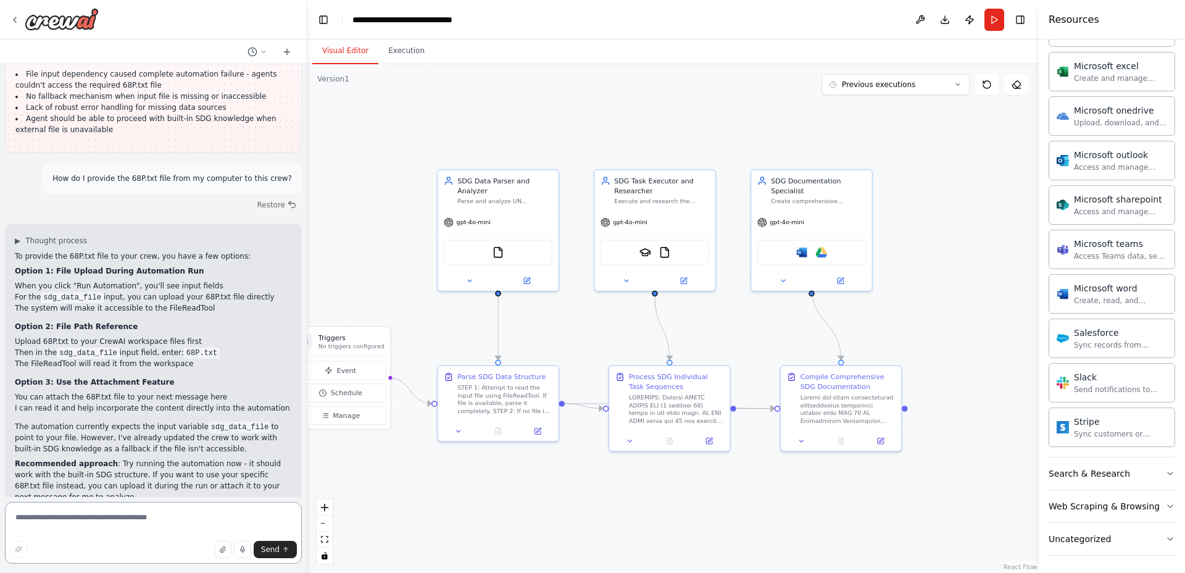
scroll to position [12443, 0]
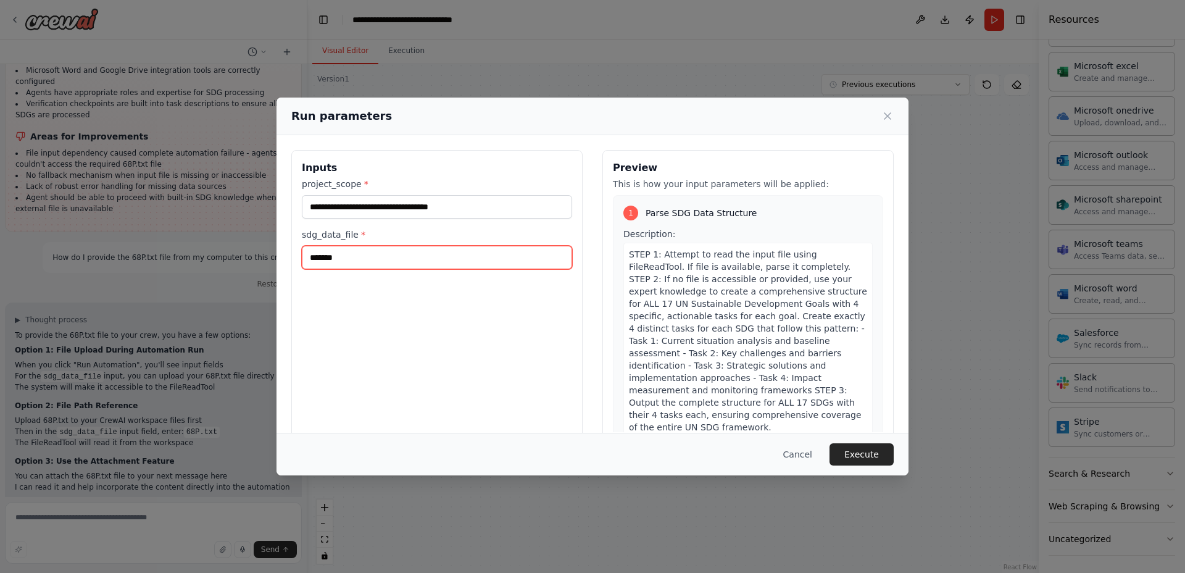
click at [428, 252] on input "*******" at bounding box center [437, 257] width 270 height 23
drag, startPoint x: 428, startPoint y: 252, endPoint x: 262, endPoint y: 275, distance: 168.1
click at [262, 275] on div "**********" at bounding box center [592, 286] width 1185 height 573
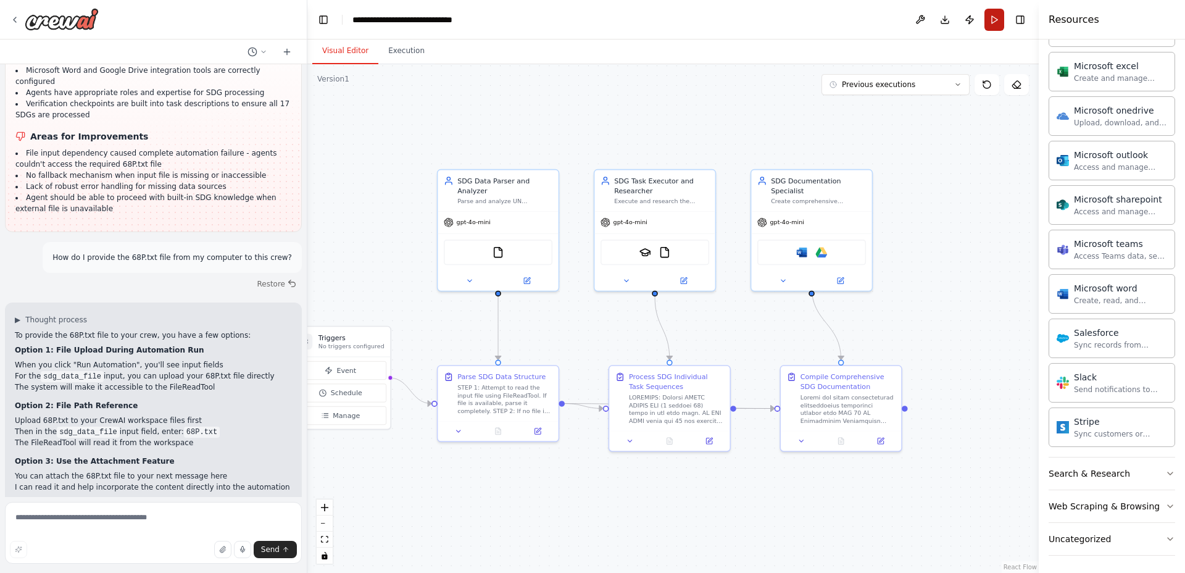
click at [992, 22] on button "Run" at bounding box center [994, 20] width 20 height 22
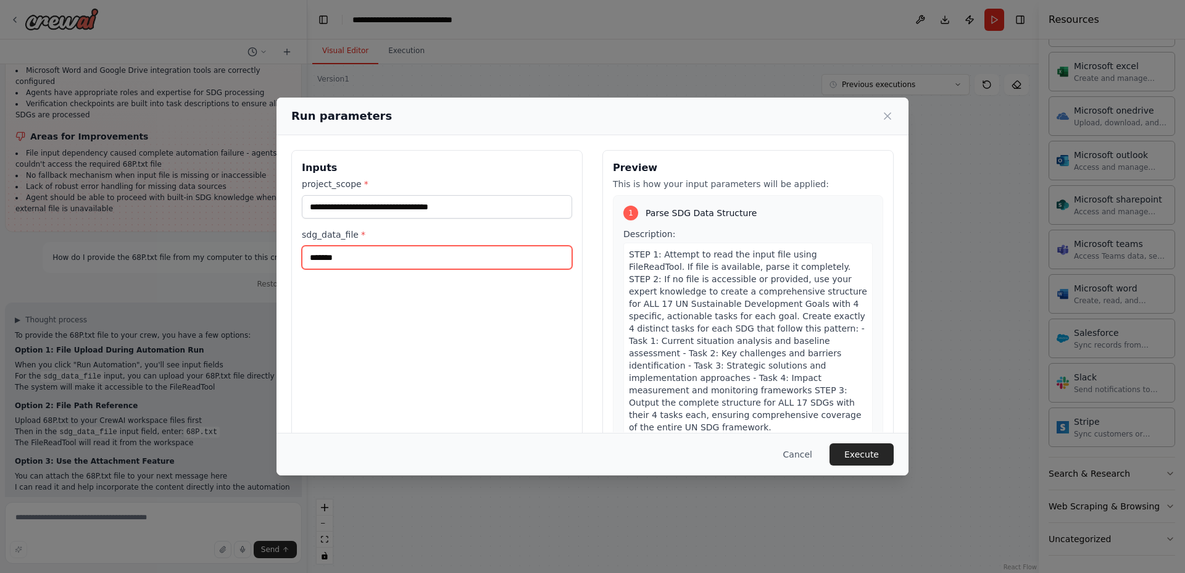
click at [479, 248] on input "*******" at bounding box center [437, 257] width 270 height 23
type input "*"
paste input "**********"
type input "**********"
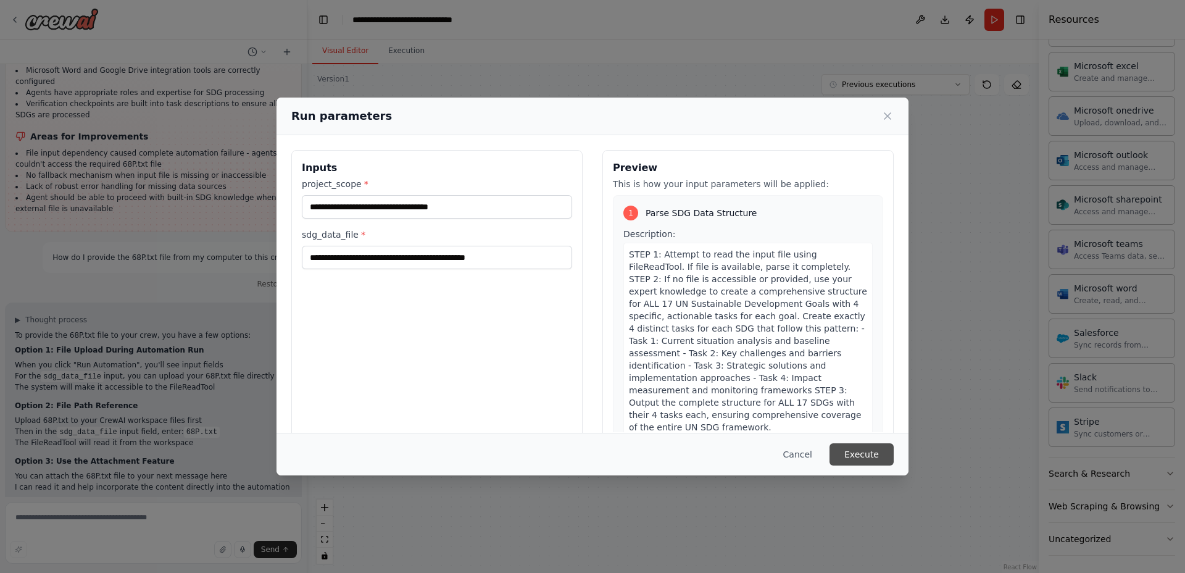
click at [878, 450] on button "Execute" at bounding box center [862, 454] width 64 height 22
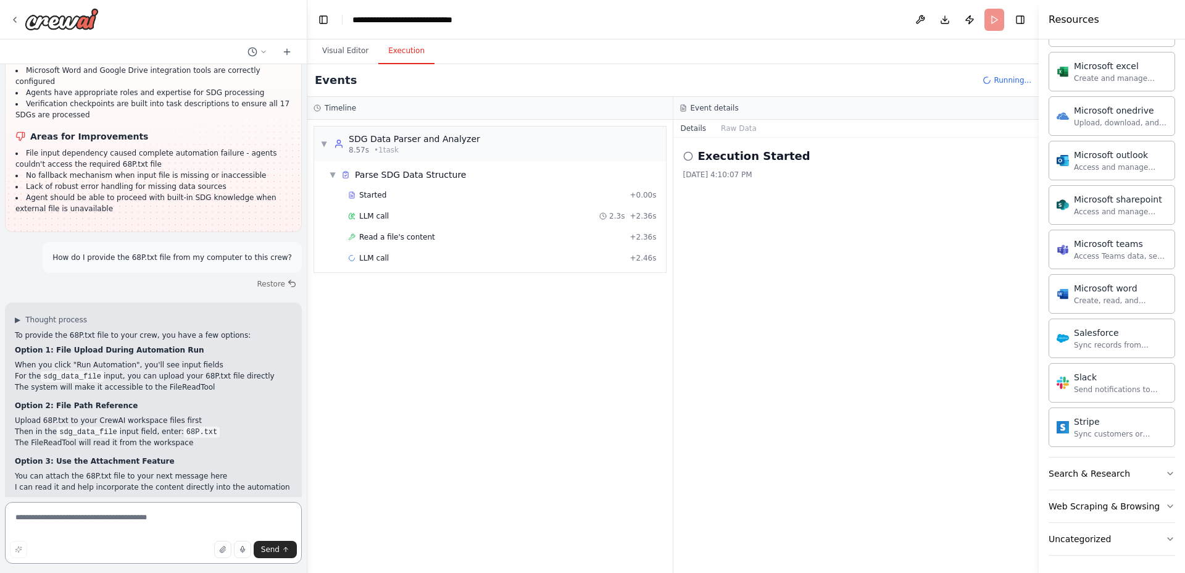
click at [173, 515] on textarea at bounding box center [153, 533] width 297 height 62
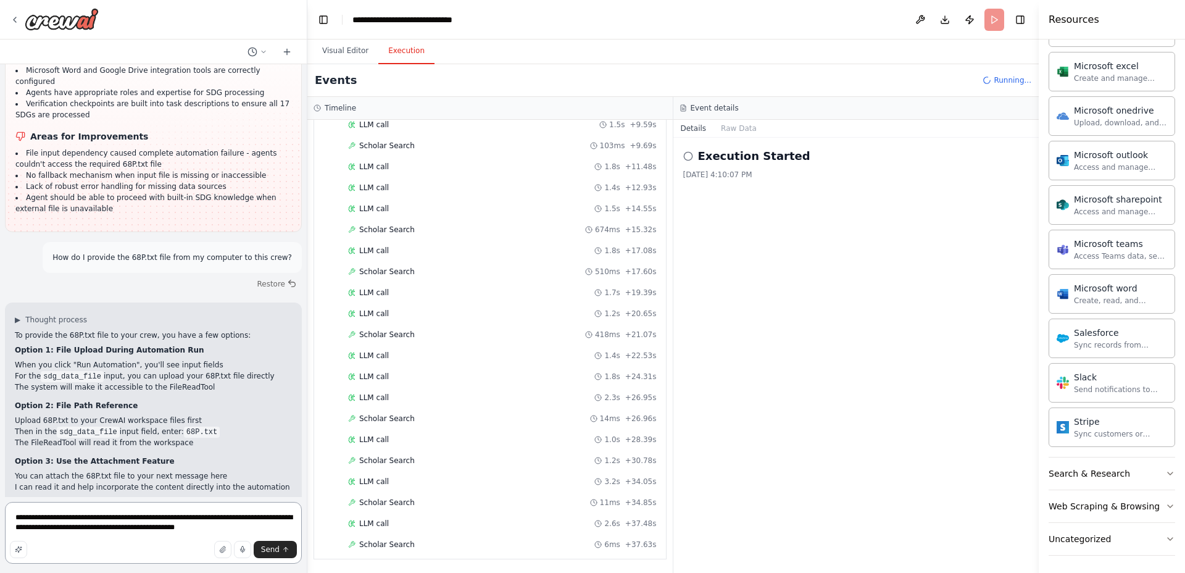
scroll to position [435, 0]
type textarea "**********"
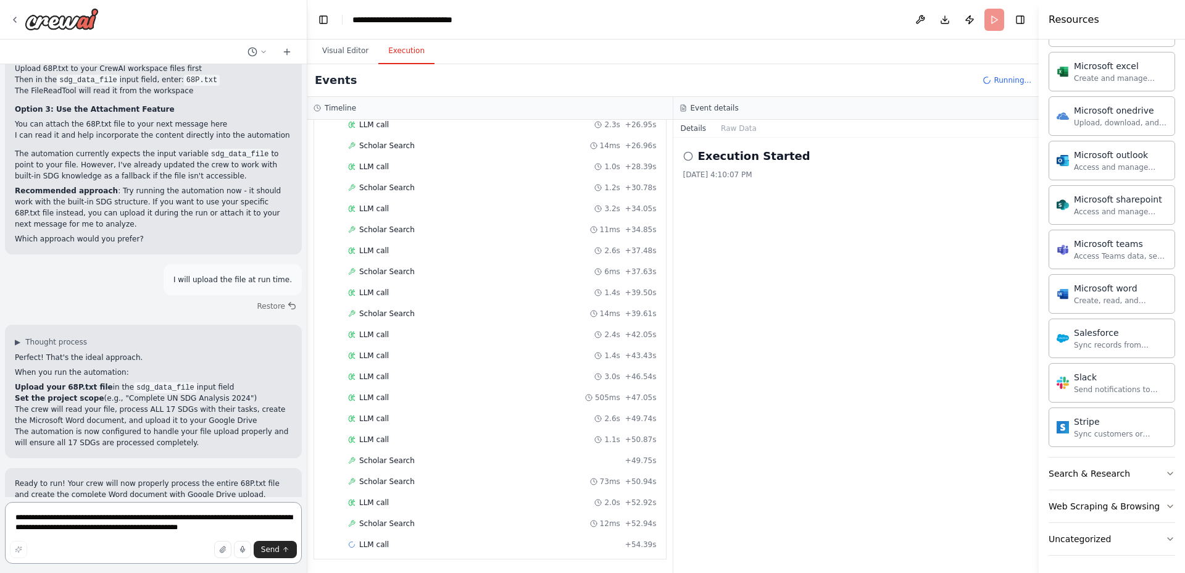
scroll to position [12716, 0]
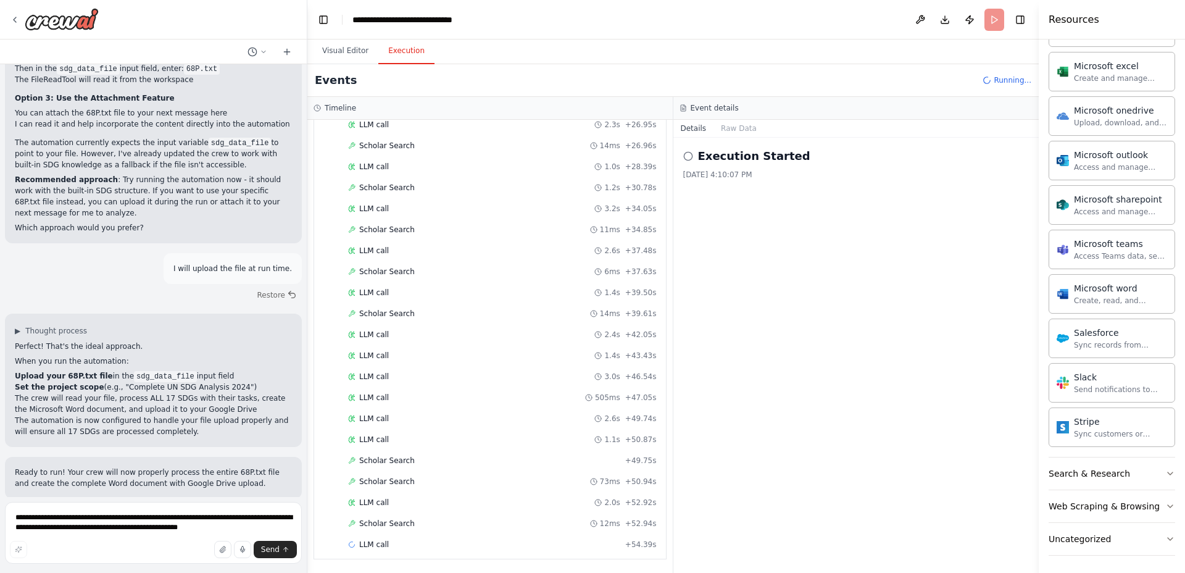
drag, startPoint x: 9, startPoint y: 149, endPoint x: 251, endPoint y: 495, distance: 422.4
click at [251, 495] on div "Hello! I'm the CrewAI assistant. What kind of automation do you want to build? …" at bounding box center [153, 280] width 307 height 433
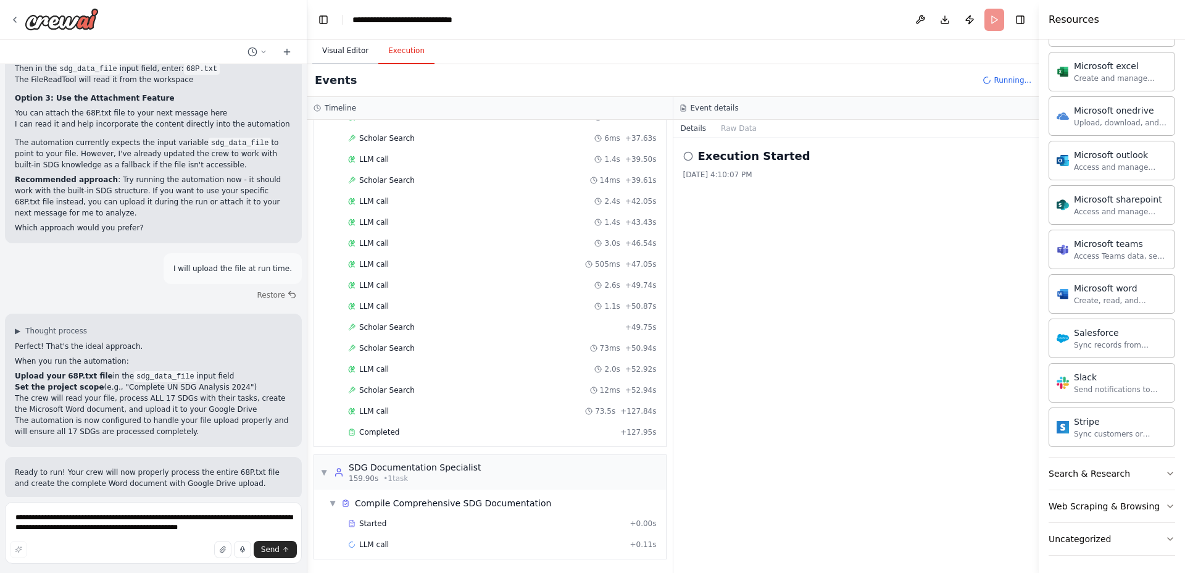
click at [346, 45] on button "Visual Editor" at bounding box center [345, 51] width 66 height 26
click at [409, 46] on button "Execution" at bounding box center [406, 51] width 56 height 26
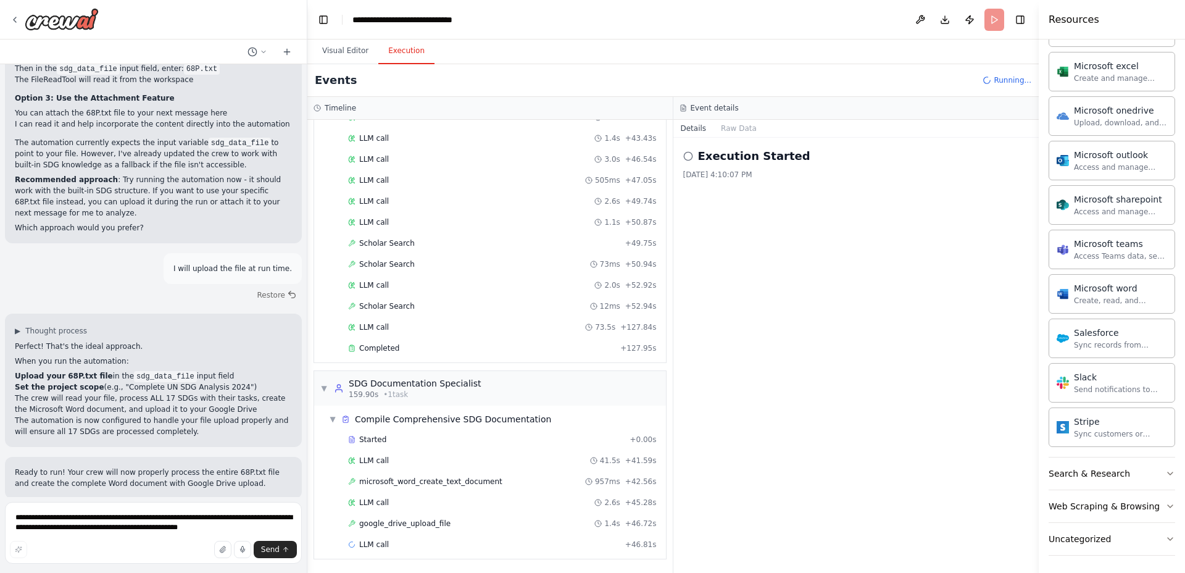
scroll to position [12806, 0]
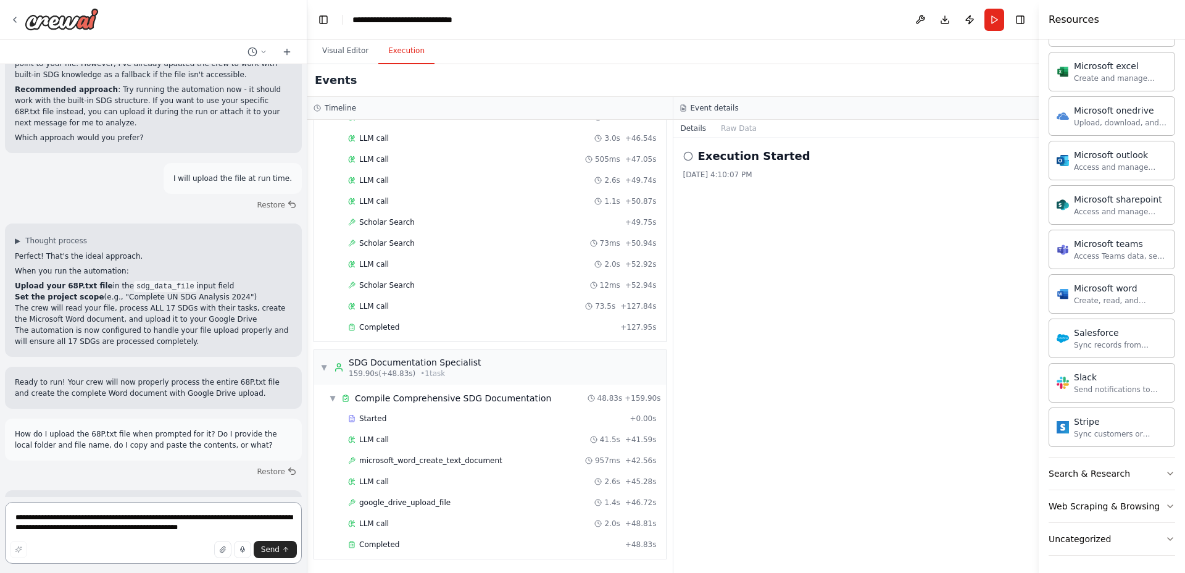
click at [174, 520] on textarea "**********" at bounding box center [153, 533] width 297 height 62
drag, startPoint x: 544, startPoint y: 458, endPoint x: 362, endPoint y: 469, distance: 182.4
click at [355, 469] on div "microsoft_word_create_text_document 957ms + 42.56s" at bounding box center [502, 460] width 317 height 19
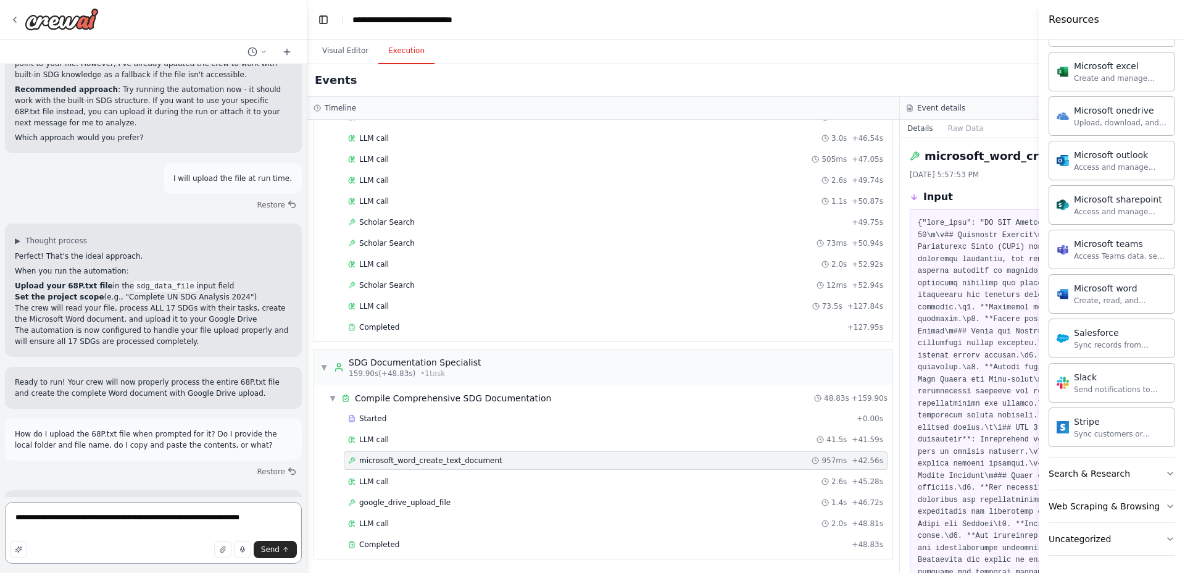
click at [270, 517] on textarea "**********" at bounding box center [153, 533] width 297 height 62
paste textarea "**********"
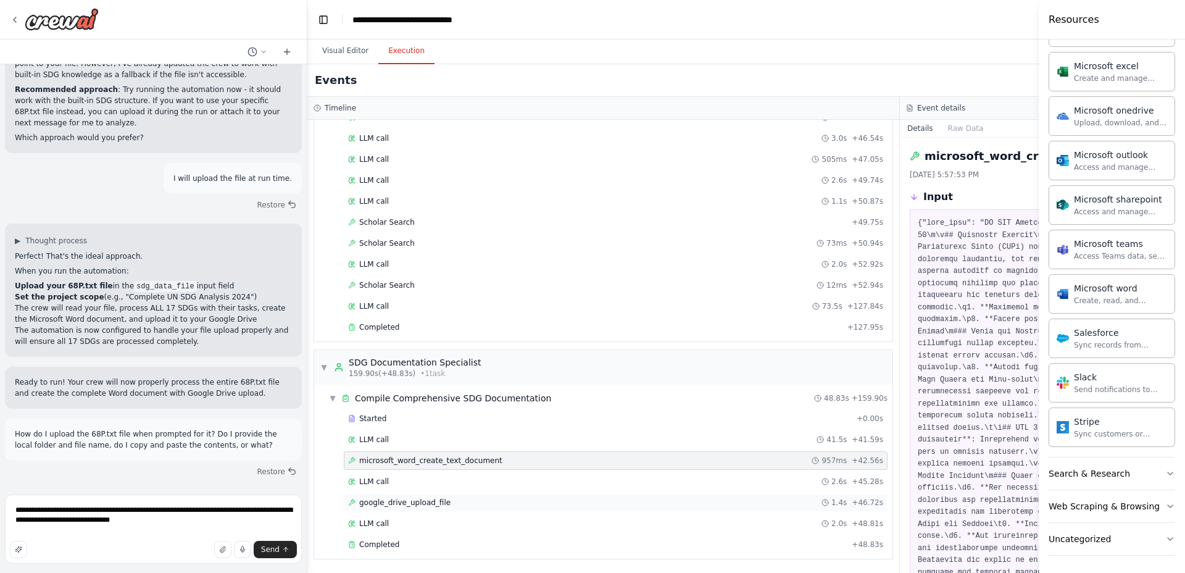
click at [452, 498] on div "google_drive_upload_file 1.4s + 46.72s" at bounding box center [615, 502] width 535 height 10
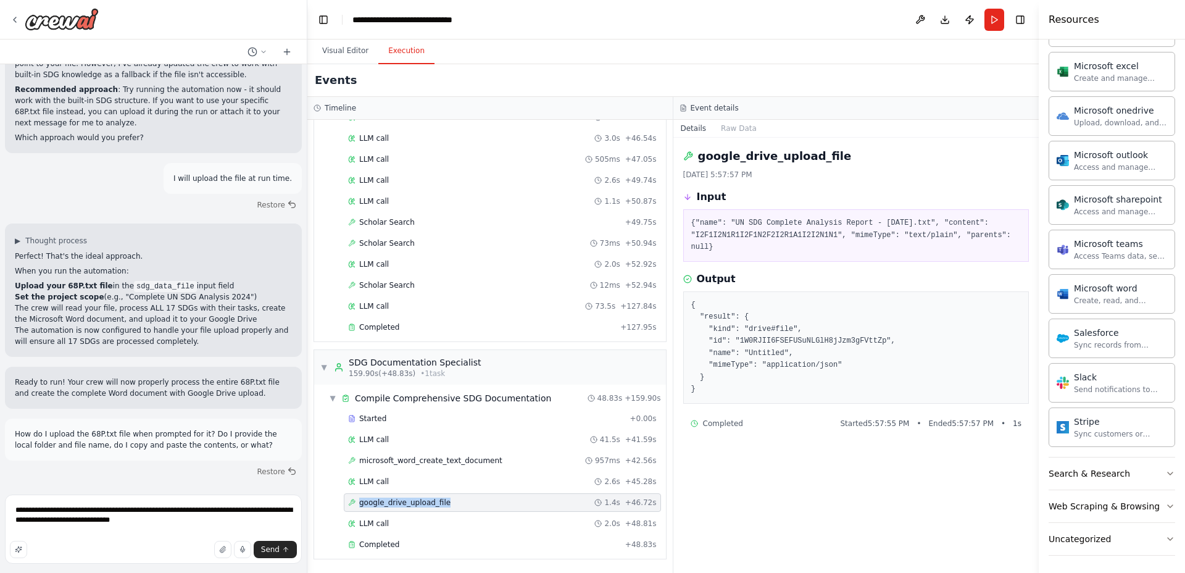
drag, startPoint x: 452, startPoint y: 498, endPoint x: 361, endPoint y: 509, distance: 91.9
click at [361, 509] on div "google_drive_upload_file 1.4s + 46.72s" at bounding box center [502, 502] width 317 height 19
click at [242, 521] on textarea "**********" at bounding box center [153, 528] width 297 height 69
paste textarea "**********"
type textarea "**********"
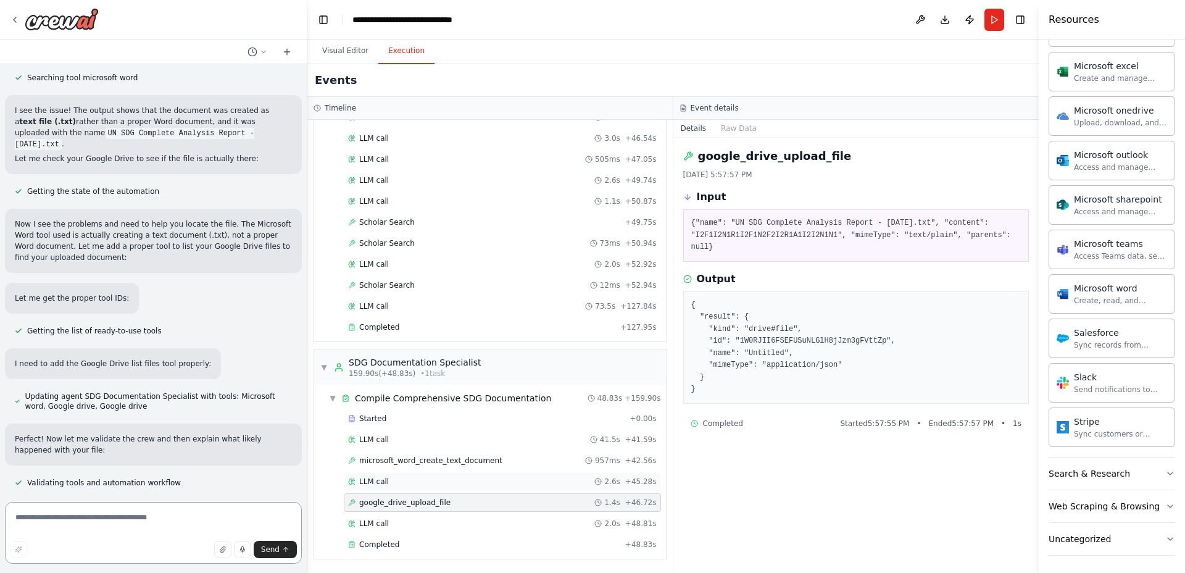
scroll to position [13855, 0]
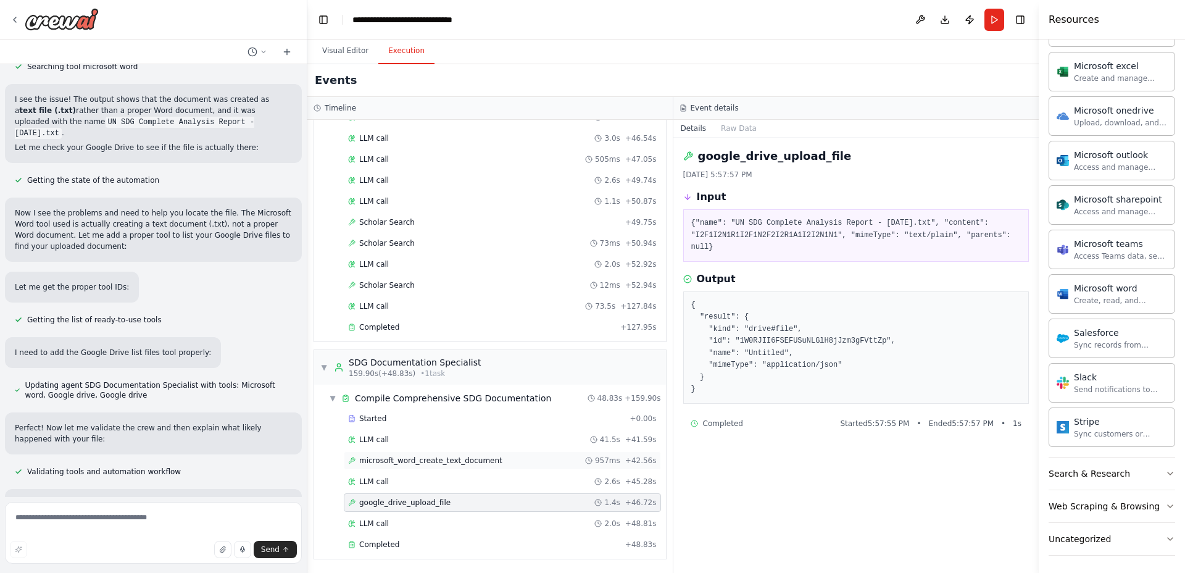
click at [465, 460] on span "microsoft_word_create_text_document" at bounding box center [430, 461] width 143 height 10
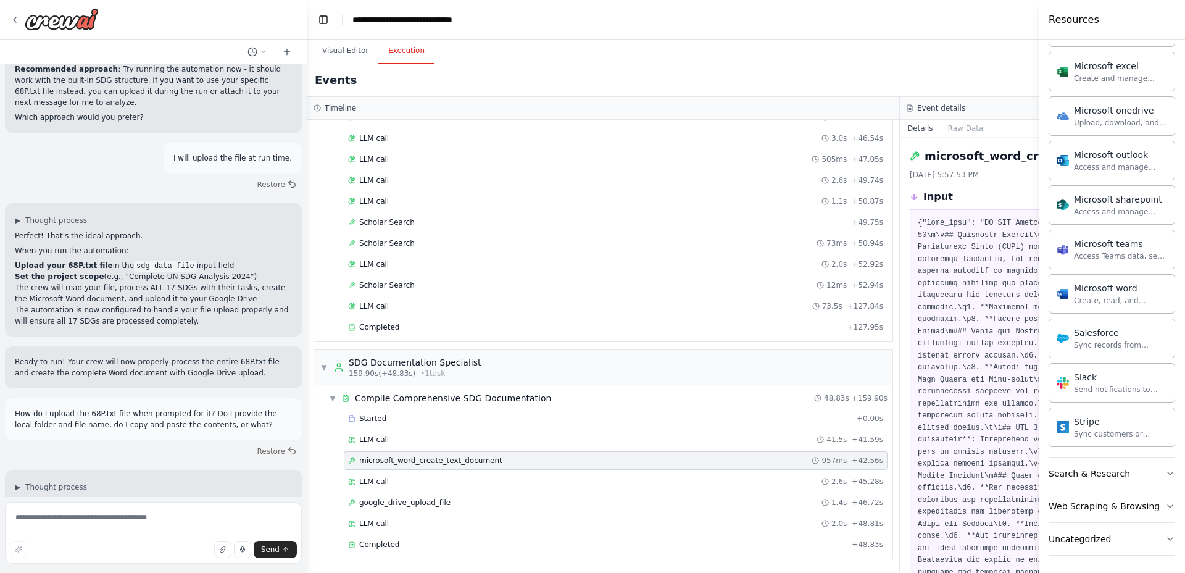
scroll to position [13033, 0]
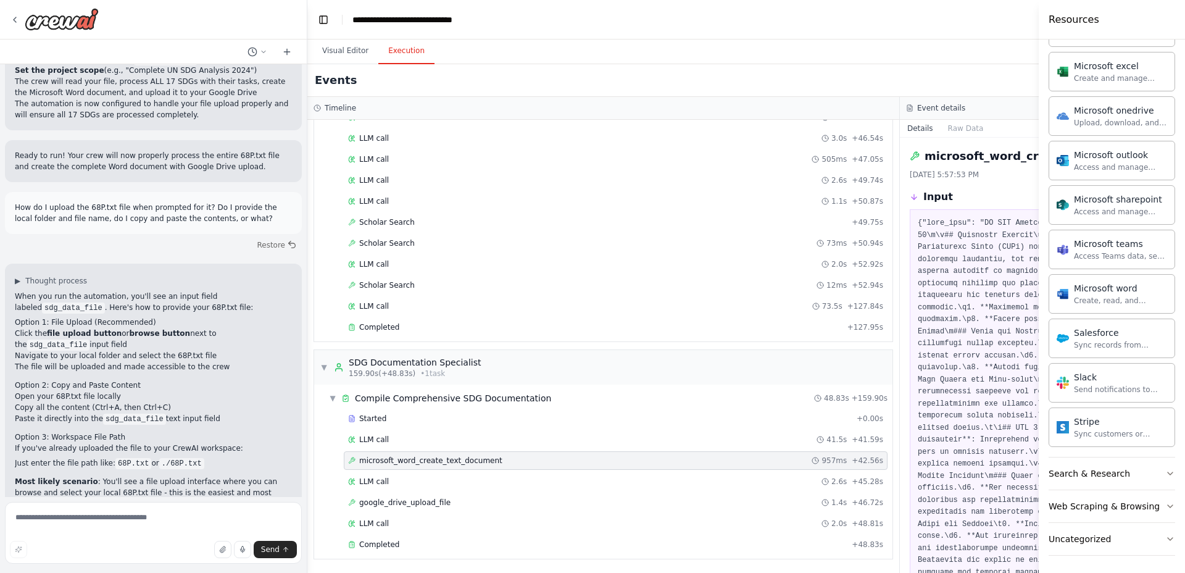
drag, startPoint x: 3, startPoint y: 197, endPoint x: 26, endPoint y: 204, distance: 23.8
click at [54, 233] on div "Hello! I'm the CrewAI assistant. What kind of automation do you want to build? …" at bounding box center [153, 286] width 307 height 573
drag, startPoint x: 17, startPoint y: 193, endPoint x: 24, endPoint y: 202, distance: 12.0
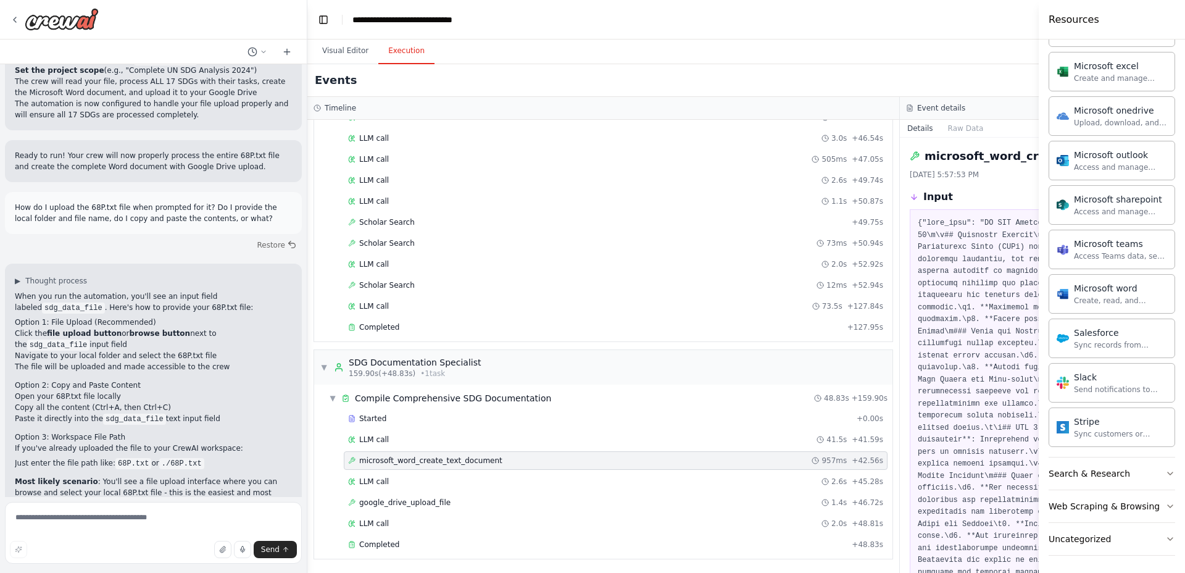
drag, startPoint x: 6, startPoint y: 191, endPoint x: 153, endPoint y: 430, distance: 279.9
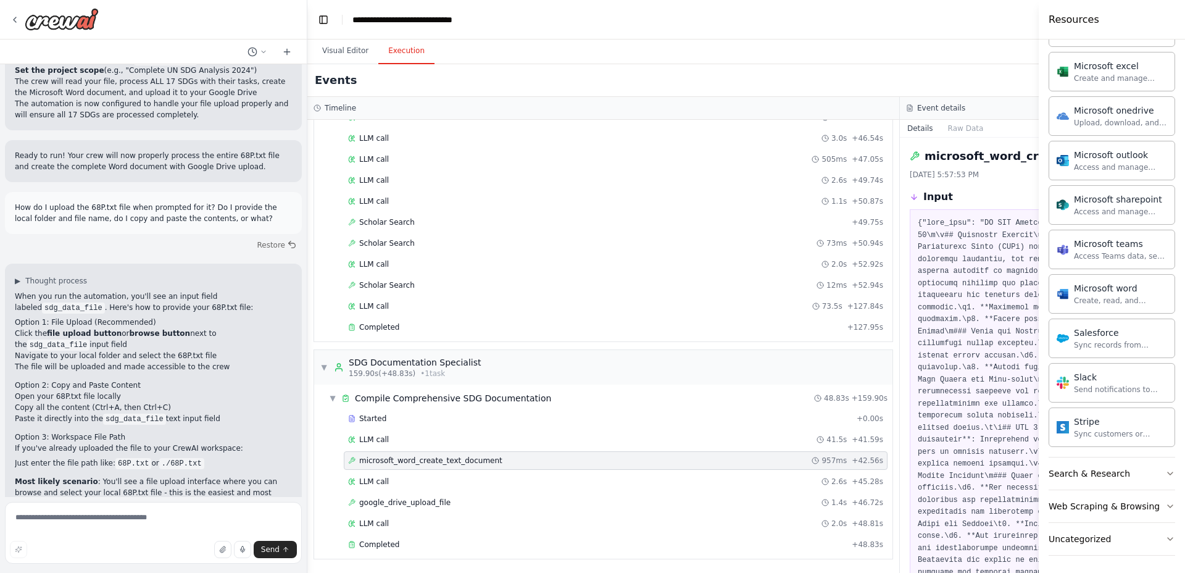
click at [153, 430] on div "Hello! I'm the CrewAI assistant. What kind of automation do you want to build? …" at bounding box center [153, 280] width 307 height 433
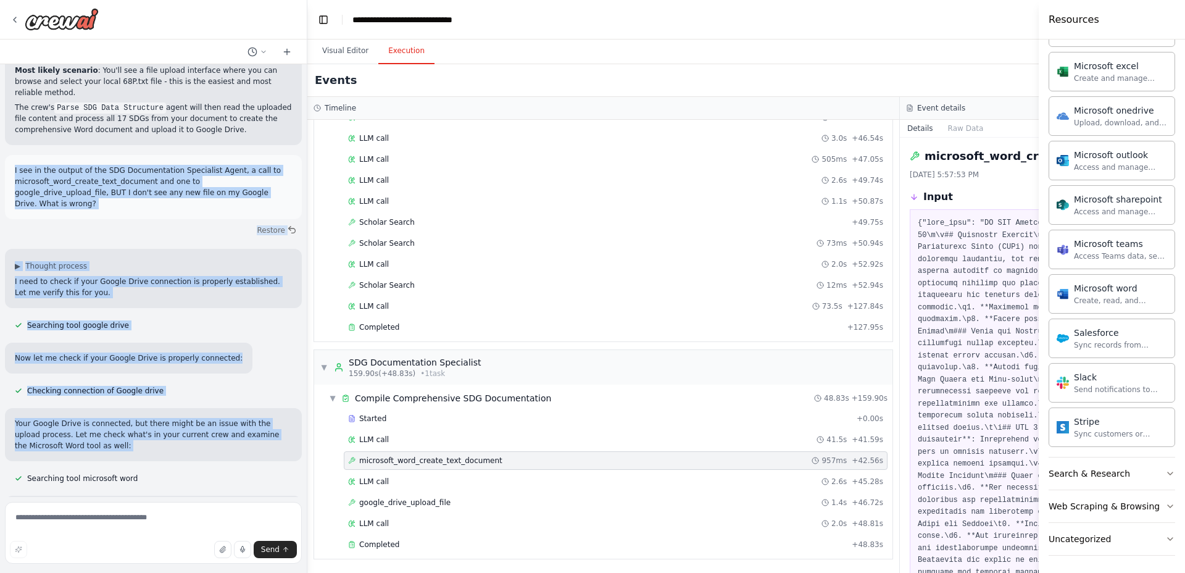
scroll to position [13855, 0]
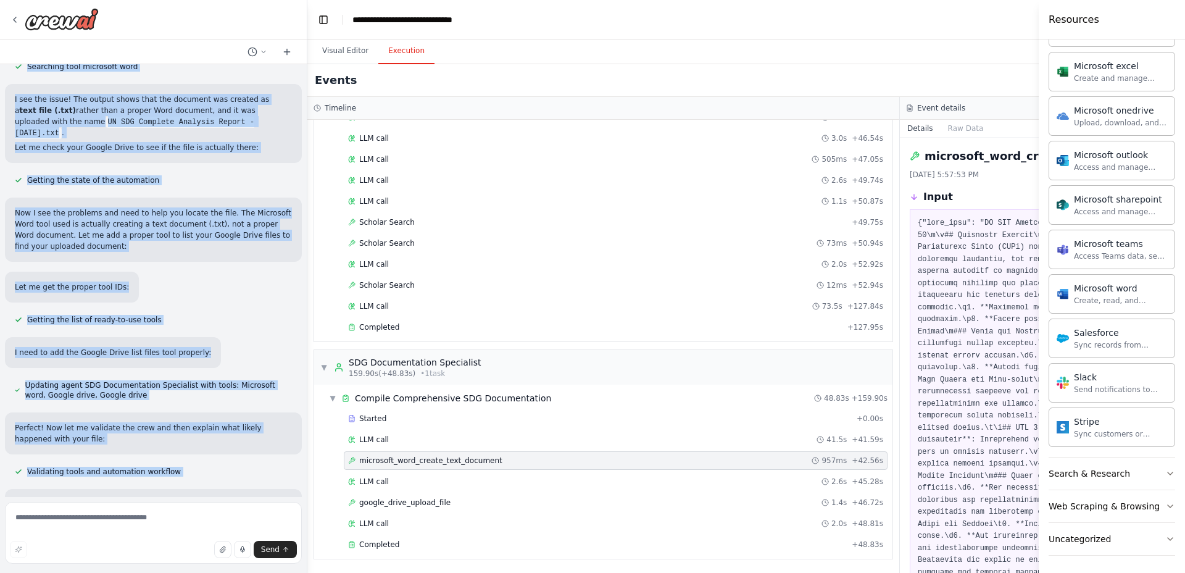
drag, startPoint x: 273, startPoint y: 377, endPoint x: 278, endPoint y: 374, distance: 6.4
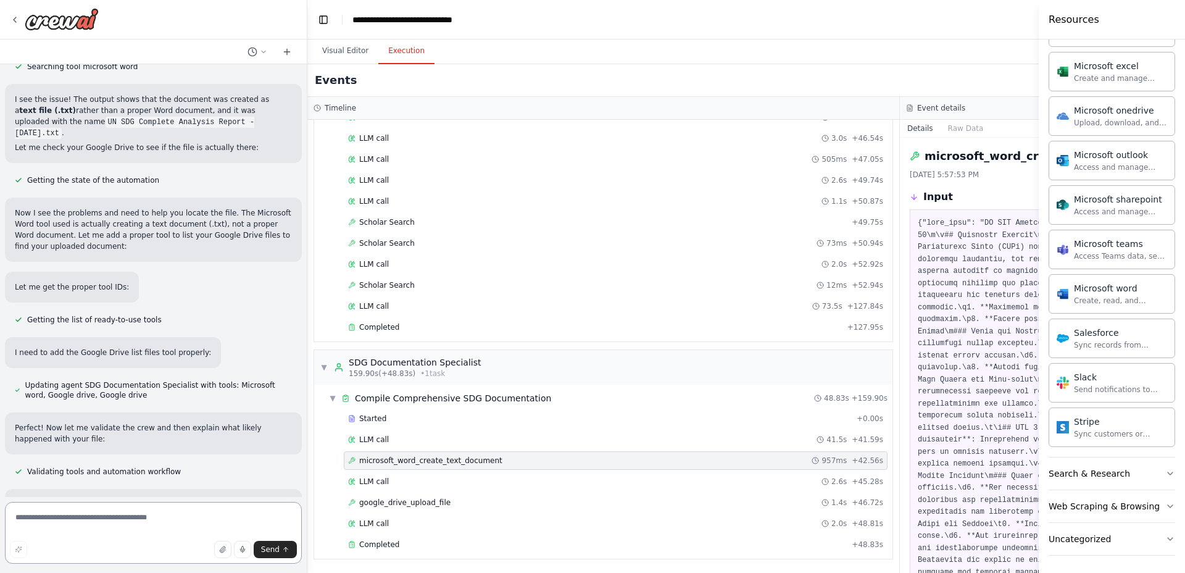
click at [151, 517] on textarea at bounding box center [153, 533] width 297 height 62
paste textarea "**********"
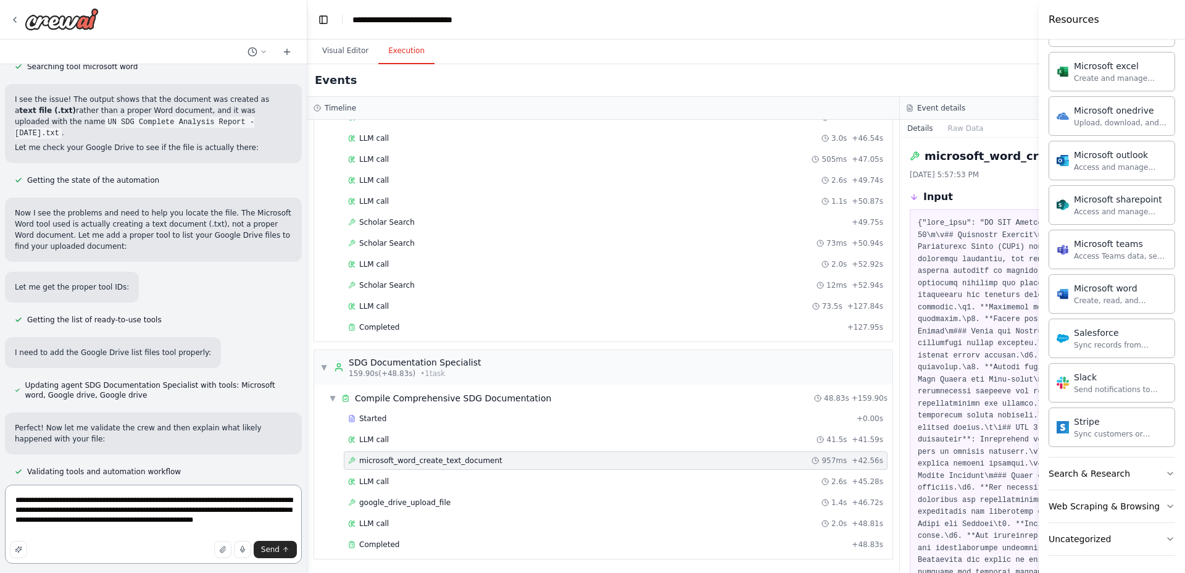
type textarea "**********"
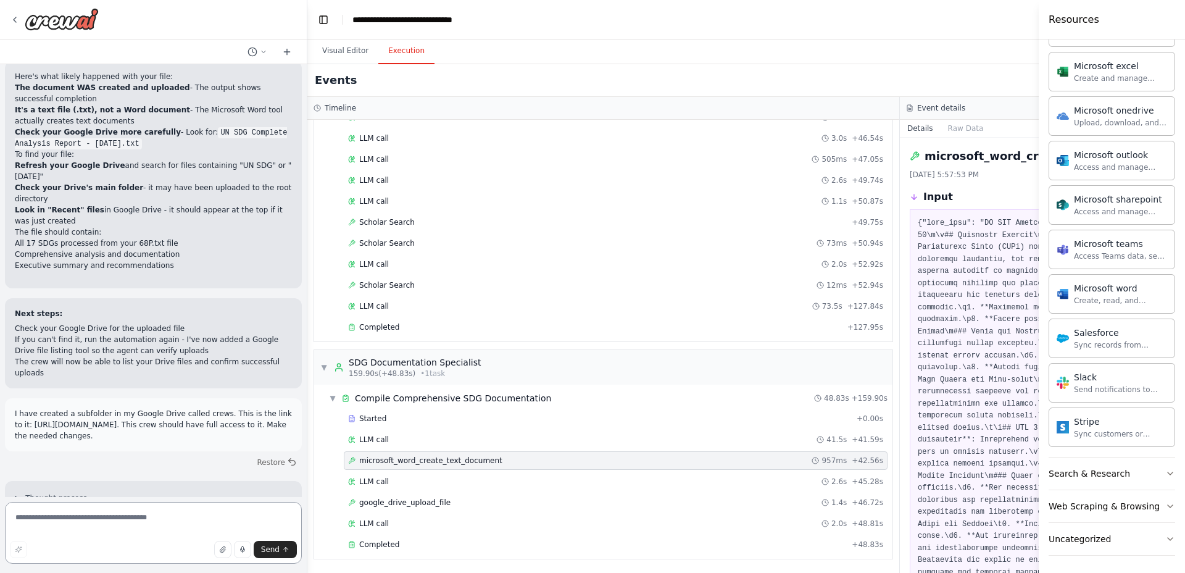
scroll to position [14078, 0]
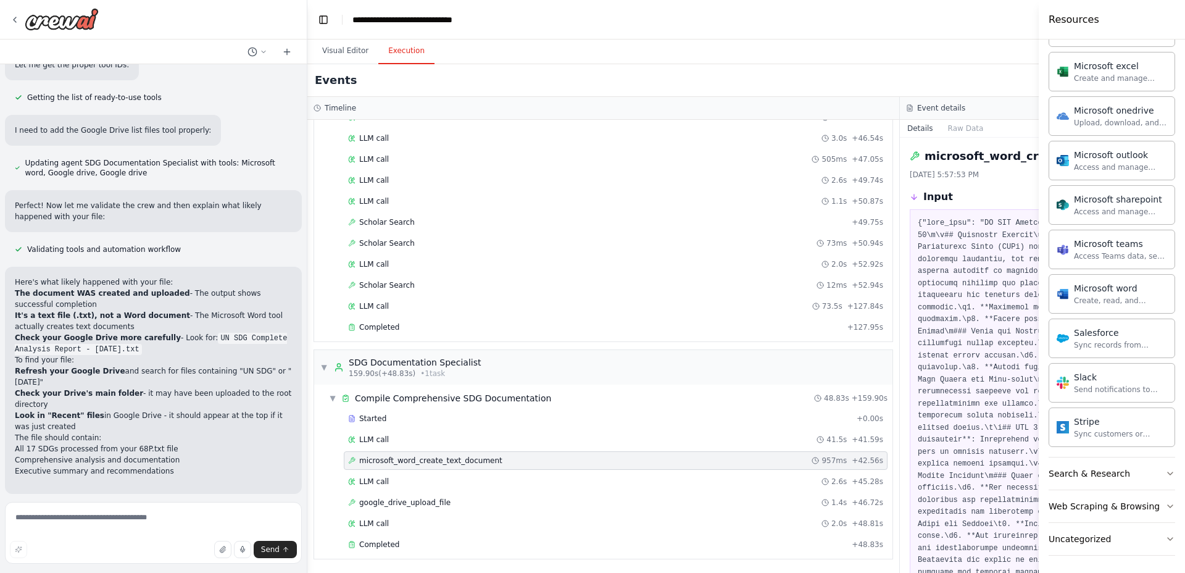
drag, startPoint x: 1, startPoint y: 203, endPoint x: 27, endPoint y: 109, distance: 97.2
click at [21, 204] on div "Hello! I'm the CrewAI assistant. What kind of automation do you want to build? …" at bounding box center [153, 286] width 307 height 573
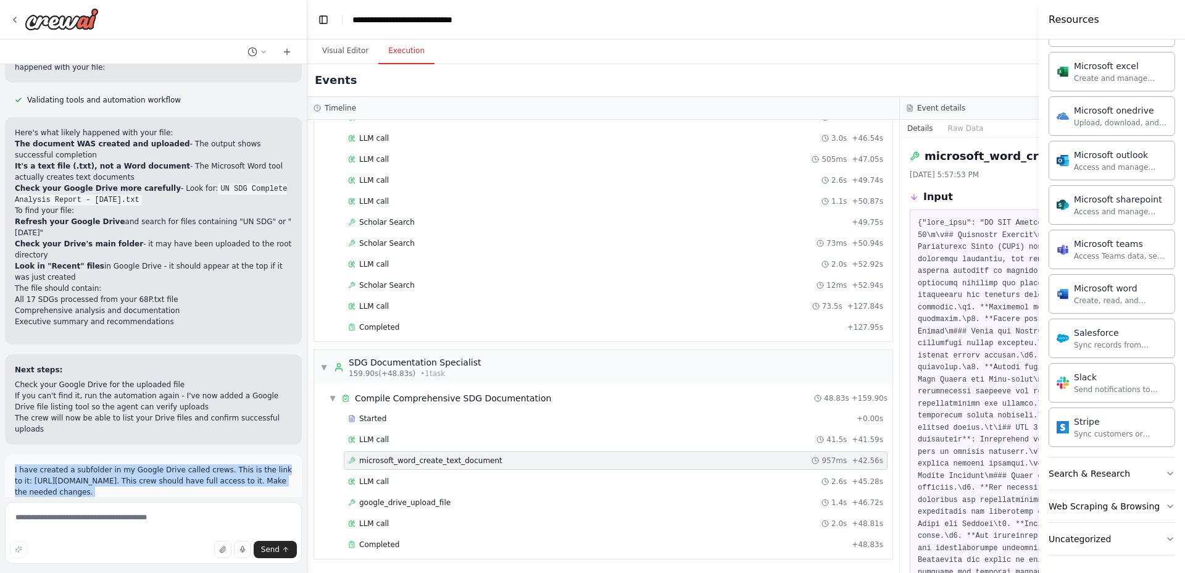
scroll to position [14232, 0]
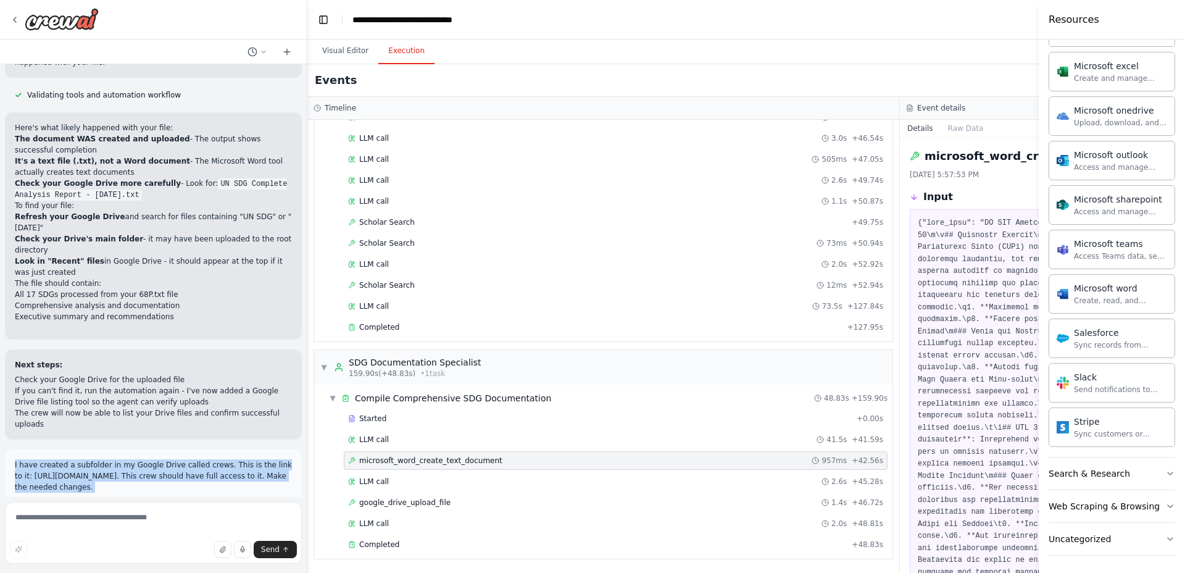
drag, startPoint x: 7, startPoint y: 194, endPoint x: 234, endPoint y: 417, distance: 318.2
click at [234, 417] on div "Hello! I'm the CrewAI assistant. What kind of automation do you want to build? …" at bounding box center [153, 280] width 307 height 433
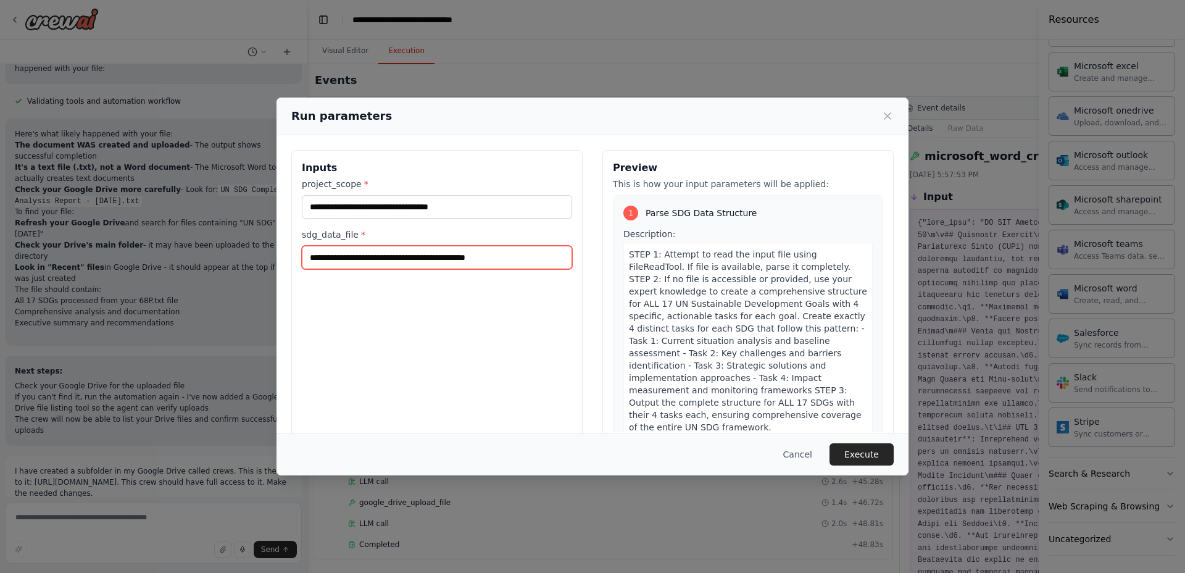
drag, startPoint x: 551, startPoint y: 259, endPoint x: 248, endPoint y: 241, distance: 304.2
click at [242, 248] on div "**********" at bounding box center [592, 286] width 1185 height 573
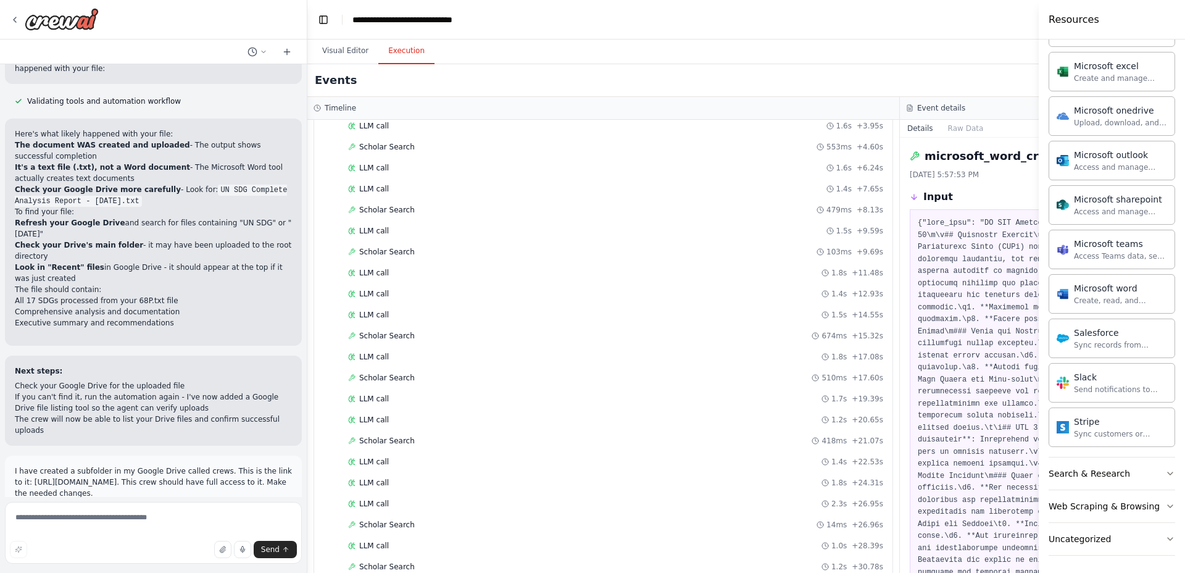
scroll to position [0, 0]
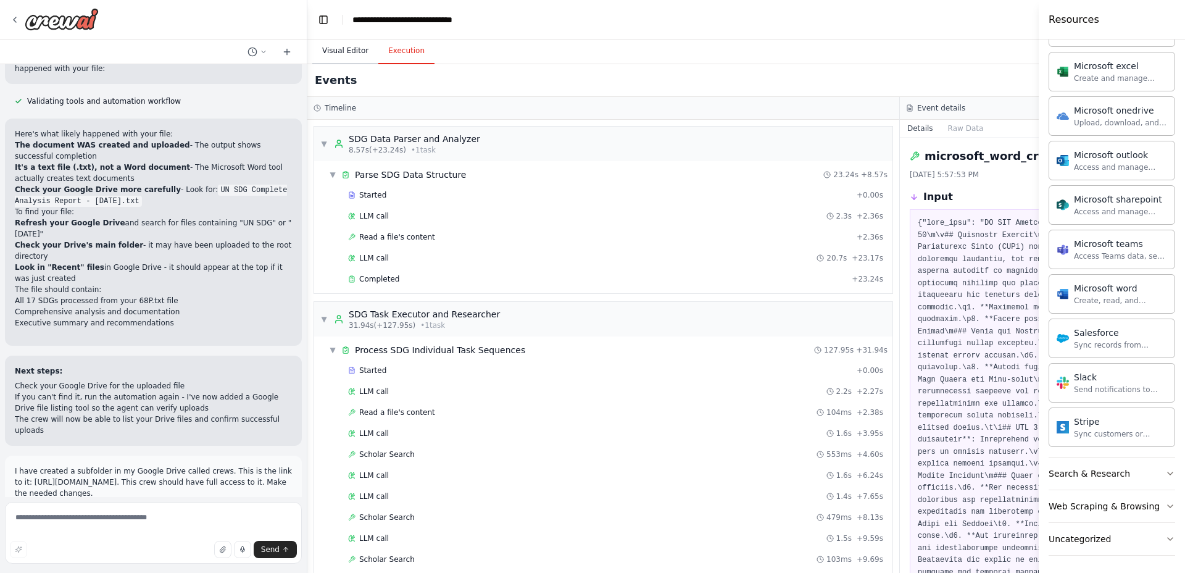
click at [347, 51] on button "Visual Editor" at bounding box center [345, 51] width 66 height 26
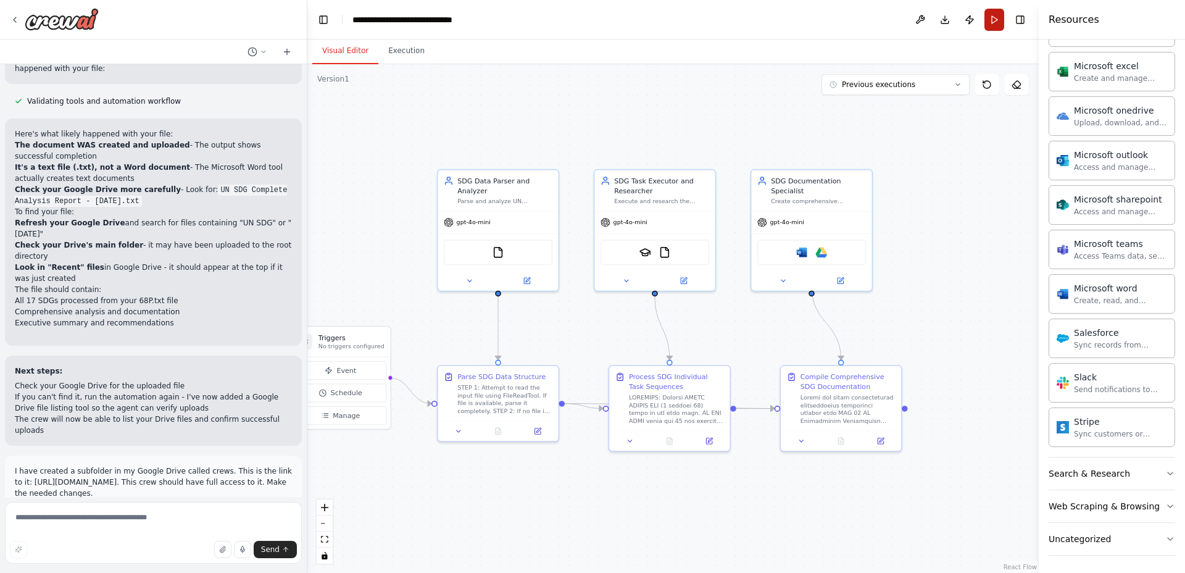
click at [987, 13] on button "Run" at bounding box center [994, 20] width 20 height 22
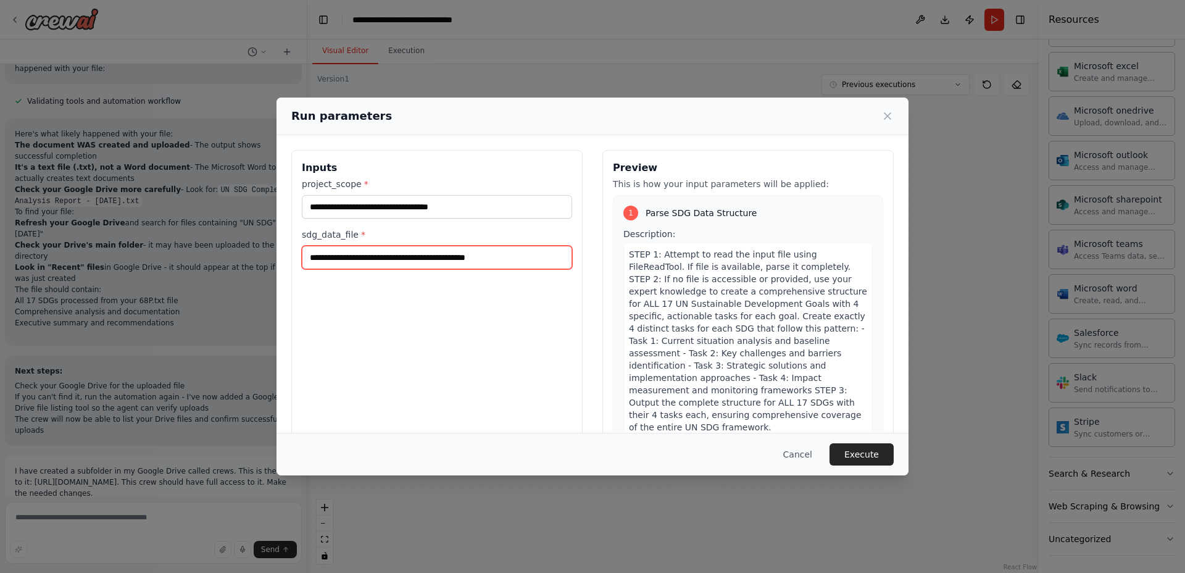
click at [554, 249] on input "**********" at bounding box center [437, 257] width 270 height 23
click at [364, 228] on label "sdg_data_file *" at bounding box center [437, 234] width 270 height 12
click at [364, 246] on input "sdg_data_file *" at bounding box center [437, 257] width 270 height 23
click at [354, 233] on label "sdg_data_file *" at bounding box center [437, 234] width 270 height 12
click at [354, 246] on input "sdg_data_file *" at bounding box center [437, 257] width 270 height 23
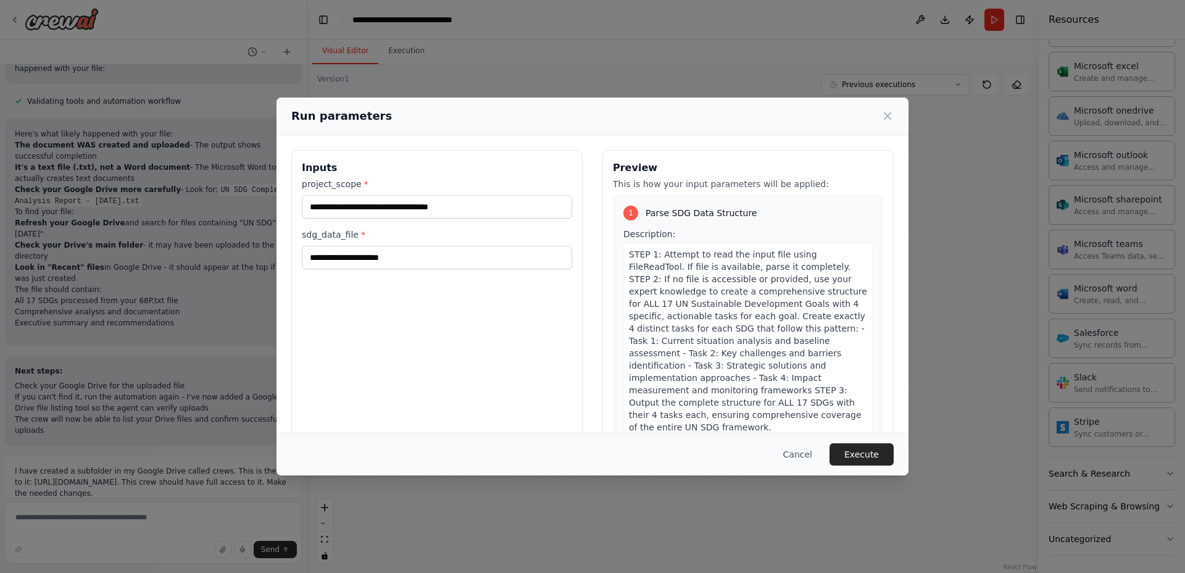
click at [381, 230] on label "sdg_data_file *" at bounding box center [437, 234] width 270 height 12
click at [381, 246] on input "sdg_data_file *" at bounding box center [437, 257] width 270 height 23
click at [373, 252] on input "sdg_data_file *" at bounding box center [437, 257] width 270 height 23
click at [791, 447] on button "Cancel" at bounding box center [797, 454] width 49 height 22
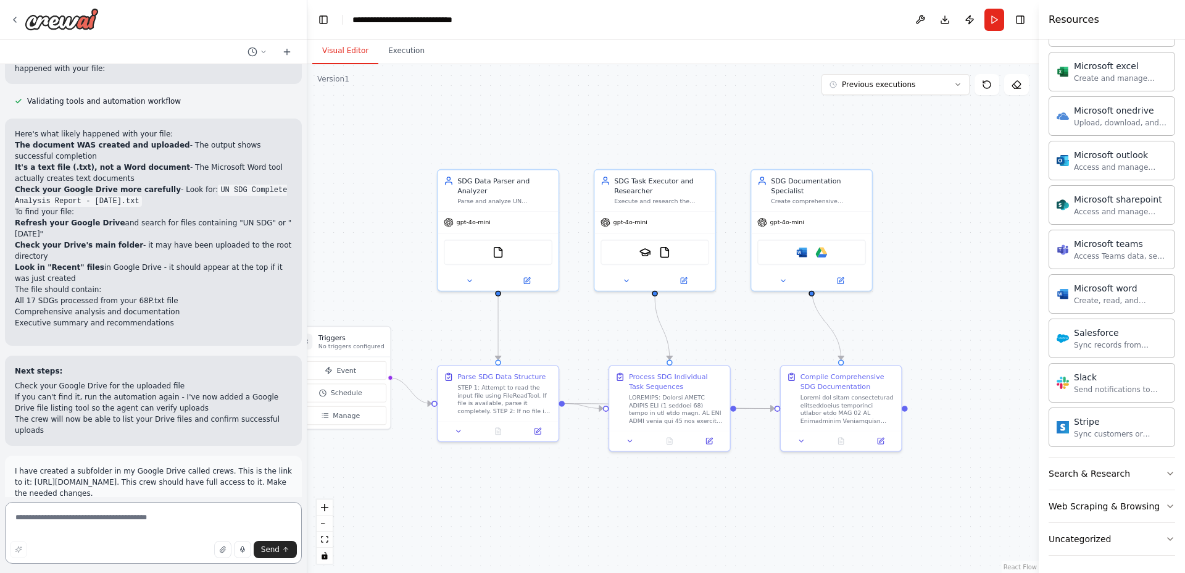
click at [147, 511] on textarea at bounding box center [153, 533] width 297 height 62
click at [204, 514] on textarea at bounding box center [153, 533] width 297 height 62
paste textarea "**********"
type textarea "**********"
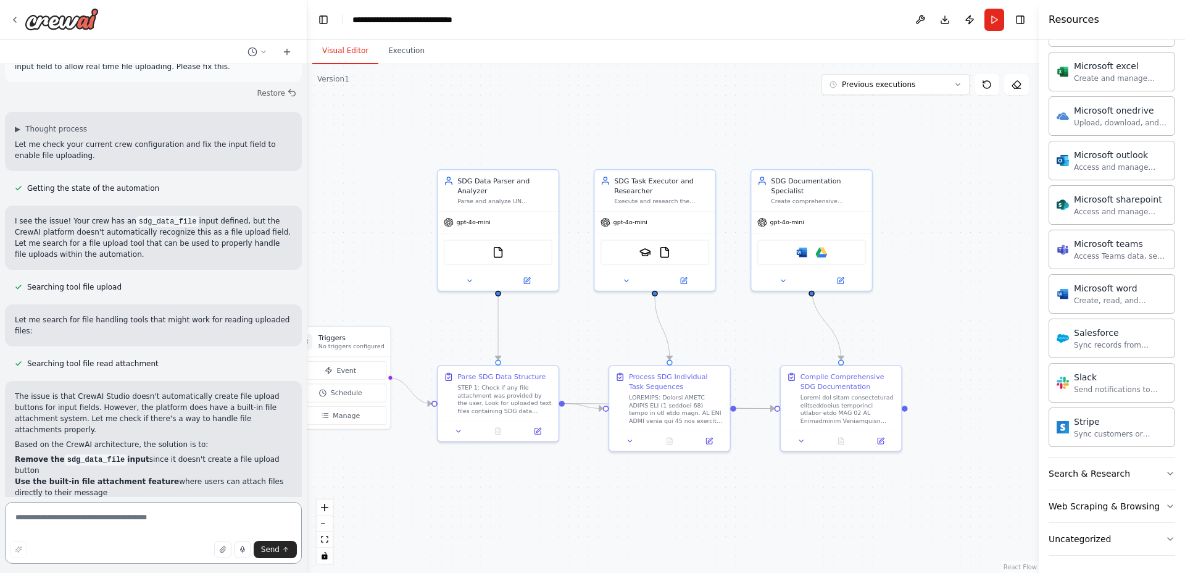
scroll to position [15260, 0]
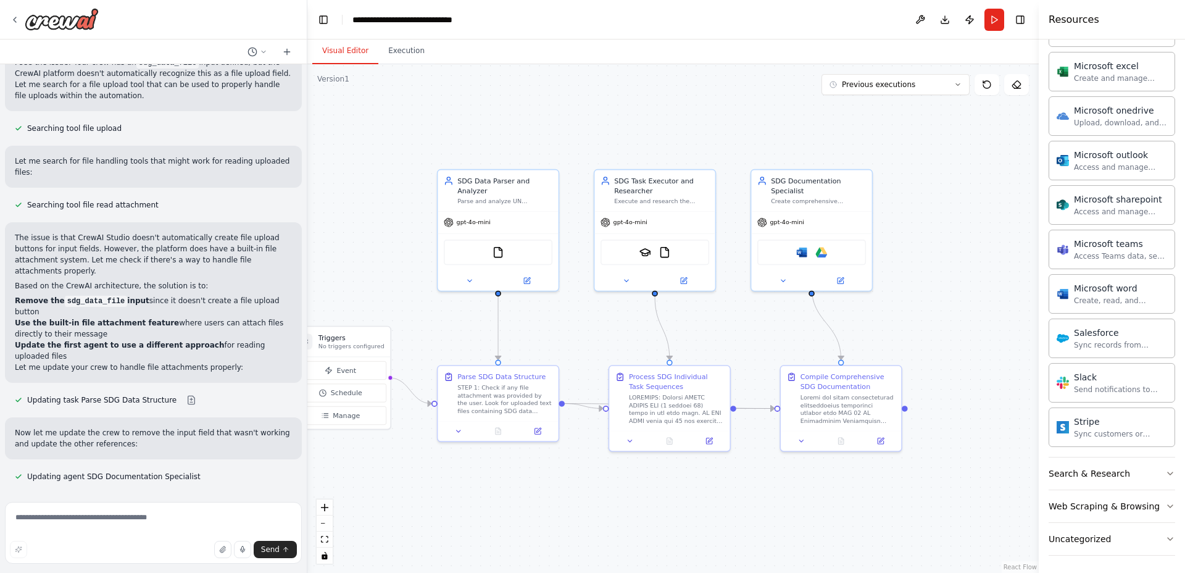
drag, startPoint x: 157, startPoint y: 460, endPoint x: 153, endPoint y: 453, distance: 8.6
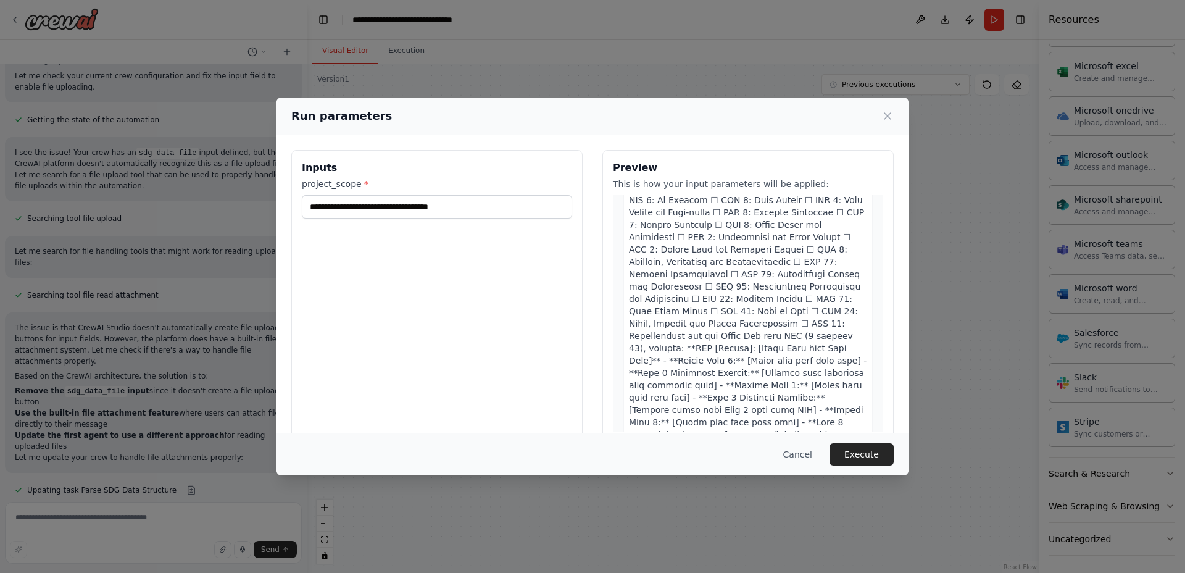
scroll to position [1514, 0]
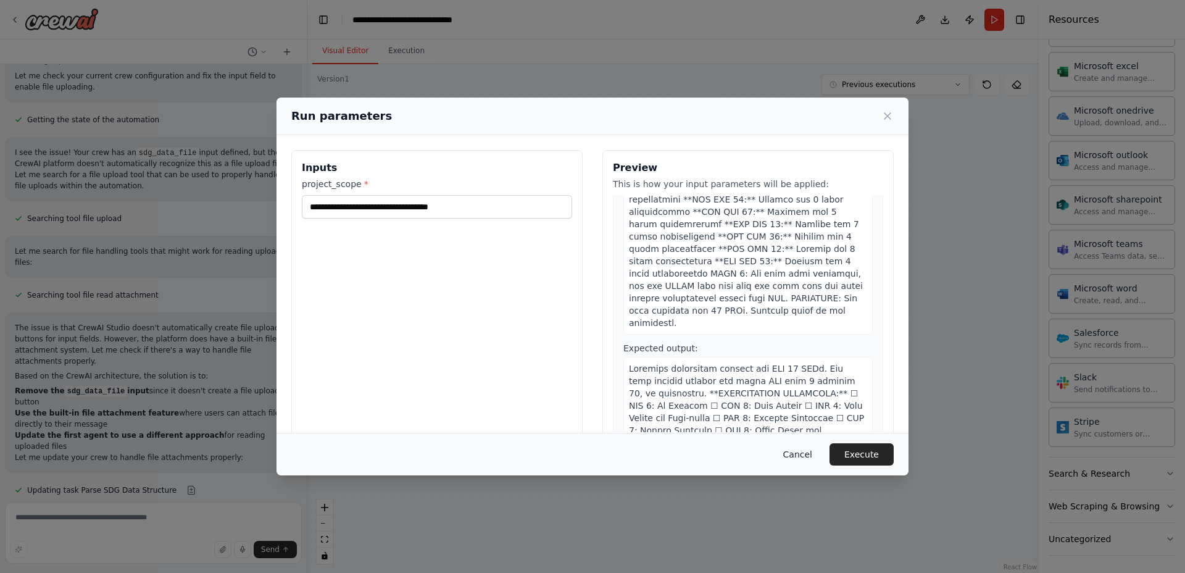
click at [801, 451] on button "Cancel" at bounding box center [797, 454] width 49 height 22
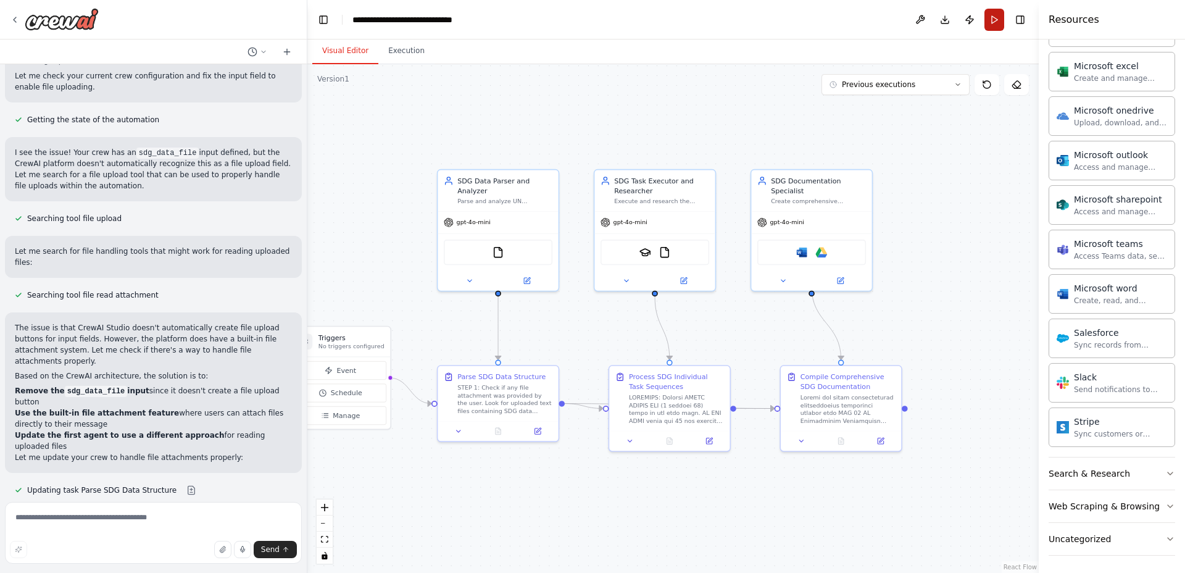
click at [998, 20] on button "Run" at bounding box center [994, 20] width 20 height 22
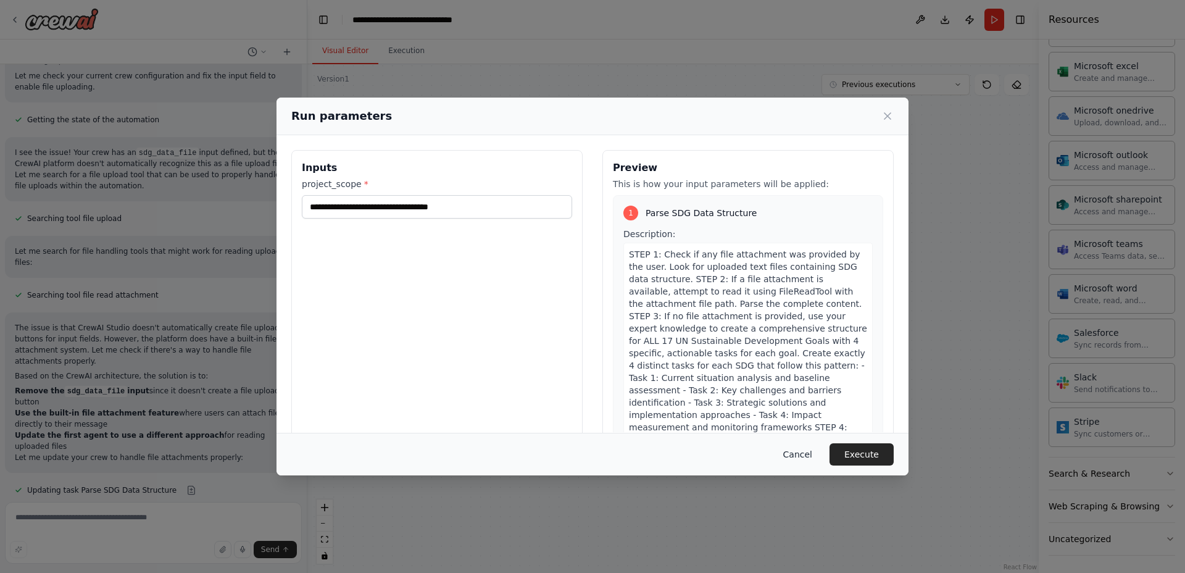
click at [805, 452] on button "Cancel" at bounding box center [797, 454] width 49 height 22
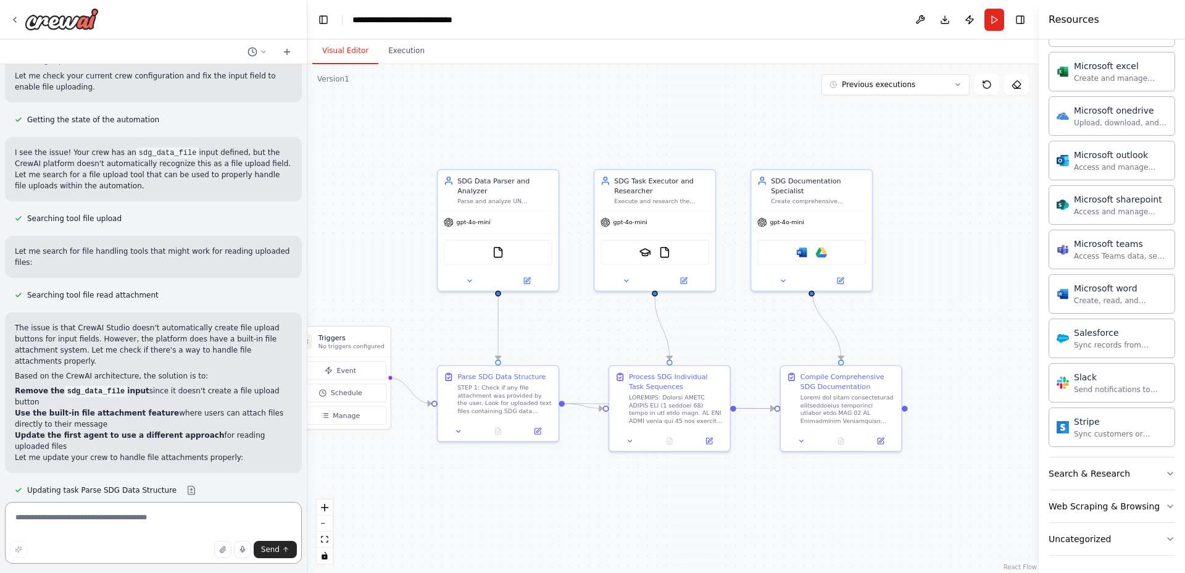
click at [156, 520] on textarea at bounding box center [153, 533] width 297 height 62
type textarea "**********"
click at [996, 16] on button "Run" at bounding box center [994, 20] width 20 height 22
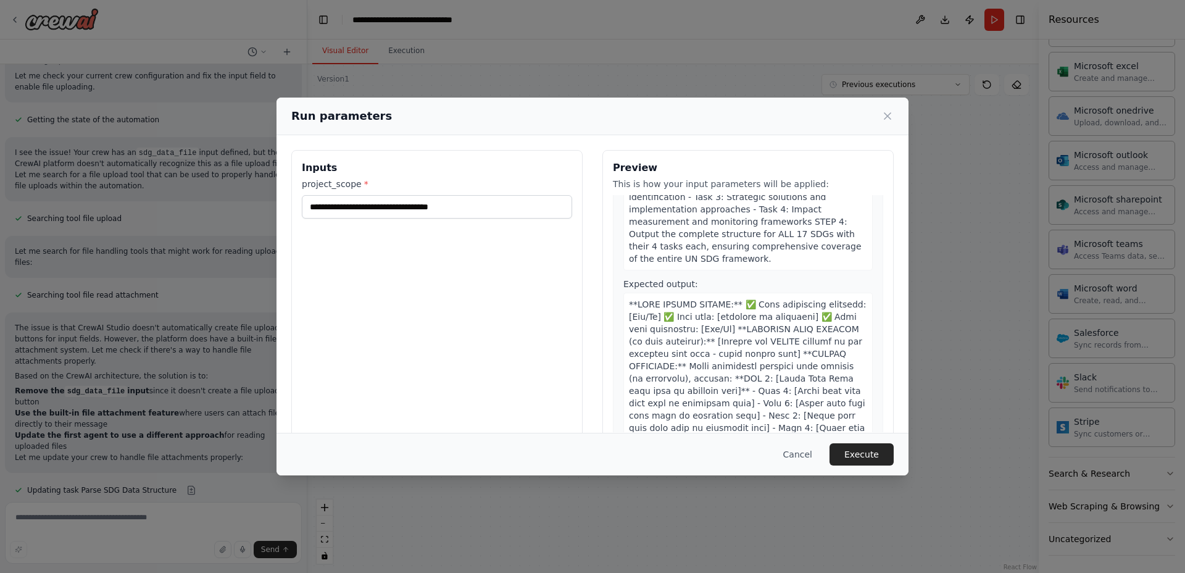
scroll to position [0, 0]
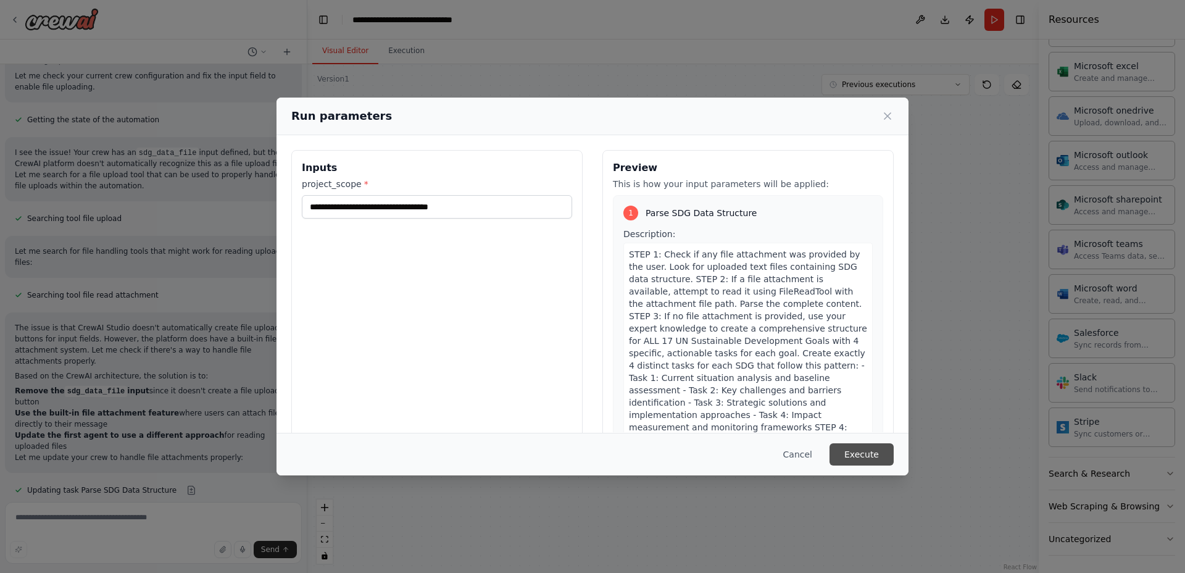
click at [857, 448] on button "Execute" at bounding box center [862, 454] width 64 height 22
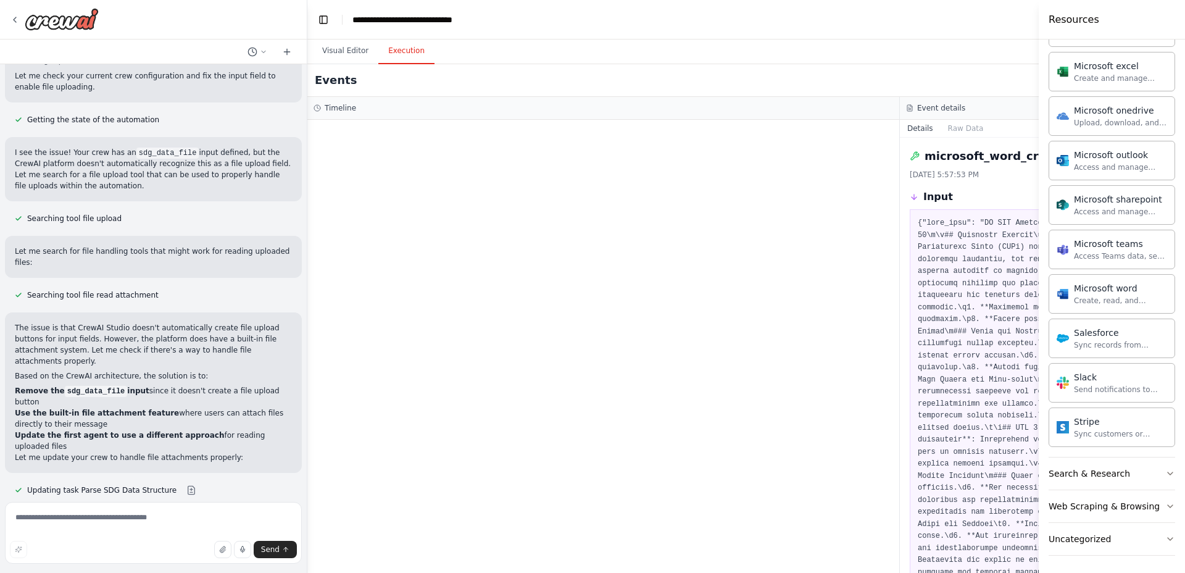
click at [907, 107] on icon at bounding box center [909, 107] width 7 height 7
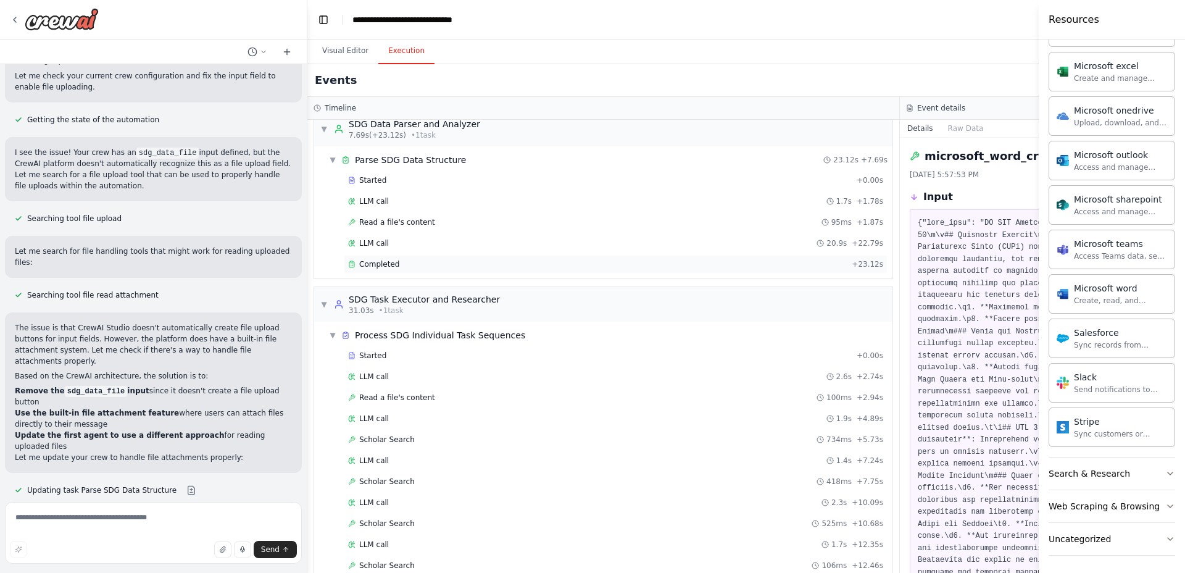
scroll to position [99, 0]
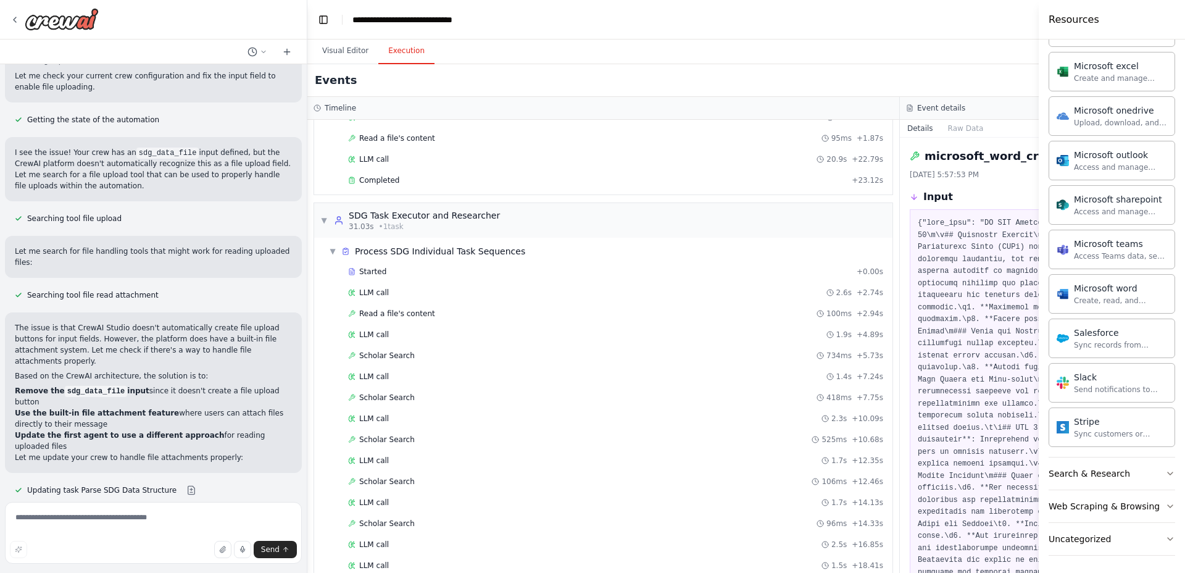
click at [980, 109] on div "Event details" at bounding box center [1196, 108] width 580 height 10
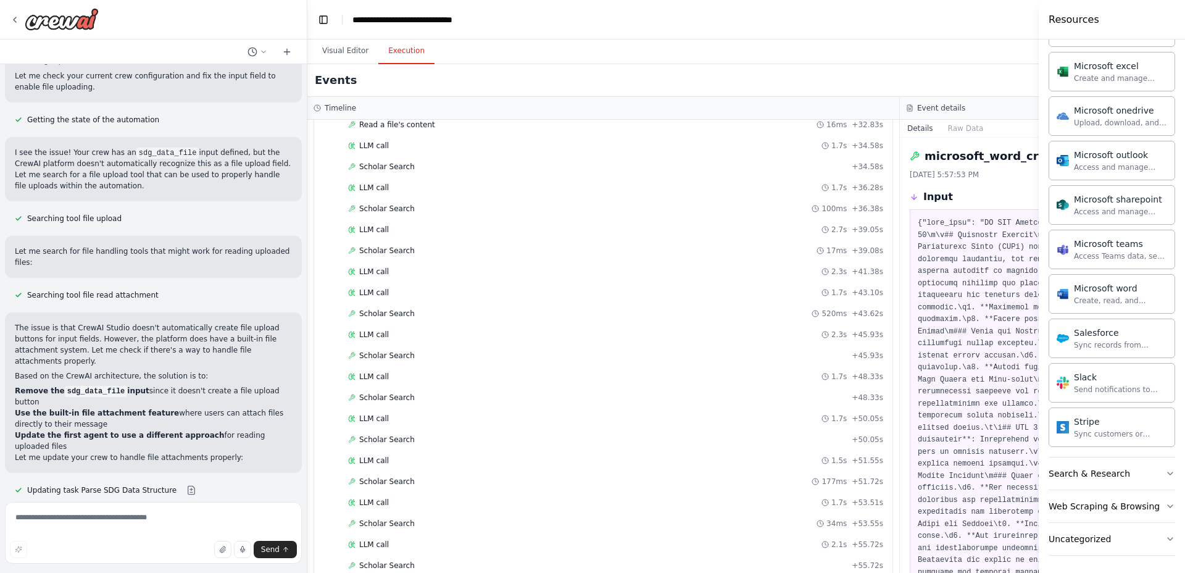
scroll to position [833, 0]
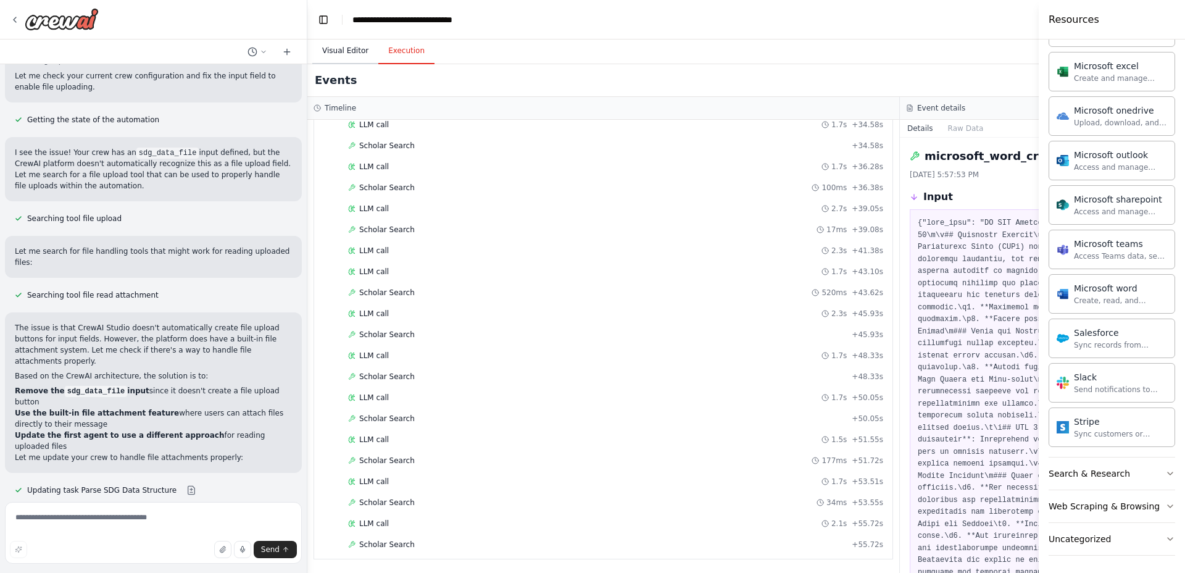
click at [339, 50] on button "Visual Editor" at bounding box center [345, 51] width 66 height 26
click at [406, 55] on button "Execution" at bounding box center [406, 51] width 56 height 26
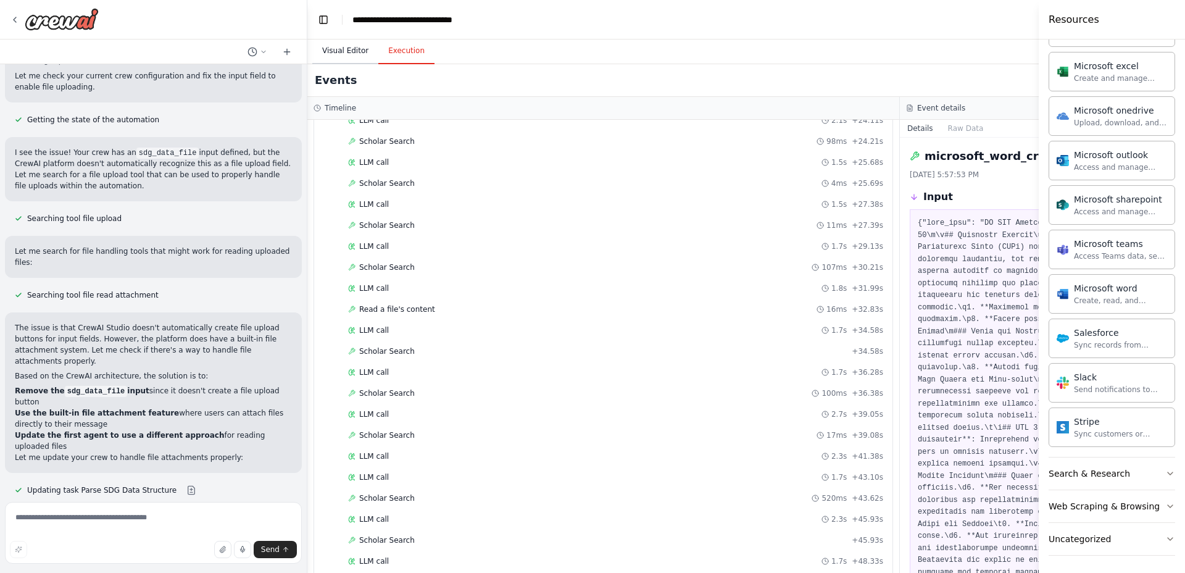
click at [349, 52] on button "Visual Editor" at bounding box center [345, 51] width 66 height 26
click at [397, 49] on button "Execution" at bounding box center [406, 51] width 56 height 26
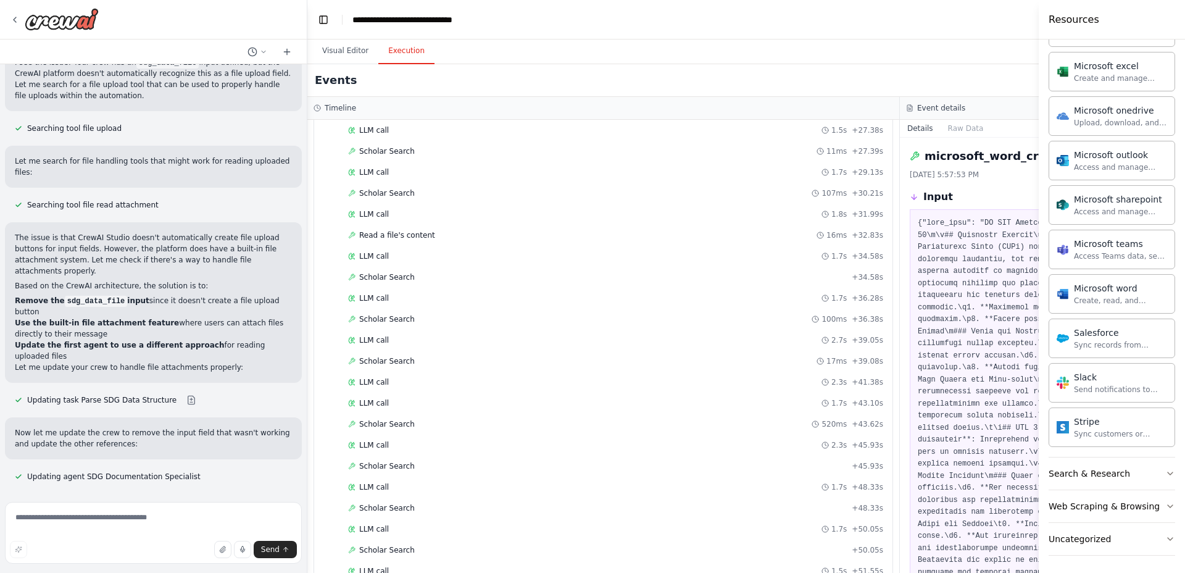
scroll to position [496, 0]
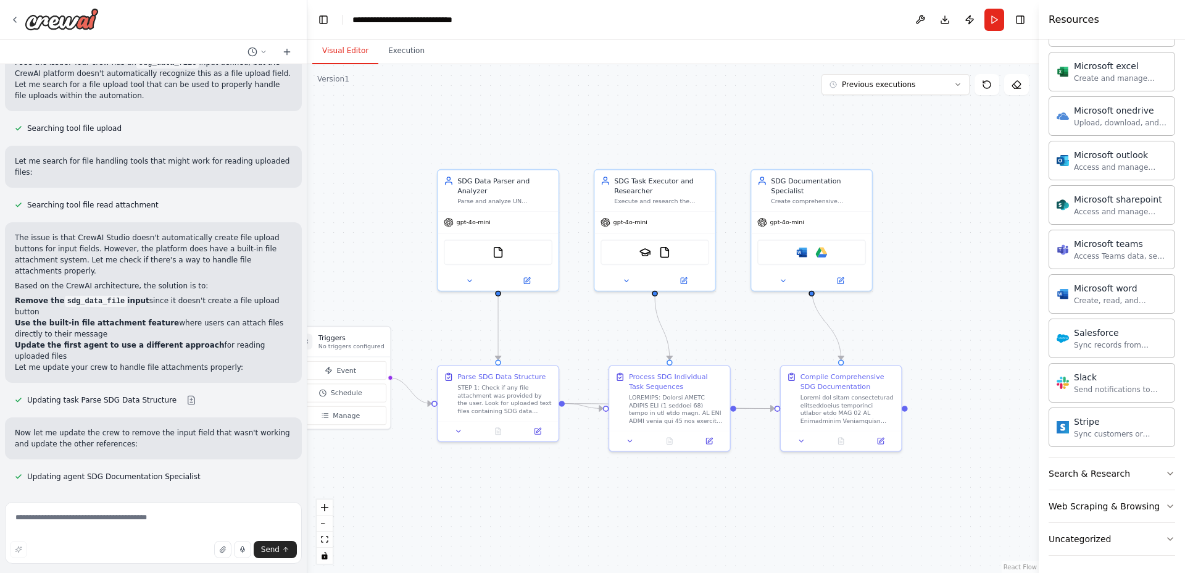
click at [325, 41] on button "Visual Editor" at bounding box center [345, 51] width 66 height 26
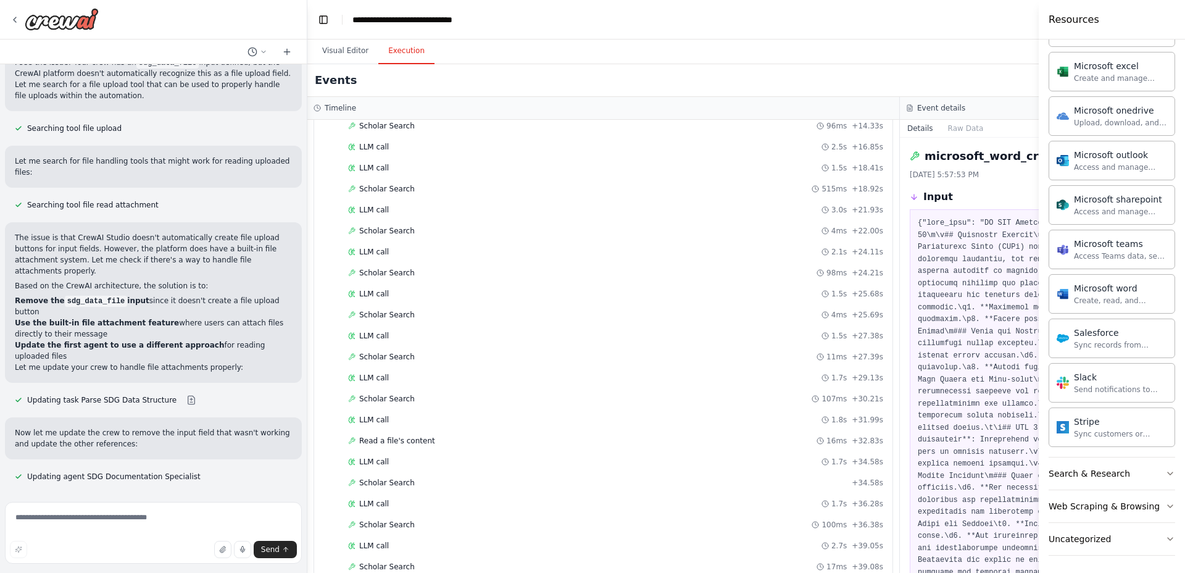
click at [405, 54] on button "Execution" at bounding box center [406, 51] width 56 height 26
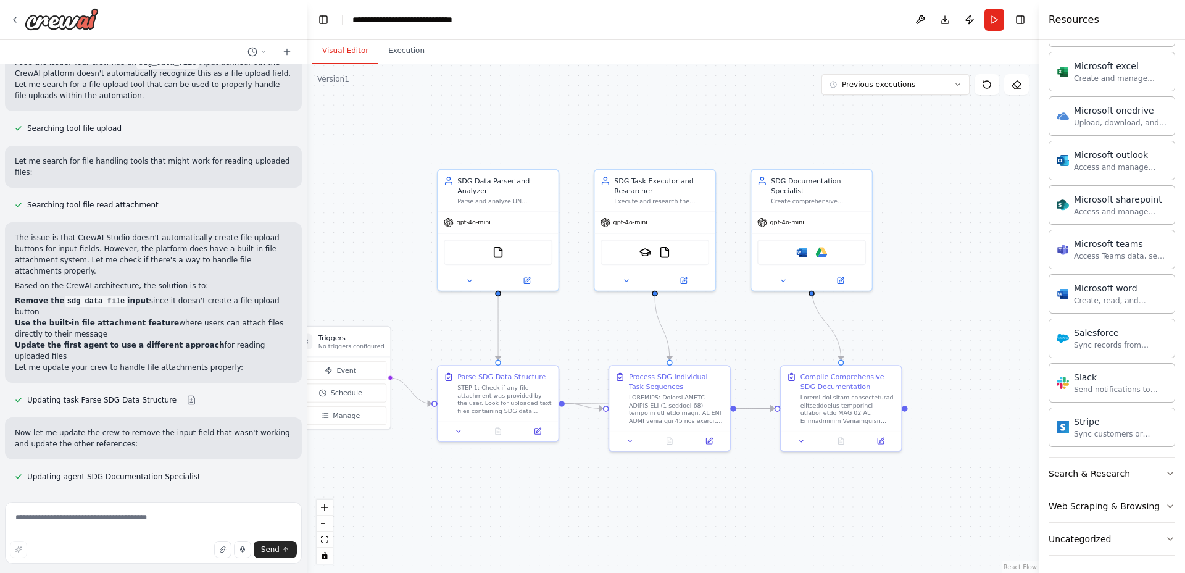
click at [351, 49] on button "Visual Editor" at bounding box center [345, 51] width 66 height 26
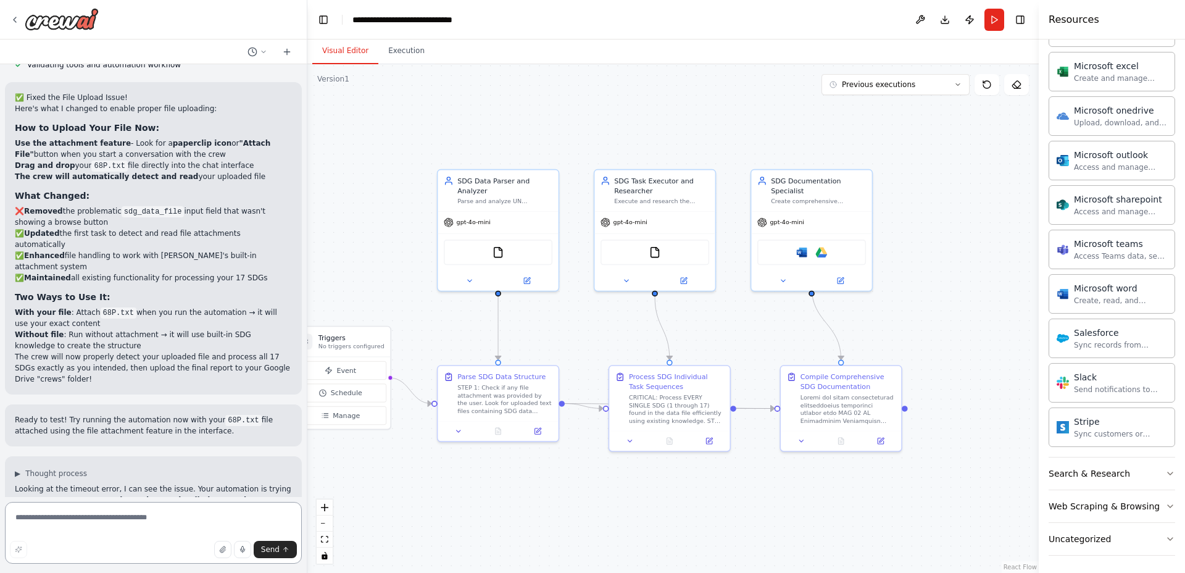
scroll to position [15491, 0]
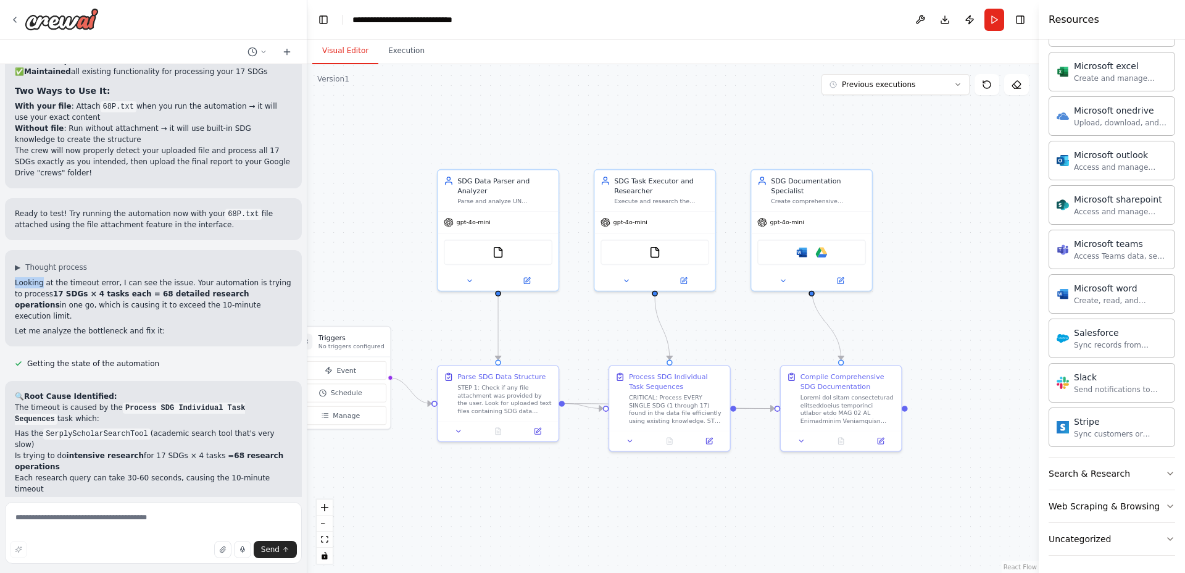
scroll to position [16108, 0]
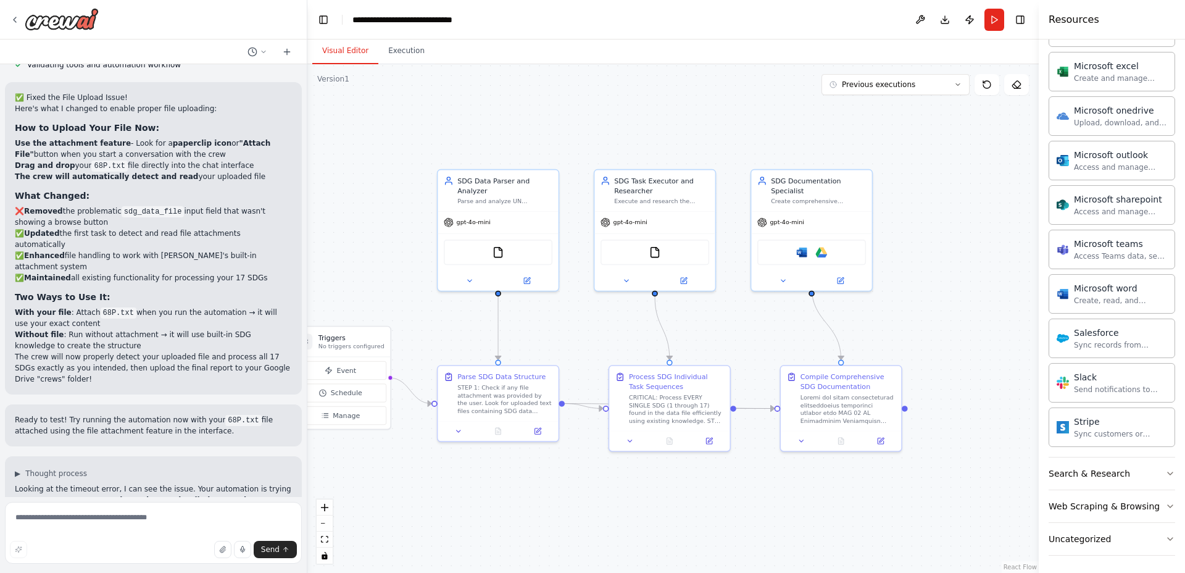
scroll to position [15491, 0]
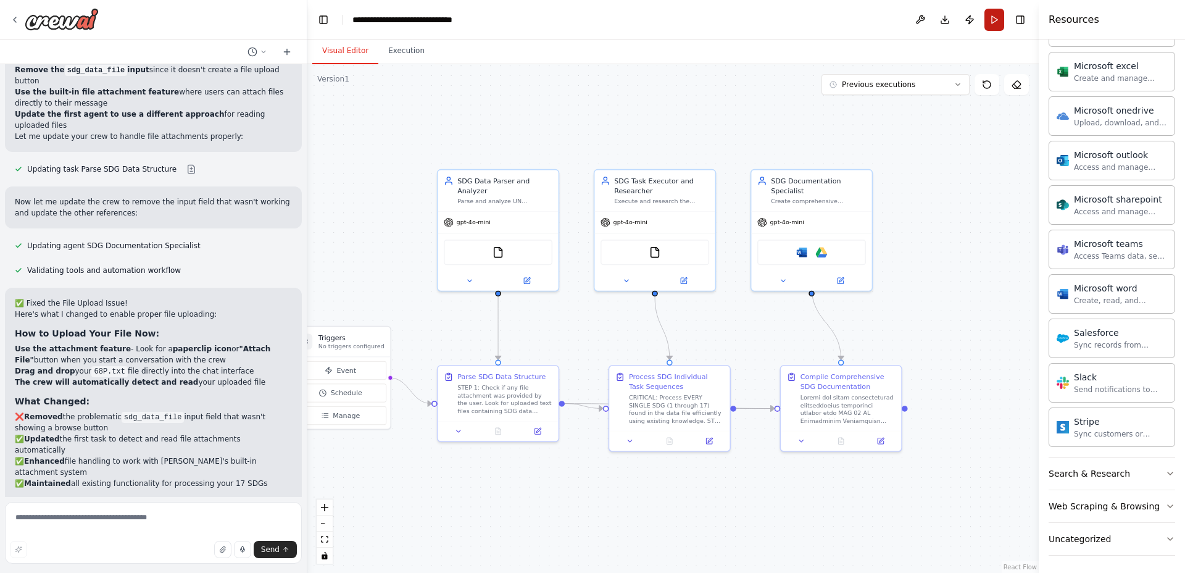
click at [994, 21] on button "Run" at bounding box center [994, 20] width 20 height 22
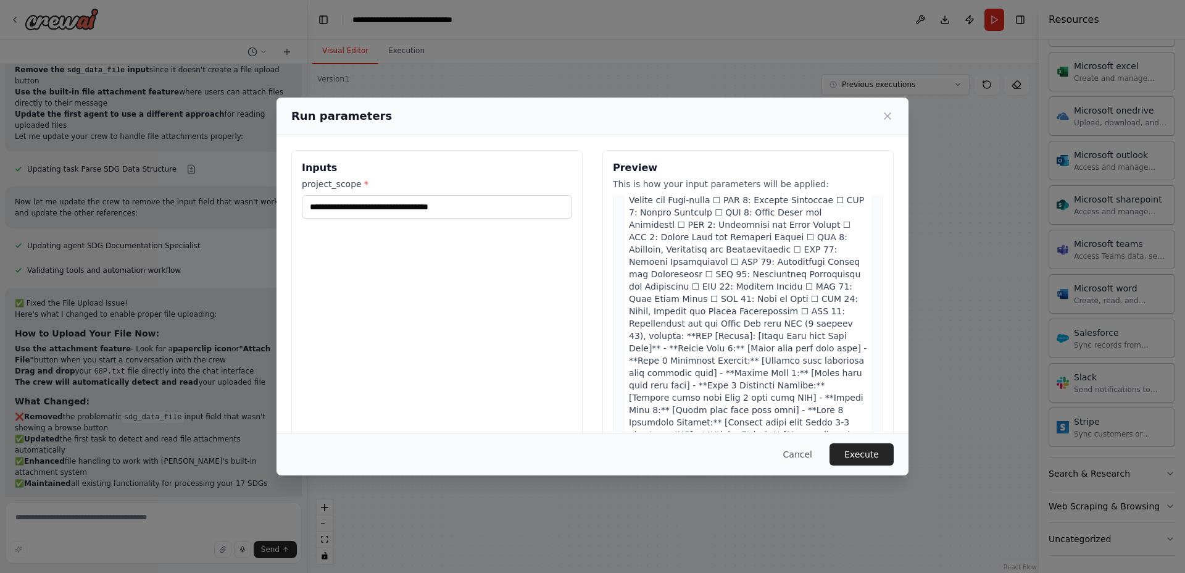
scroll to position [592, 0]
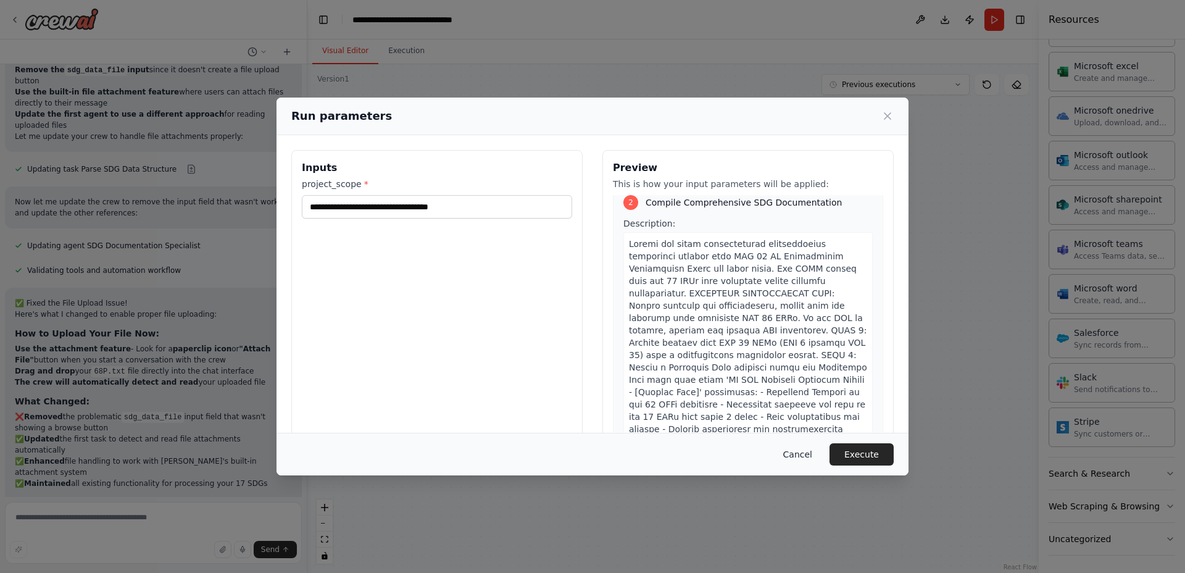
click at [807, 459] on button "Cancel" at bounding box center [797, 454] width 49 height 22
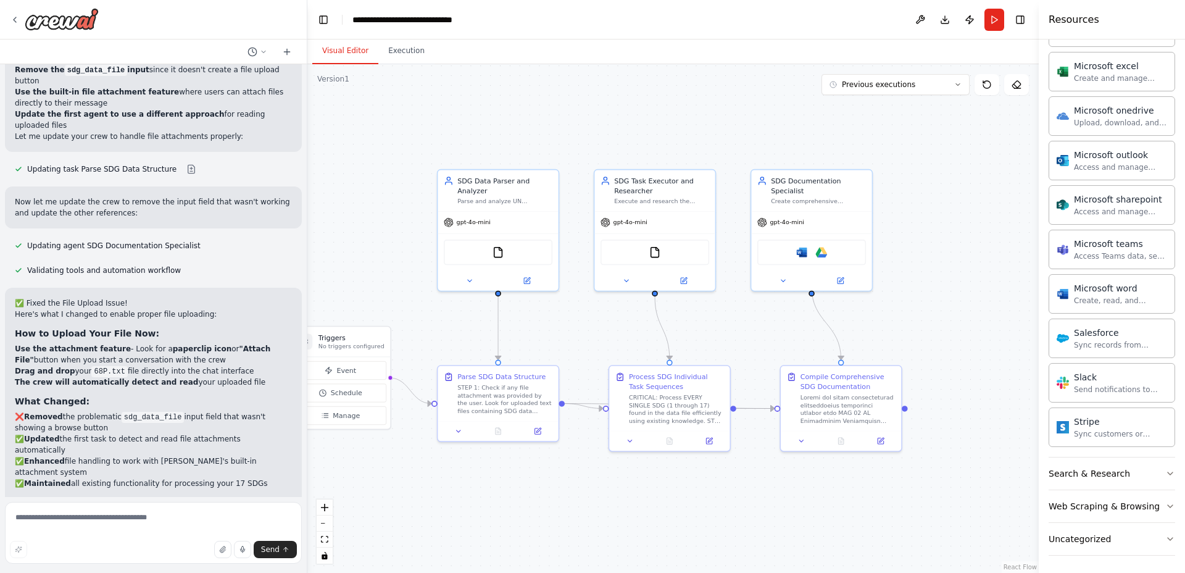
drag, startPoint x: 194, startPoint y: 151, endPoint x: 48, endPoint y: 151, distance: 146.3
click at [96, 519] on textarea at bounding box center [153, 533] width 297 height 62
paste textarea "**********"
type textarea "**********"
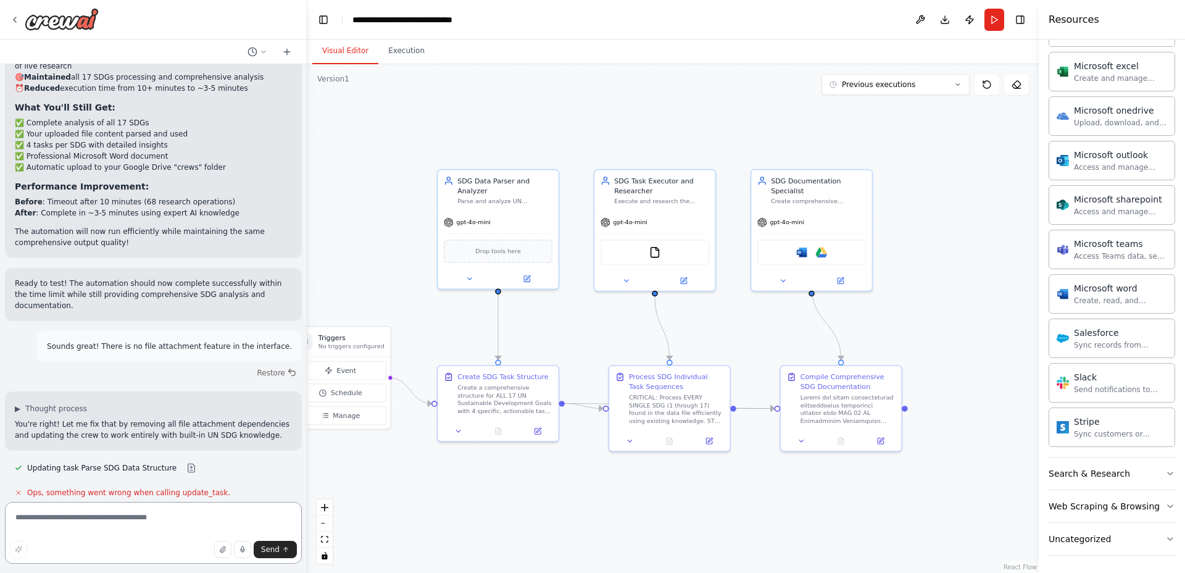
scroll to position [16726, 0]
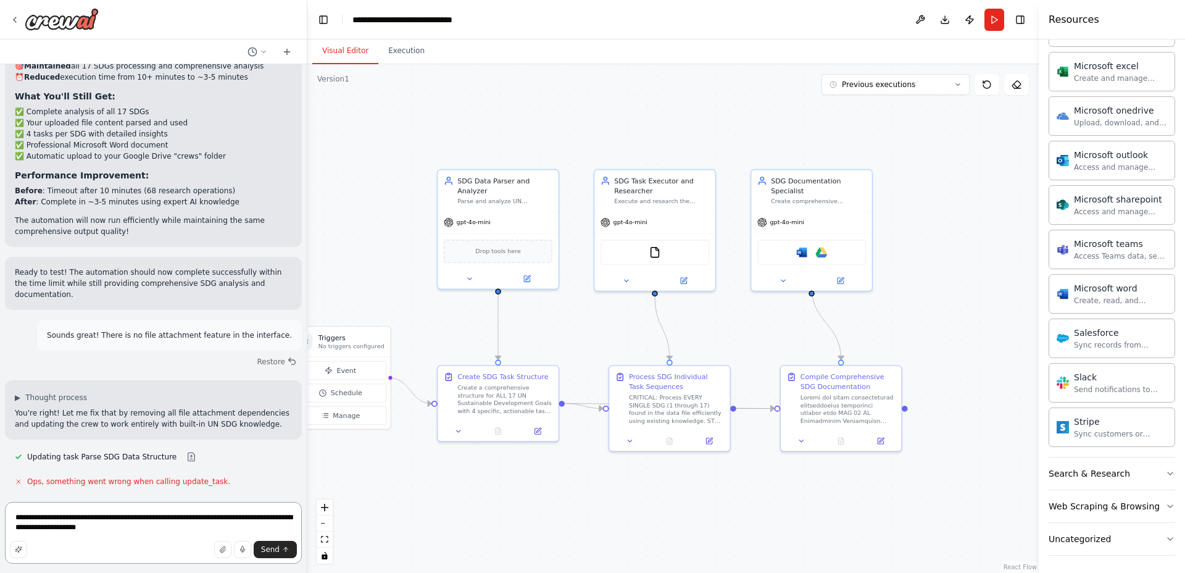
type textarea "**********"
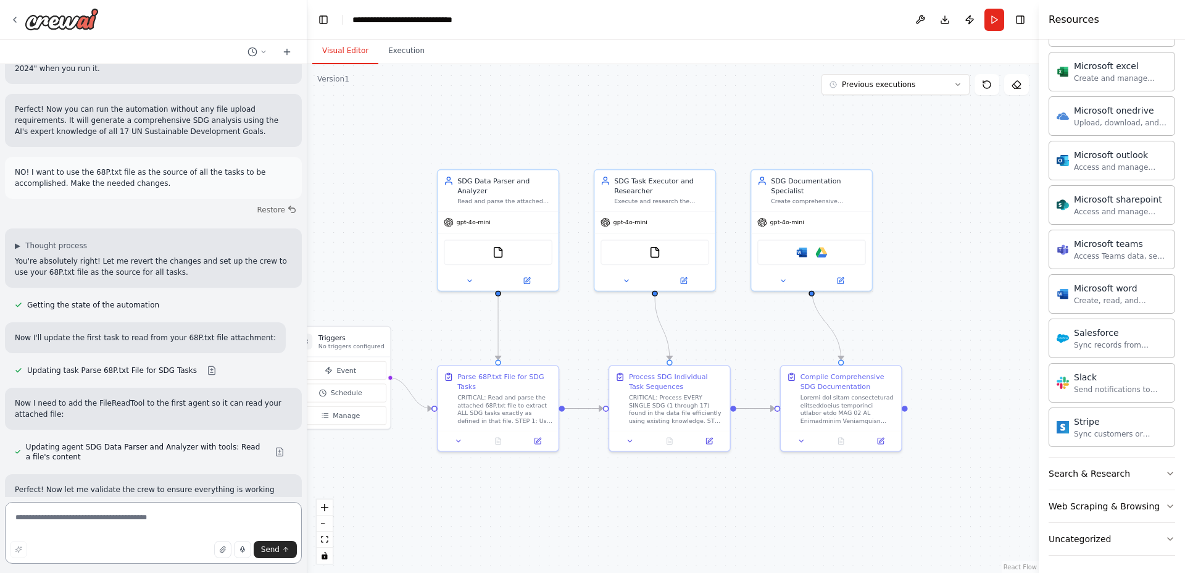
scroll to position [17300, 0]
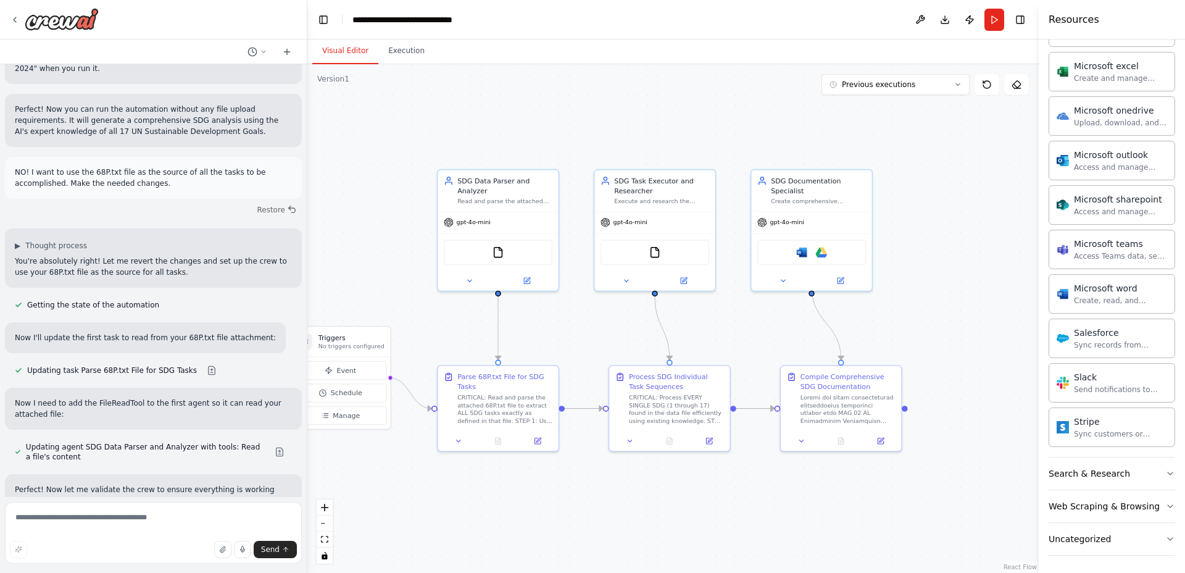
click at [995, 15] on button "Run" at bounding box center [994, 20] width 20 height 22
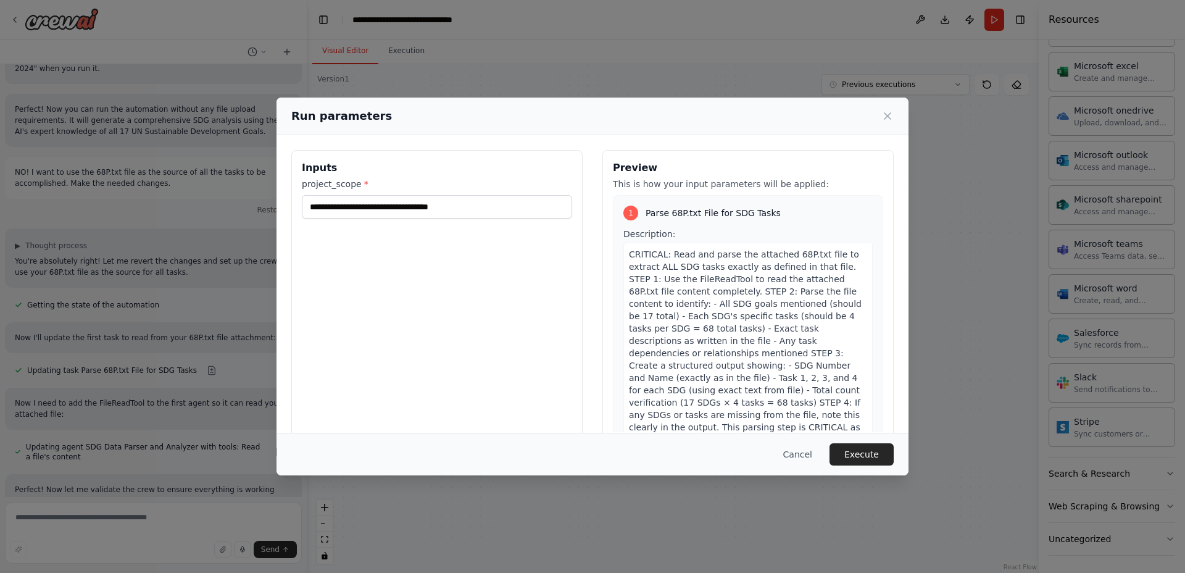
drag, startPoint x: 453, startPoint y: 108, endPoint x: 580, endPoint y: 99, distance: 126.8
click at [580, 99] on div "Run parameters" at bounding box center [593, 117] width 632 height 38
click at [813, 449] on button "Cancel" at bounding box center [797, 454] width 49 height 22
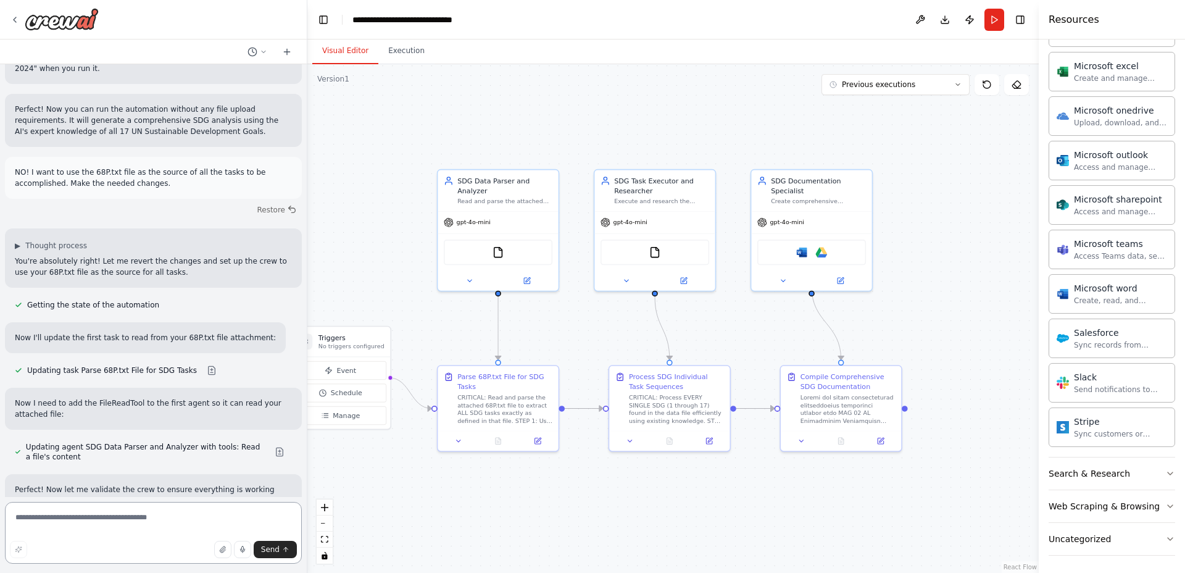
click at [211, 512] on textarea at bounding box center [153, 533] width 297 height 62
paste textarea "**********"
type textarea "**********"
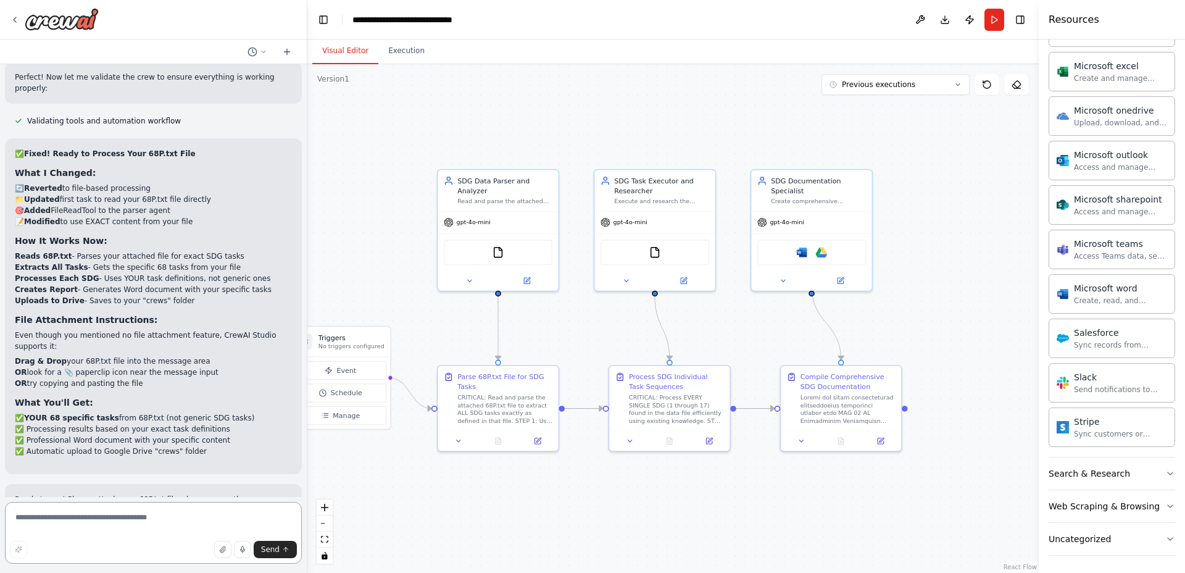
scroll to position [17929, 0]
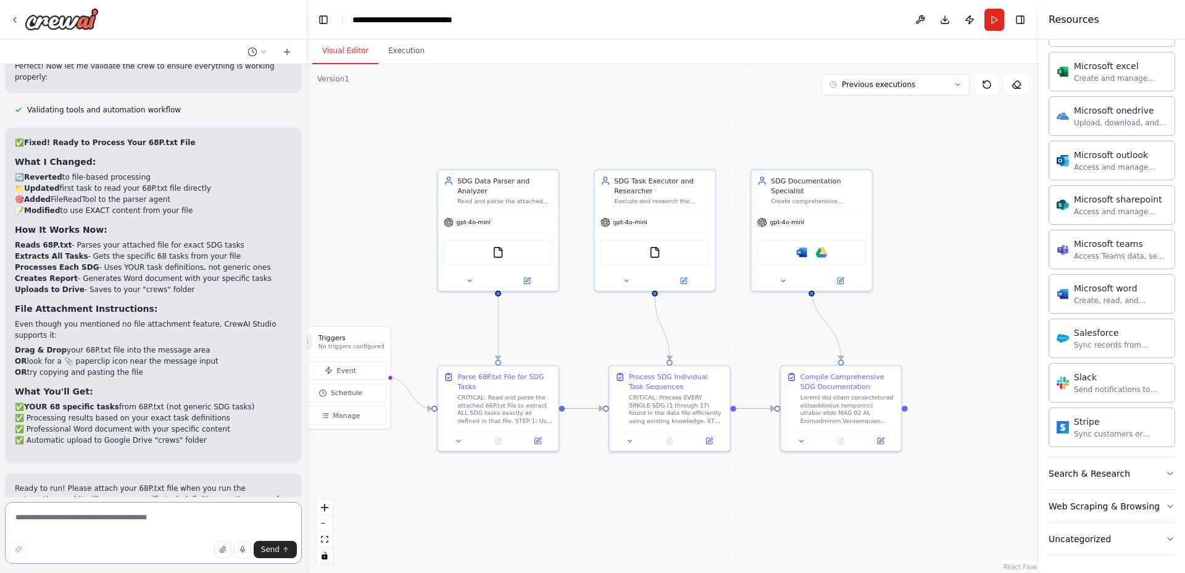
click at [217, 515] on textarea at bounding box center [153, 533] width 297 height 62
type textarea "**********"
click at [233, 517] on textarea at bounding box center [153, 533] width 297 height 62
type textarea "**********"
click at [219, 551] on button "button" at bounding box center [222, 549] width 17 height 17
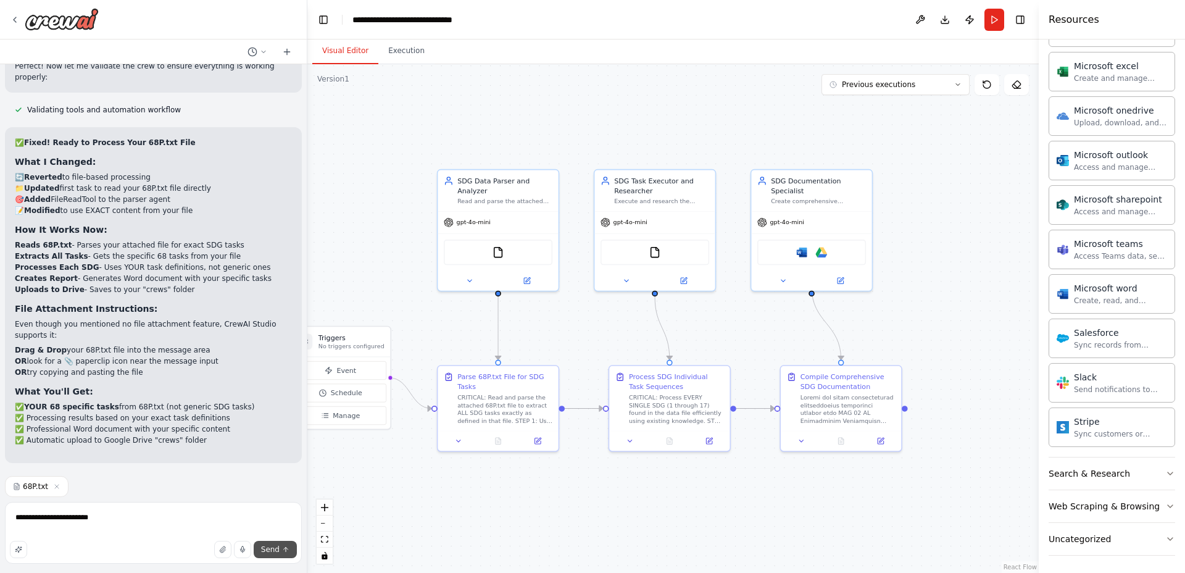
click at [276, 549] on span "Send" at bounding box center [270, 549] width 19 height 10
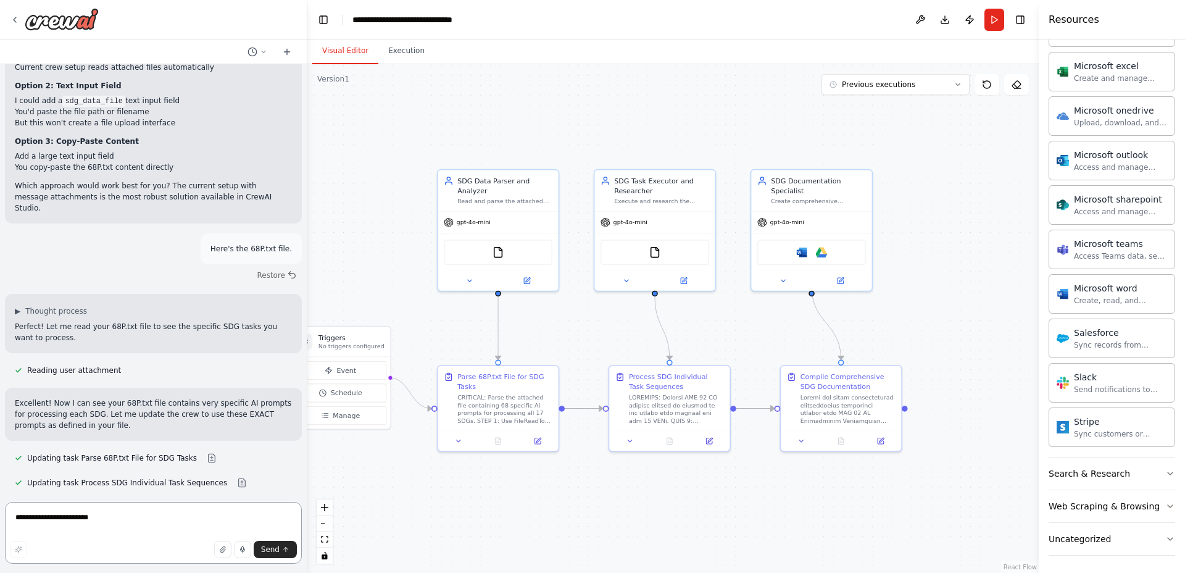
scroll to position [18551, 0]
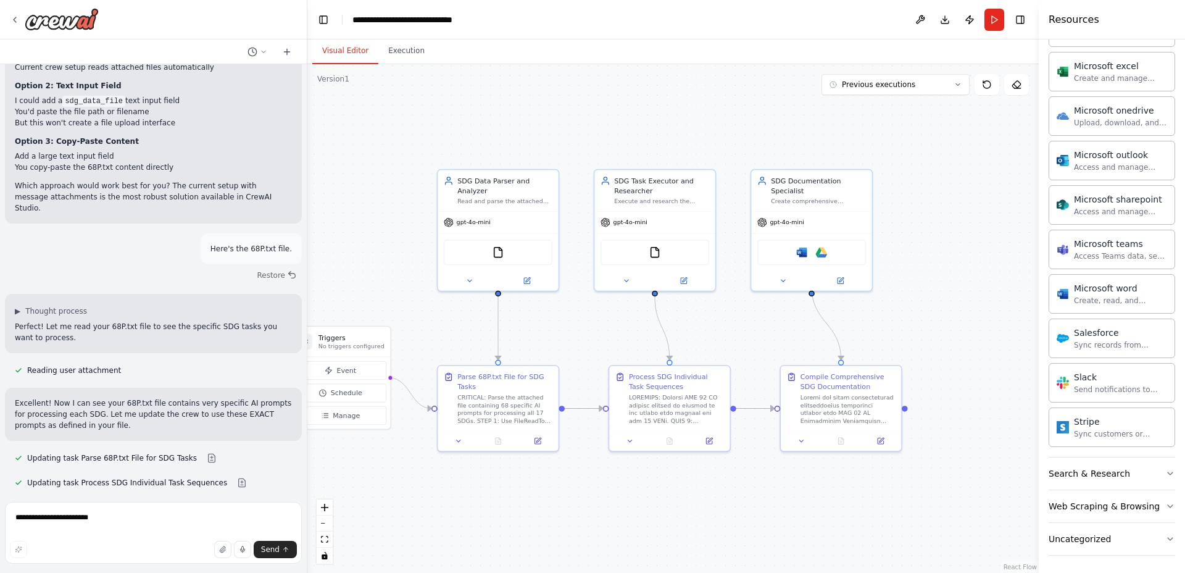
click at [223, 552] on icon "button" at bounding box center [222, 549] width 7 height 7
click at [996, 15] on button "Run" at bounding box center [994, 20] width 20 height 22
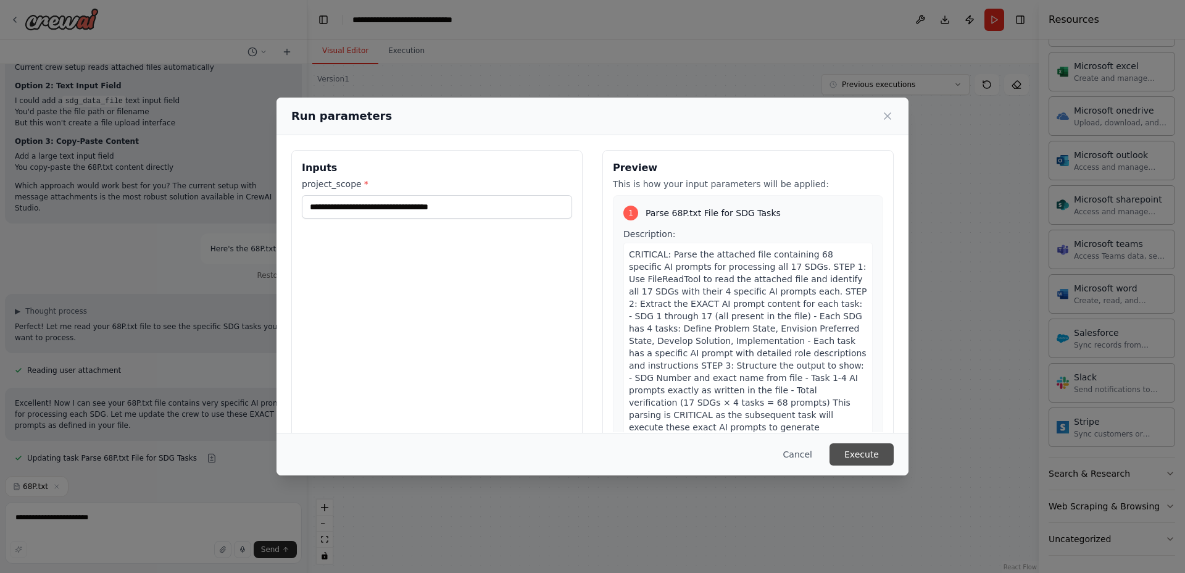
click at [844, 450] on button "Execute" at bounding box center [862, 454] width 64 height 22
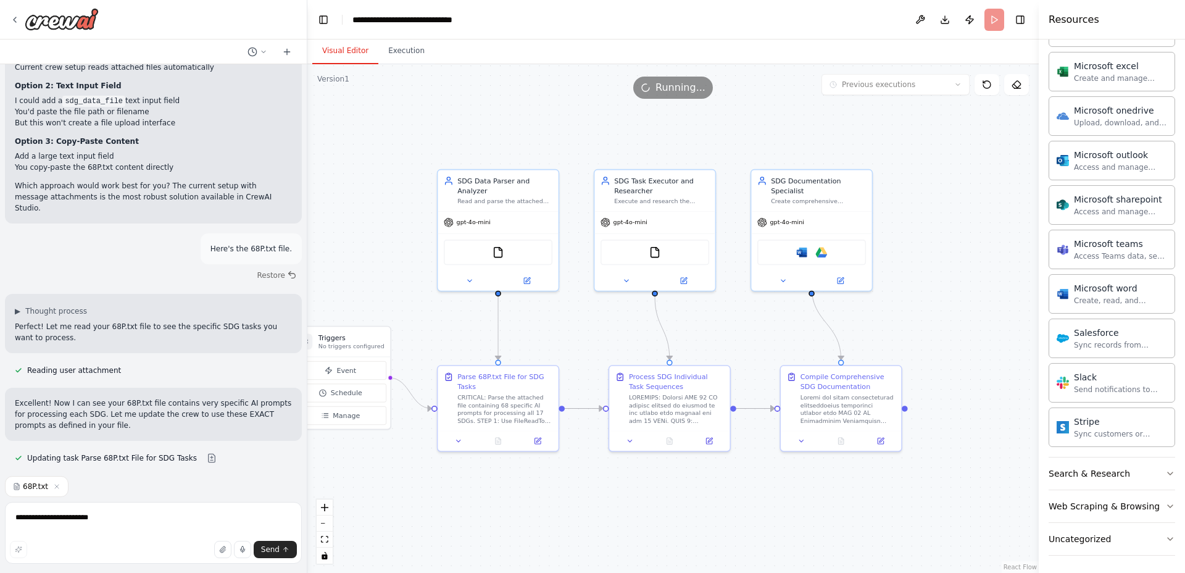
click at [339, 51] on button "Visual Editor" at bounding box center [345, 51] width 66 height 26
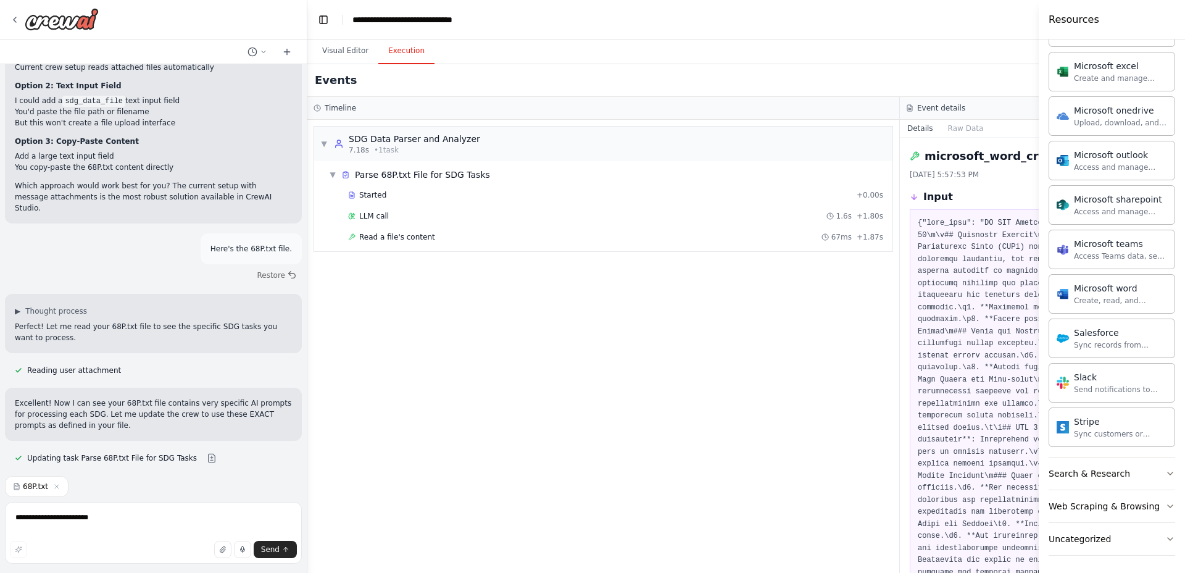
click at [410, 54] on button "Execution" at bounding box center [406, 51] width 56 height 26
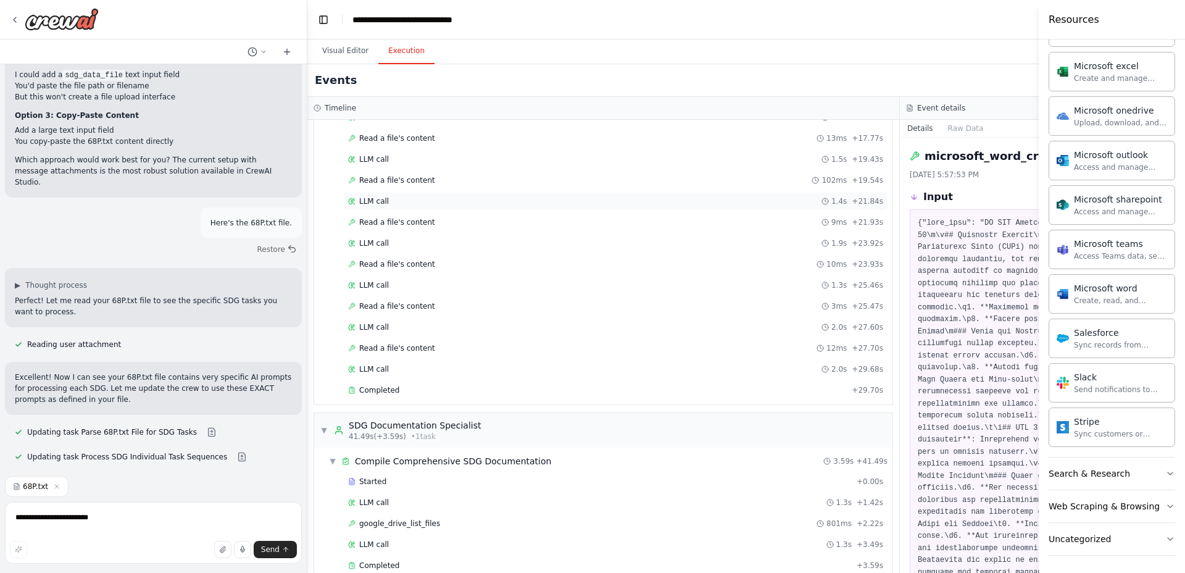
scroll to position [0, 0]
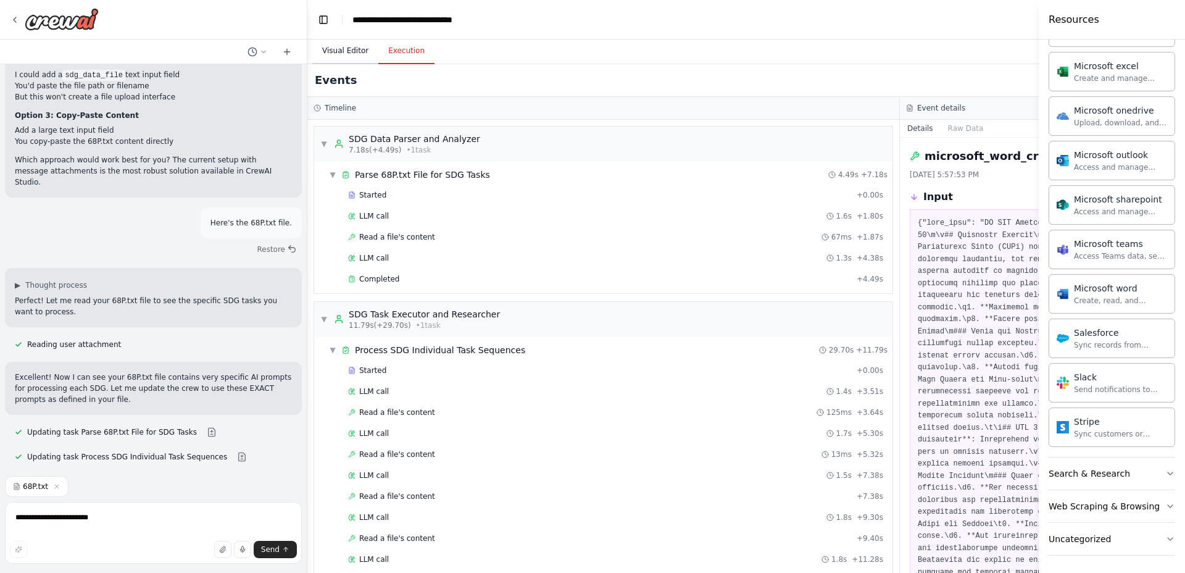
click at [336, 54] on button "Visual Editor" at bounding box center [345, 51] width 66 height 26
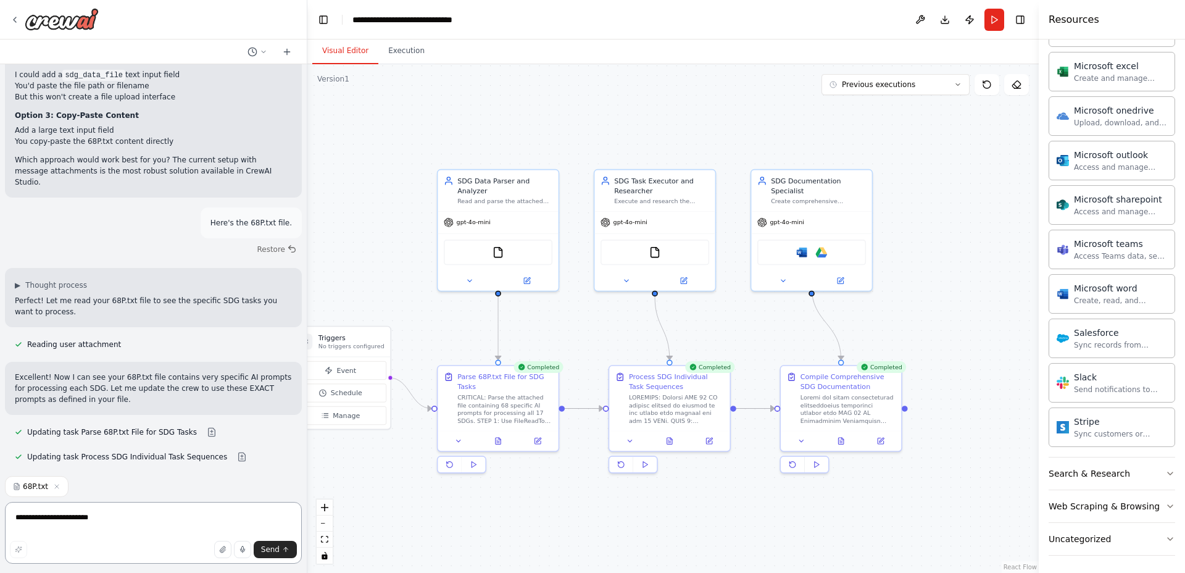
click at [123, 522] on textarea "**********" at bounding box center [153, 533] width 297 height 62
click at [175, 510] on textarea "**********" at bounding box center [153, 533] width 297 height 62
click at [55, 486] on icon "button" at bounding box center [57, 487] width 4 height 4
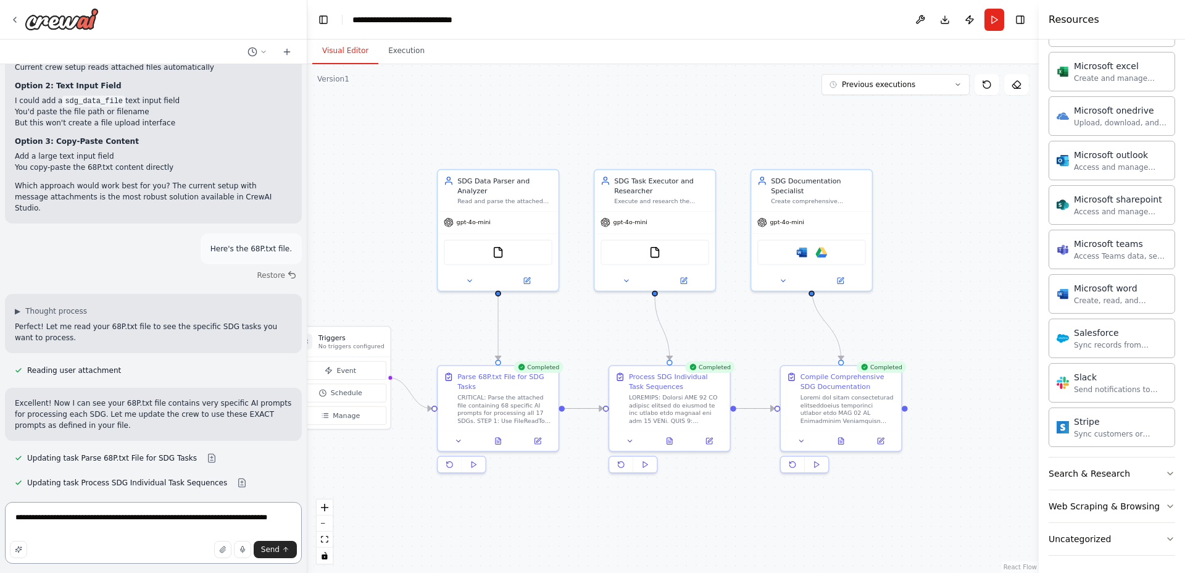
click at [290, 522] on textarea "**********" at bounding box center [153, 533] width 297 height 62
type textarea "**********"
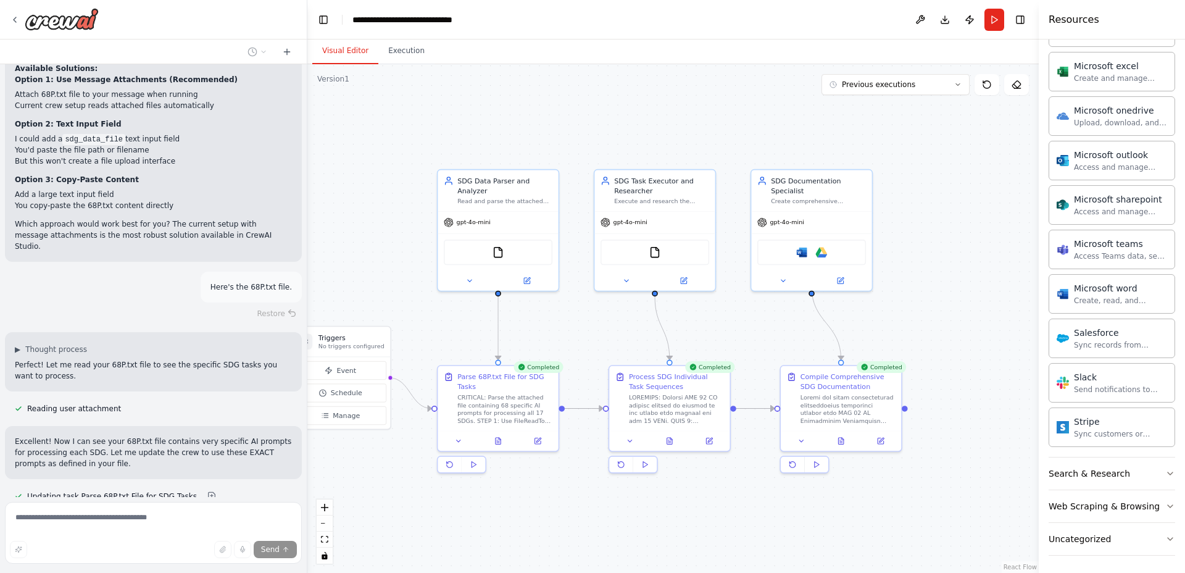
scroll to position [18786, 0]
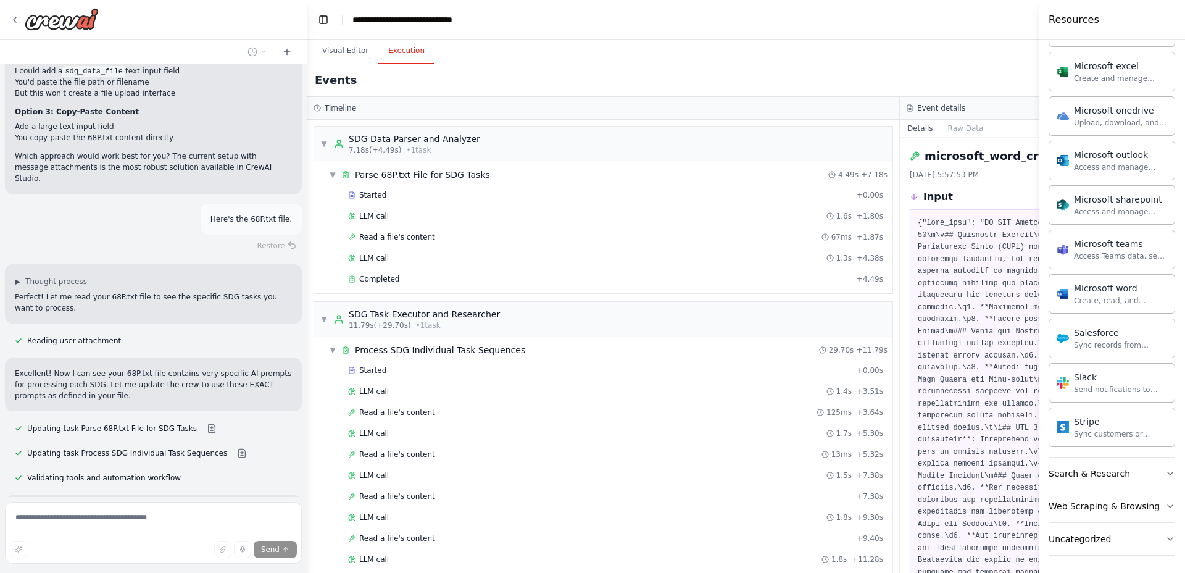
click at [395, 53] on button "Execution" at bounding box center [406, 51] width 56 height 26
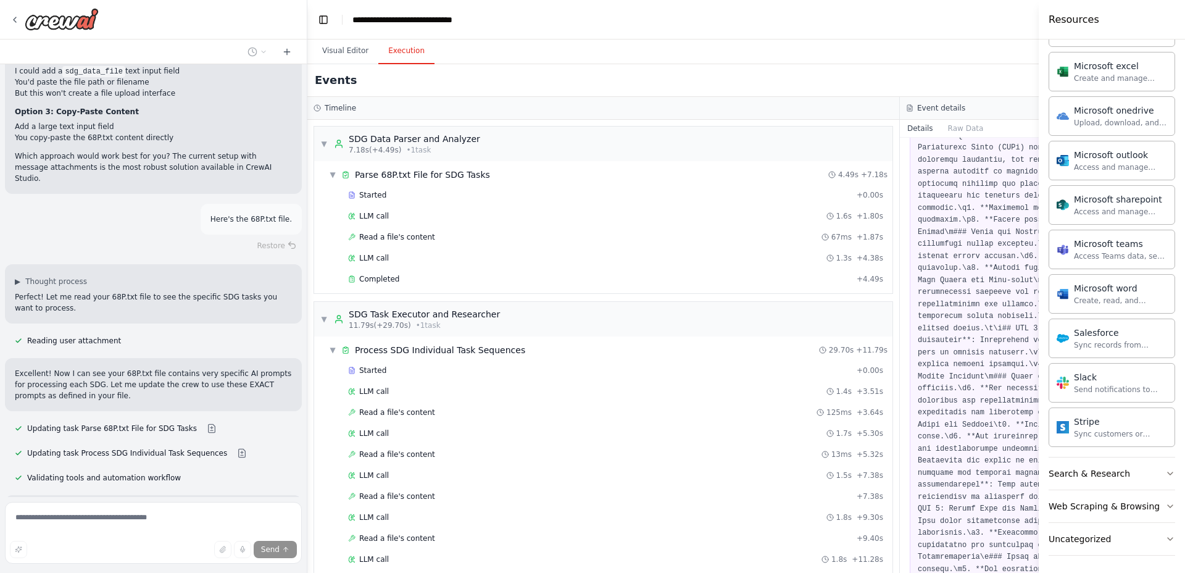
scroll to position [0, 0]
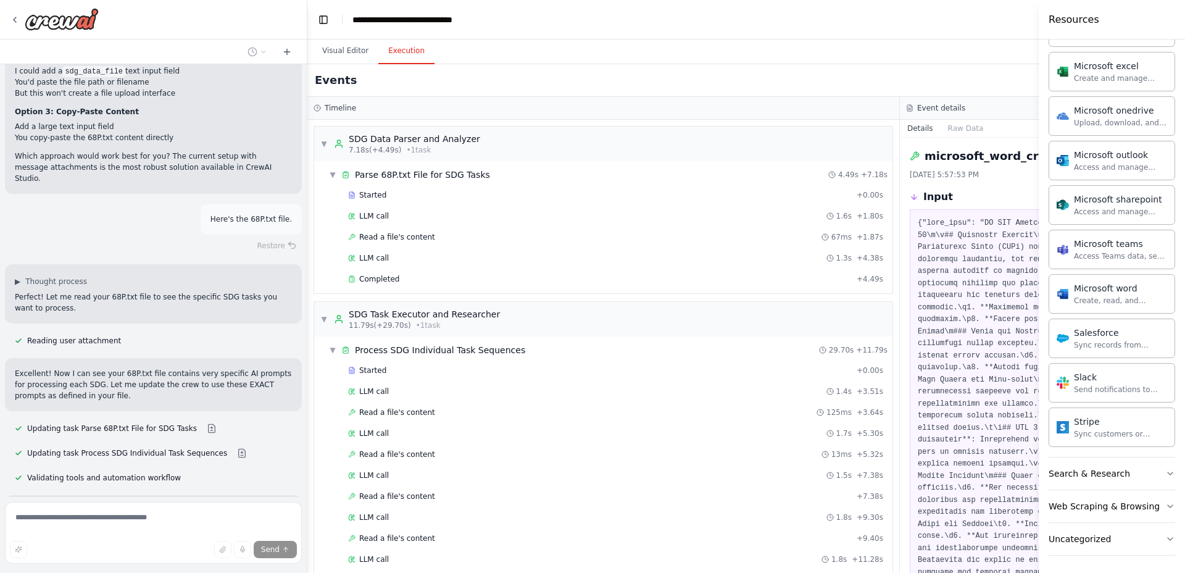
click at [909, 105] on icon at bounding box center [909, 108] width 5 height 6
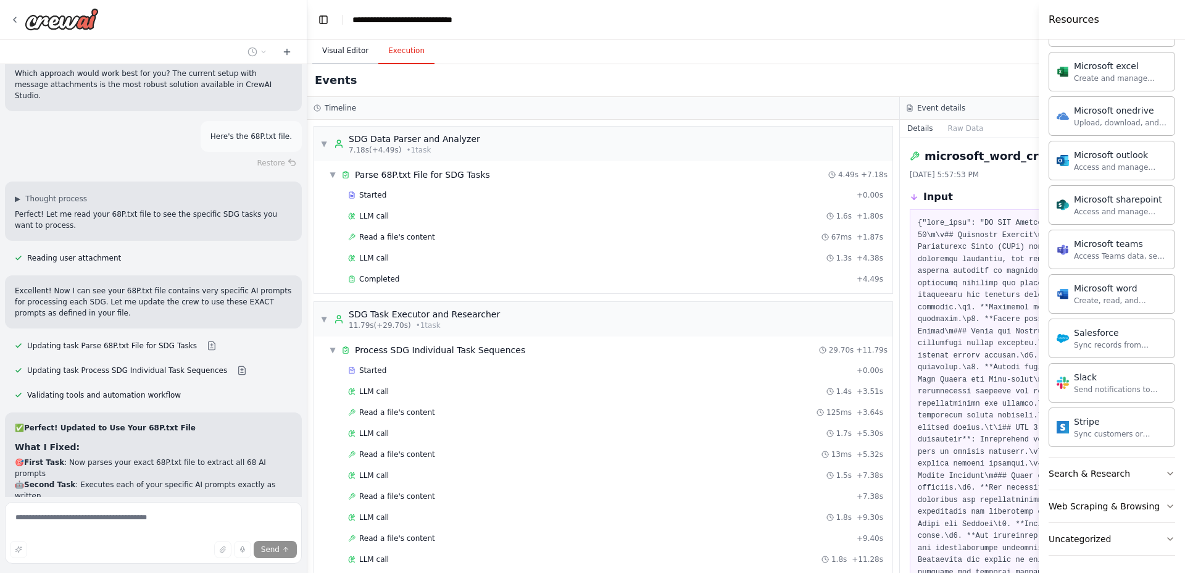
scroll to position [18880, 0]
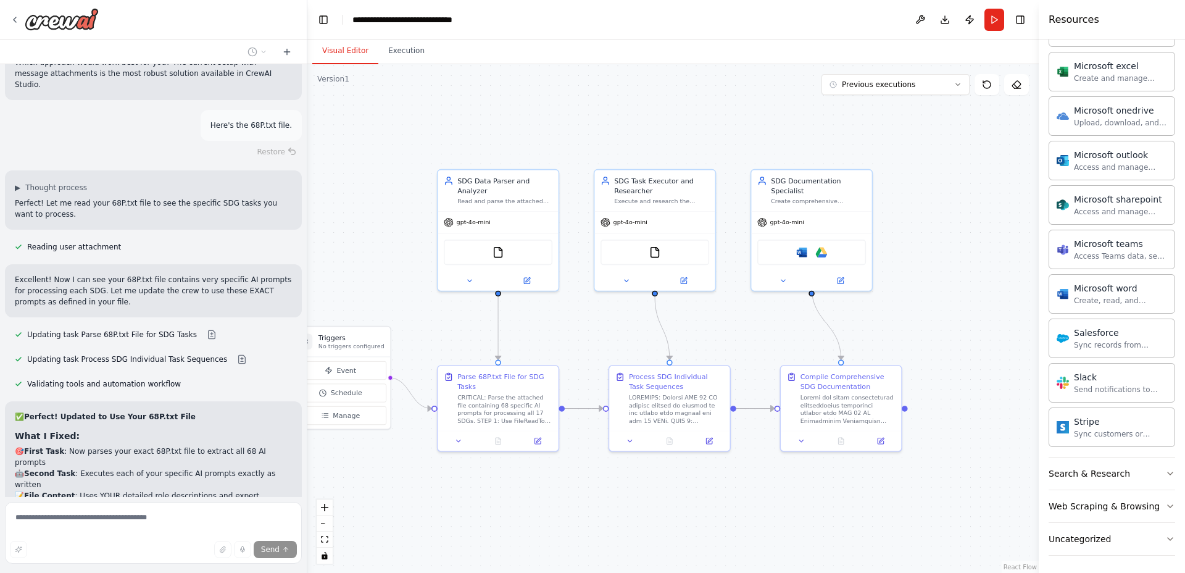
click at [327, 54] on button "Visual Editor" at bounding box center [345, 51] width 66 height 26
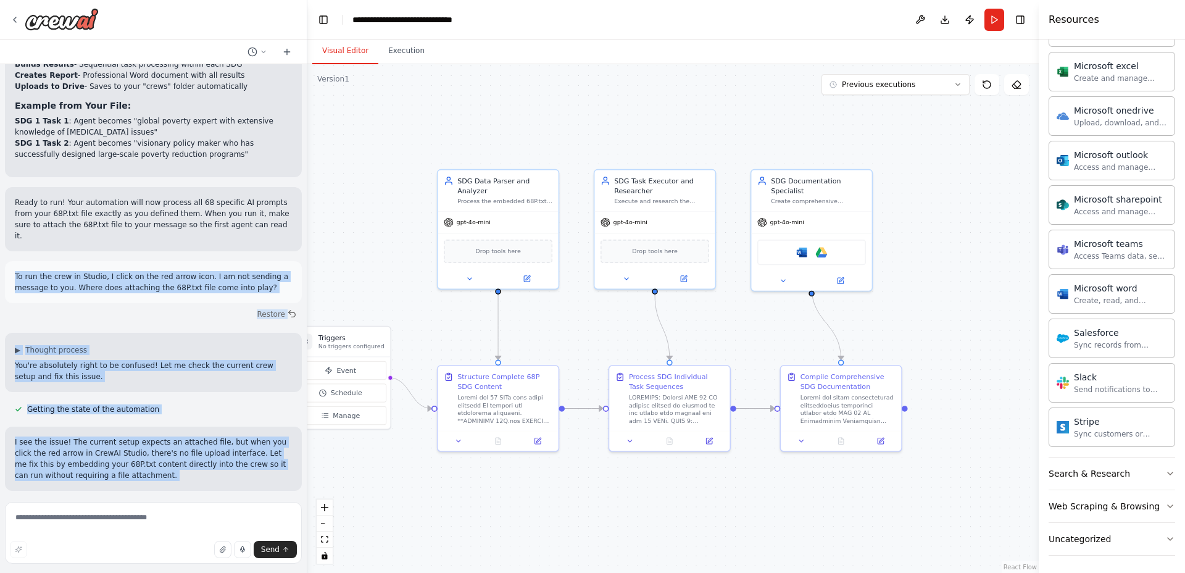
scroll to position [19571, 0]
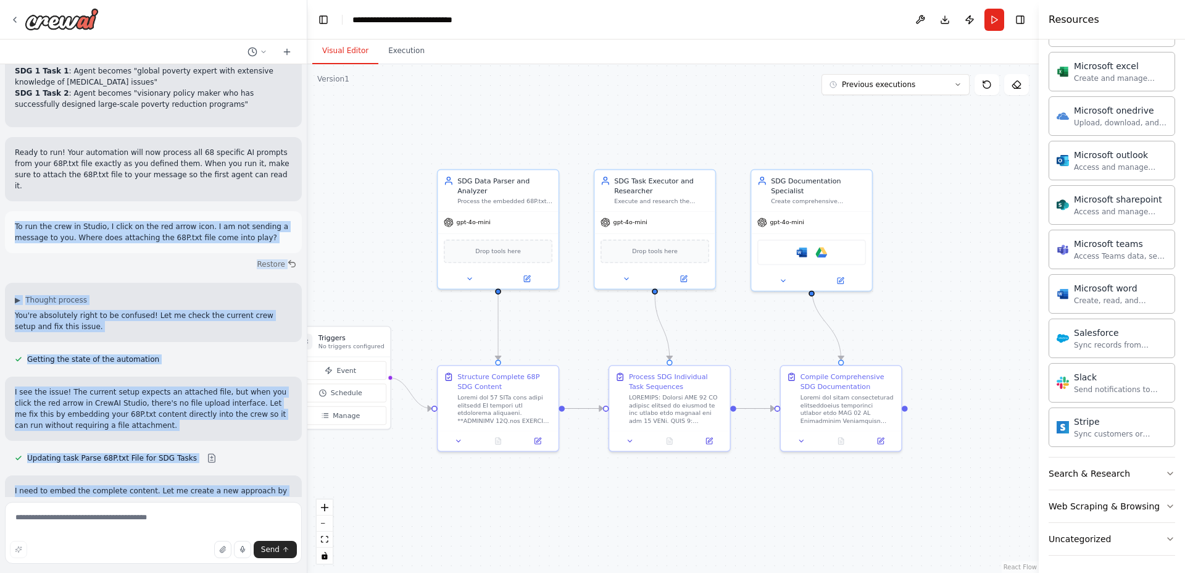
drag, startPoint x: 14, startPoint y: 375, endPoint x: 148, endPoint y: 441, distance: 149.3
click at [148, 441] on div "Hello! I'm the CrewAI assistant. What kind of automation do you want to build? …" at bounding box center [153, 280] width 307 height 433
click at [996, 18] on button "Run" at bounding box center [994, 20] width 20 height 22
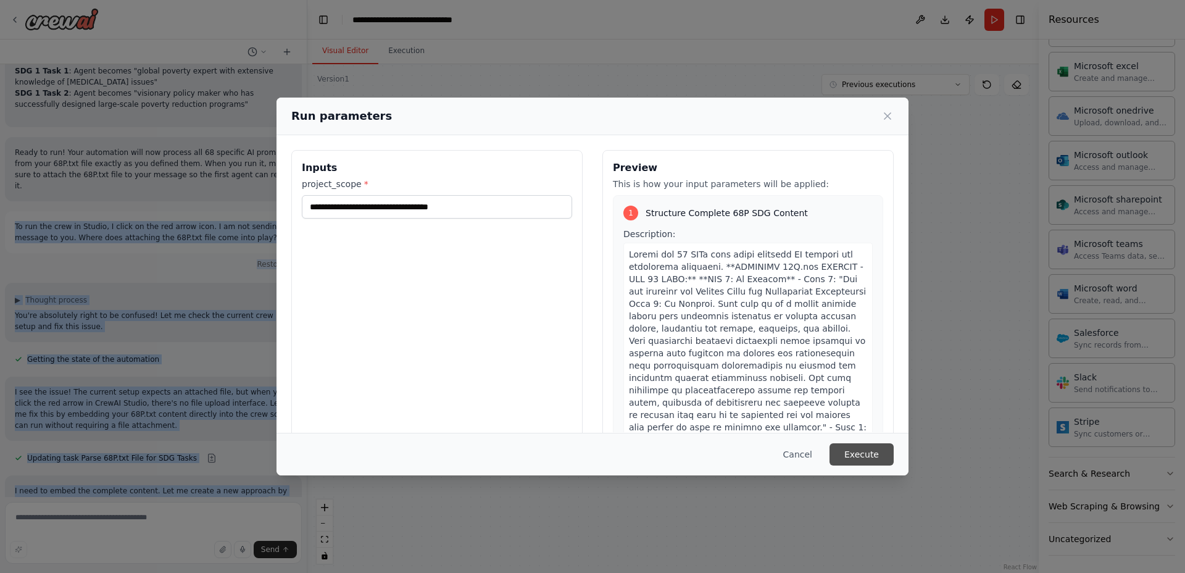
click at [865, 452] on button "Execute" at bounding box center [862, 454] width 64 height 22
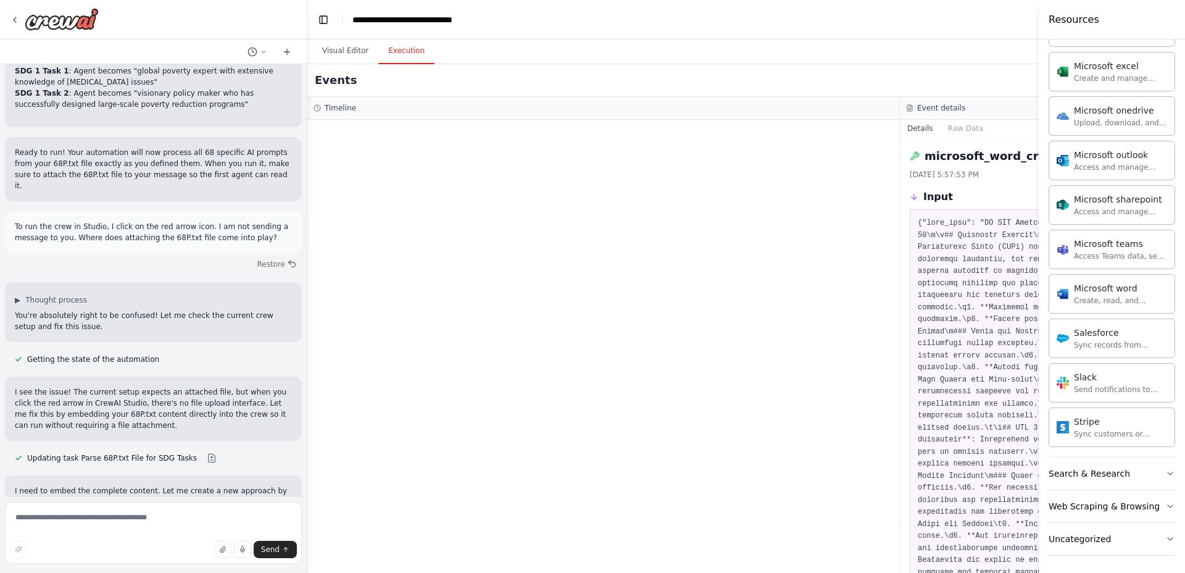
scroll to position [19629, 0]
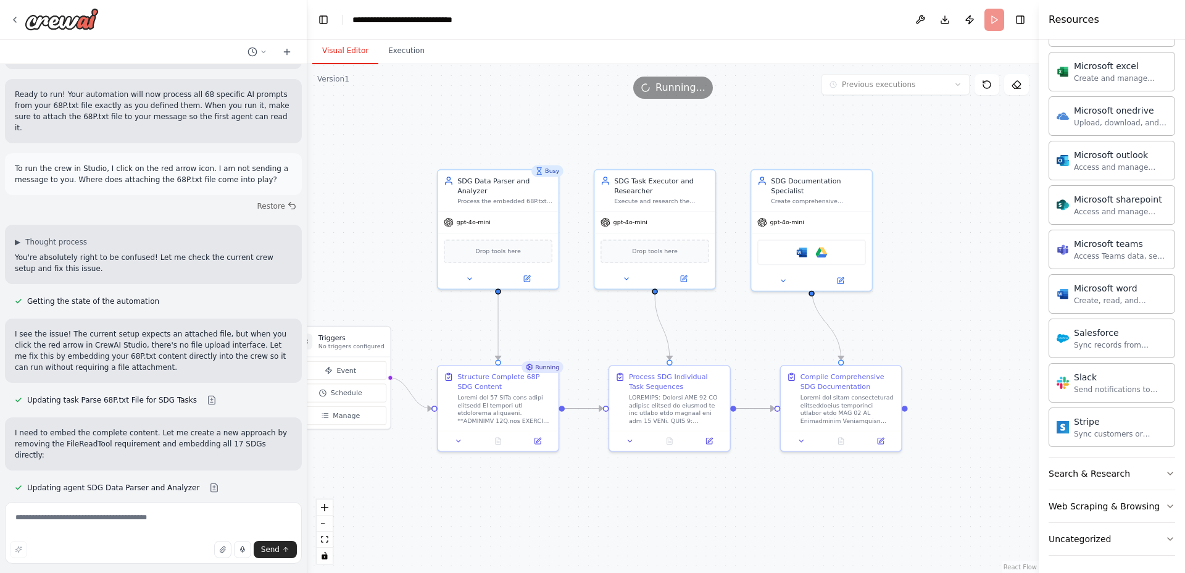
click at [346, 50] on button "Visual Editor" at bounding box center [345, 51] width 66 height 26
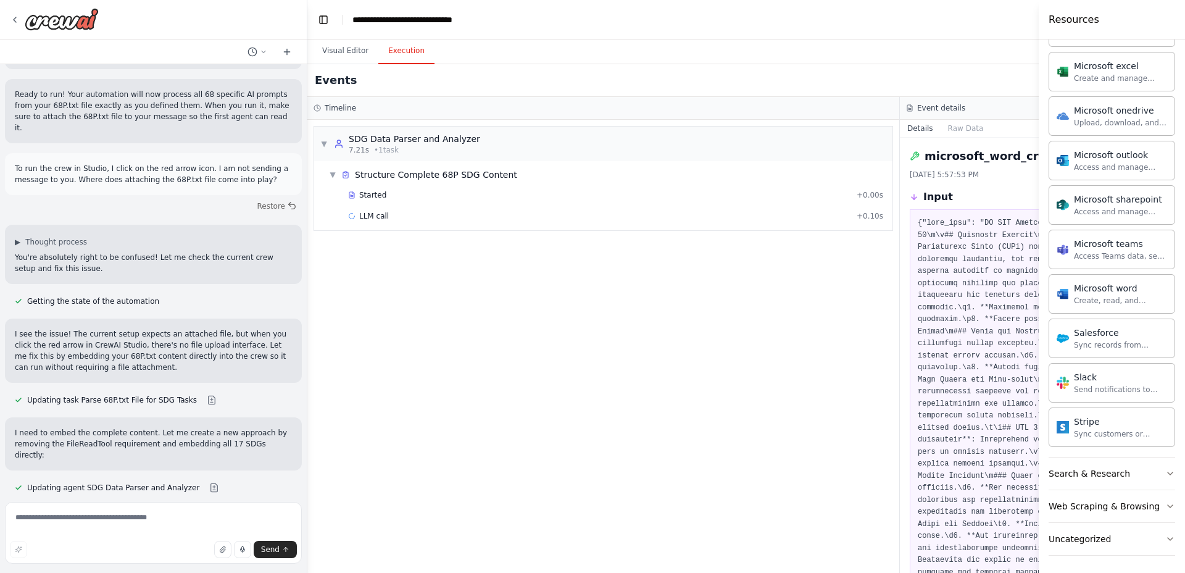
click at [409, 53] on button "Execution" at bounding box center [406, 51] width 56 height 26
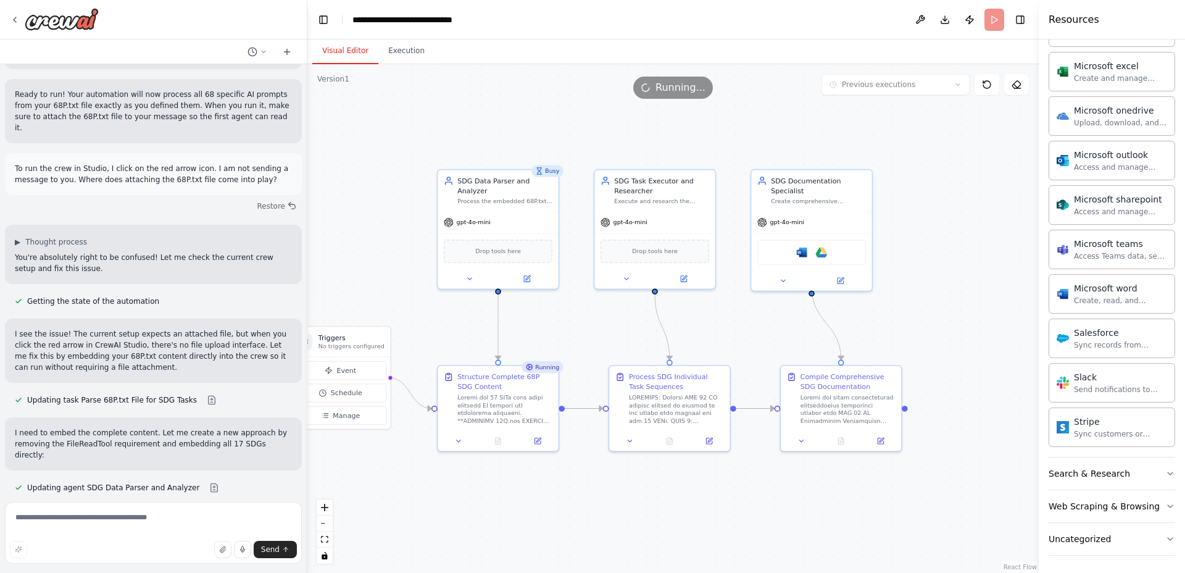
click at [340, 48] on button "Visual Editor" at bounding box center [345, 51] width 66 height 26
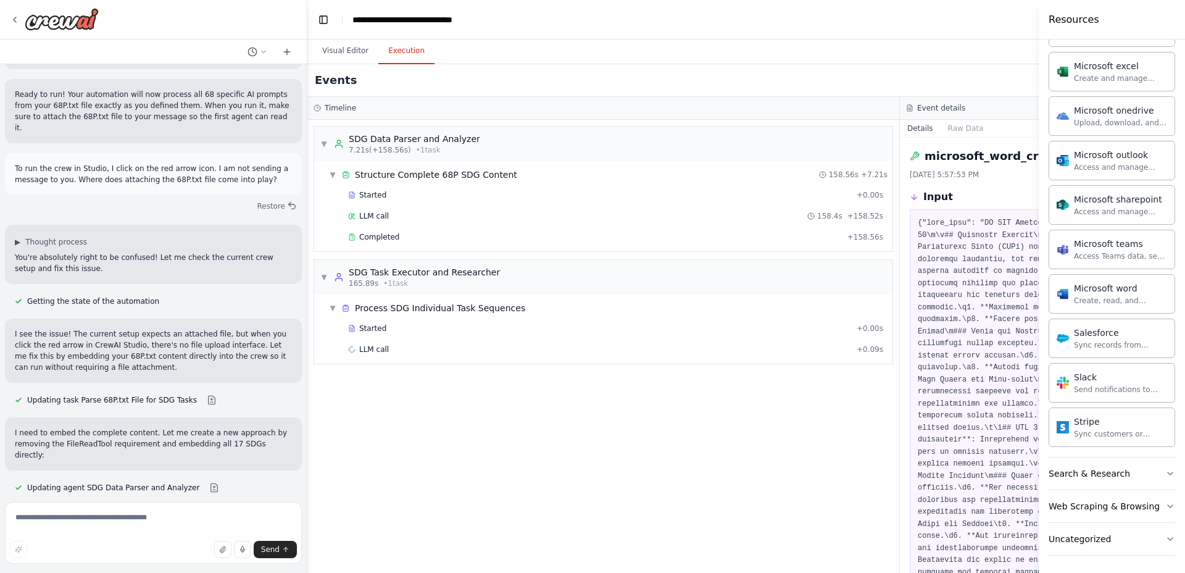
click at [404, 48] on button "Execution" at bounding box center [406, 51] width 56 height 26
click at [399, 50] on button "Execution" at bounding box center [406, 51] width 56 height 26
click at [331, 54] on button "Visual Editor" at bounding box center [345, 51] width 66 height 26
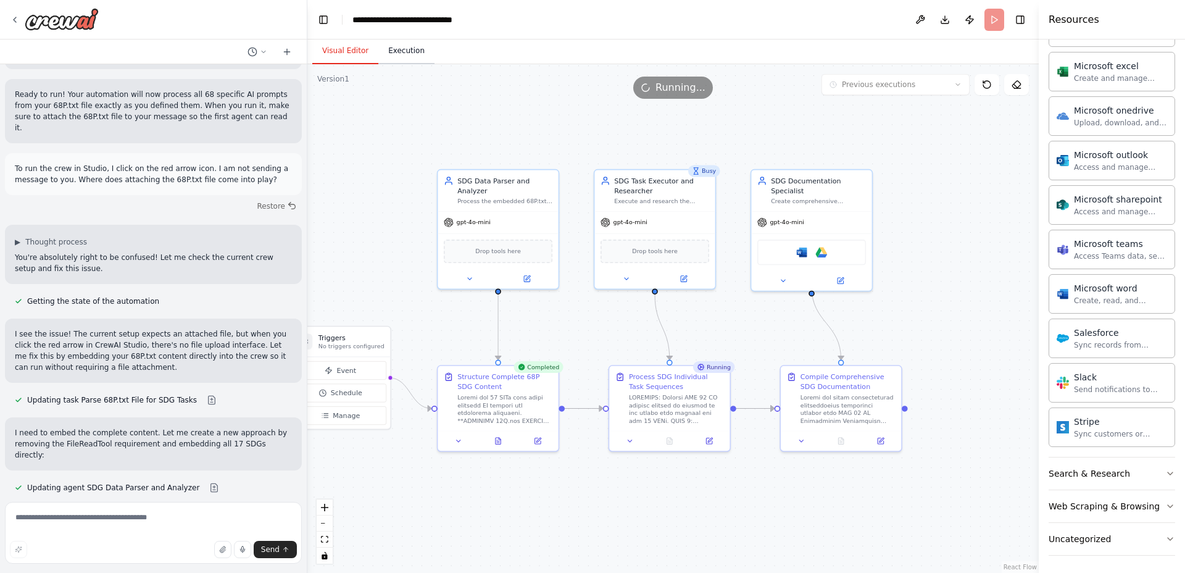
click at [393, 46] on button "Execution" at bounding box center [406, 51] width 56 height 26
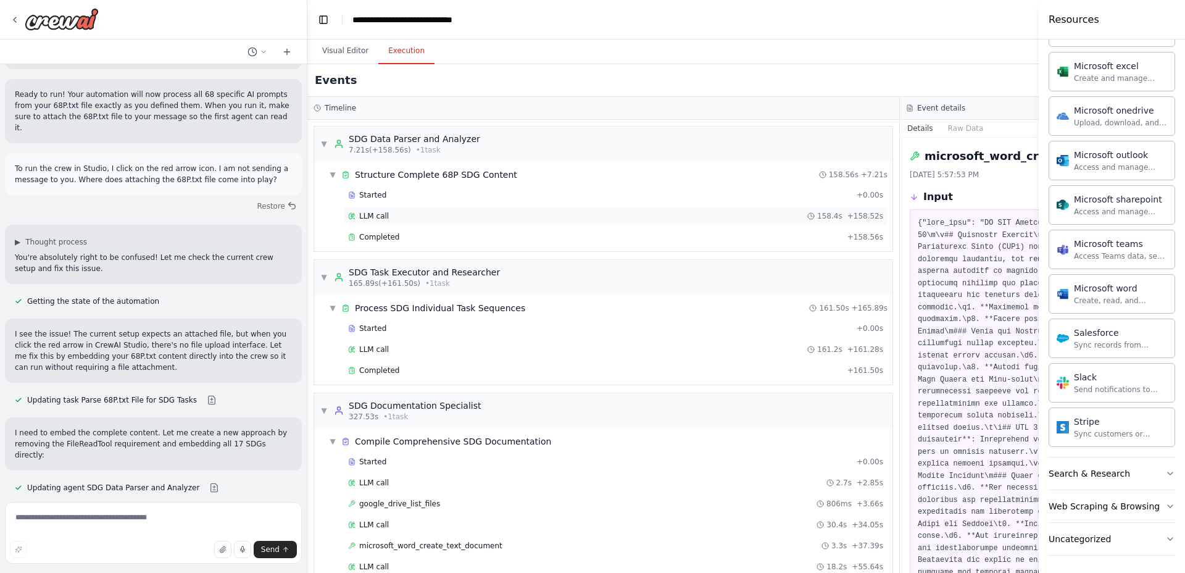
scroll to position [64, 0]
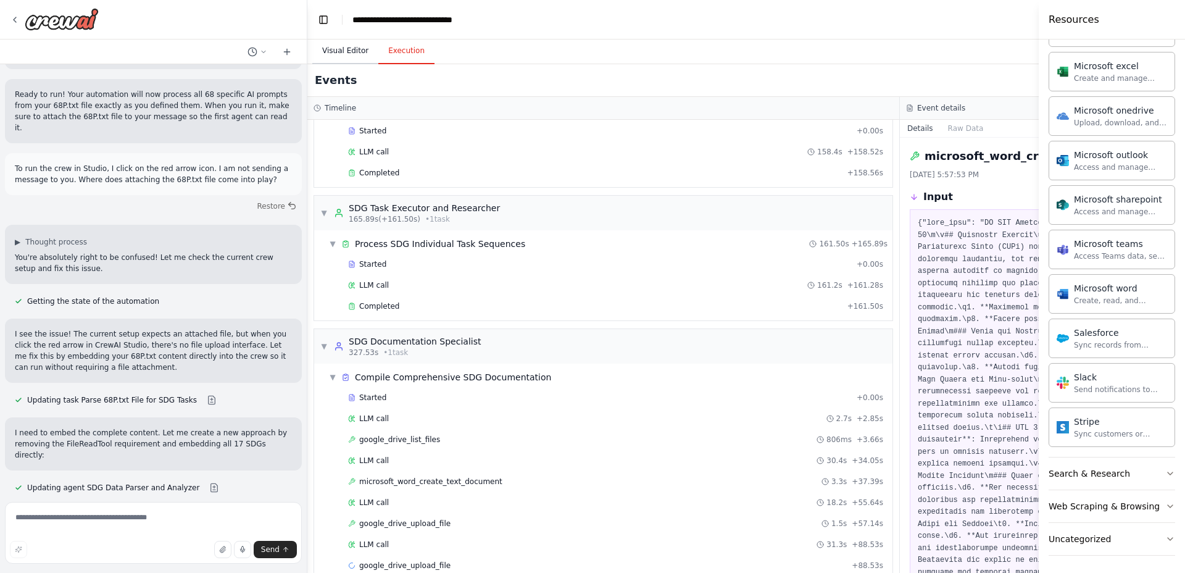
click at [330, 52] on button "Visual Editor" at bounding box center [345, 51] width 66 height 26
click at [404, 57] on button "Execution" at bounding box center [406, 51] width 56 height 26
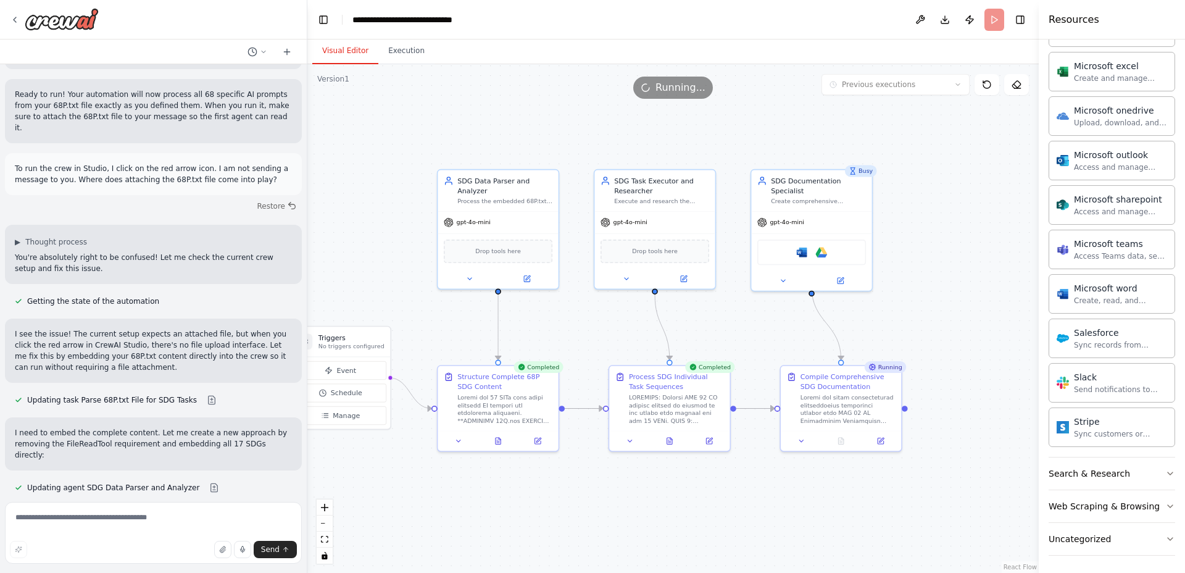
click at [340, 48] on button "Visual Editor" at bounding box center [345, 51] width 66 height 26
click at [397, 58] on button "Execution" at bounding box center [406, 51] width 56 height 26
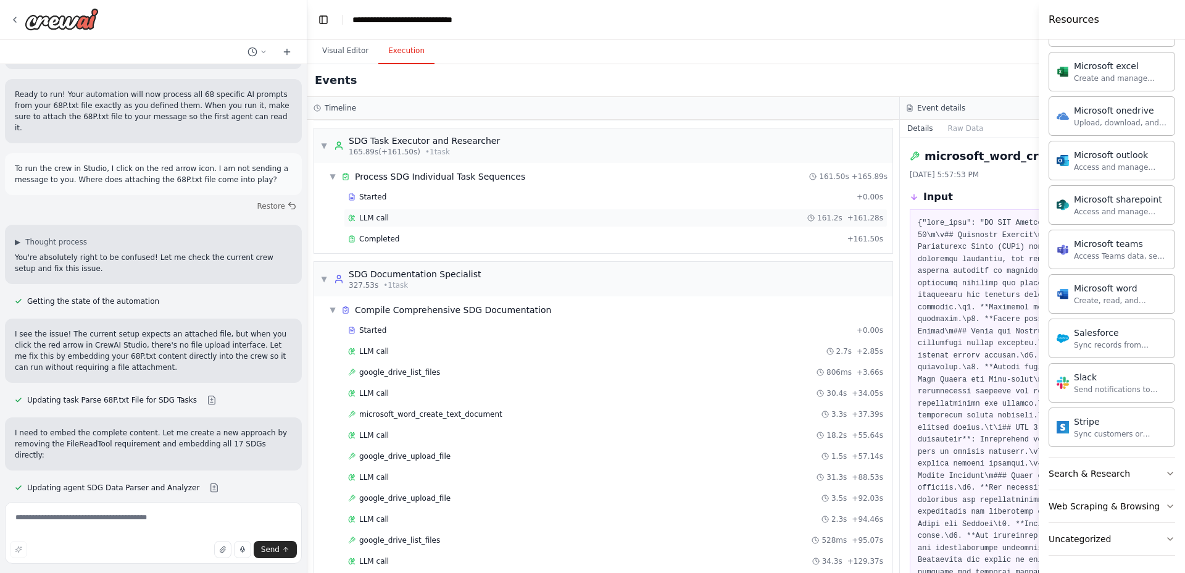
scroll to position [337, 0]
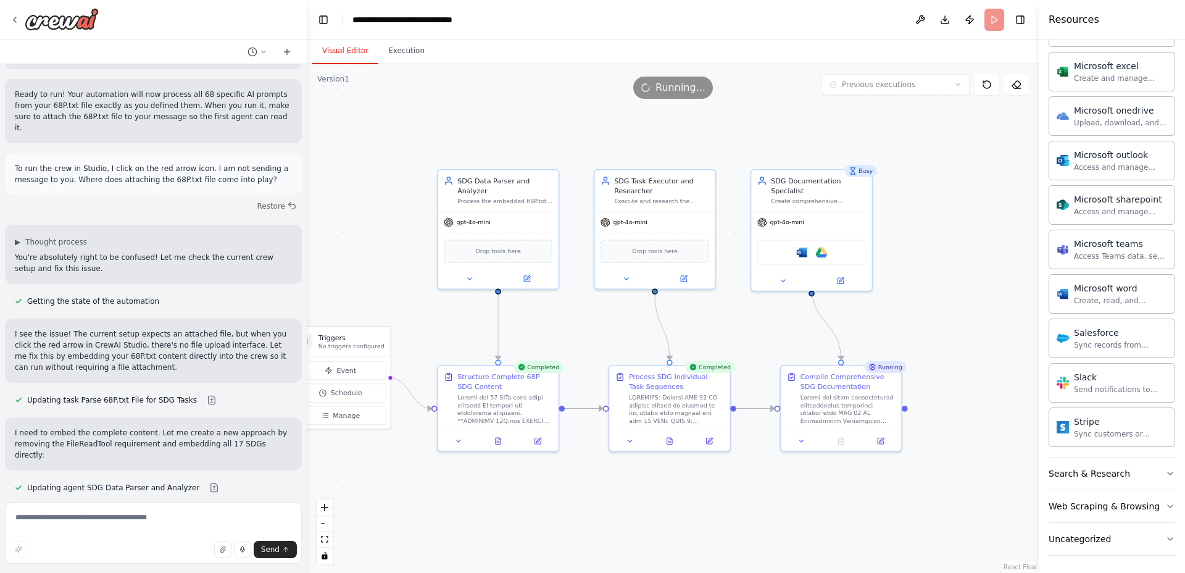
click at [342, 46] on button "Visual Editor" at bounding box center [345, 51] width 66 height 26
click at [397, 52] on button "Execution" at bounding box center [406, 51] width 56 height 26
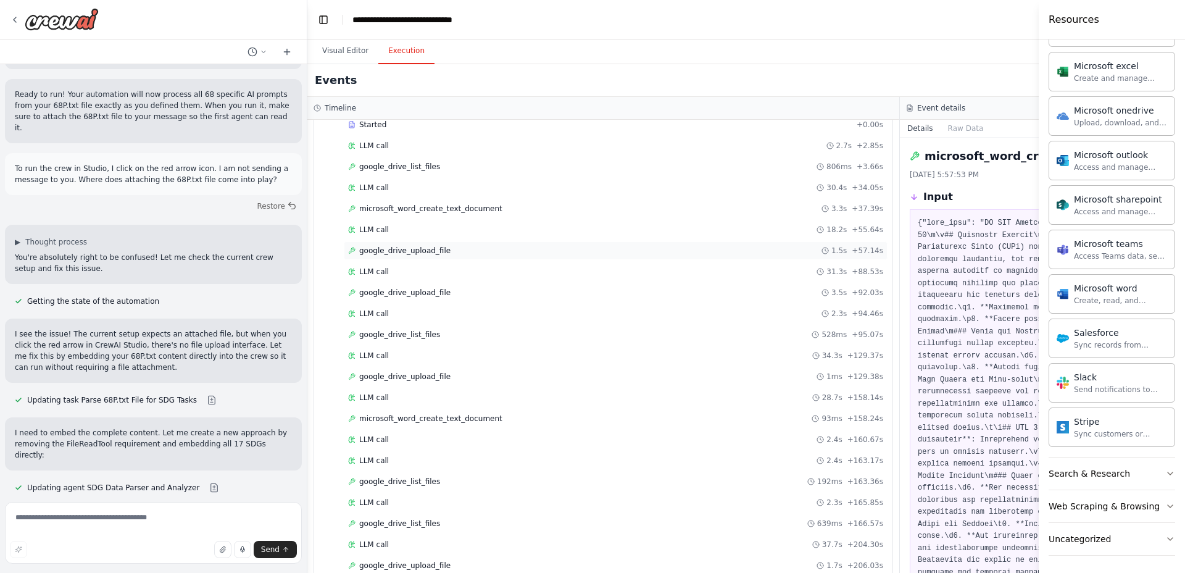
scroll to position [421, 0]
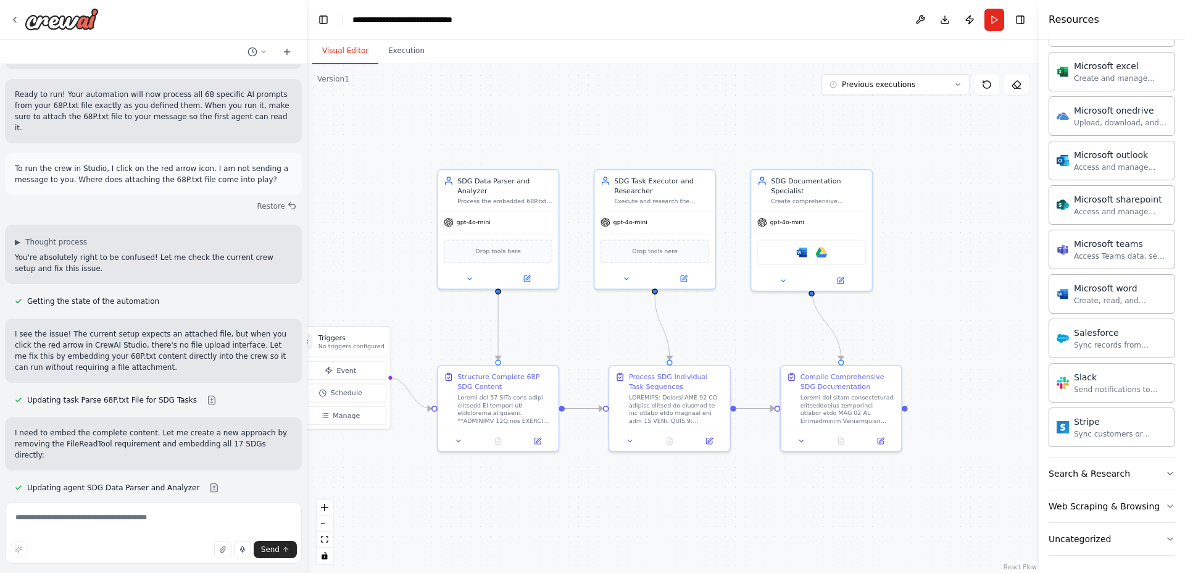
click at [352, 46] on button "Visual Editor" at bounding box center [345, 51] width 66 height 26
click at [944, 17] on button "Download" at bounding box center [945, 20] width 20 height 22
click at [128, 508] on textarea at bounding box center [153, 533] width 297 height 62
type textarea "**********"
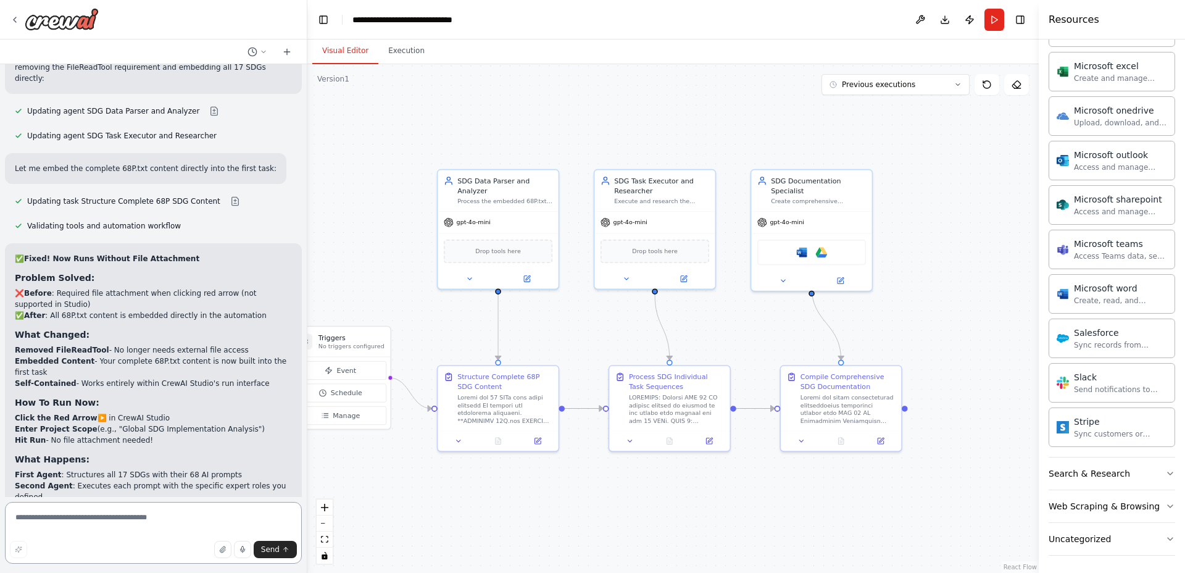
scroll to position [20017, 0]
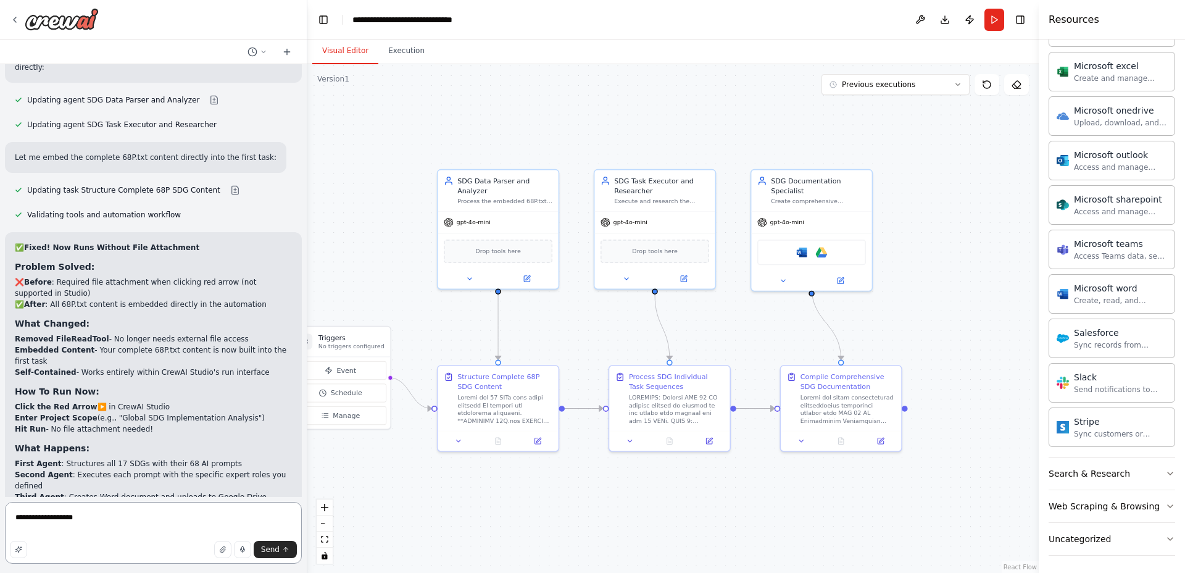
type textarea "**********"
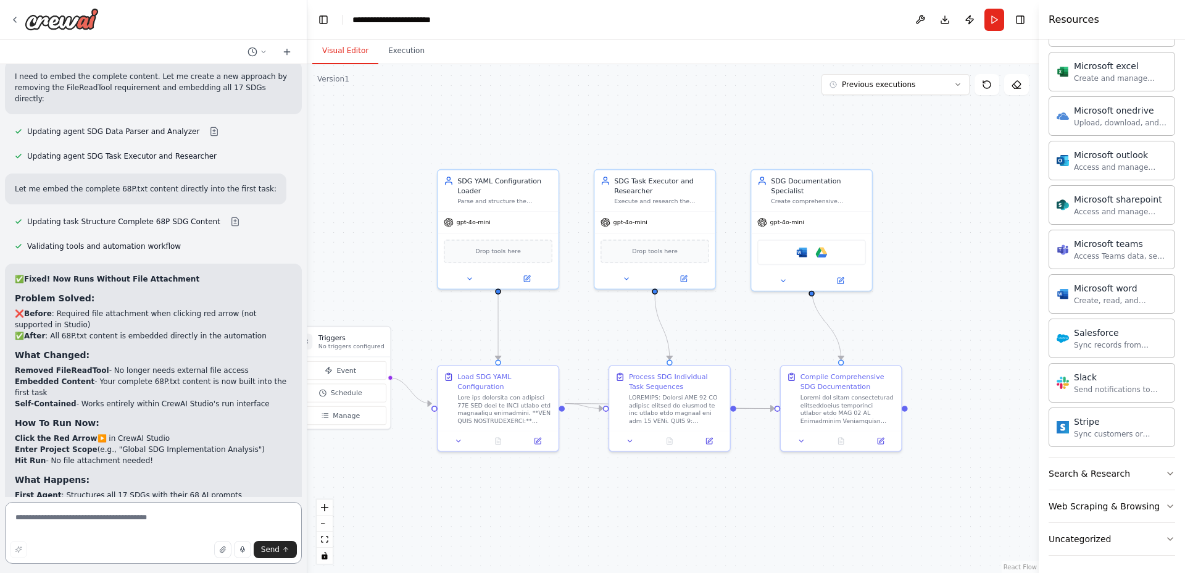
scroll to position [19954, 0]
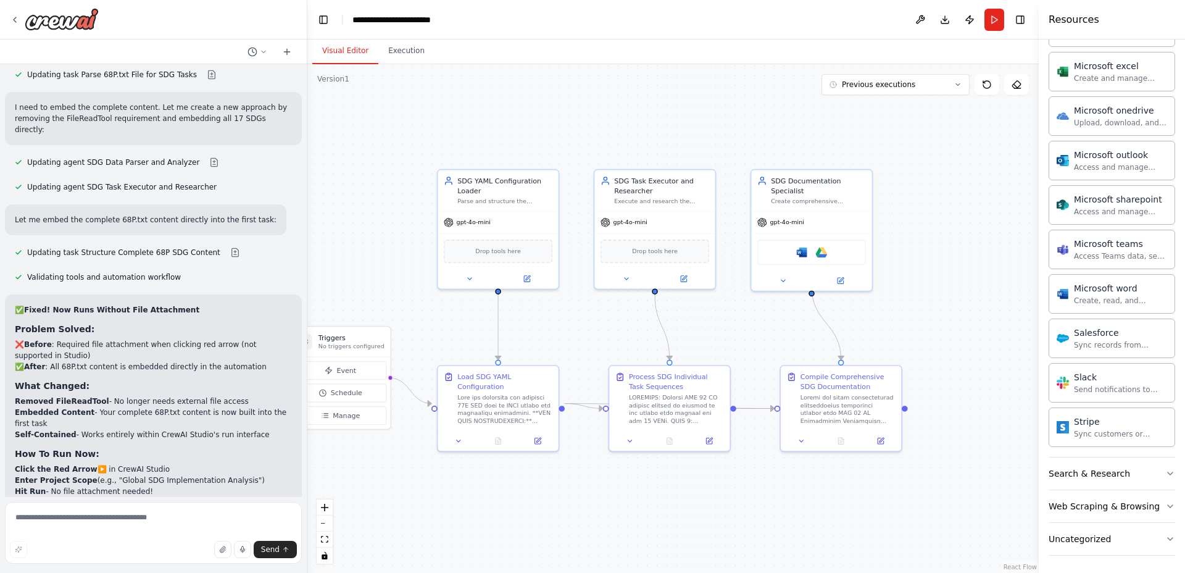
drag, startPoint x: 17, startPoint y: 96, endPoint x: 44, endPoint y: 112, distance: 31.0
drag, startPoint x: 4, startPoint y: 91, endPoint x: 14, endPoint y: 93, distance: 10.0
click at [14, 93] on div "Hello! I'm the CrewAI assistant. What kind of automation do you want to build? …" at bounding box center [153, 286] width 307 height 573
drag, startPoint x: 14, startPoint y: 93, endPoint x: 143, endPoint y: 457, distance: 385.5
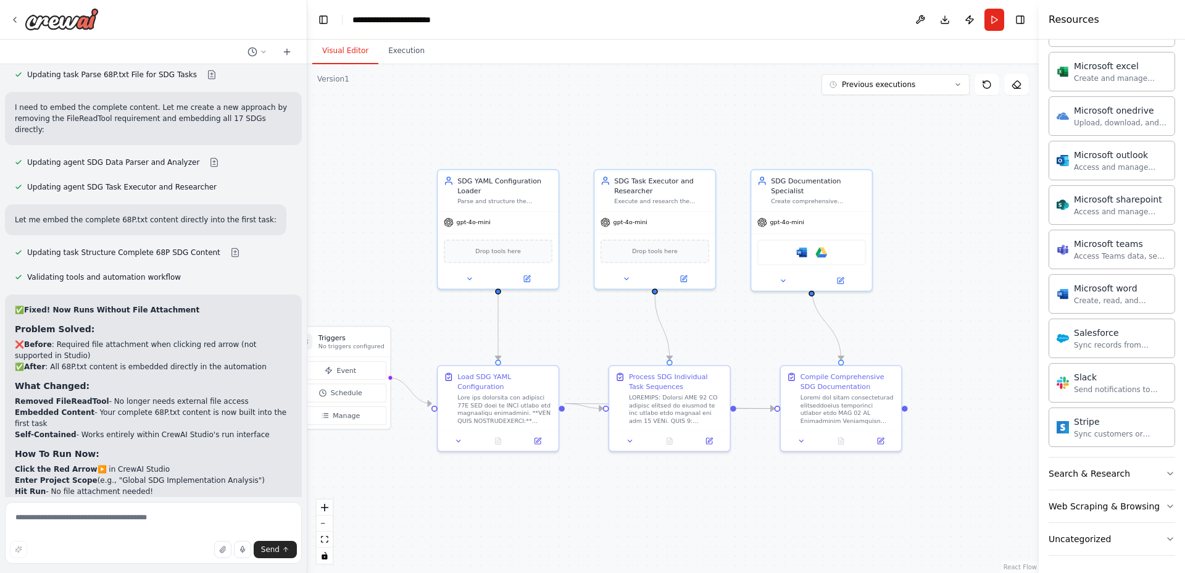
click at [143, 457] on div "Hello! I'm the CrewAI assistant. What kind of automation do you want to build? …" at bounding box center [153, 280] width 307 height 433
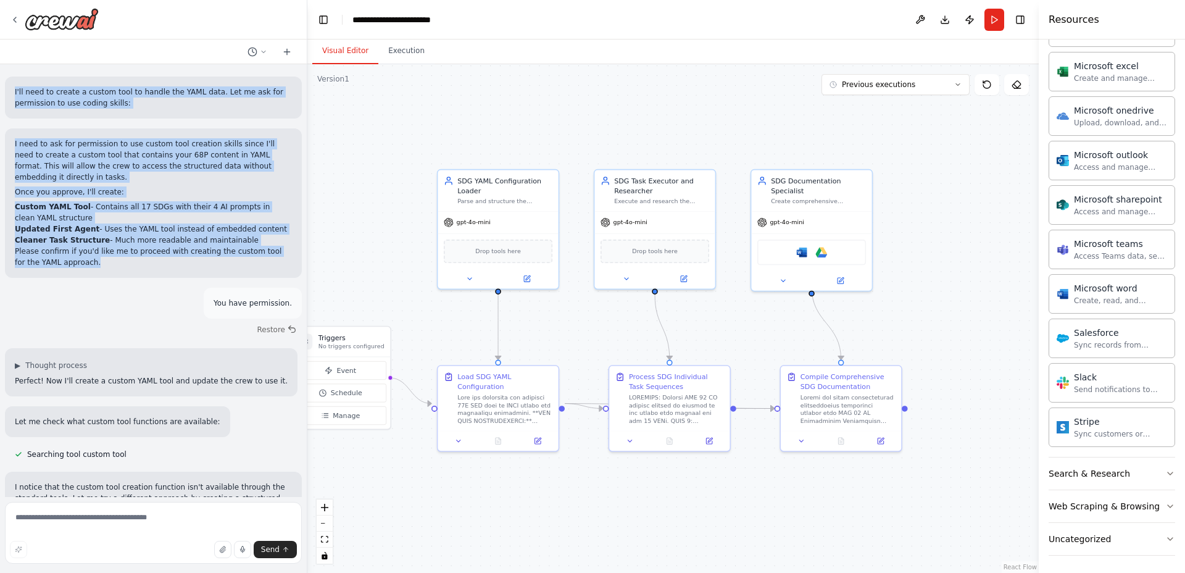
scroll to position [20931, 0]
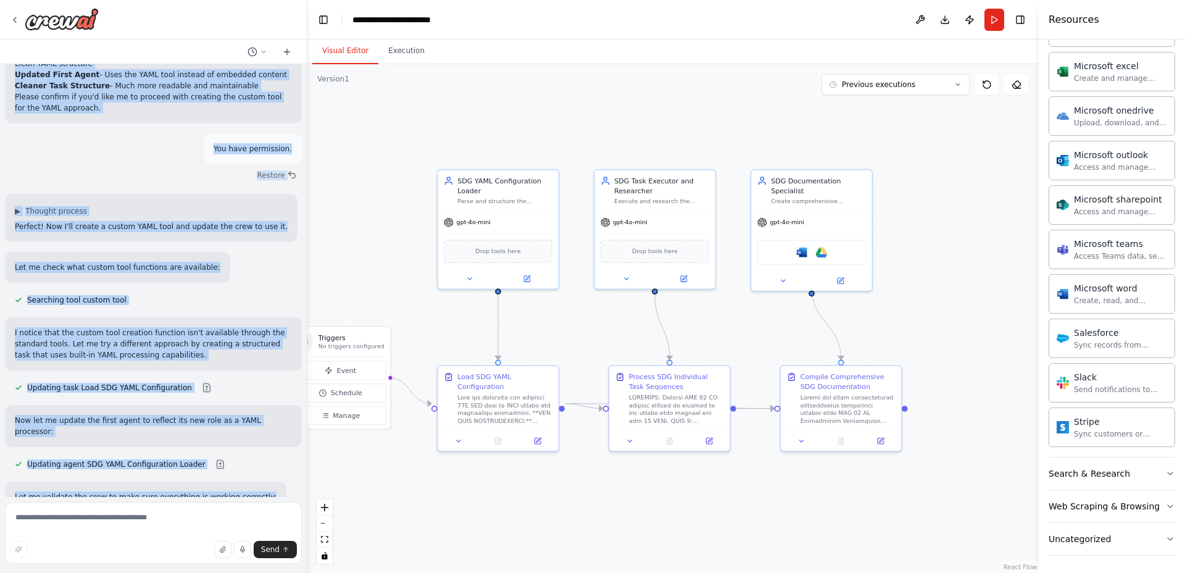
click at [538, 481] on div ".deletable-edge-delete-btn { width: 20px; height: 20px; border: 0px solid #ffff…" at bounding box center [672, 318] width 731 height 509
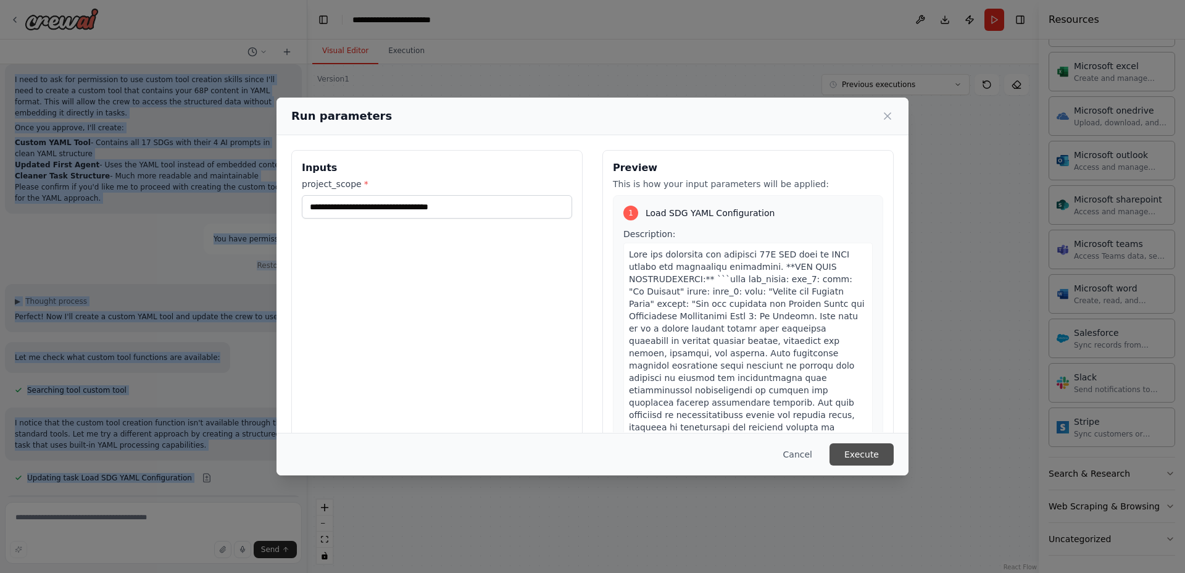
click at [855, 454] on button "Execute" at bounding box center [862, 454] width 64 height 22
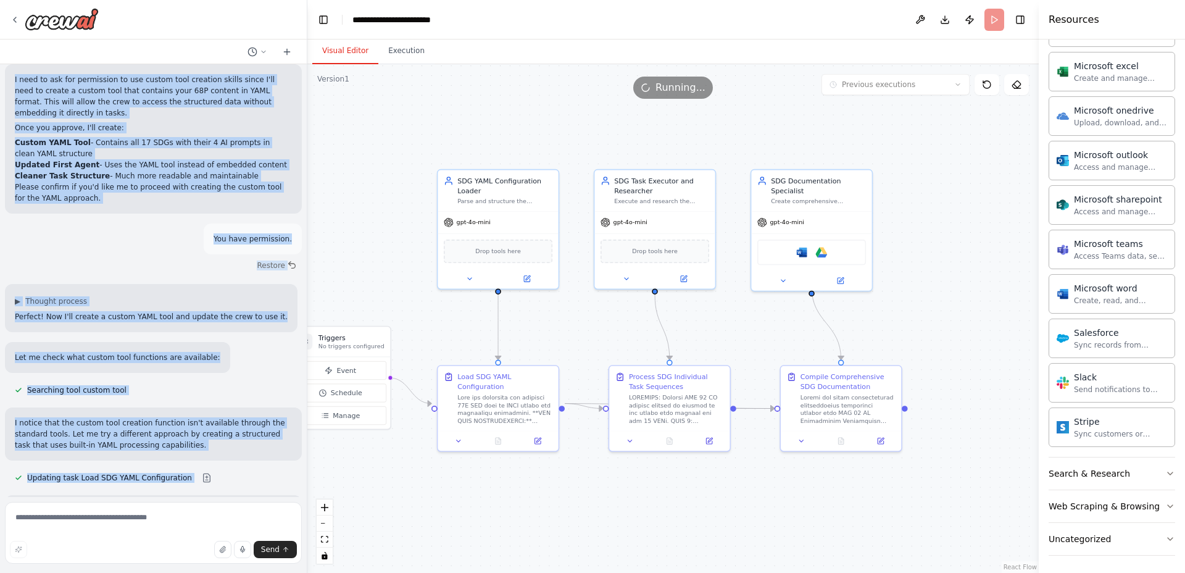
click at [347, 55] on button "Visual Editor" at bounding box center [345, 51] width 66 height 26
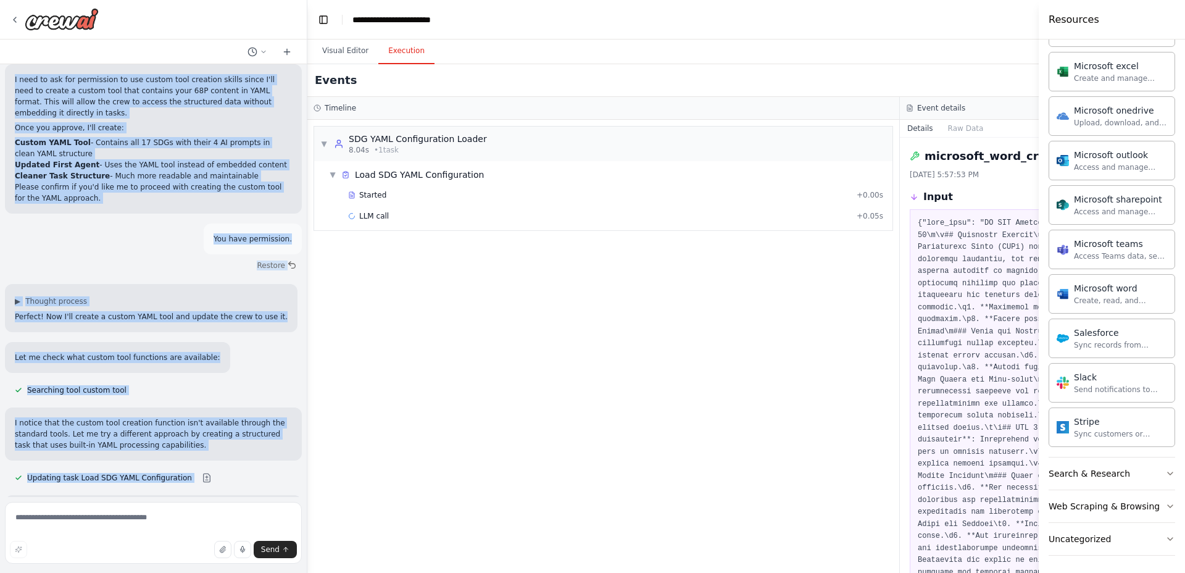
click at [403, 44] on button "Execution" at bounding box center [406, 51] width 56 height 26
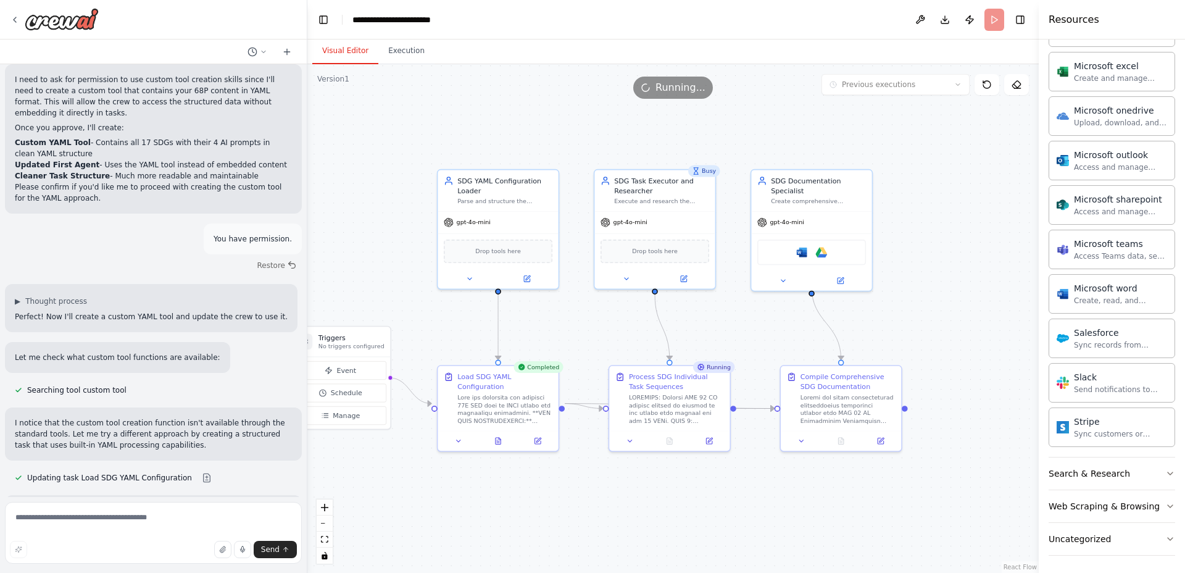
click at [338, 54] on button "Visual Editor" at bounding box center [345, 51] width 66 height 26
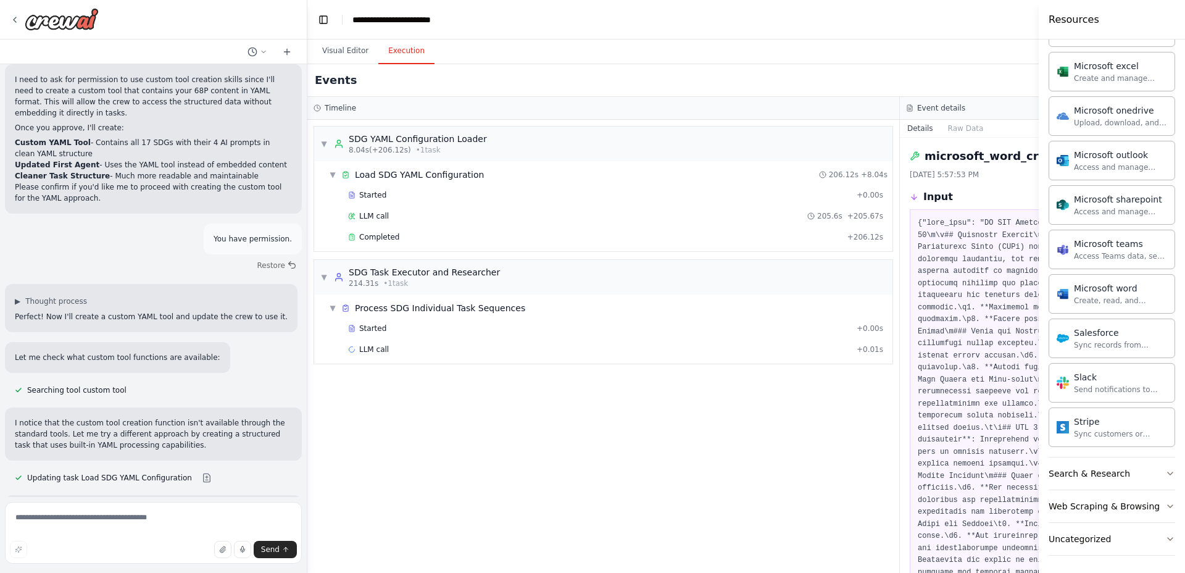
click at [399, 51] on button "Execution" at bounding box center [406, 51] width 56 height 26
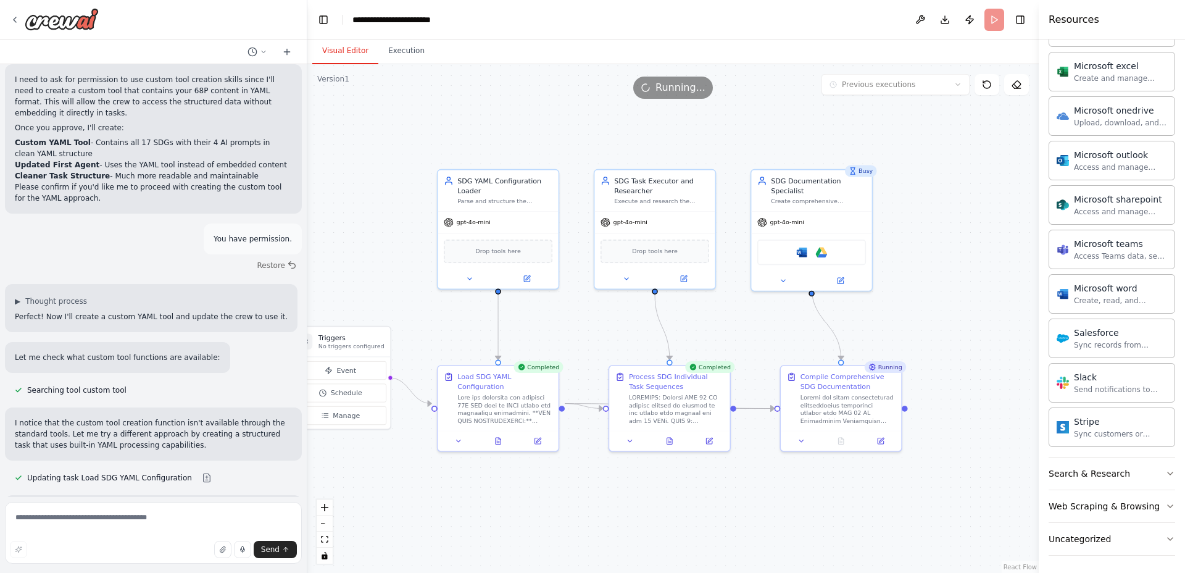
click at [337, 45] on button "Visual Editor" at bounding box center [345, 51] width 66 height 26
click at [400, 46] on button "Execution" at bounding box center [406, 51] width 56 height 26
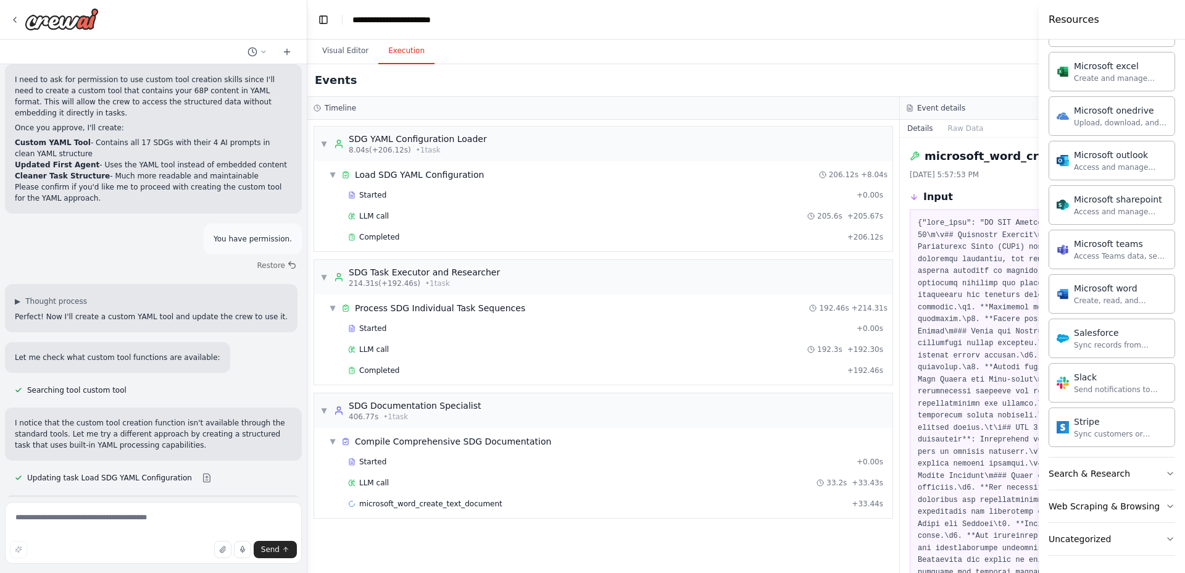
click at [954, 77] on div "Events Running..." at bounding box center [899, 80] width 1185 height 33
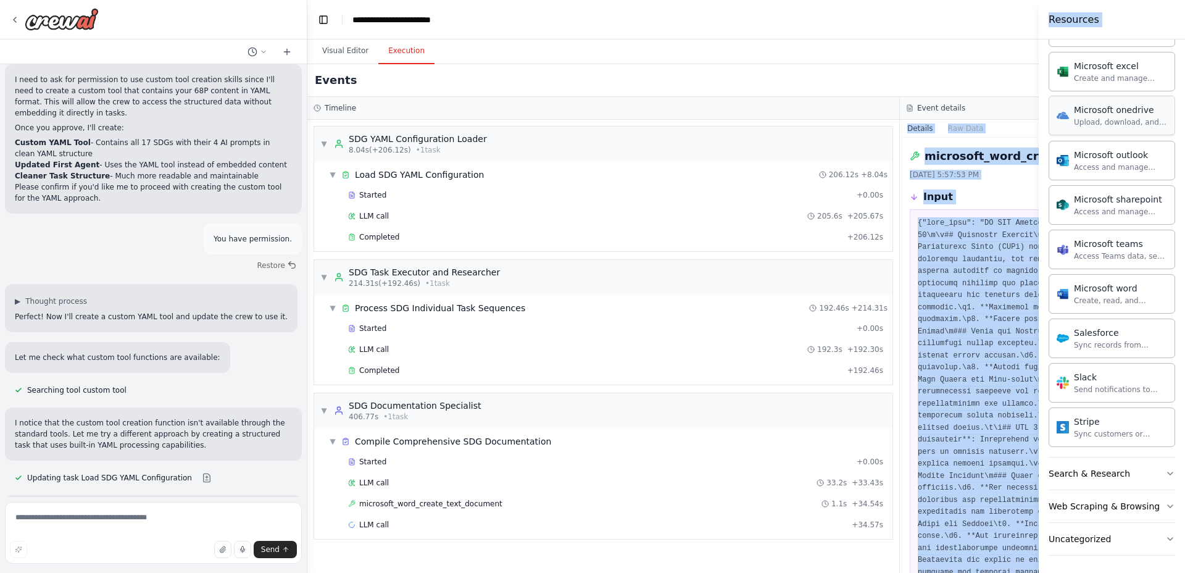
drag, startPoint x: 1083, startPoint y: 144, endPoint x: 1105, endPoint y: 131, distance: 26.0
click at [1071, 131] on div "Hello! I'm the CrewAI assistant. What kind of automation do you want to build? …" at bounding box center [592, 286] width 1185 height 573
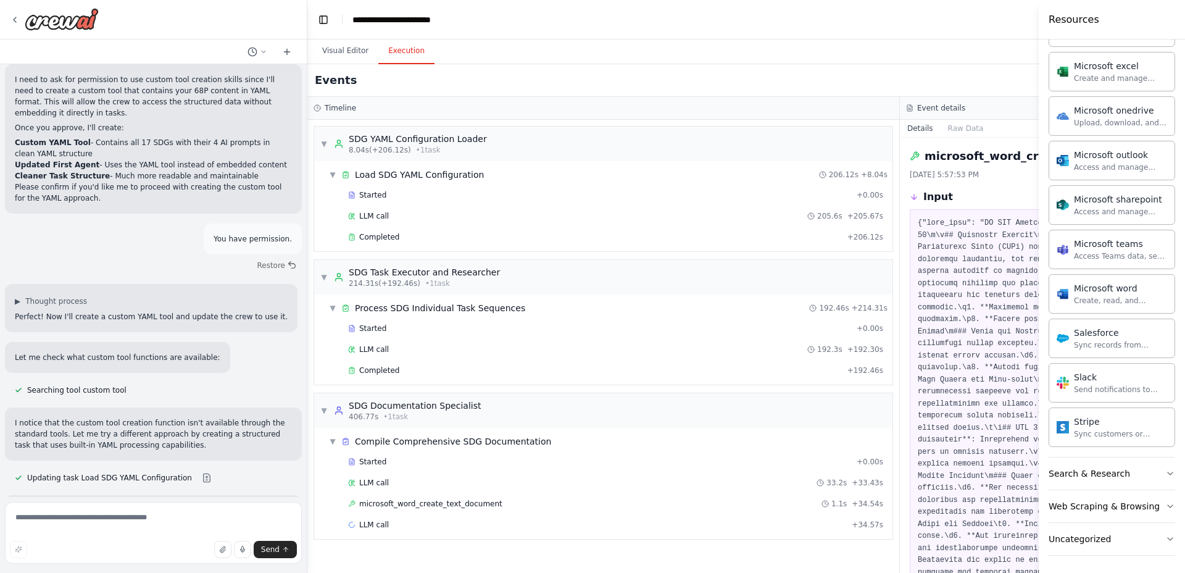
click at [894, 72] on div "Events Running..." at bounding box center [899, 80] width 1185 height 33
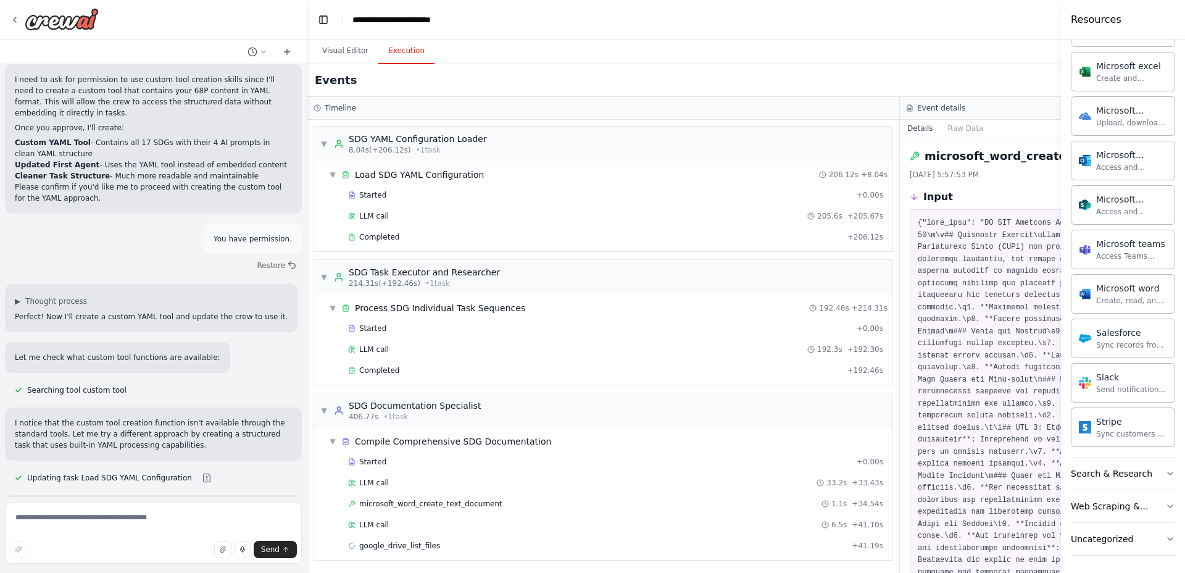
drag, startPoint x: 1041, startPoint y: 123, endPoint x: 1152, endPoint y: 139, distance: 111.6
click at [1152, 139] on div "Resources Crew Task Agent Tools AI & Machine Learning Database & Data File & Do…" at bounding box center [1123, 286] width 124 height 573
drag, startPoint x: 1064, startPoint y: 128, endPoint x: 1098, endPoint y: 131, distance: 34.1
click at [1098, 131] on div "Resources Crew Task Agent Tools AI & Machine Learning Database & Data File & Do…" at bounding box center [1123, 286] width 124 height 573
click at [1018, 106] on div "Event details" at bounding box center [1196, 108] width 580 height 10
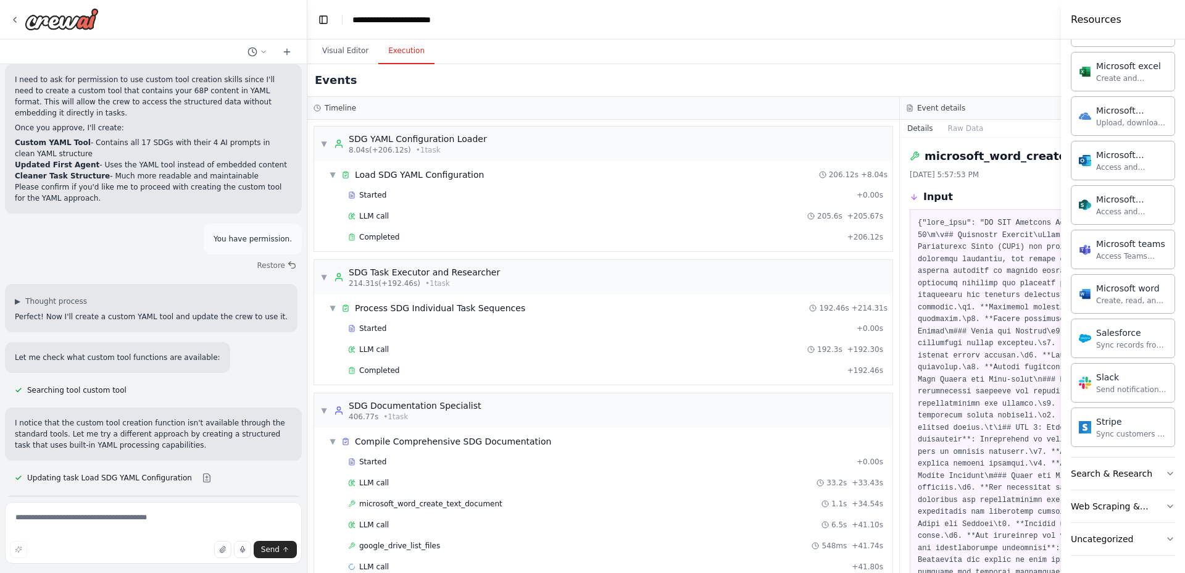
drag, startPoint x: 1018, startPoint y: 106, endPoint x: 966, endPoint y: 104, distance: 52.5
click at [966, 104] on div "Event details" at bounding box center [1196, 108] width 580 height 10
click at [899, 109] on div "Timeline ▼ SDG YAML Configuration Loader 8.04s (+206.12s) • 1 task ▼ Load SDG Y…" at bounding box center [603, 335] width 593 height 476
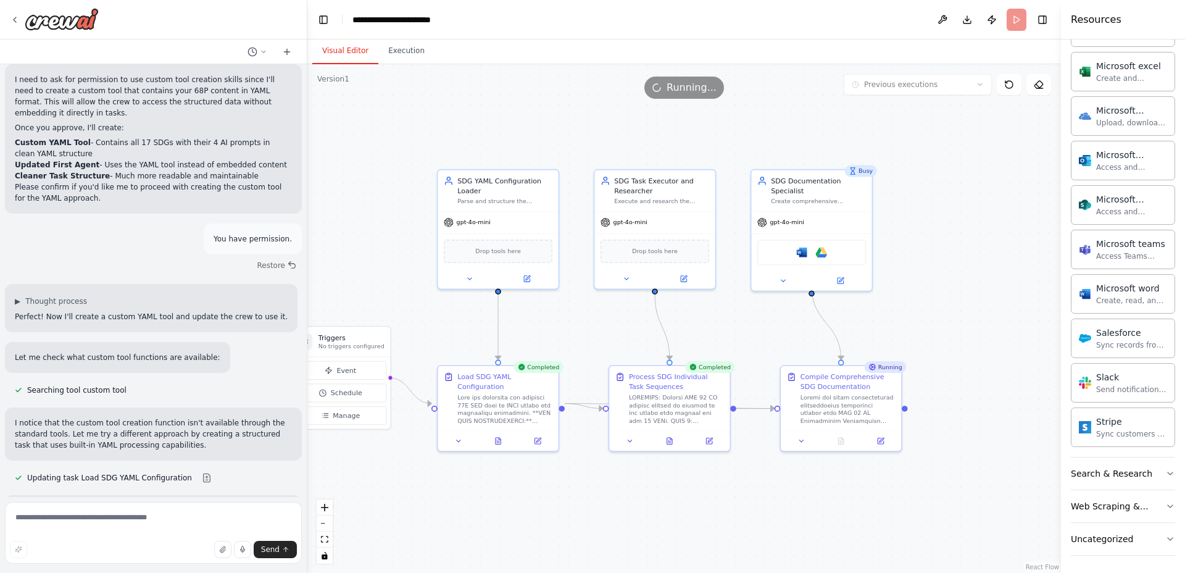
click at [328, 43] on button "Visual Editor" at bounding box center [345, 51] width 66 height 26
click at [401, 49] on button "Execution" at bounding box center [406, 51] width 56 height 26
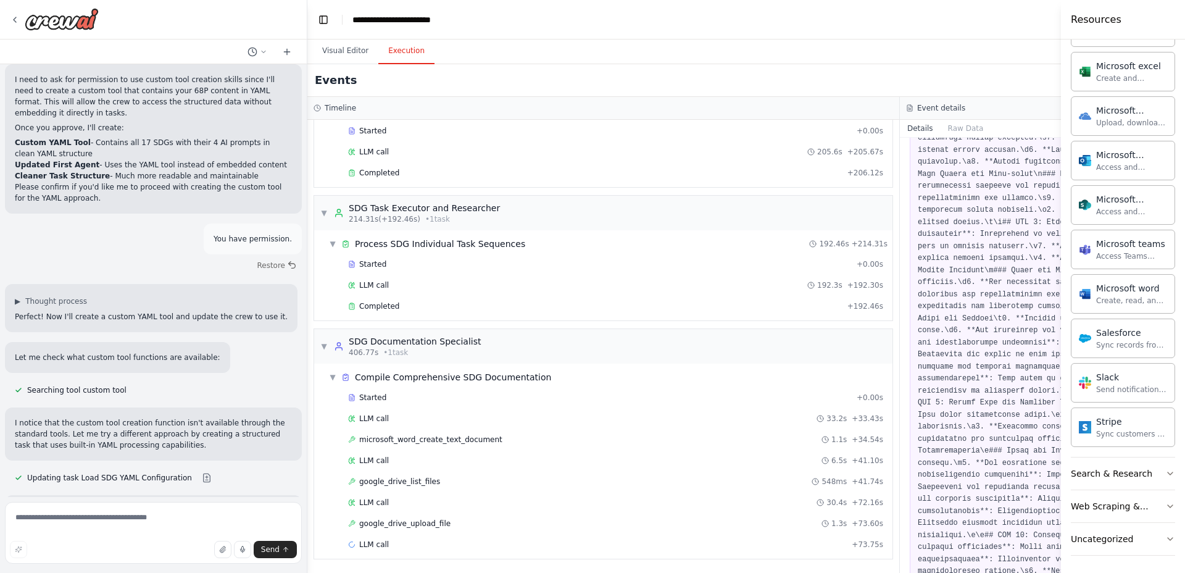
scroll to position [0, 0]
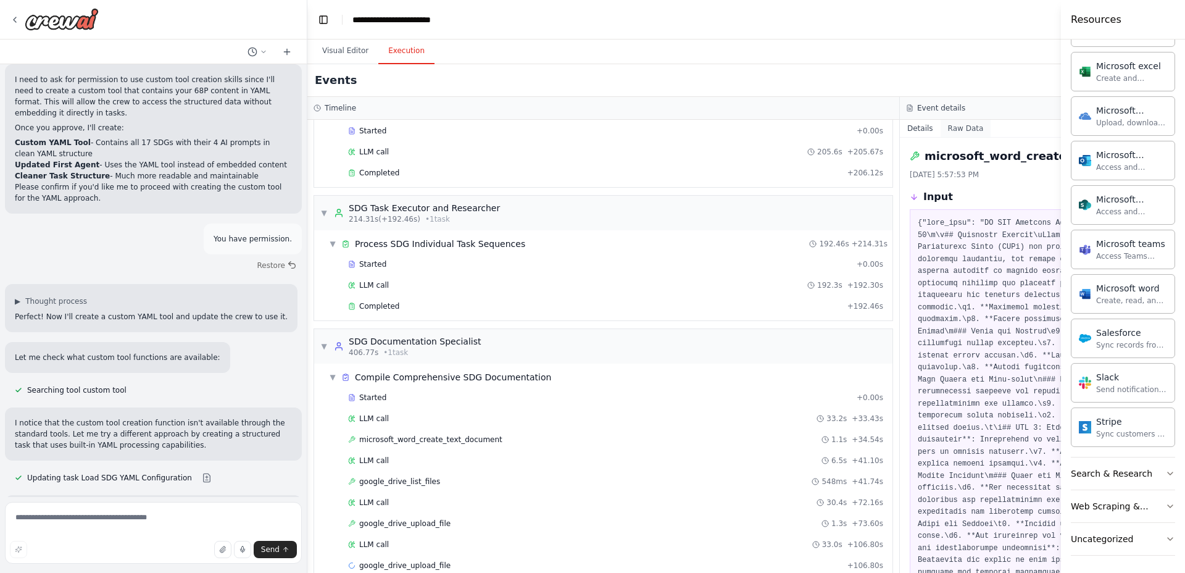
click at [949, 123] on button "Raw Data" at bounding box center [966, 128] width 51 height 17
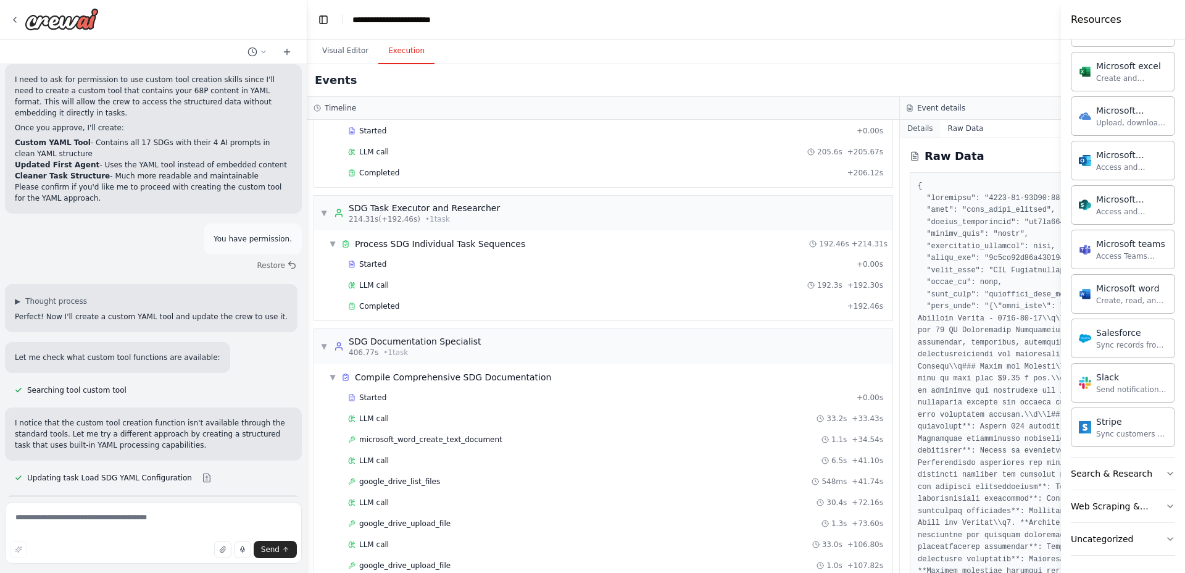
click at [914, 131] on button "Details" at bounding box center [920, 128] width 41 height 17
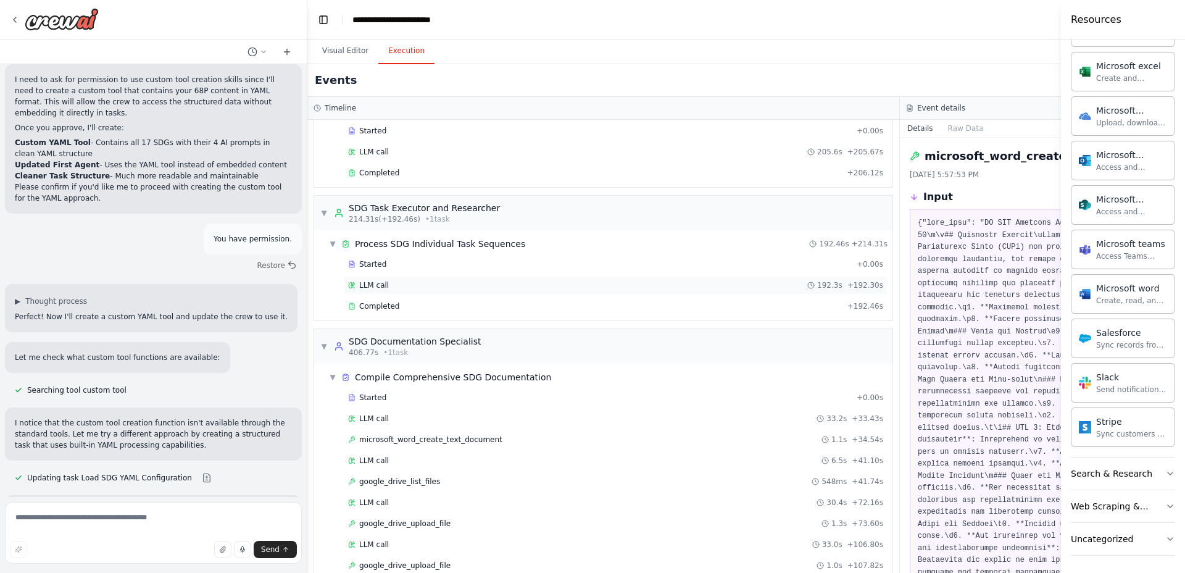
scroll to position [148, 0]
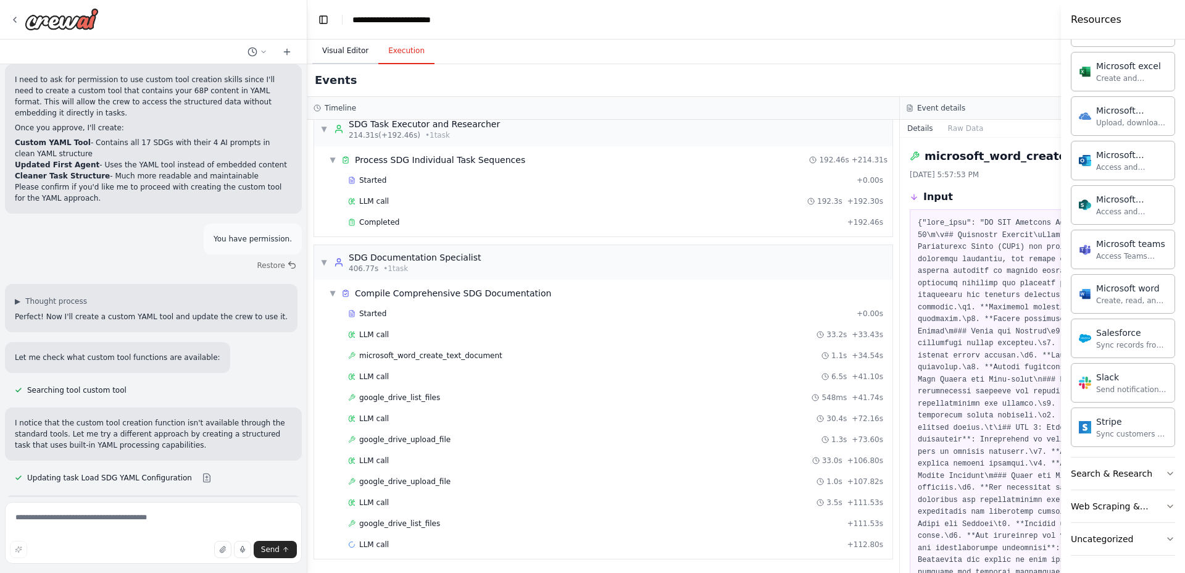
click at [339, 49] on button "Visual Editor" at bounding box center [345, 51] width 66 height 26
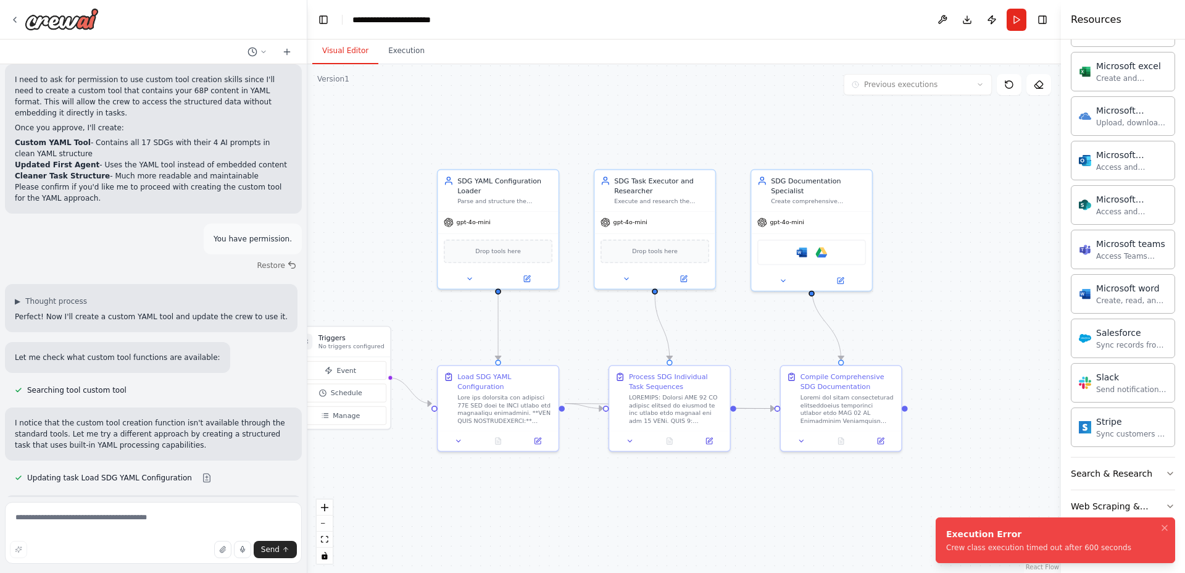
scroll to position [20931, 0]
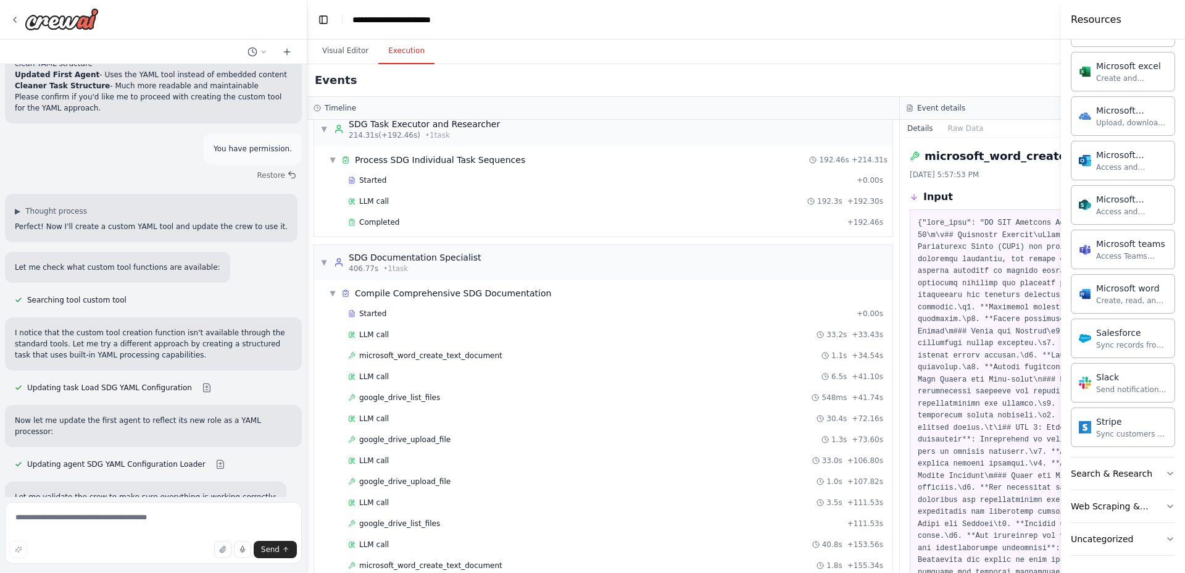
click at [396, 46] on button "Execution" at bounding box center [406, 51] width 56 height 26
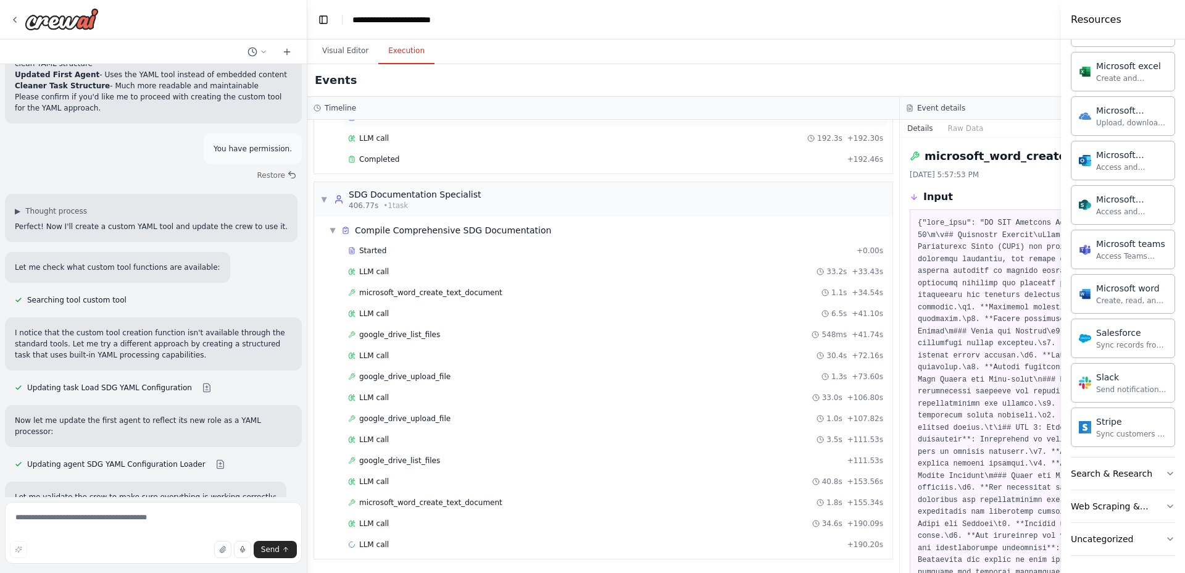
scroll to position [0, 0]
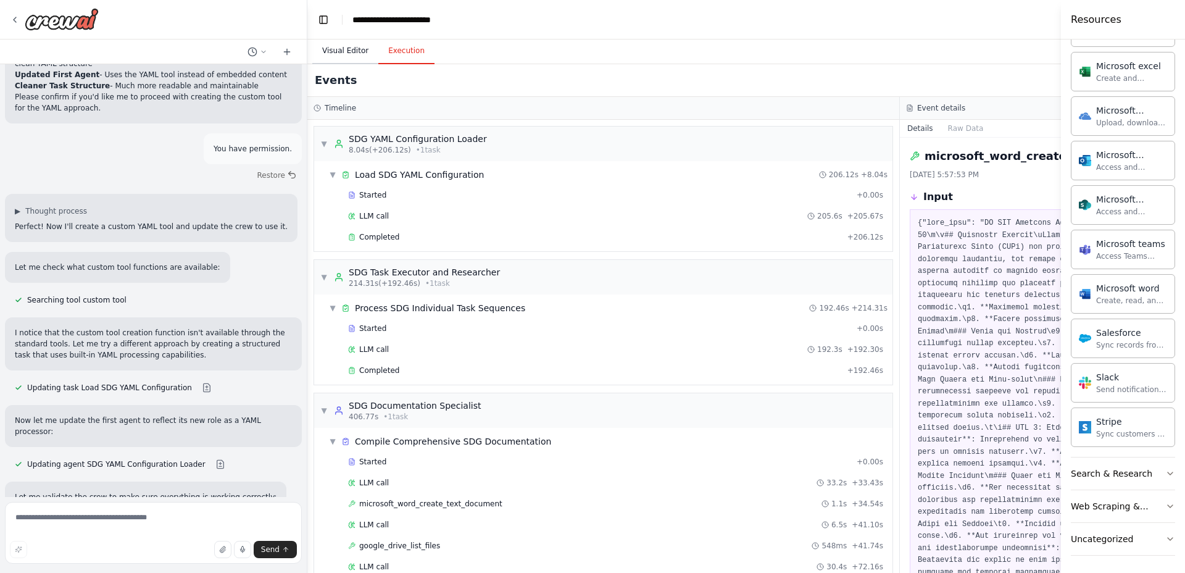
click at [346, 40] on button "Visual Editor" at bounding box center [345, 51] width 66 height 26
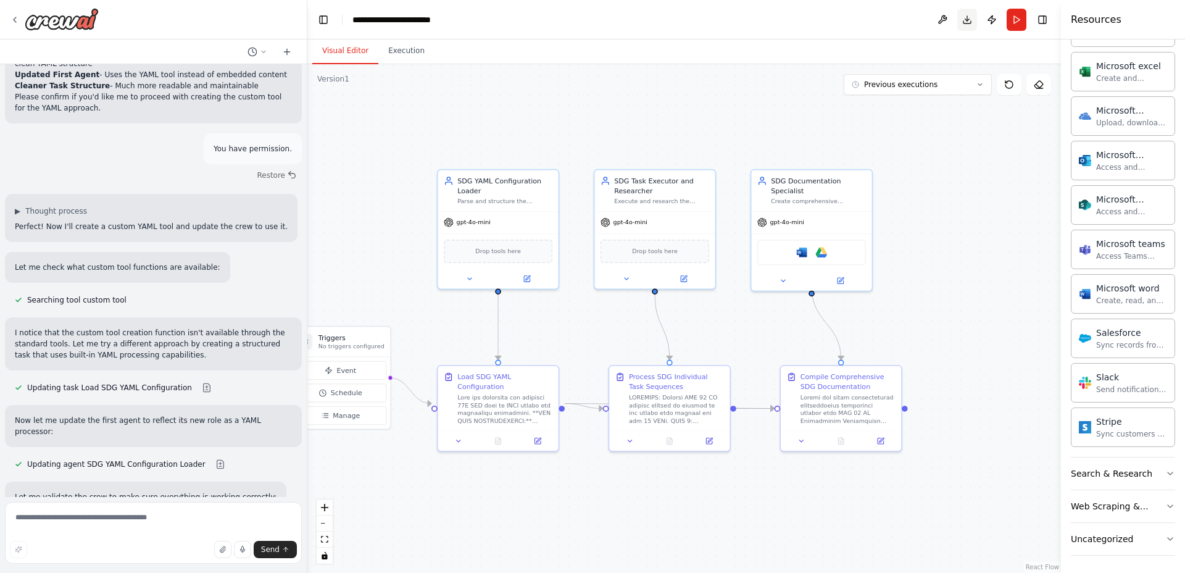
click at [965, 17] on button "Download" at bounding box center [967, 20] width 20 height 22
click at [98, 518] on textarea at bounding box center [153, 533] width 297 height 62
paste textarea "**********"
paste textarea
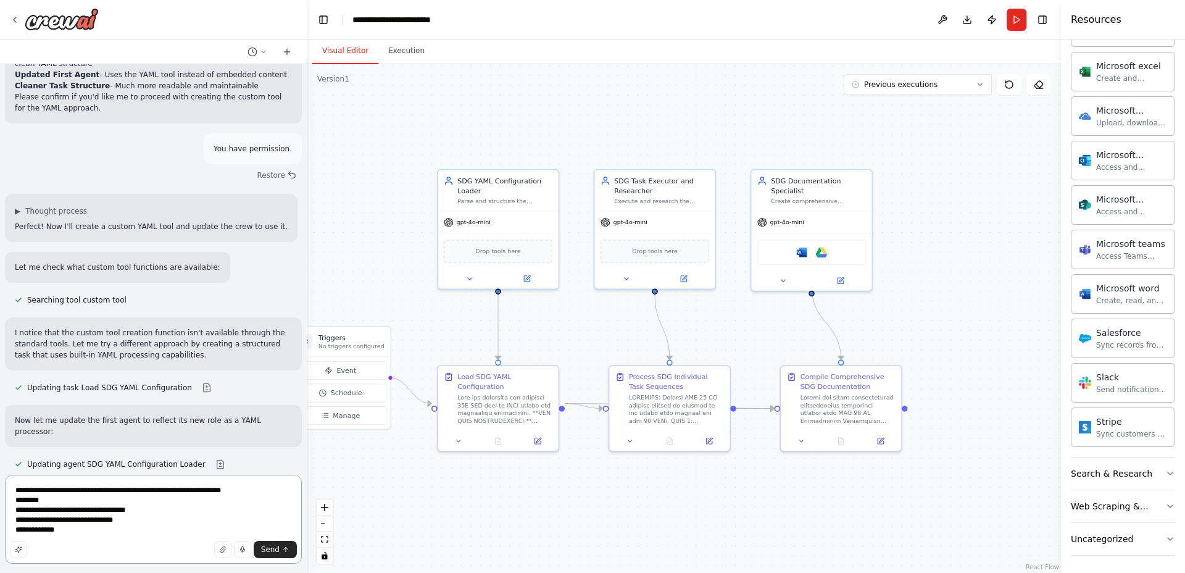
paste textarea
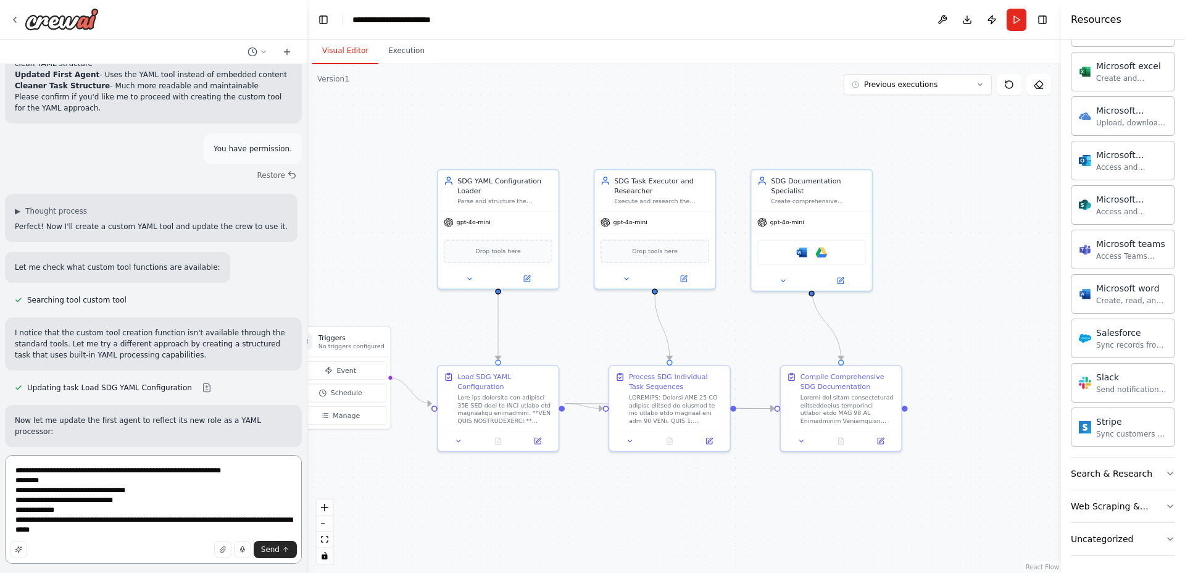
type textarea "**********"
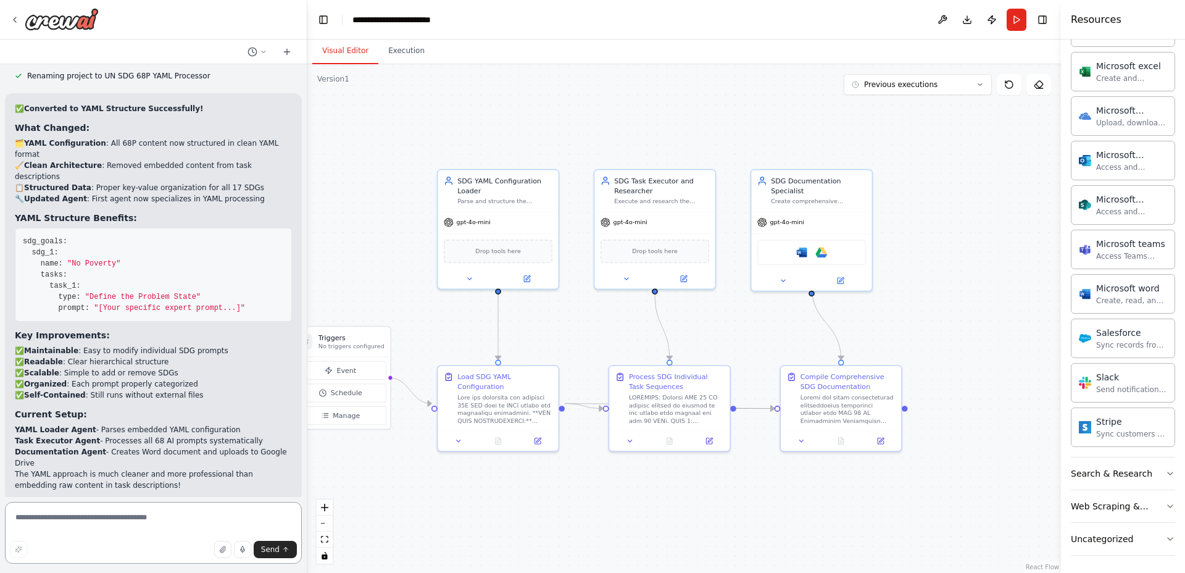
scroll to position [21473, 0]
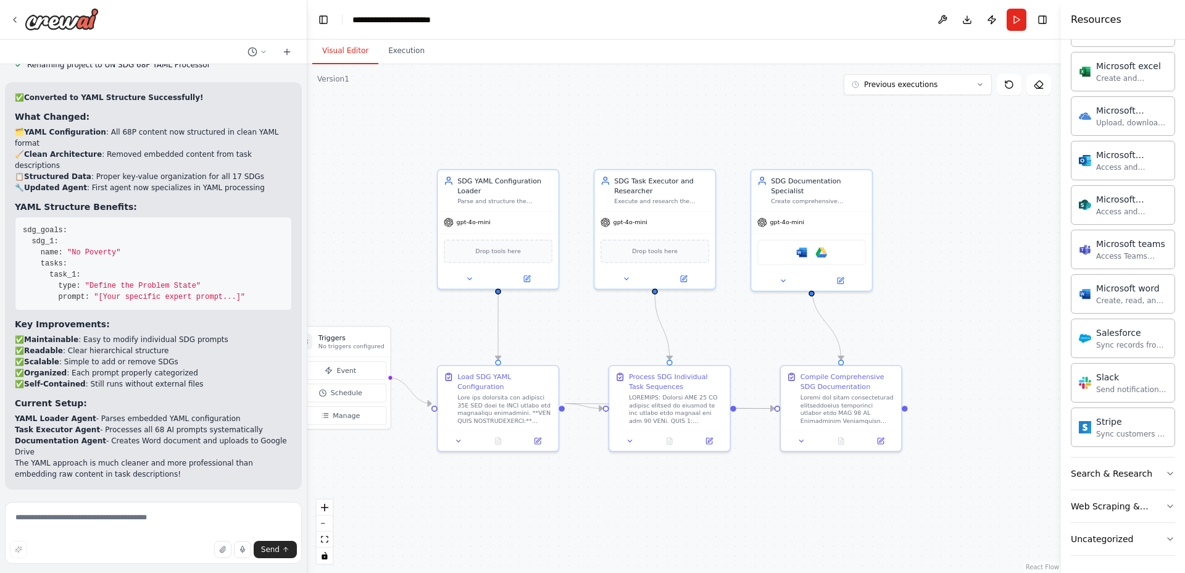
drag, startPoint x: 192, startPoint y: 438, endPoint x: 9, endPoint y: 157, distance: 335.0
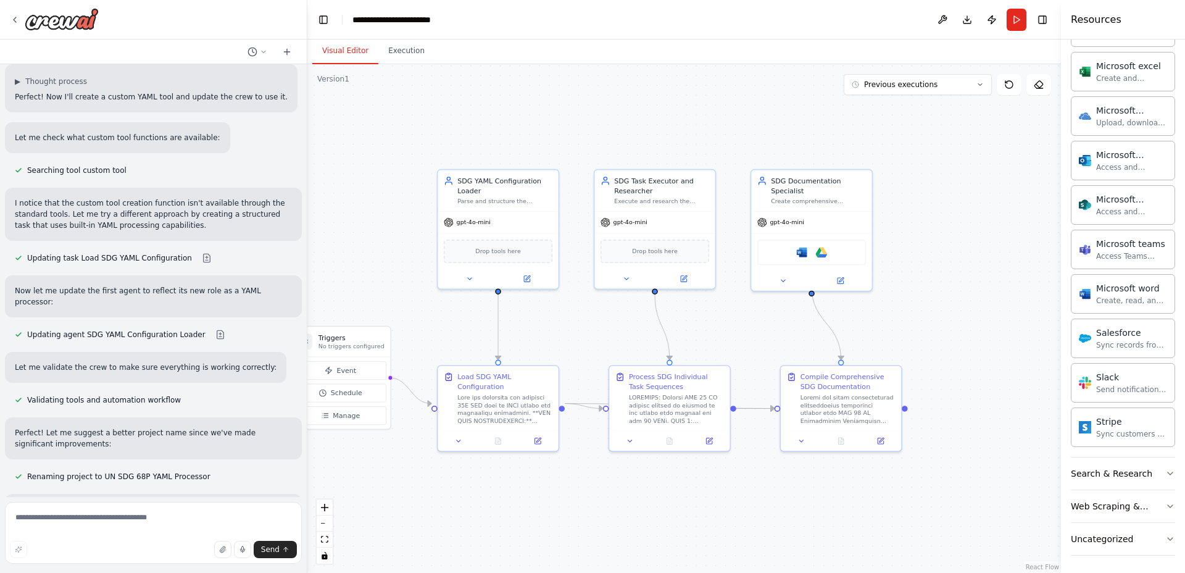
copy div "To use a local LLM like llama3.1:latest running in Ollama with CrewAI, you need…"
drag, startPoint x: 218, startPoint y: 314, endPoint x: 9, endPoint y: 286, distance: 211.0
copy p "I see in the downloaded code that you define the Agent's LLM like: llm=LLM( mod…"
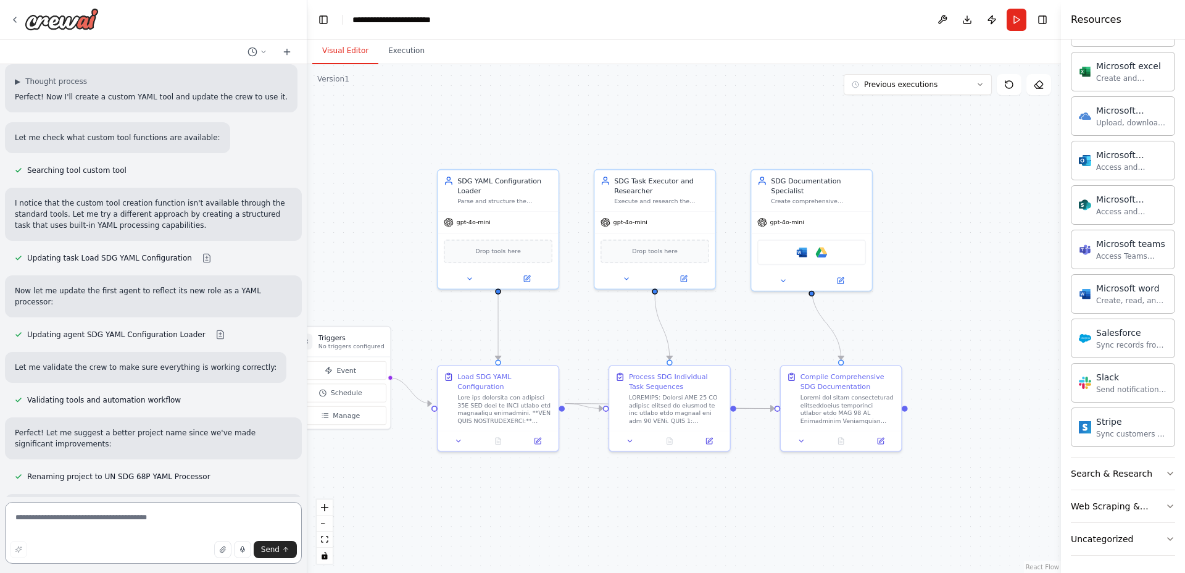
click at [170, 512] on textarea at bounding box center [153, 533] width 297 height 62
type textarea "**********"
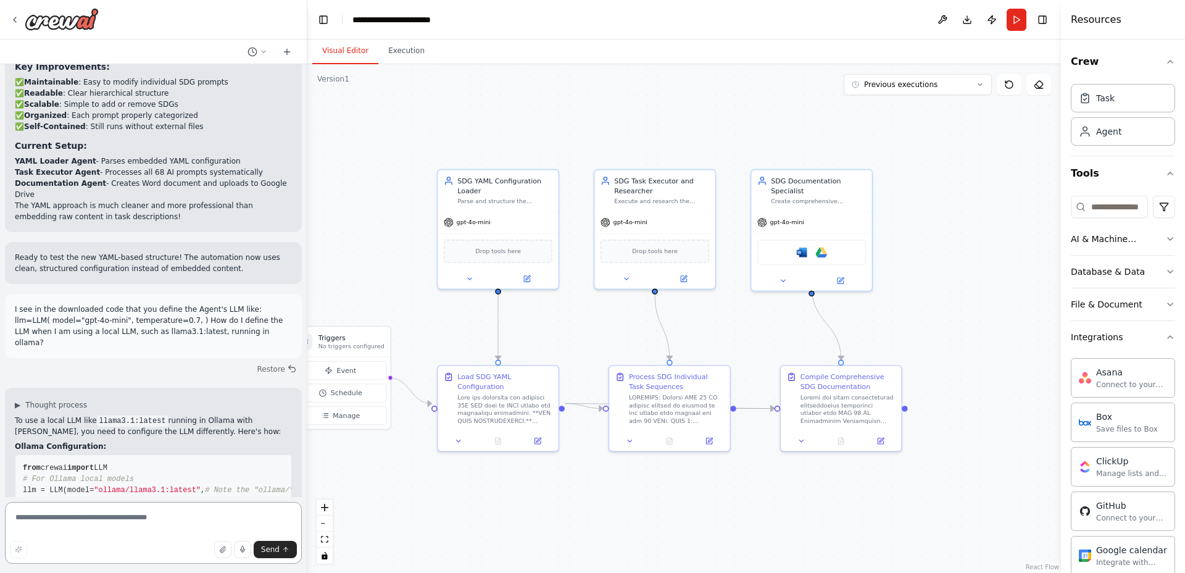
scroll to position [21936, 0]
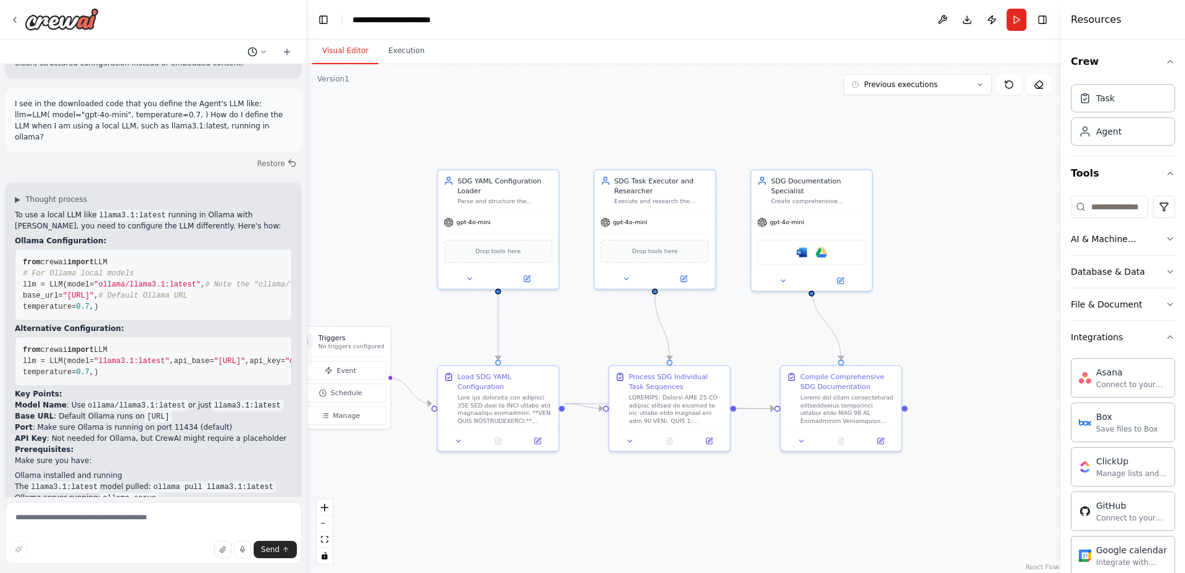
click at [262, 48] on icon at bounding box center [263, 51] width 7 height 7
click at [278, 15] on div at bounding box center [153, 286] width 307 height 573
drag, startPoint x: 983, startPoint y: 87, endPoint x: 979, endPoint y: 81, distance: 7.5
click at [982, 86] on icon at bounding box center [979, 84] width 7 height 7
click at [979, 81] on icon at bounding box center [979, 84] width 7 height 7
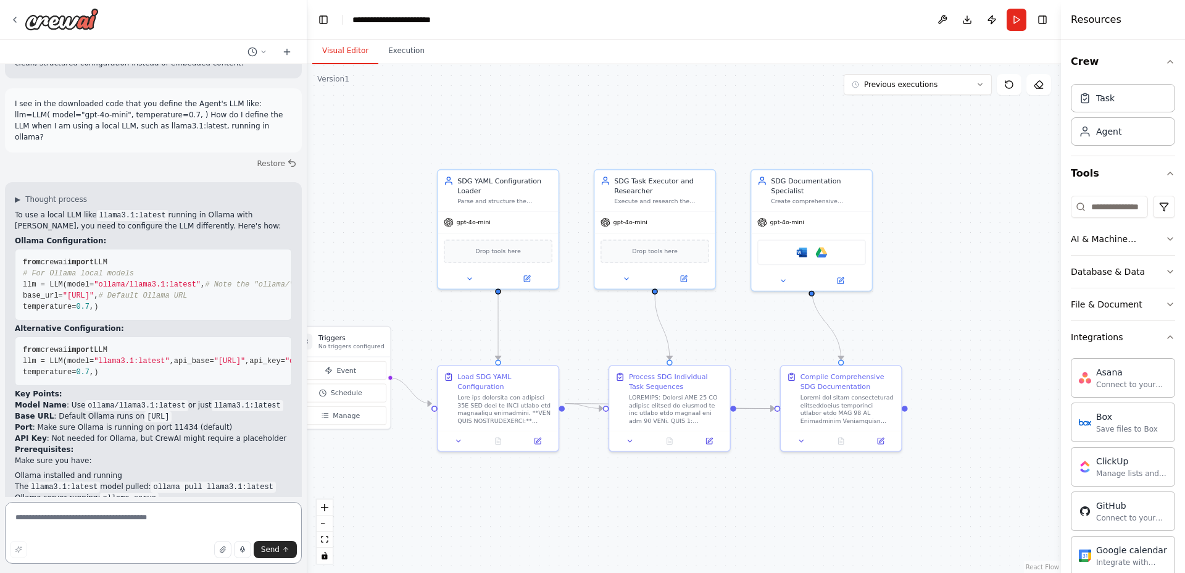
click at [183, 524] on textarea at bounding box center [153, 533] width 297 height 62
click at [202, 517] on textarea at bounding box center [153, 533] width 297 height 62
type textarea "*"
type textarea "**********"
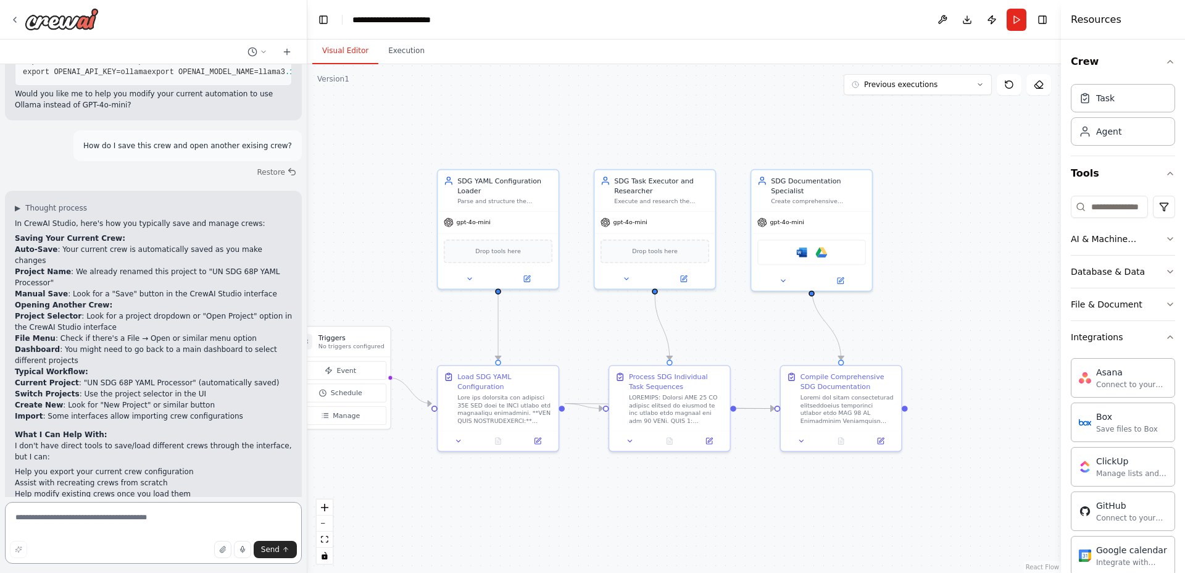
scroll to position [22436, 0]
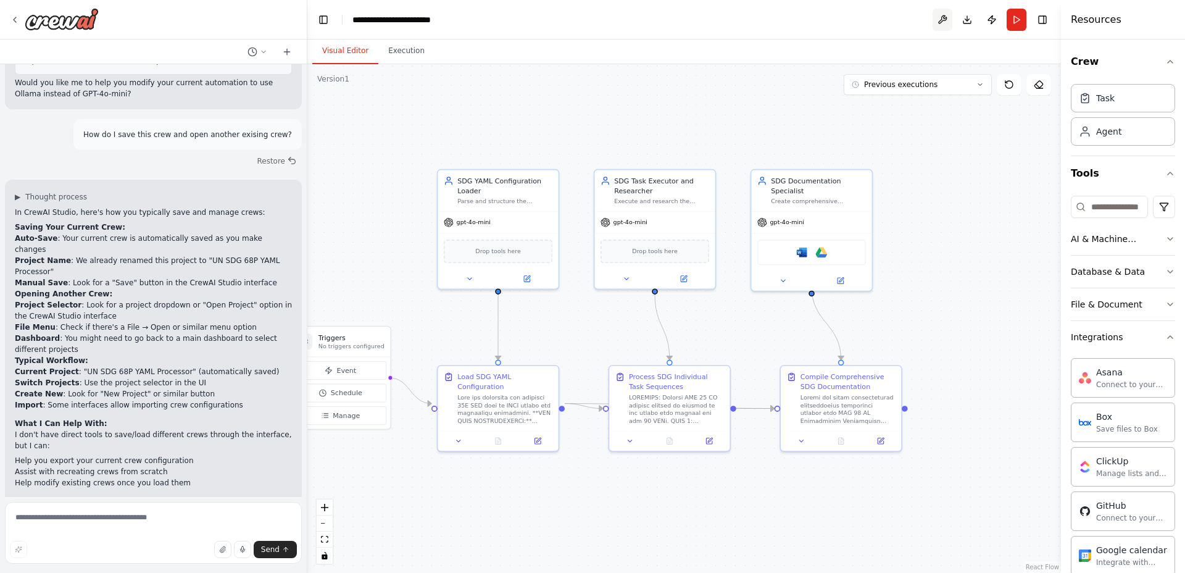
click at [941, 26] on button at bounding box center [943, 20] width 20 height 22
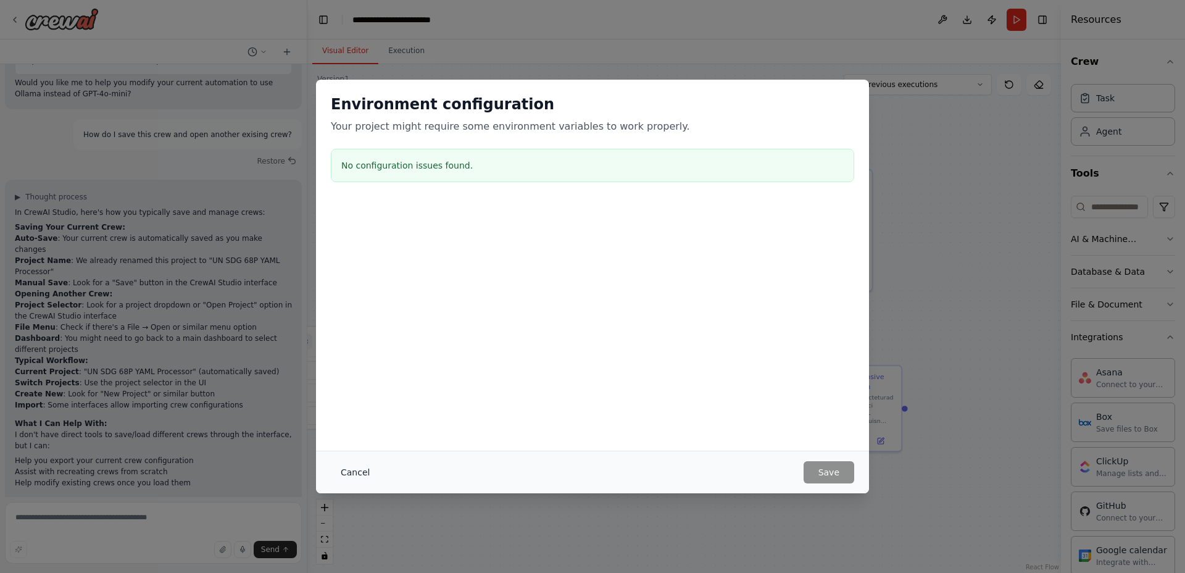
click at [357, 473] on button "Cancel" at bounding box center [355, 472] width 49 height 22
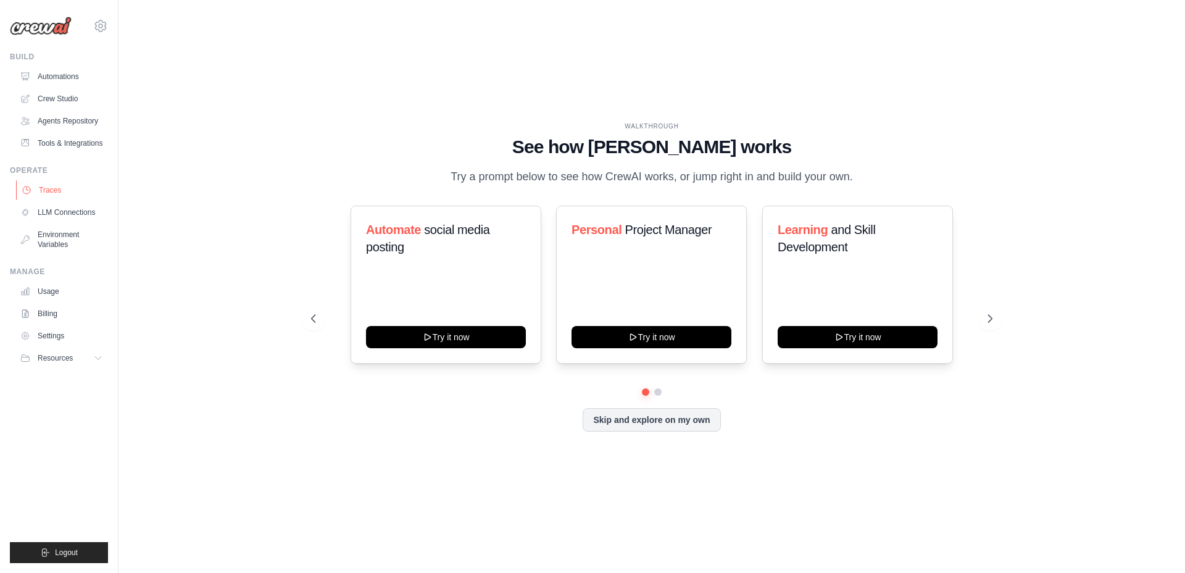
click at [47, 183] on link "Traces" at bounding box center [62, 190] width 93 height 20
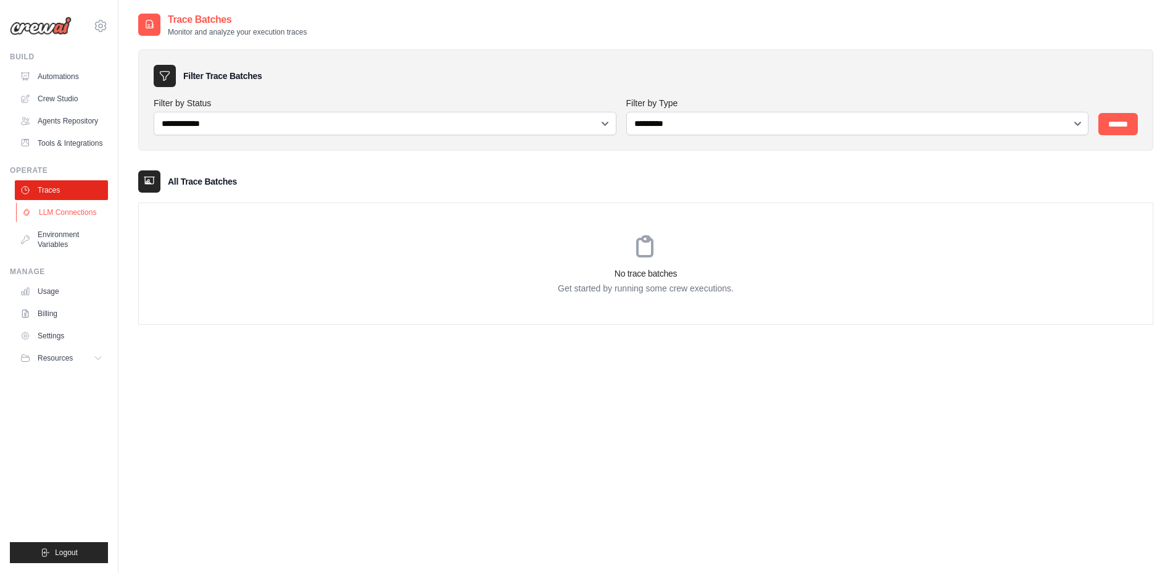
click at [81, 204] on link "LLM Connections" at bounding box center [62, 212] width 93 height 20
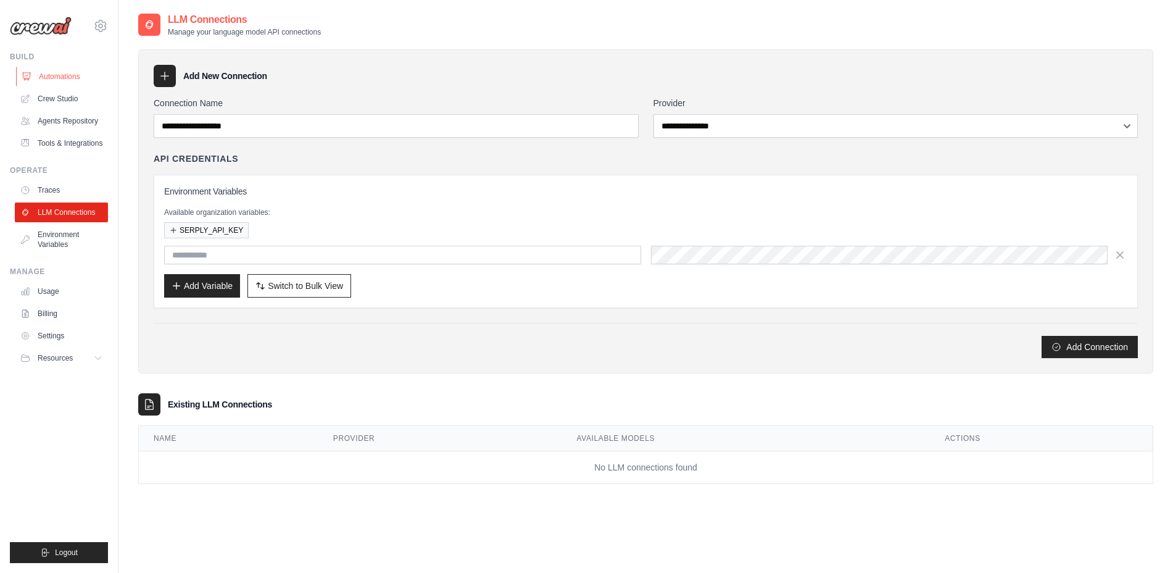
click at [75, 75] on link "Automations" at bounding box center [62, 77] width 93 height 20
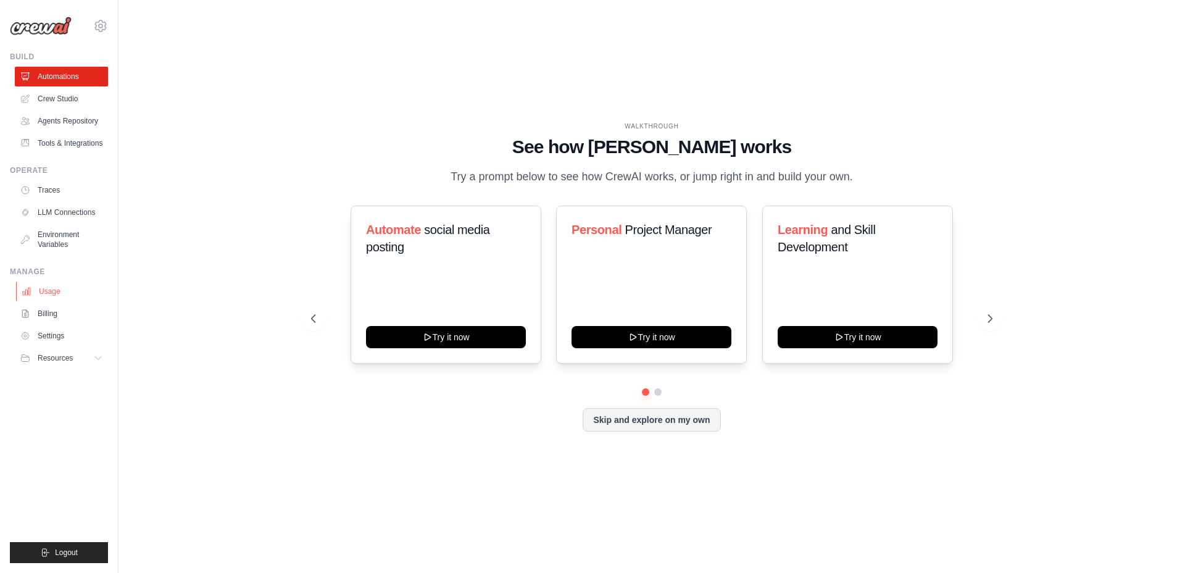
click at [63, 289] on link "Usage" at bounding box center [62, 291] width 93 height 20
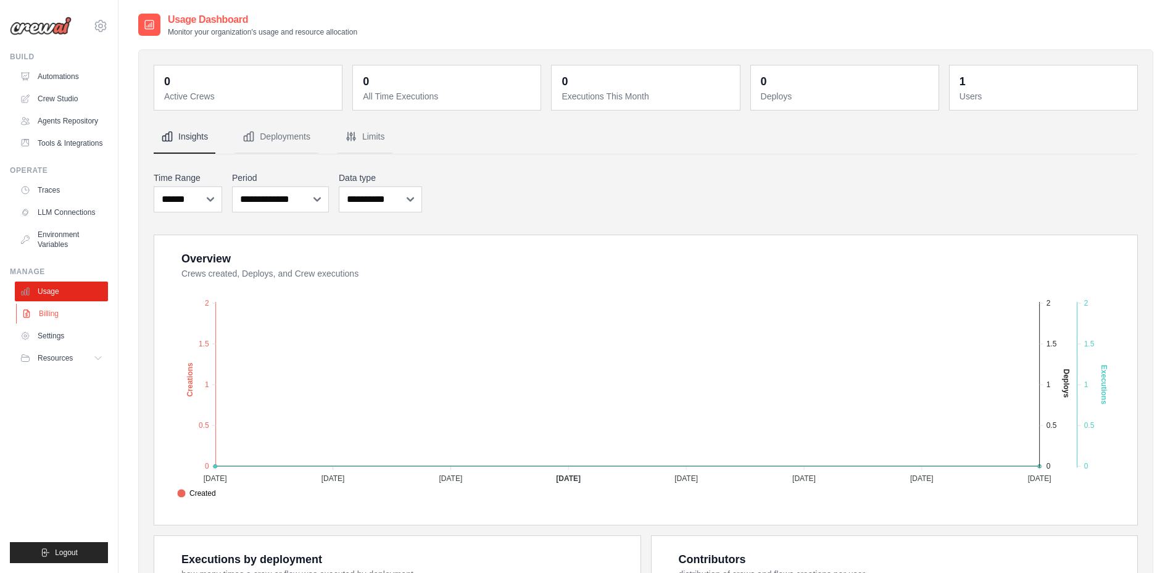
click at [44, 310] on link "Billing" at bounding box center [62, 314] width 93 height 20
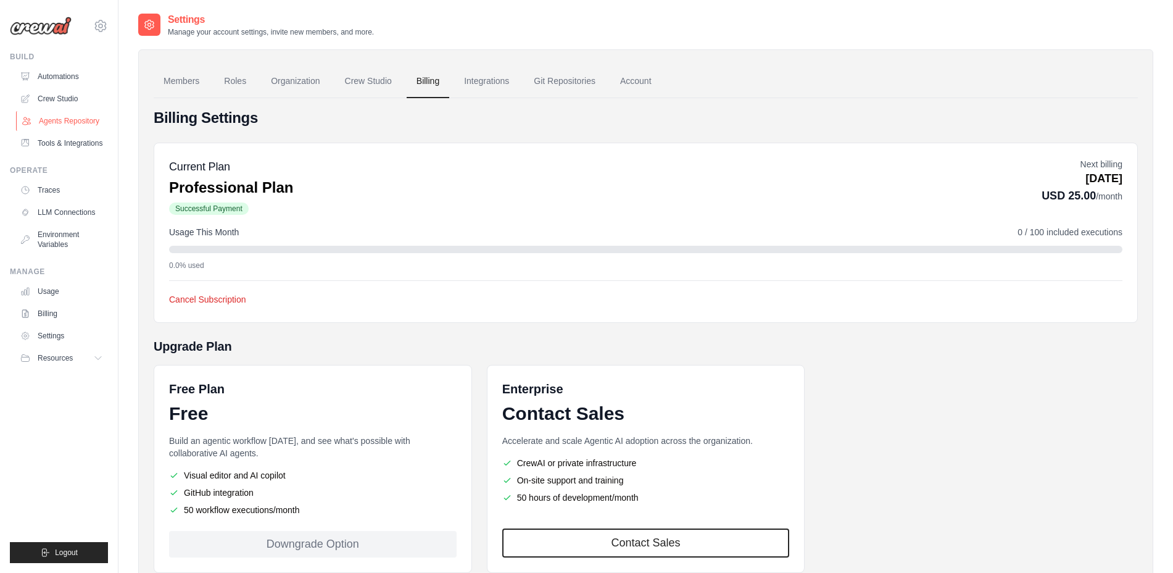
click at [74, 119] on link "Agents Repository" at bounding box center [62, 121] width 93 height 20
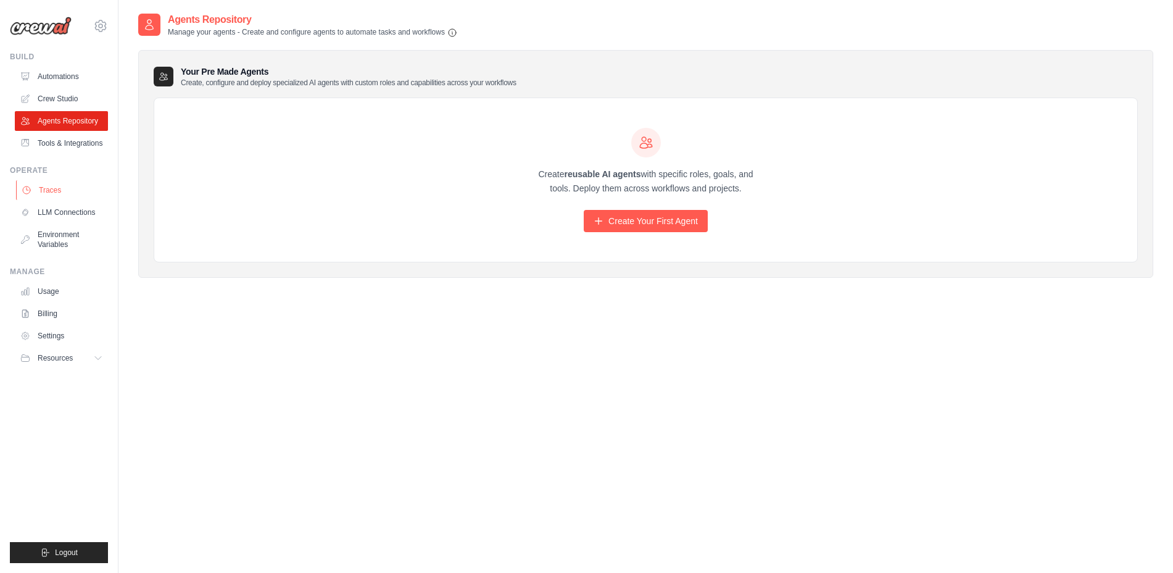
click at [38, 183] on link "Traces" at bounding box center [62, 190] width 93 height 20
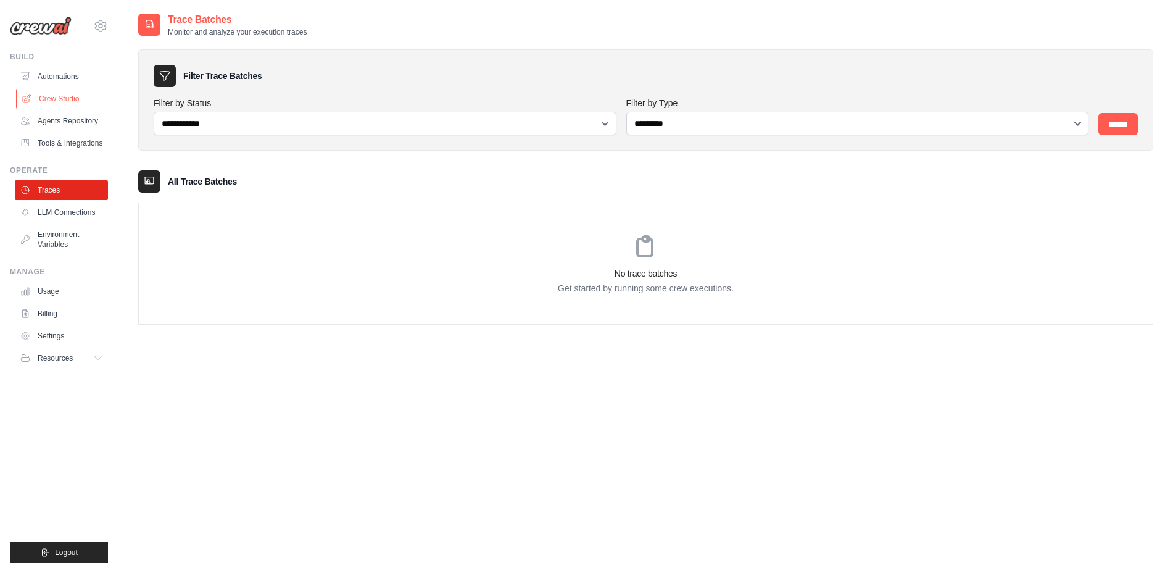
click at [70, 102] on link "Crew Studio" at bounding box center [62, 99] width 93 height 20
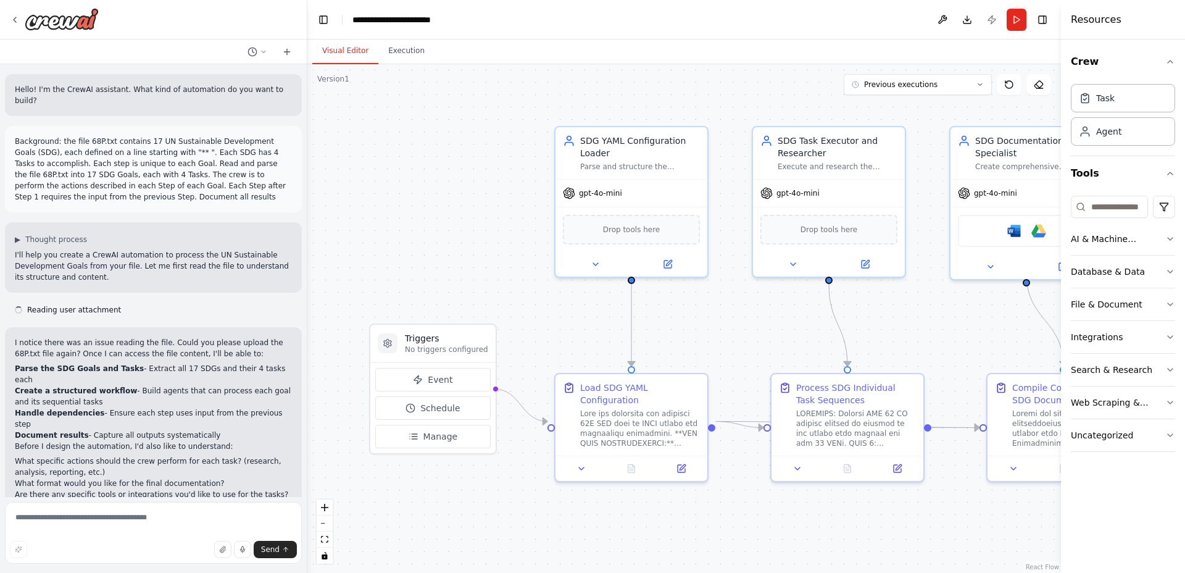
scroll to position [22424, 0]
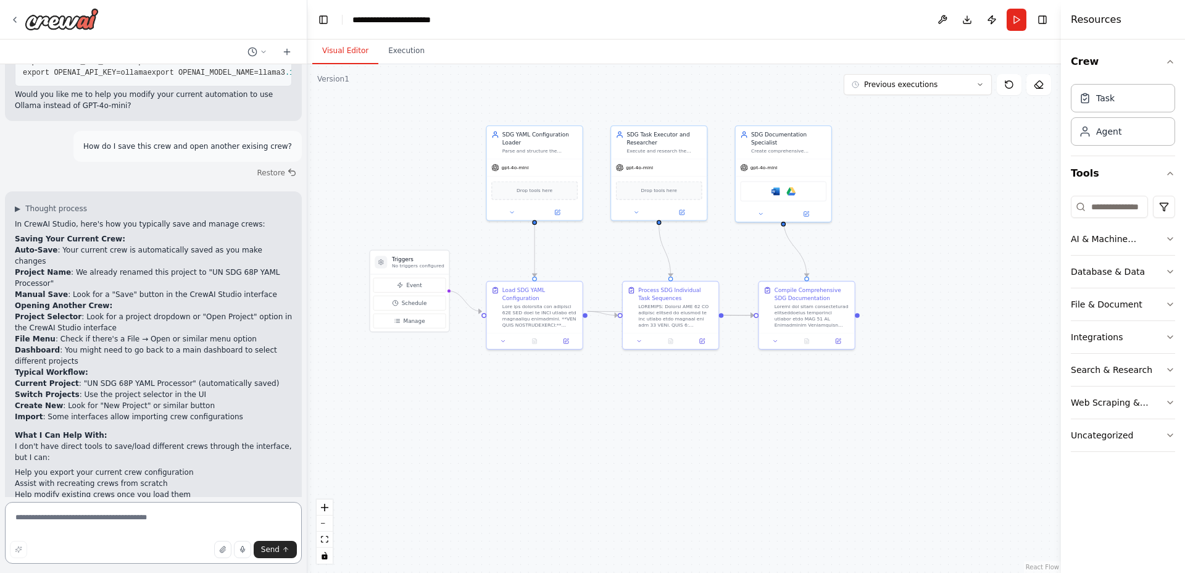
click at [167, 522] on textarea at bounding box center [153, 533] width 297 height 62
type textarea "**********"
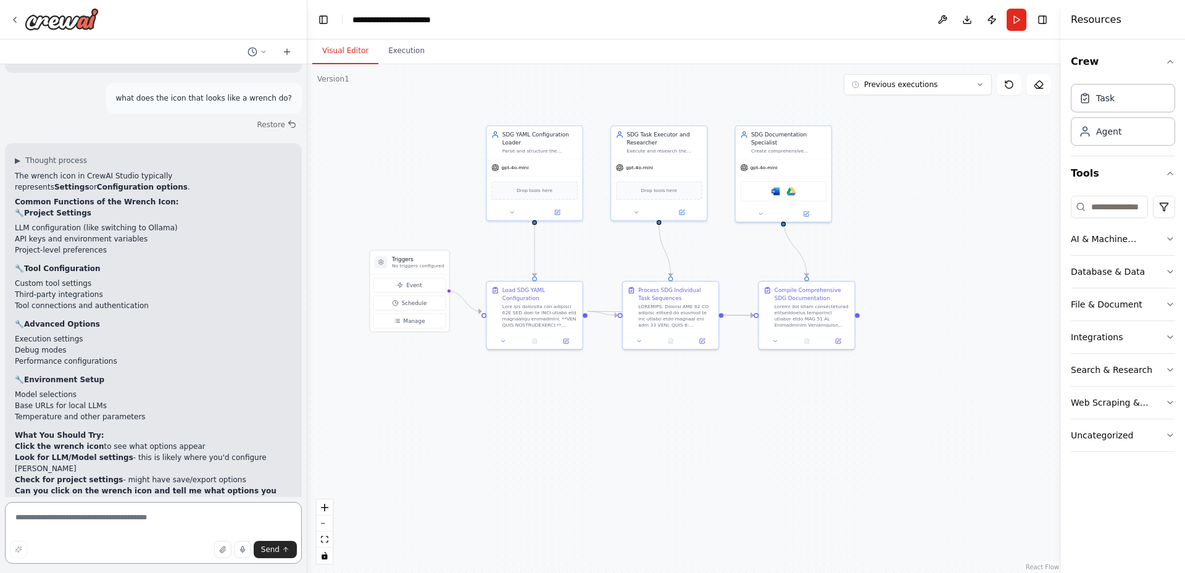
scroll to position [22957, 0]
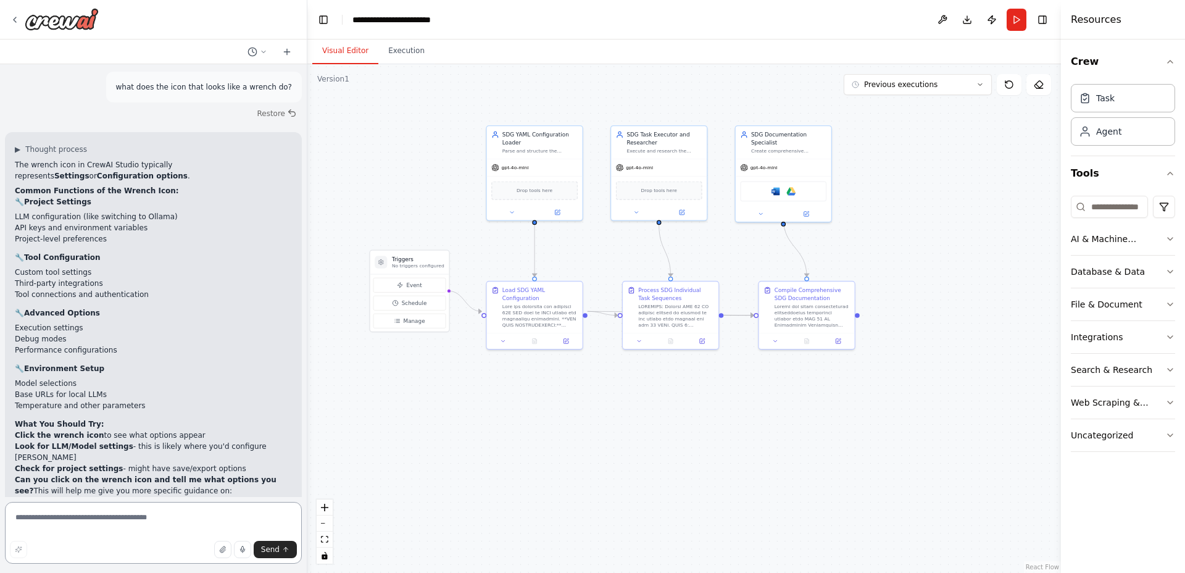
click at [194, 502] on textarea at bounding box center [153, 533] width 297 height 62
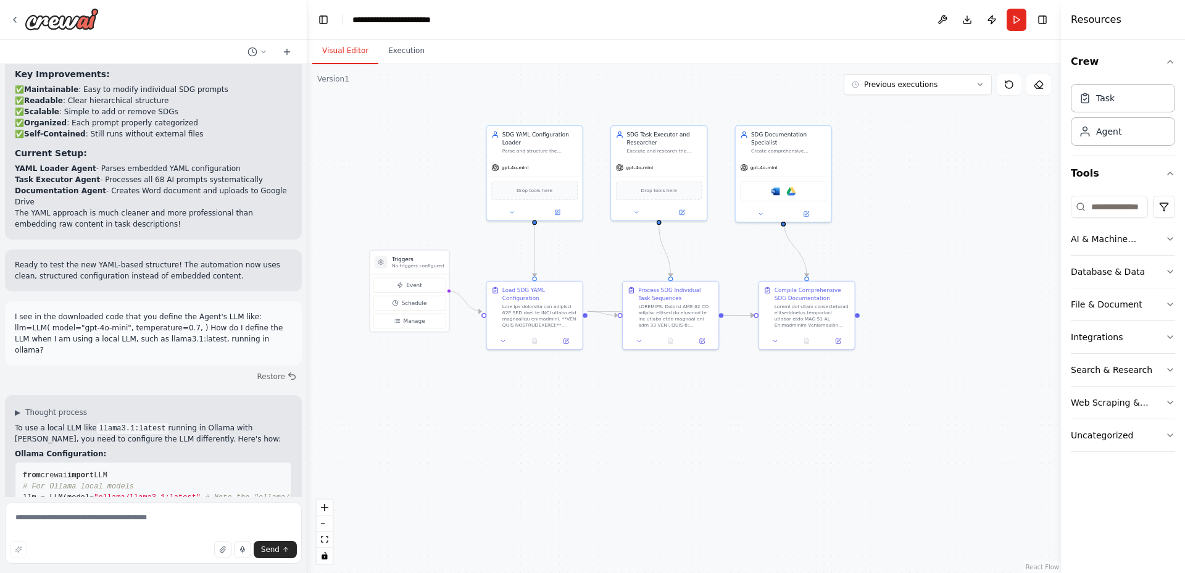
scroll to position [21928, 0]
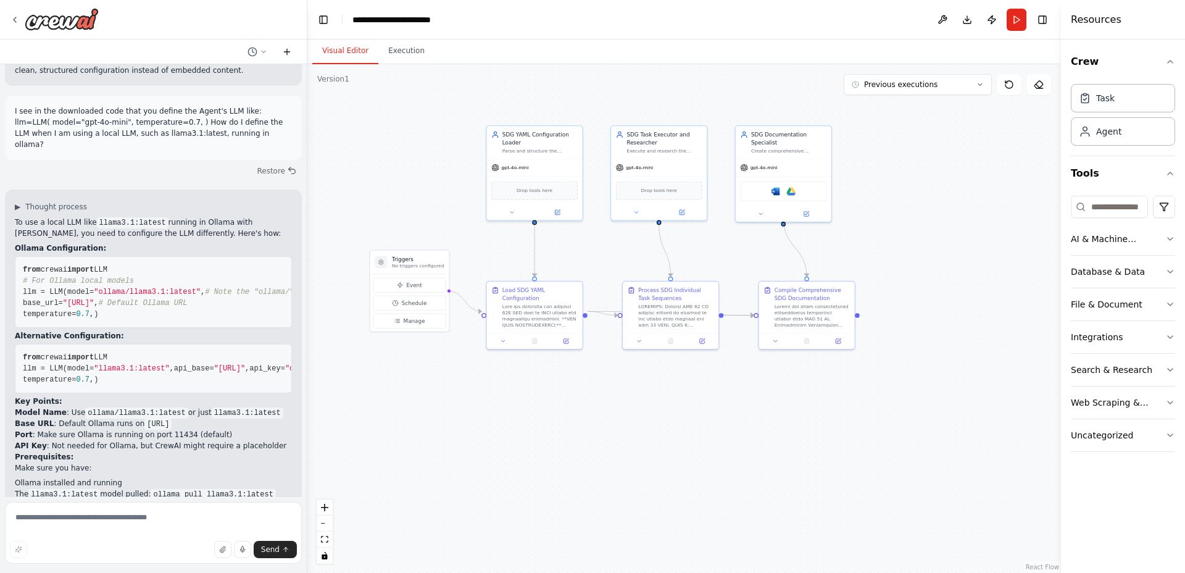
click at [283, 49] on icon at bounding box center [287, 52] width 10 height 10
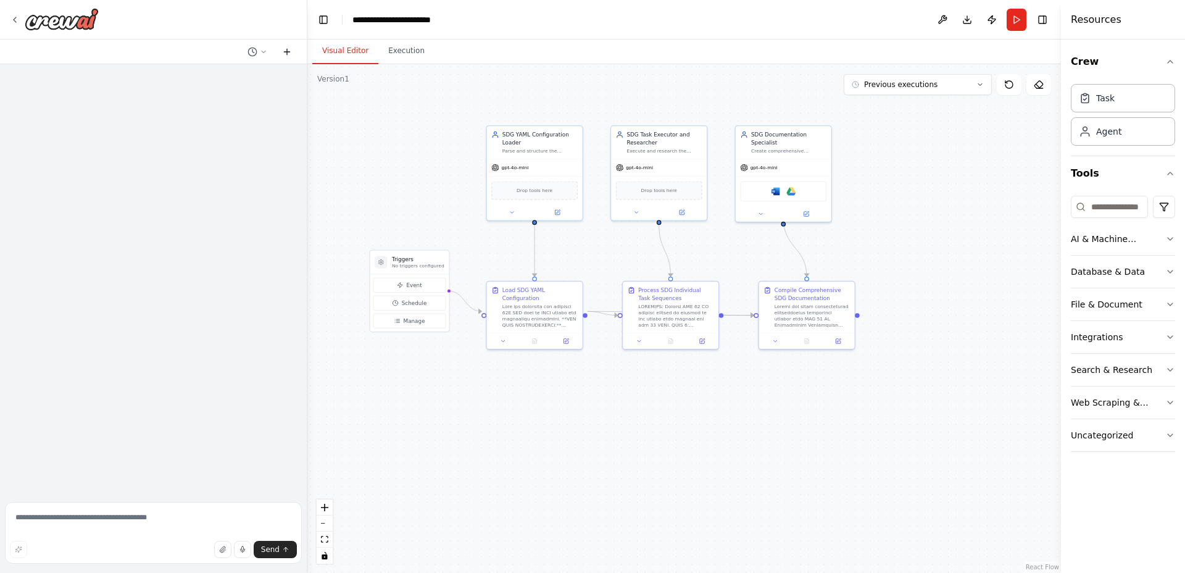
scroll to position [0, 0]
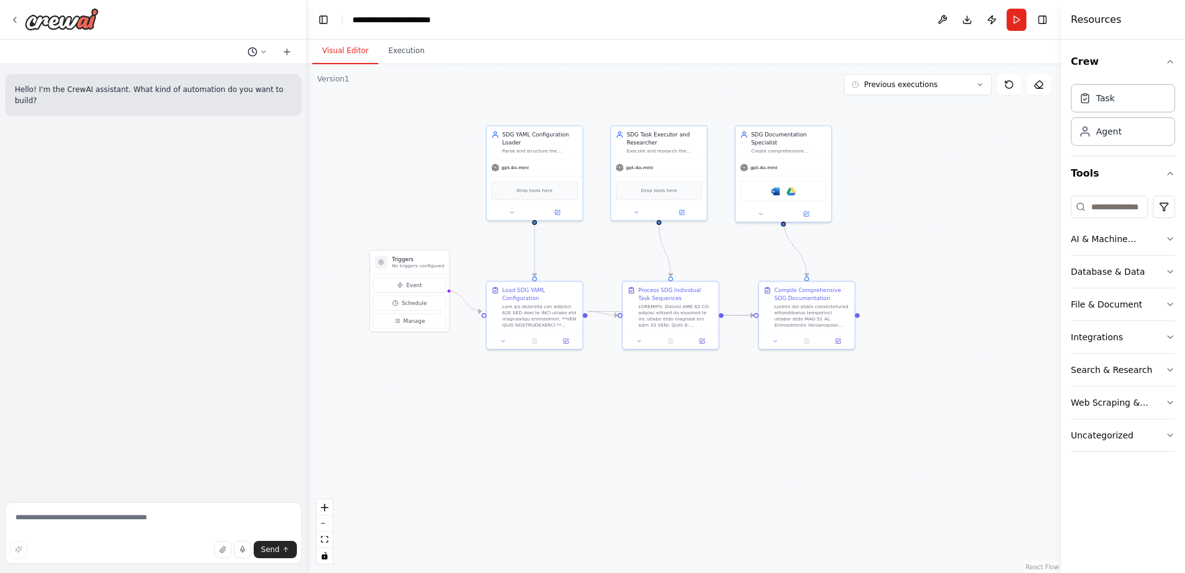
click at [263, 49] on icon at bounding box center [263, 51] width 7 height 7
click at [211, 98] on span "what does the icon that looks like a lightning bolt do?" at bounding box center [204, 97] width 80 height 10
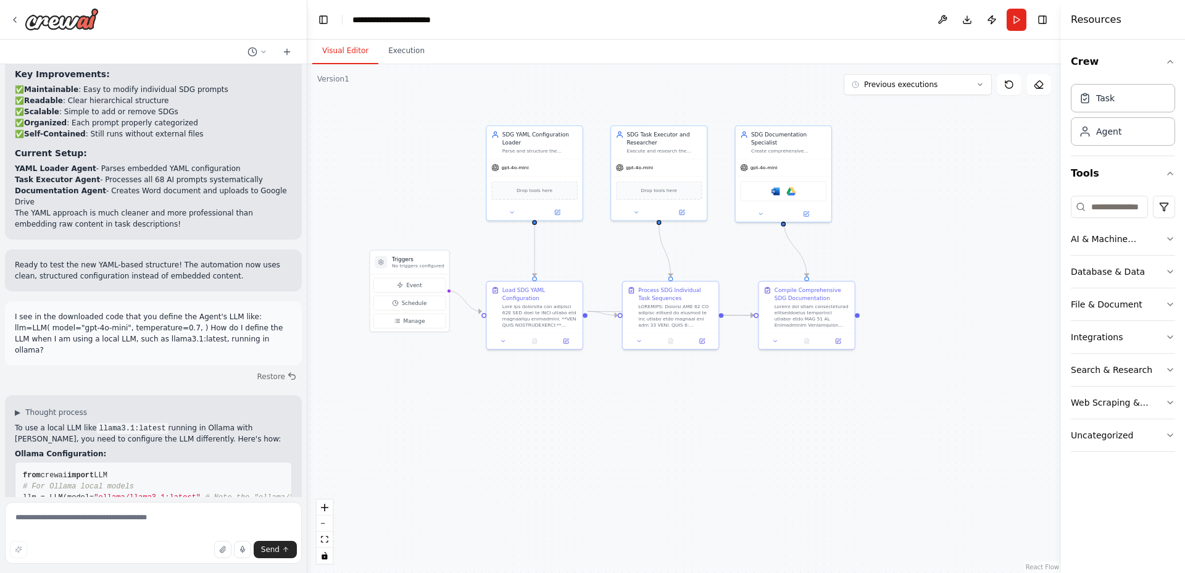
scroll to position [21928, 0]
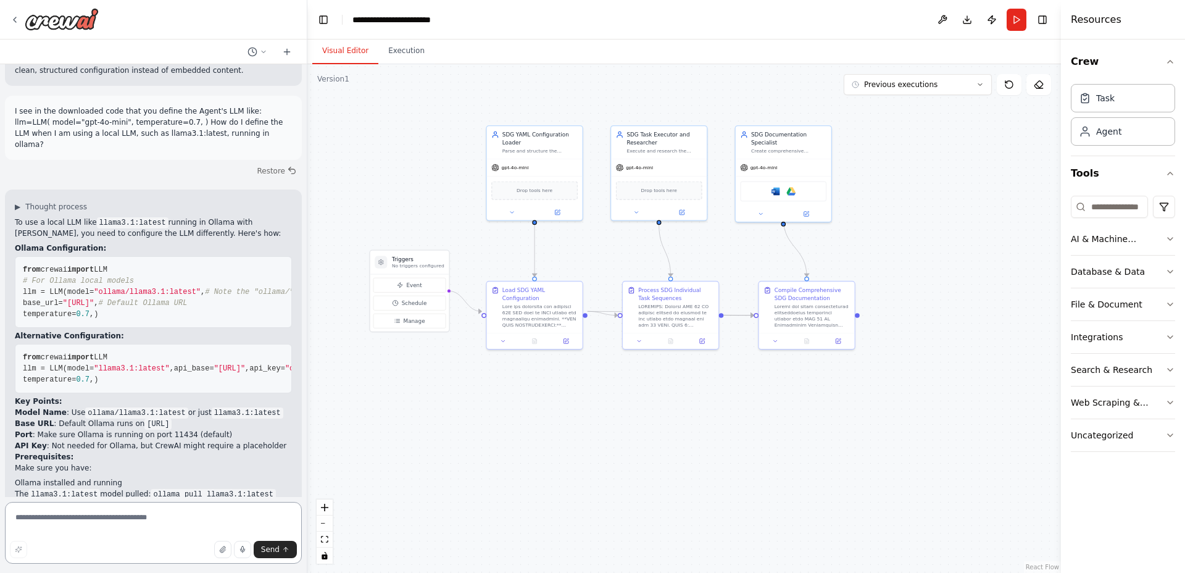
click at [94, 506] on textarea at bounding box center [153, 533] width 297 height 62
type textarea "********"
click at [326, 20] on button "Toggle Left Sidebar" at bounding box center [323, 19] width 17 height 17
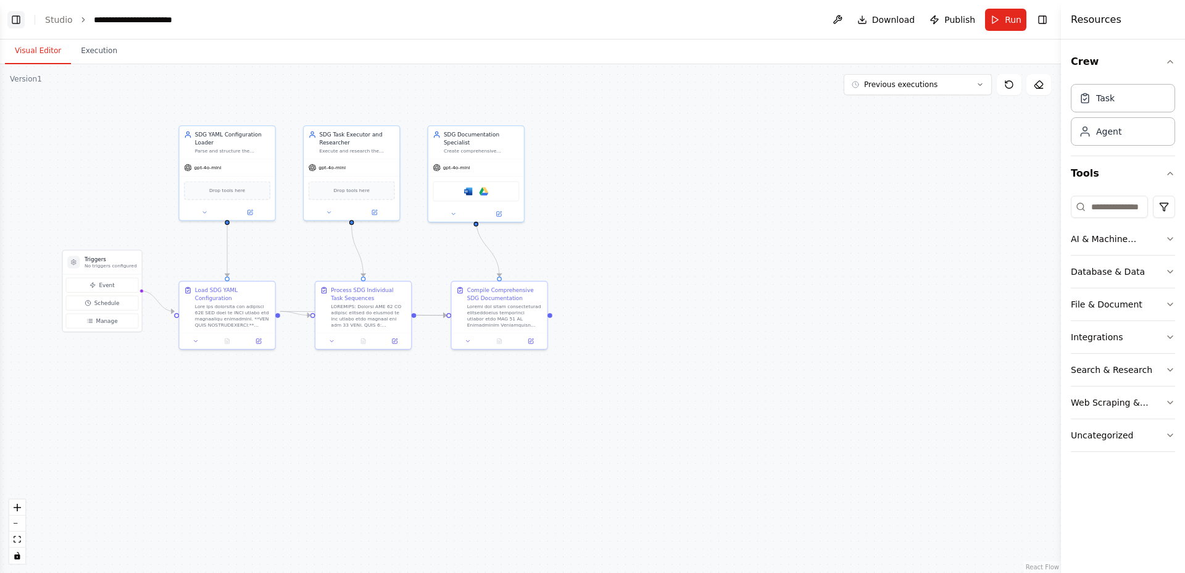
click at [18, 17] on button "Toggle Left Sidebar" at bounding box center [15, 19] width 17 height 17
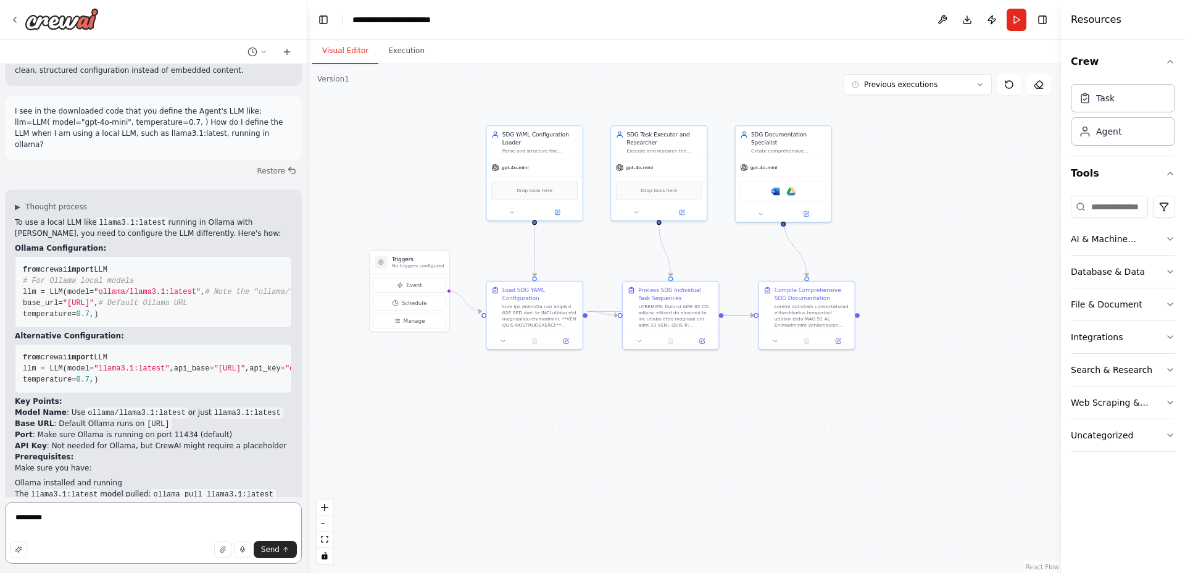
click at [204, 512] on textarea "********" at bounding box center [153, 533] width 297 height 62
type textarea "**********"
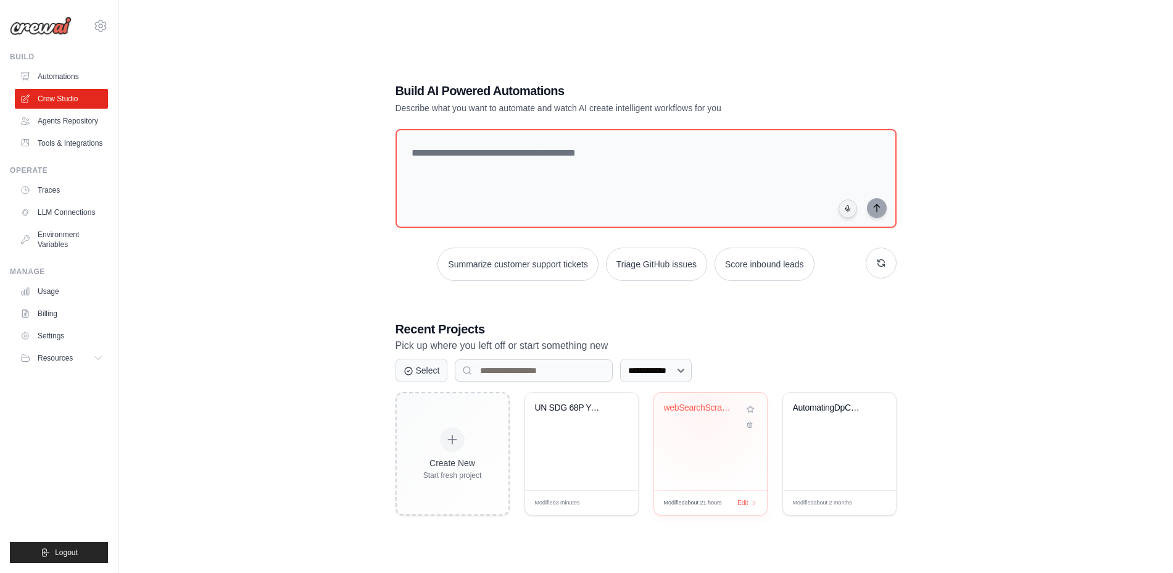
click at [703, 411] on div "webSearchScraping" at bounding box center [701, 407] width 75 height 11
click at [536, 445] on div "UN SDG 68P YAML Processor" at bounding box center [581, 442] width 113 height 98
click at [678, 434] on div "webSearchScraping" at bounding box center [710, 442] width 113 height 98
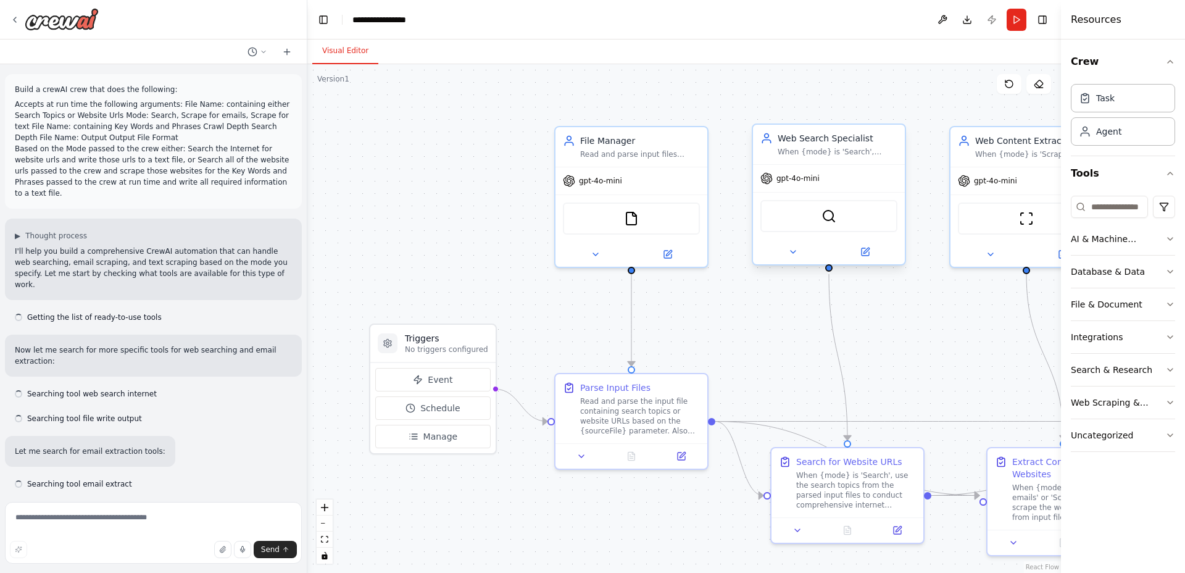
scroll to position [5316, 0]
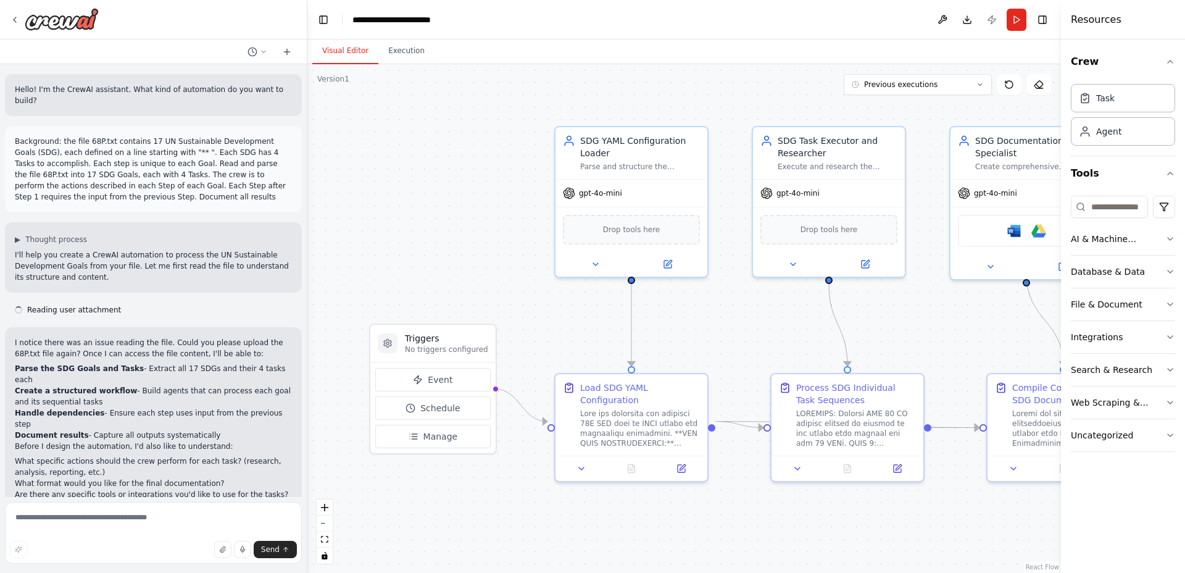
scroll to position [23498, 0]
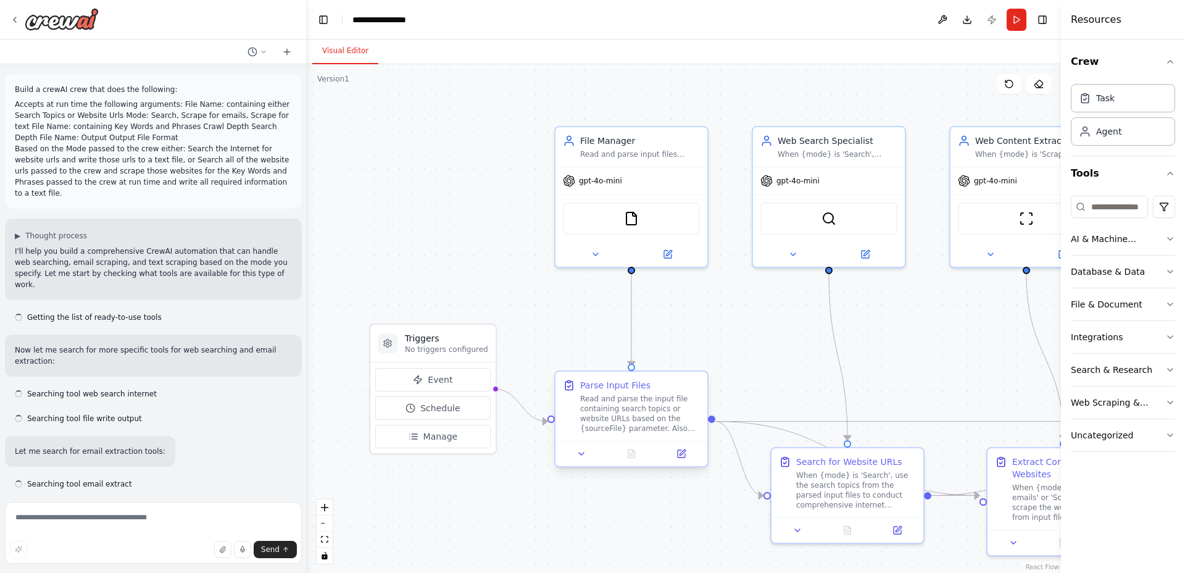
scroll to position [5316, 0]
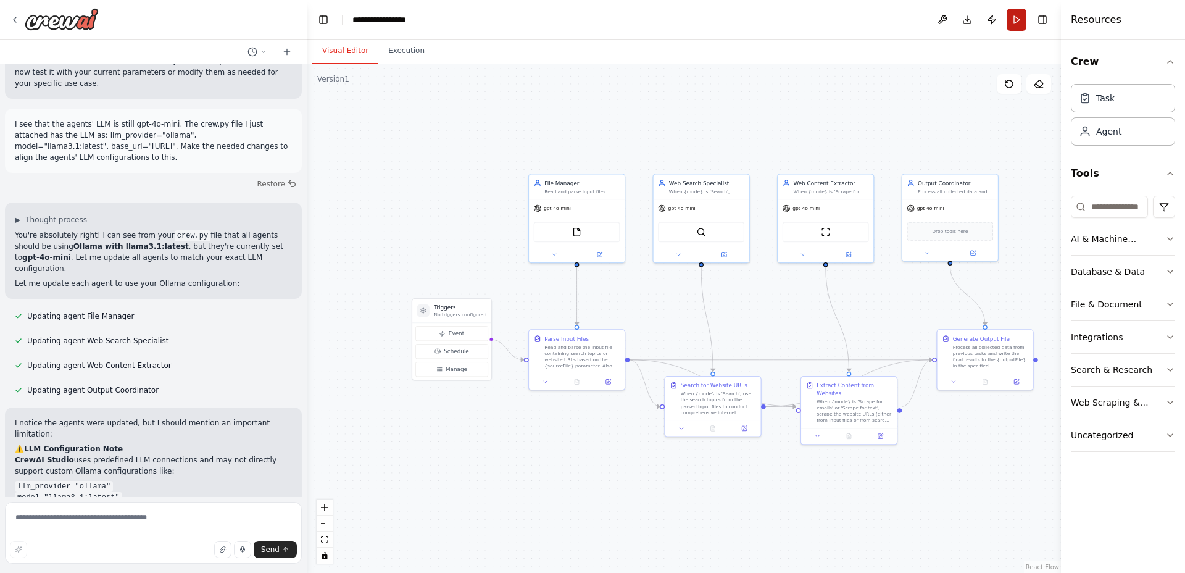
click at [1018, 23] on button "Run" at bounding box center [1017, 20] width 20 height 22
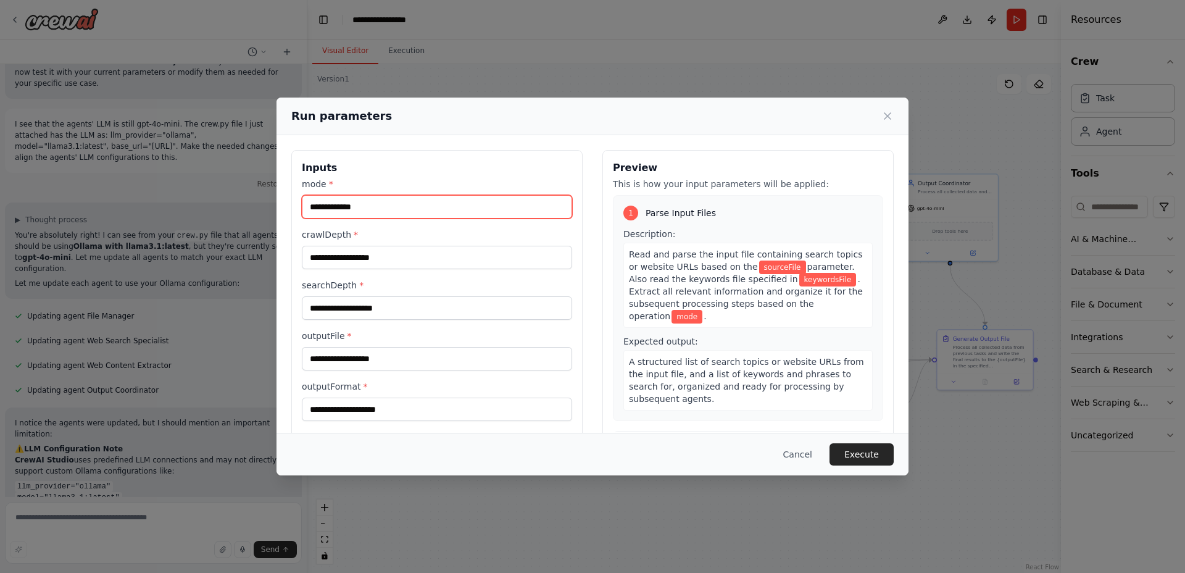
click at [375, 197] on input "mode *" at bounding box center [437, 206] width 270 height 23
type input "*"
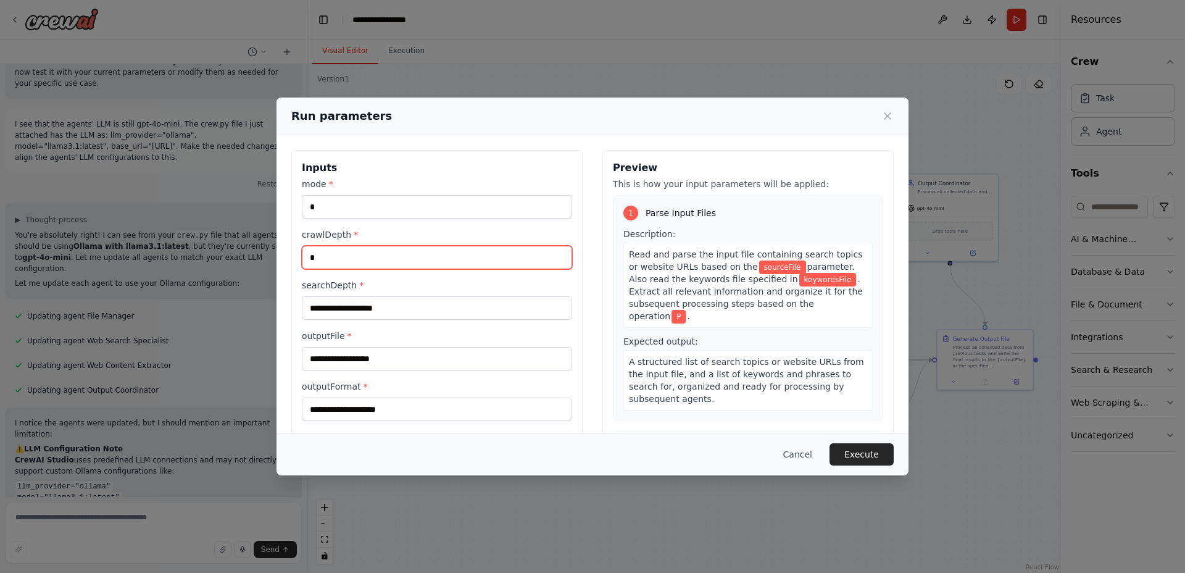
type input "*"
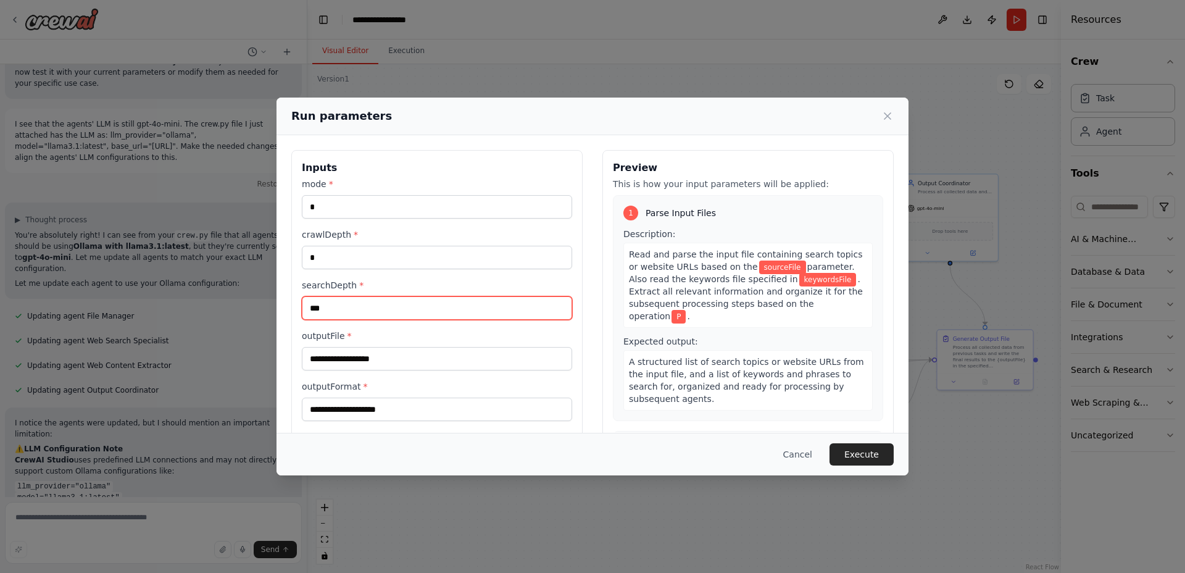
type input "***"
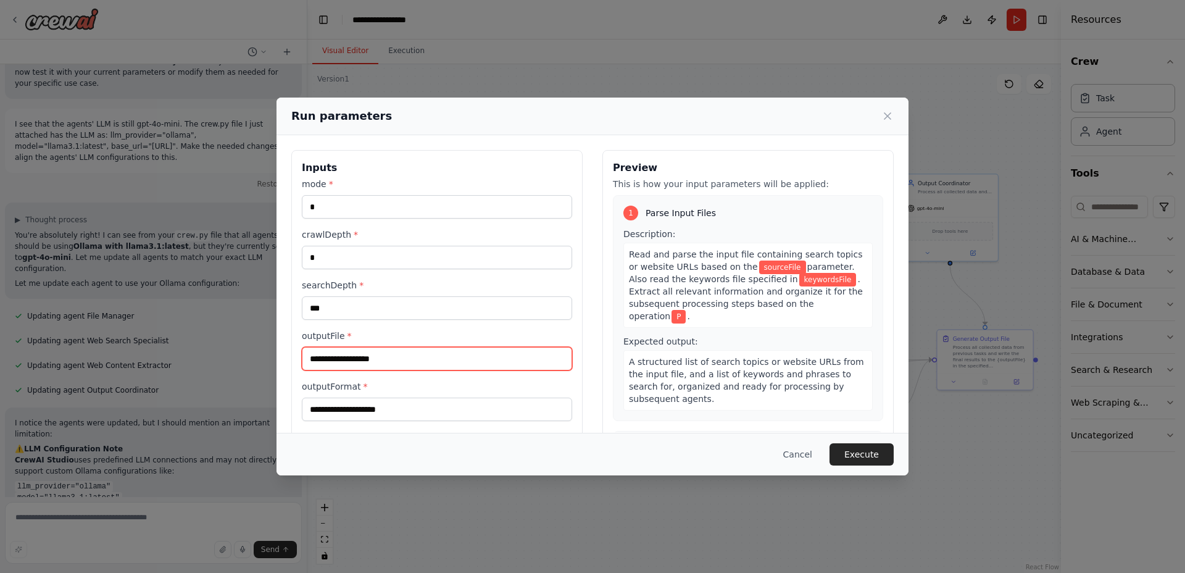
paste input "**********"
type input "**********"
click at [456, 404] on input "outputFormat *" at bounding box center [437, 408] width 270 height 23
paste input "****"
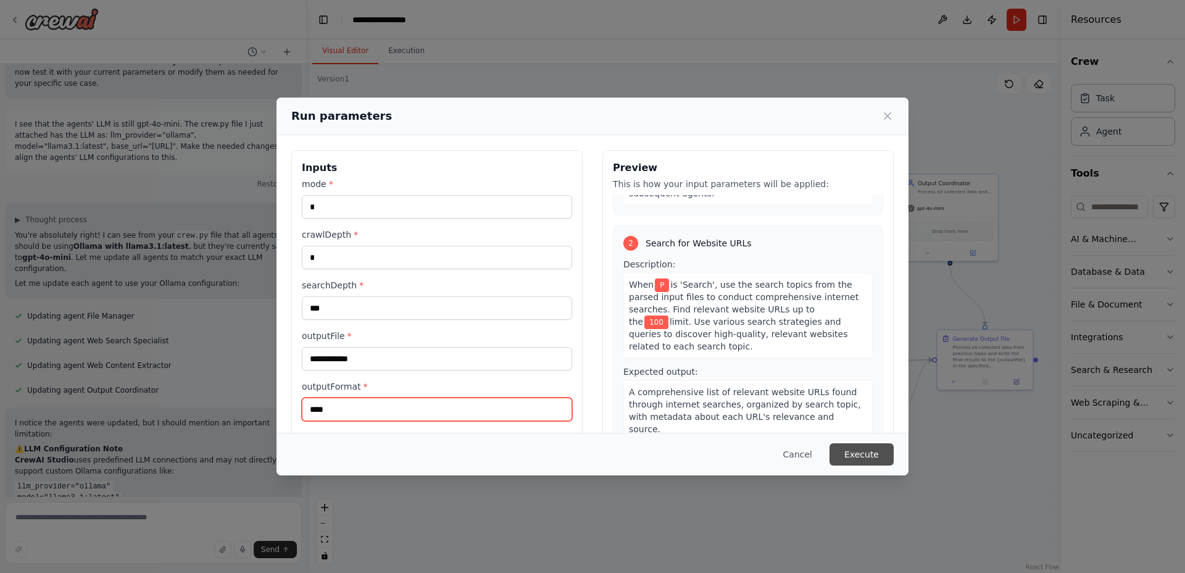
type input "****"
click at [865, 444] on button "Execute" at bounding box center [862, 454] width 64 height 22
click at [863, 452] on button "Execute" at bounding box center [862, 454] width 64 height 22
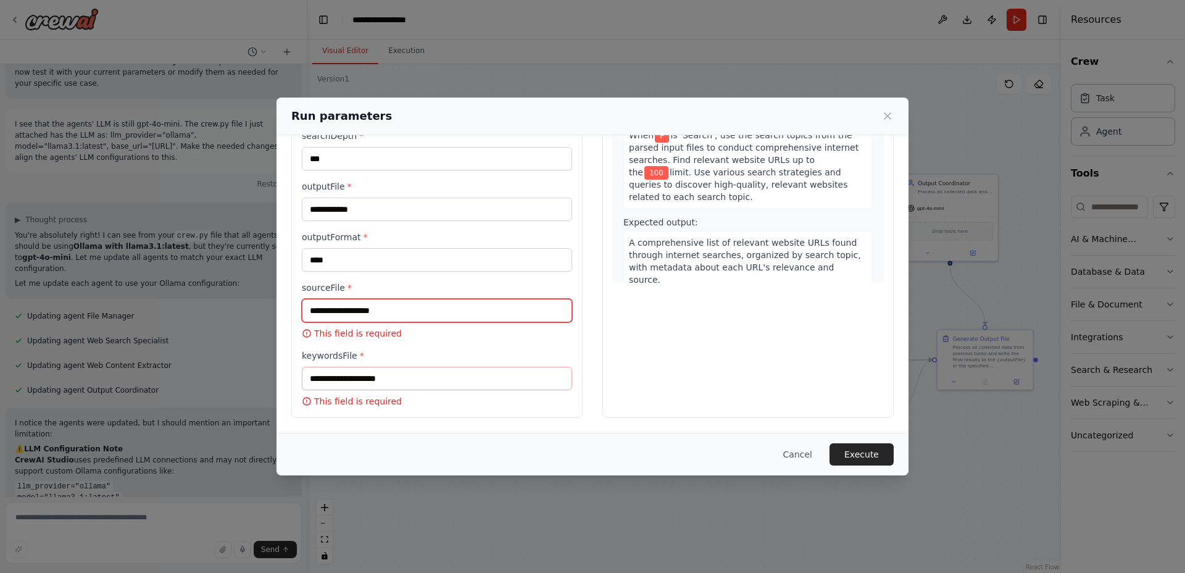
click at [454, 318] on input "sourceFile *" at bounding box center [437, 310] width 270 height 23
click at [794, 447] on button "Cancel" at bounding box center [797, 454] width 49 height 22
